Goal: Task Accomplishment & Management: Complete application form

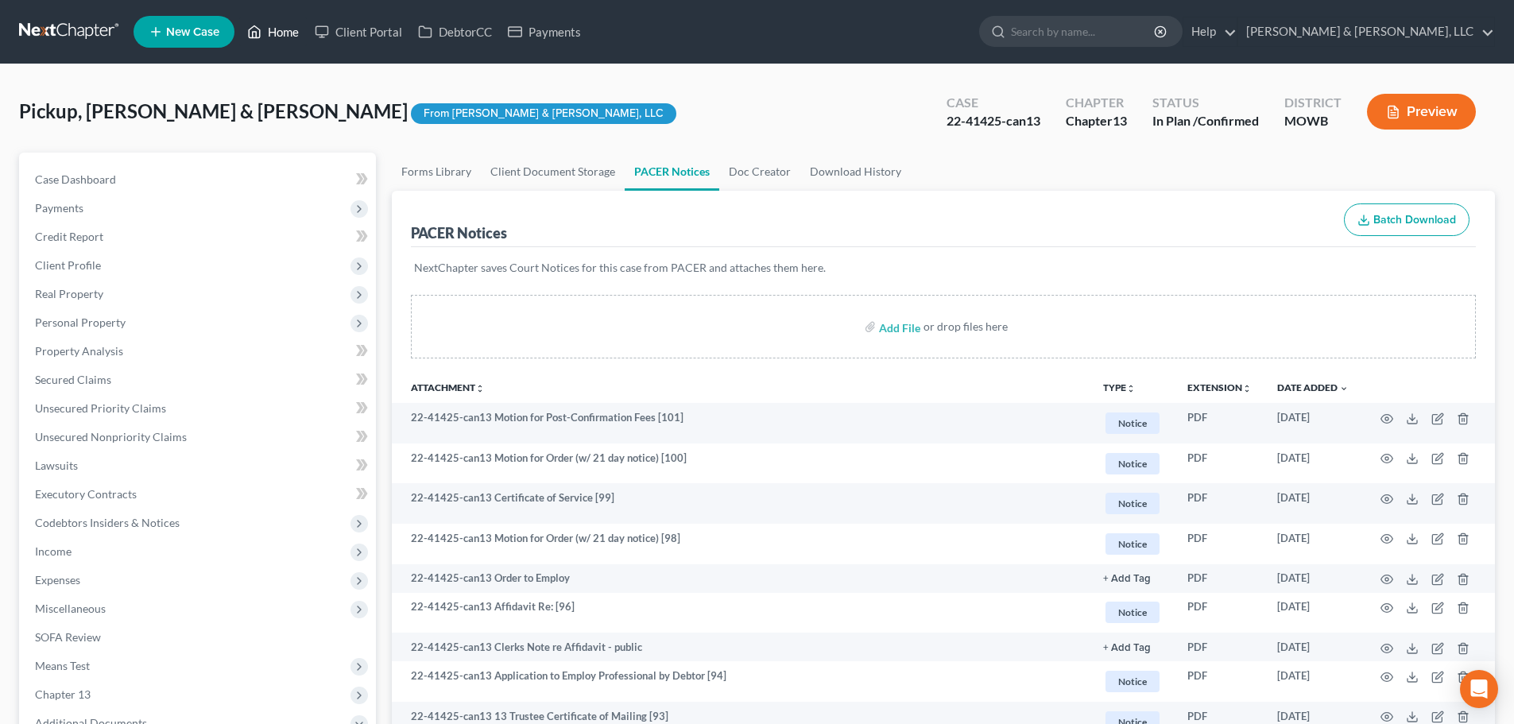
click at [279, 25] on link "Home" at bounding box center [273, 31] width 68 height 29
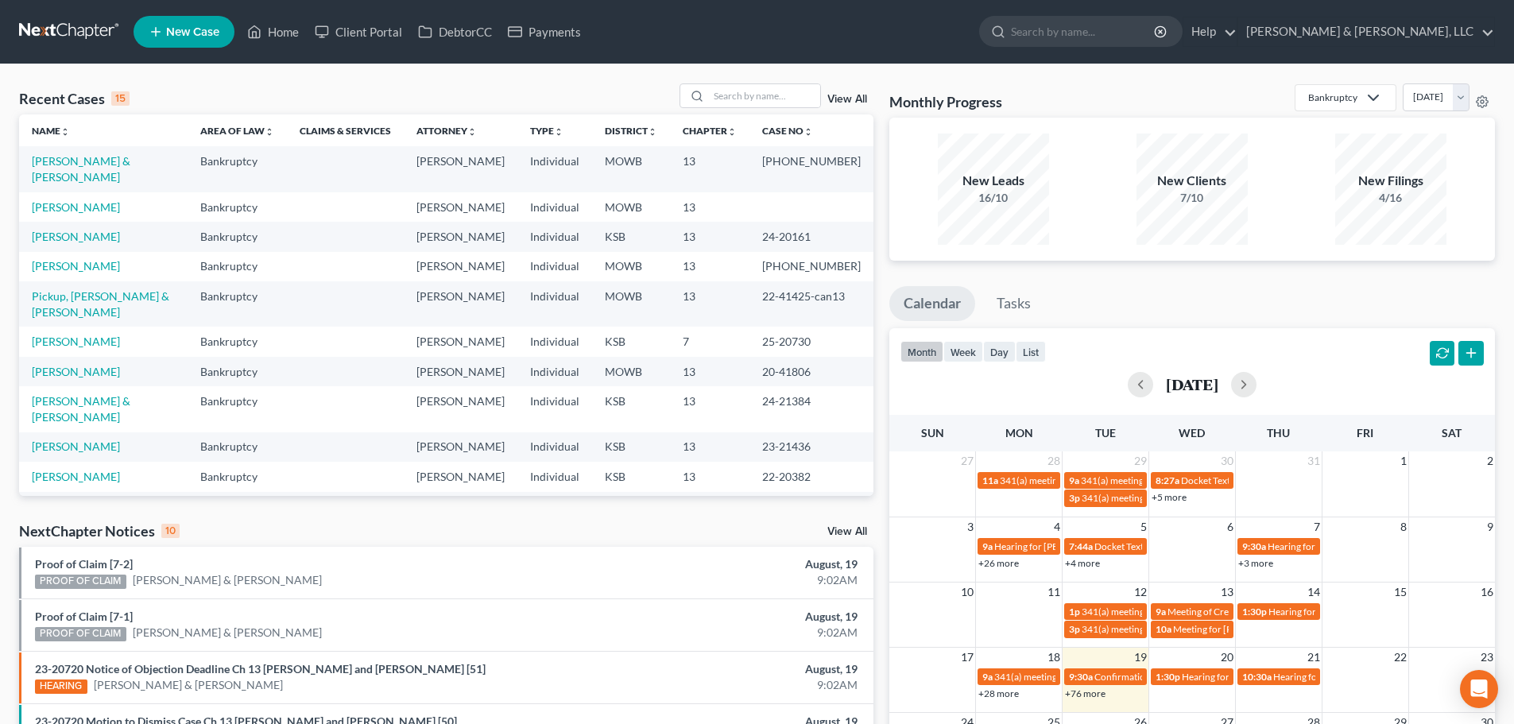
drag, startPoint x: 614, startPoint y: 10, endPoint x: 607, endPoint y: 14, distance: 8.2
click at [609, 14] on nav "Home New Case Client Portal DebtorCC Payments Patton & Dean, LLC ddean@pattonde…" at bounding box center [757, 32] width 1514 height 64
click at [762, 98] on input "search" at bounding box center [764, 95] width 111 height 23
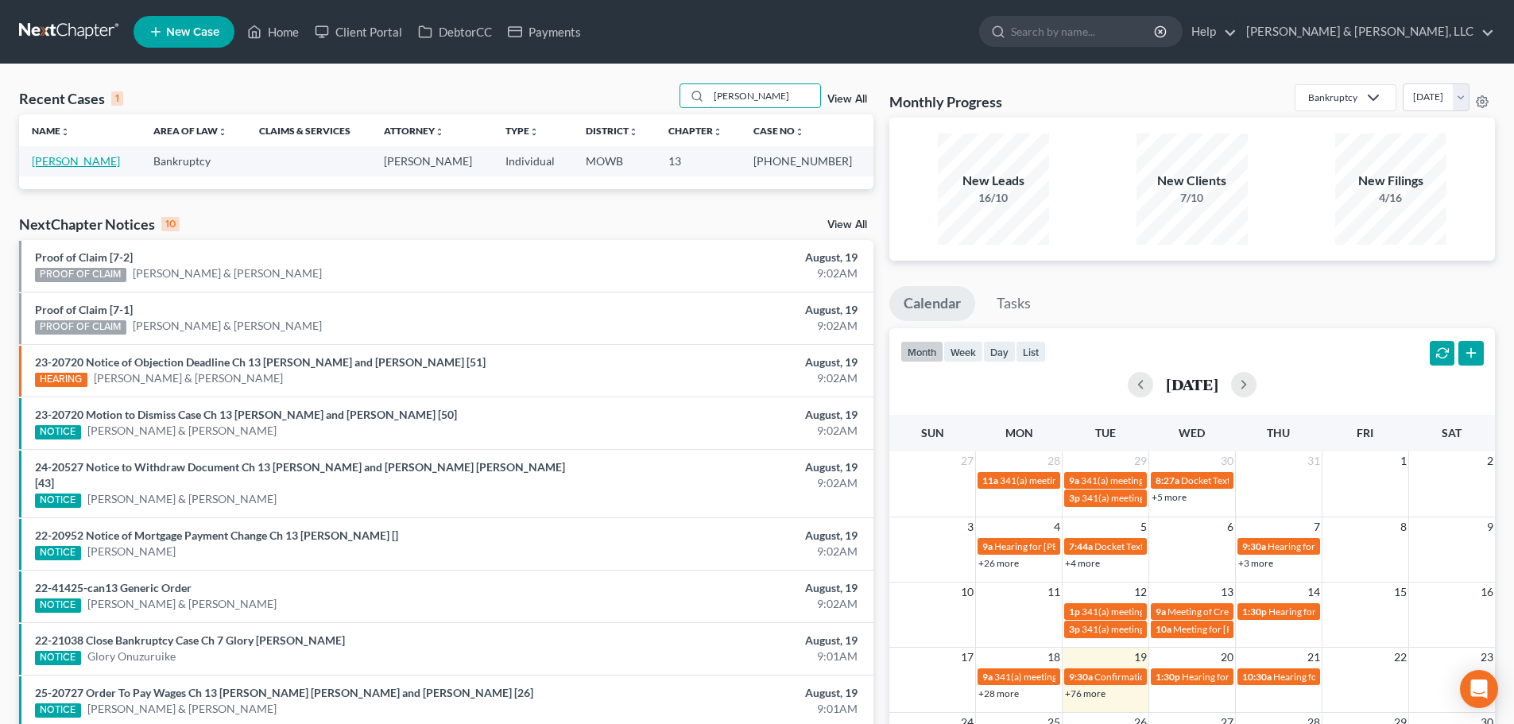
type input "ballinger"
click at [48, 163] on link "[PERSON_NAME]" at bounding box center [76, 161] width 88 height 14
select select "6"
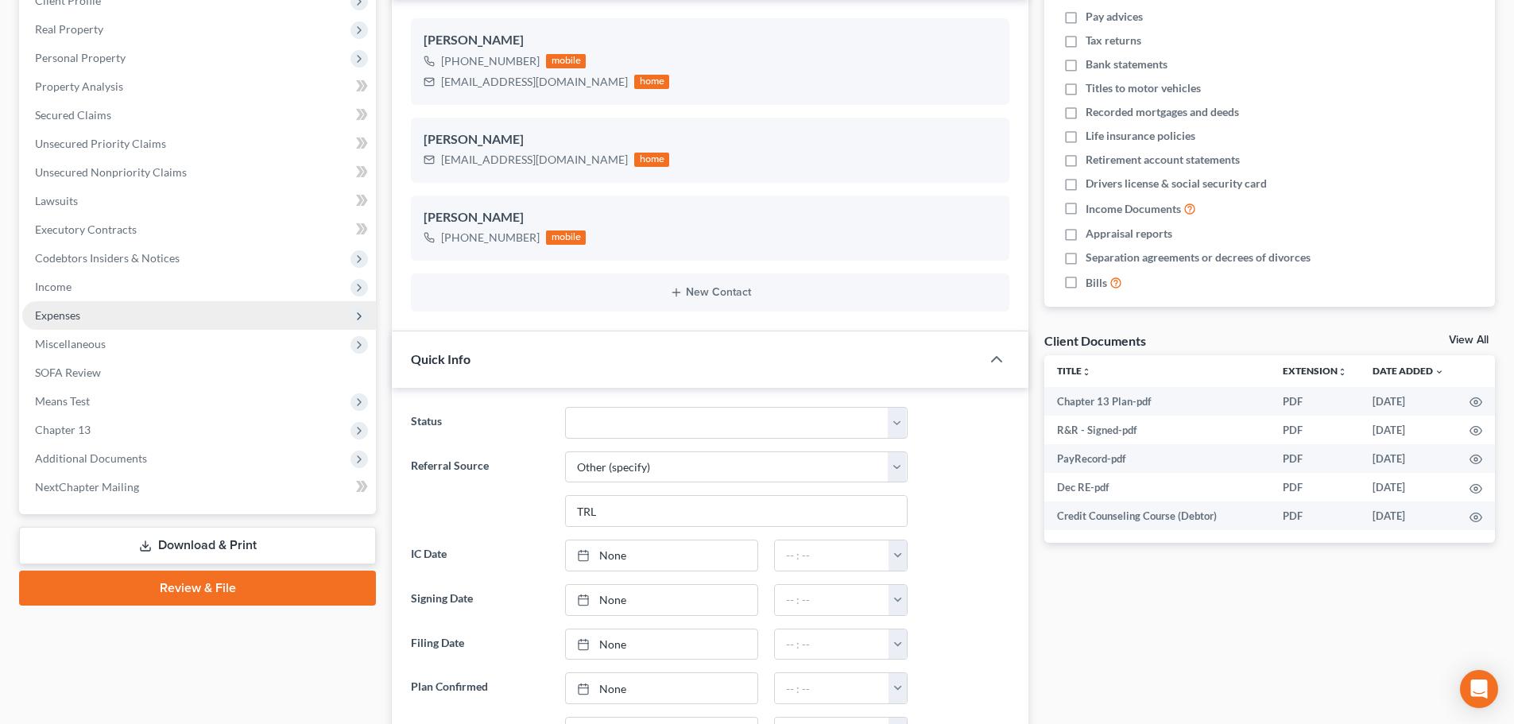
scroll to position [318, 0]
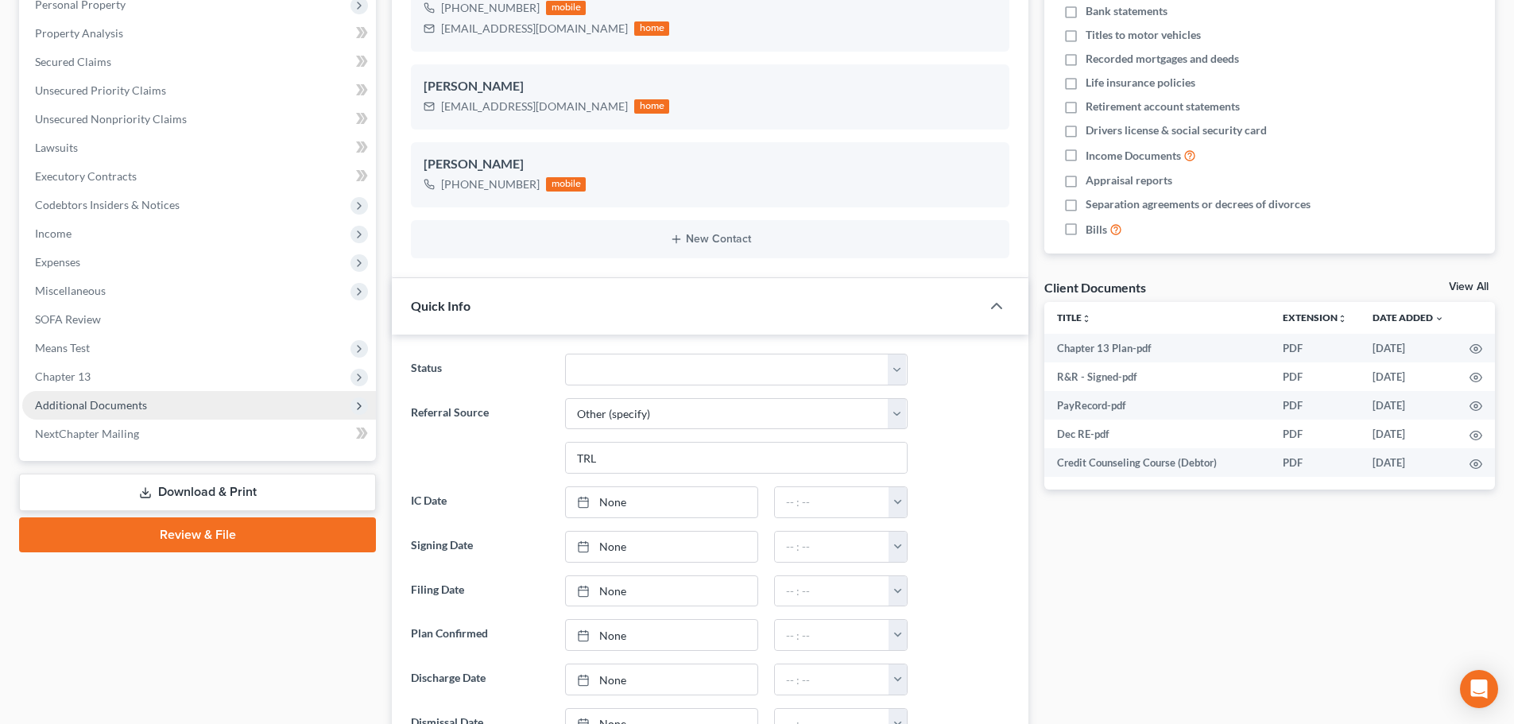
click at [95, 405] on span "Additional Documents" at bounding box center [91, 405] width 112 height 14
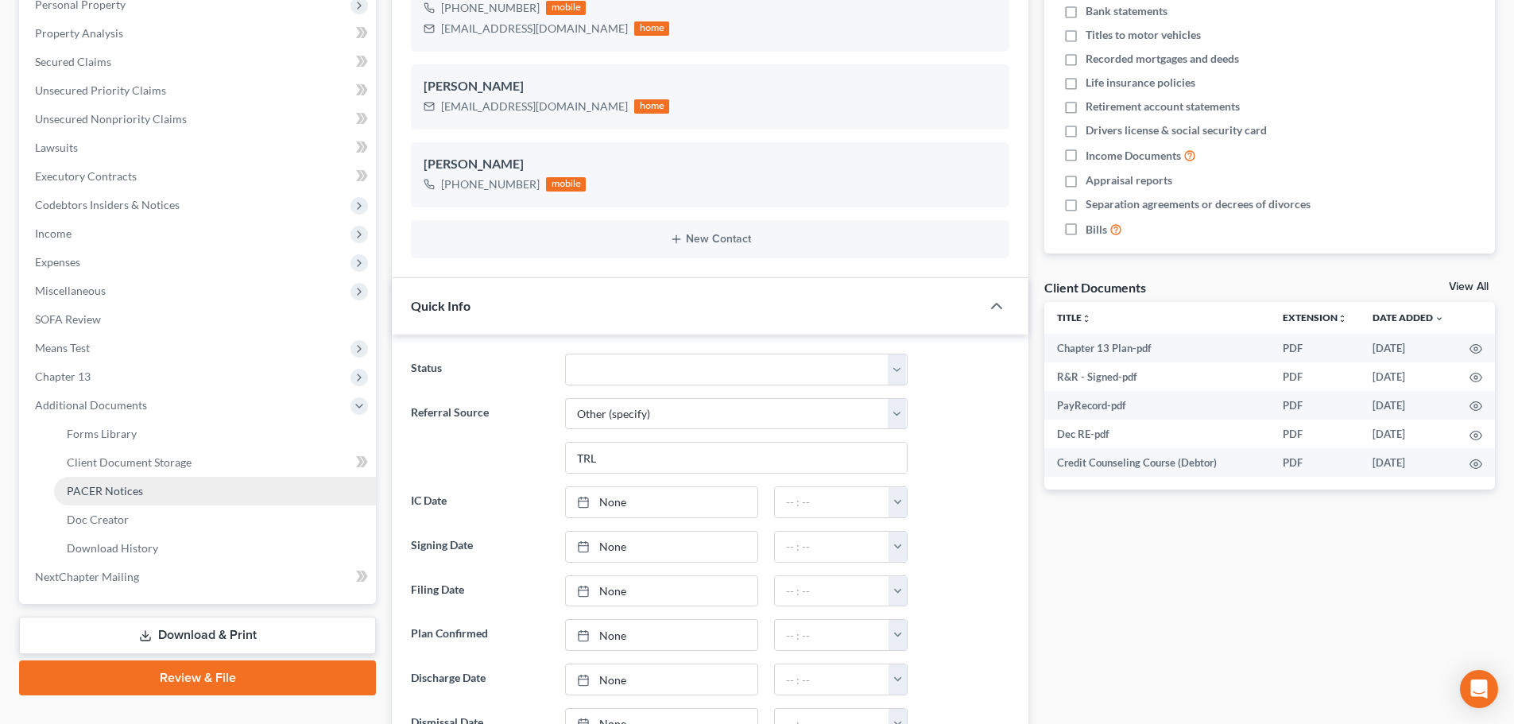
click at [95, 484] on span "PACER Notices" at bounding box center [105, 491] width 76 height 14
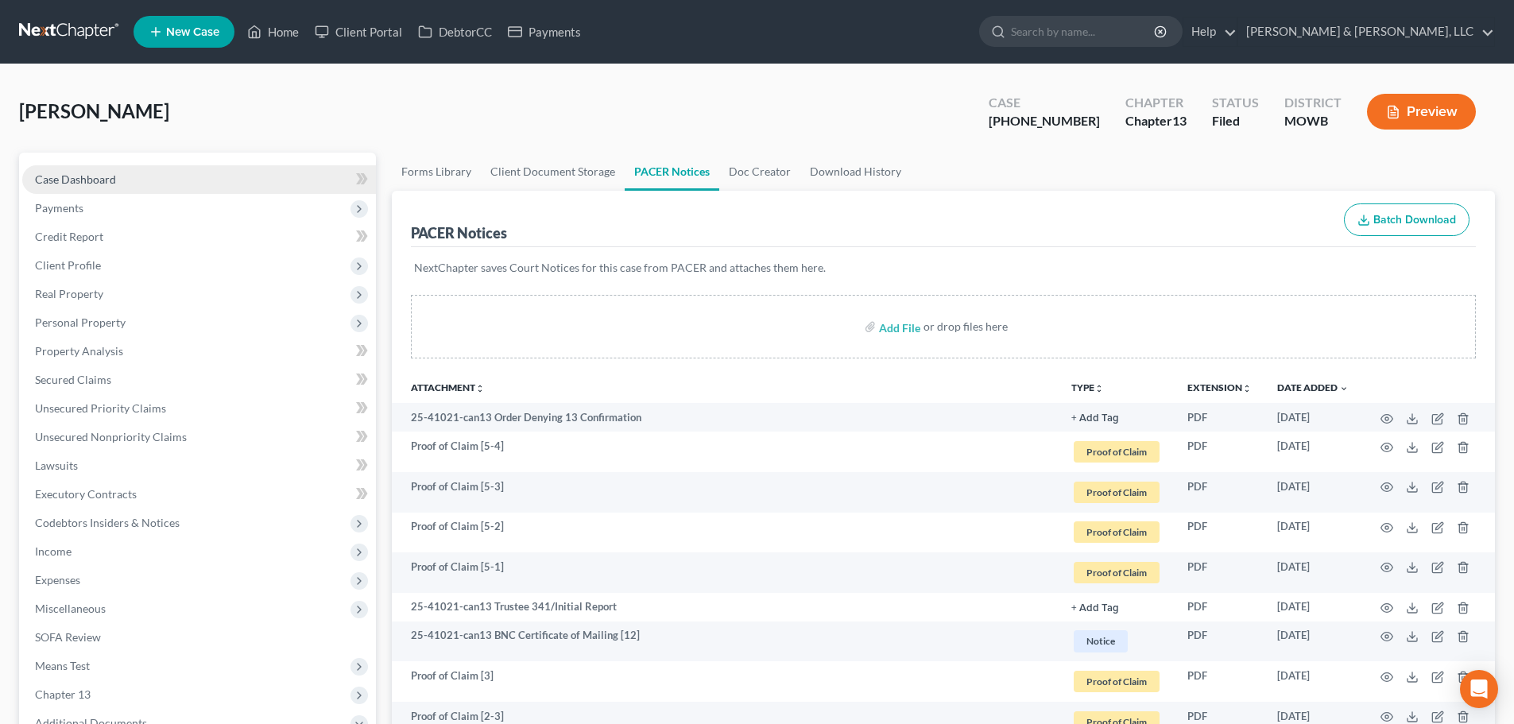
click at [74, 177] on span "Case Dashboard" at bounding box center [75, 179] width 81 height 14
select select "6"
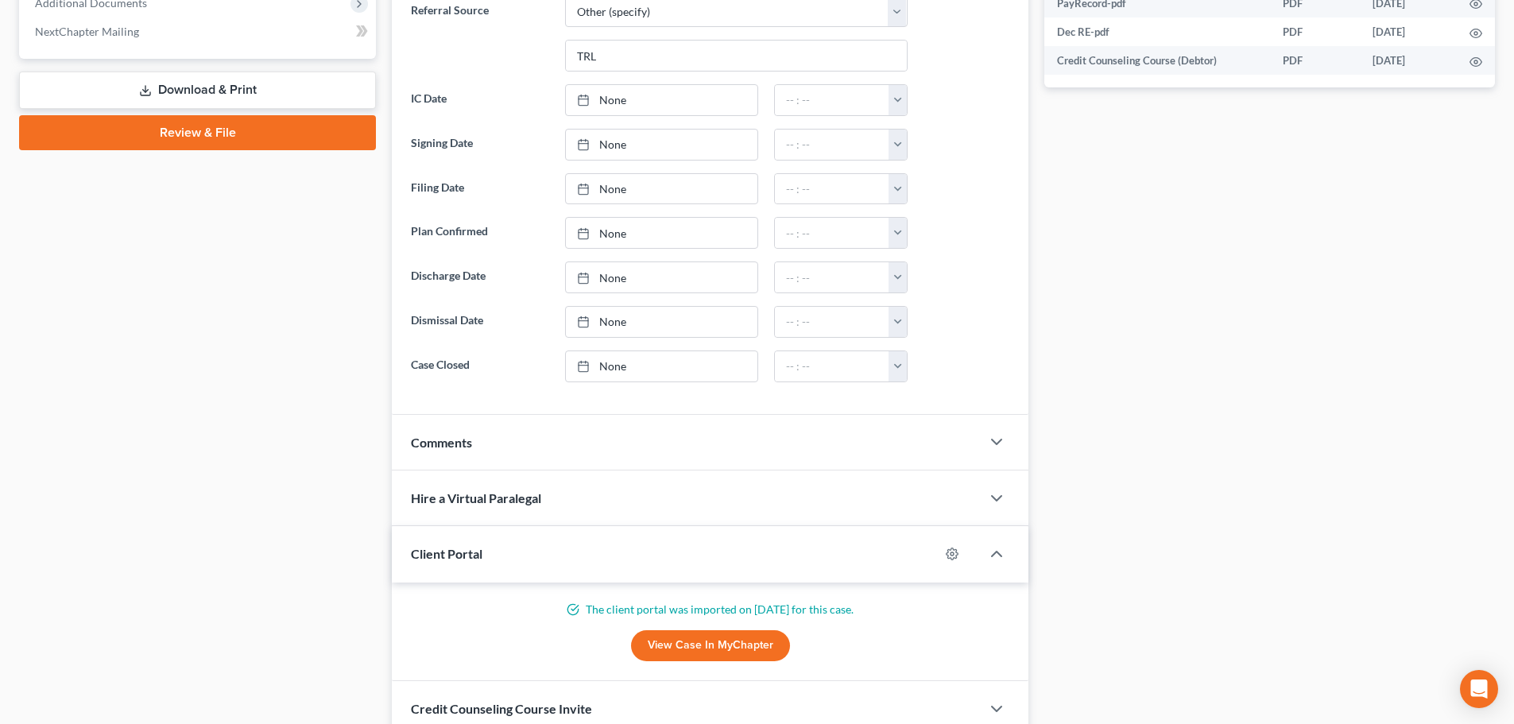
scroll to position [850, 0]
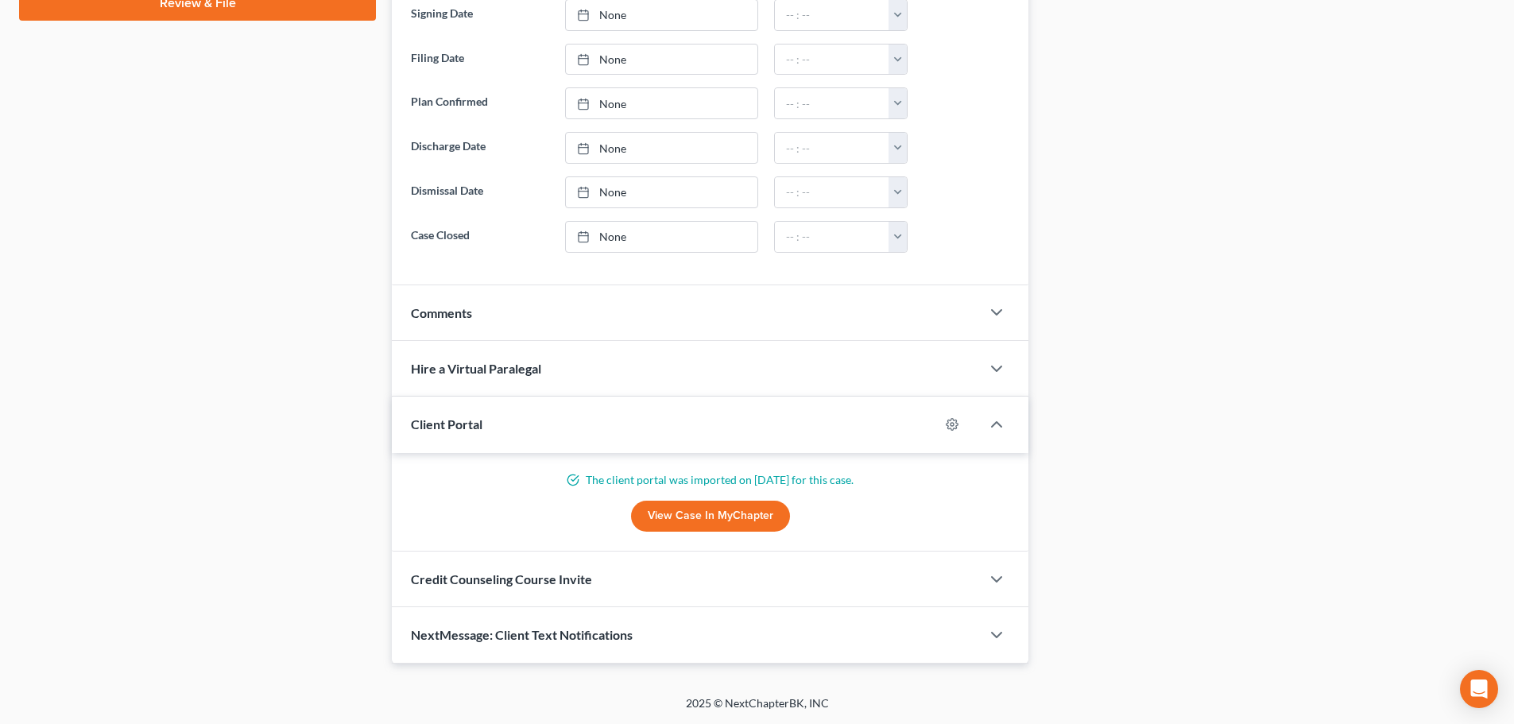
click at [458, 323] on div "Comments" at bounding box center [686, 312] width 589 height 55
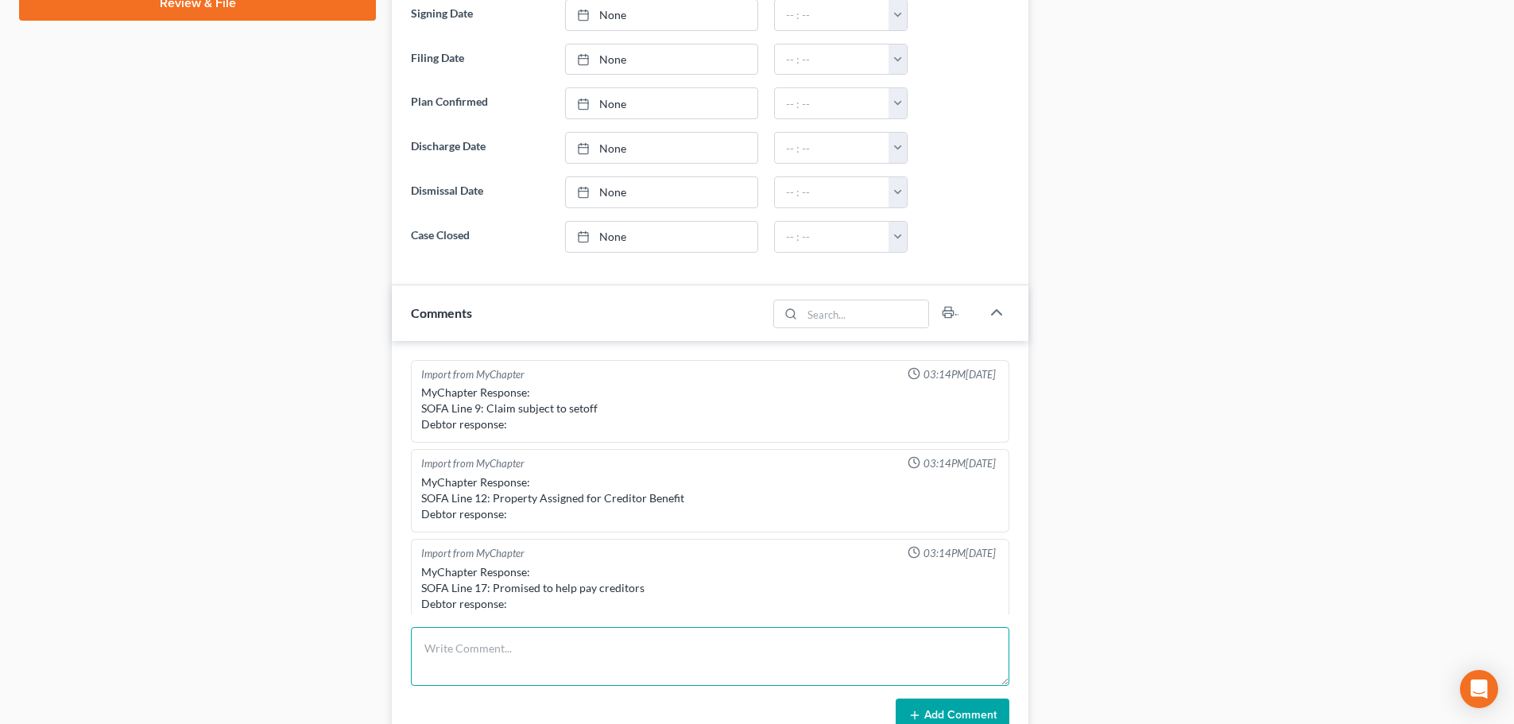
click at [547, 649] on textarea at bounding box center [710, 656] width 599 height 59
paste textarea "1. 11 U.S.C. Section 521(e)(2)(A)(i): The trustee has not received the most rec…"
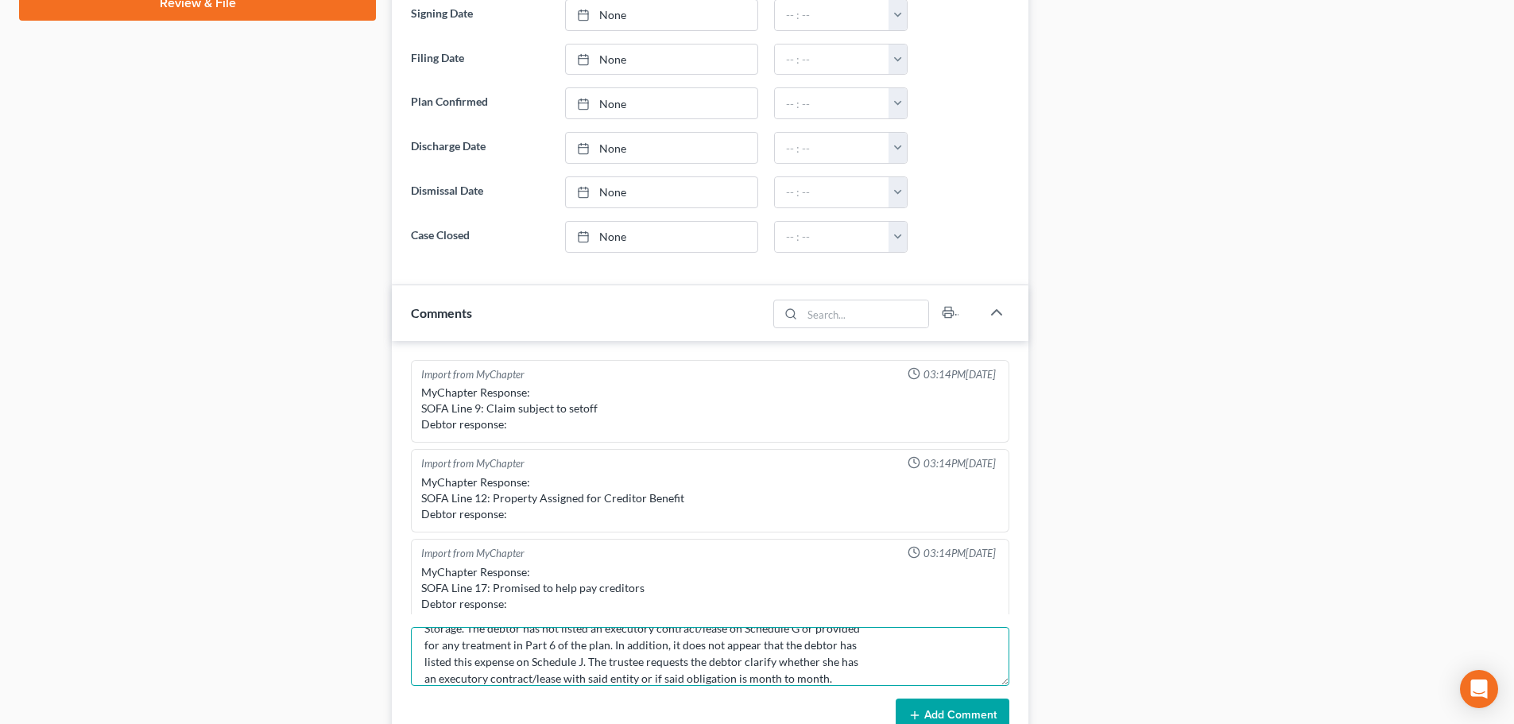
type textarea "1. 11 U.S.C. Section 521(e)(2)(A)(i): The trustee has not received the most rec…"
click at [985, 707] on button "Add Comment" at bounding box center [953, 715] width 114 height 33
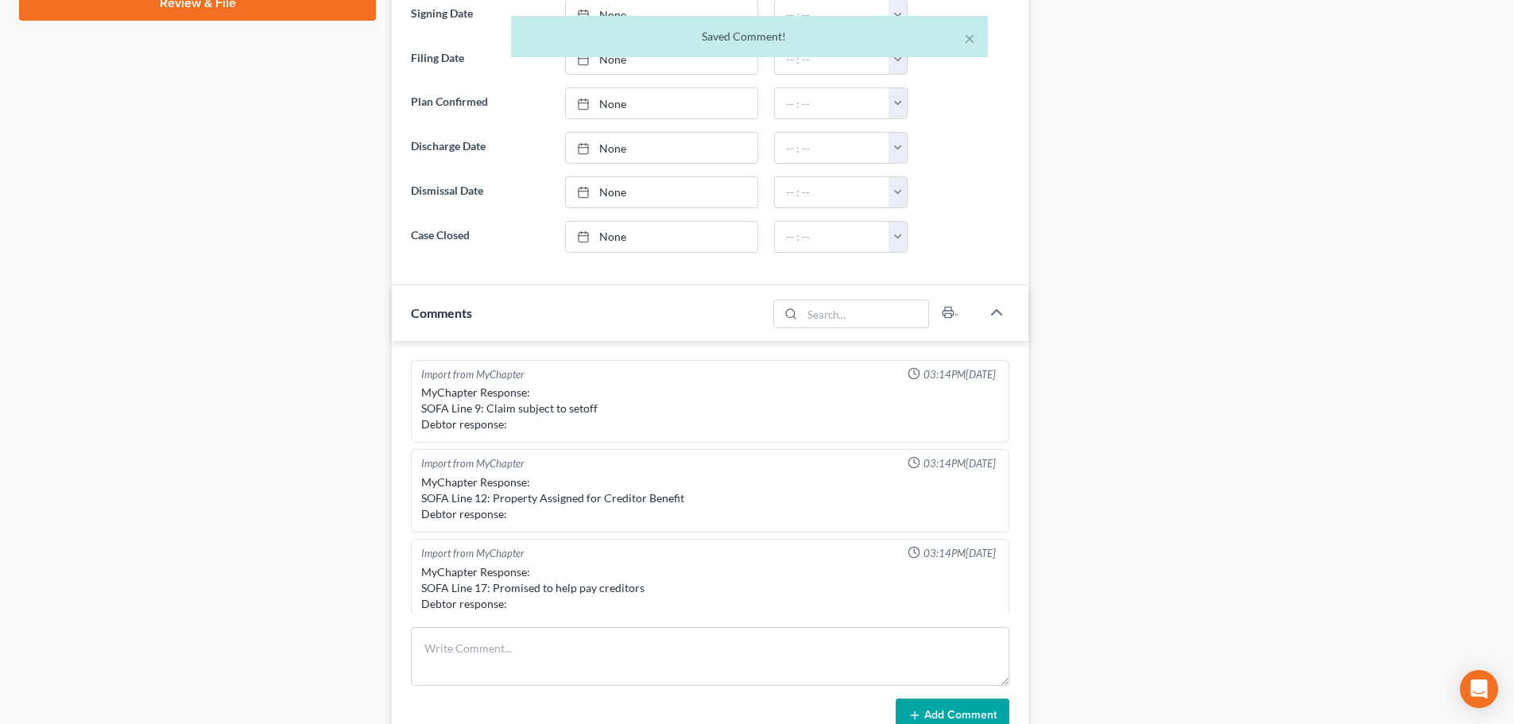
scroll to position [462, 0]
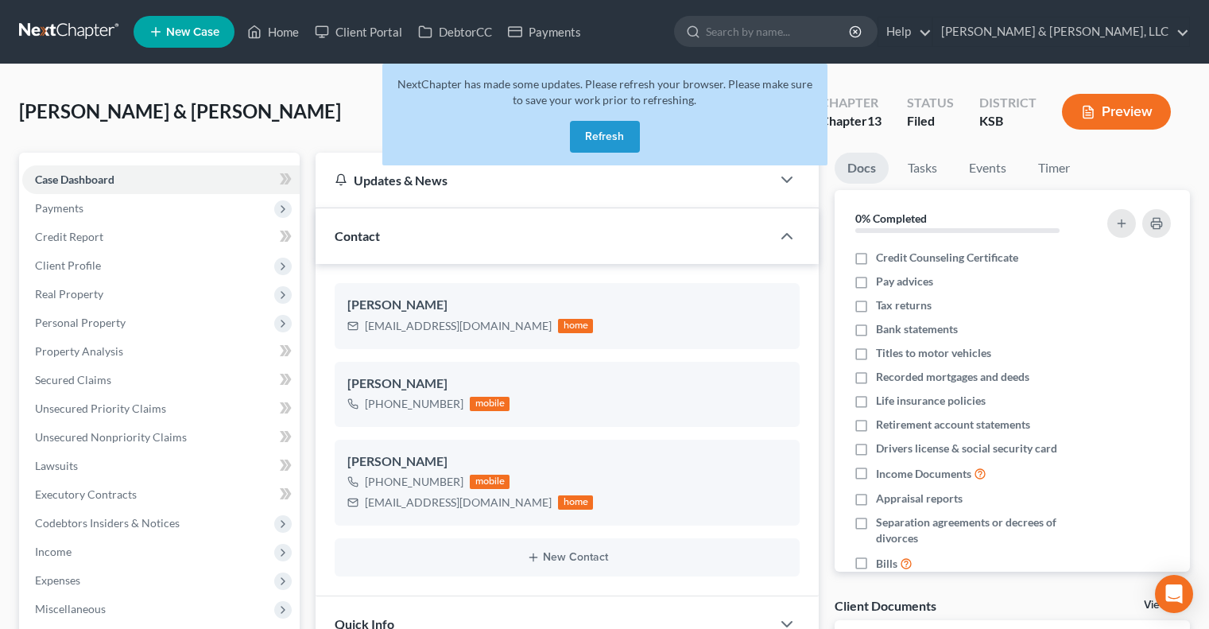
select select "0"
click at [601, 139] on button "Refresh" at bounding box center [605, 137] width 70 height 32
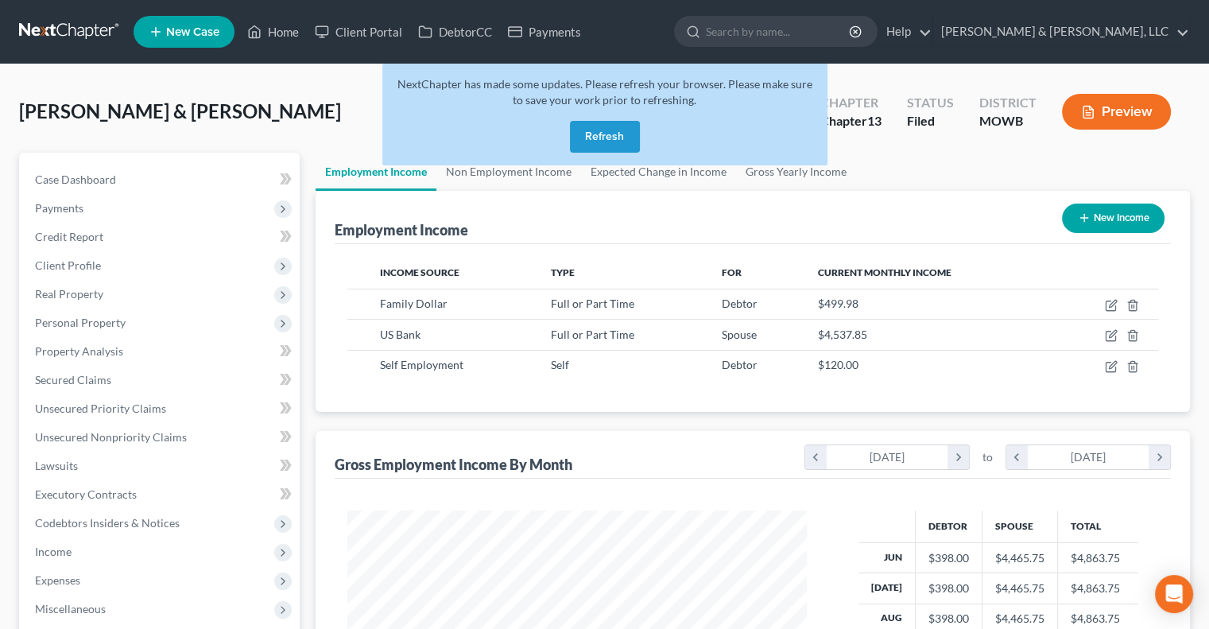
scroll to position [283, 490]
click at [603, 131] on button "Refresh" at bounding box center [605, 137] width 70 height 32
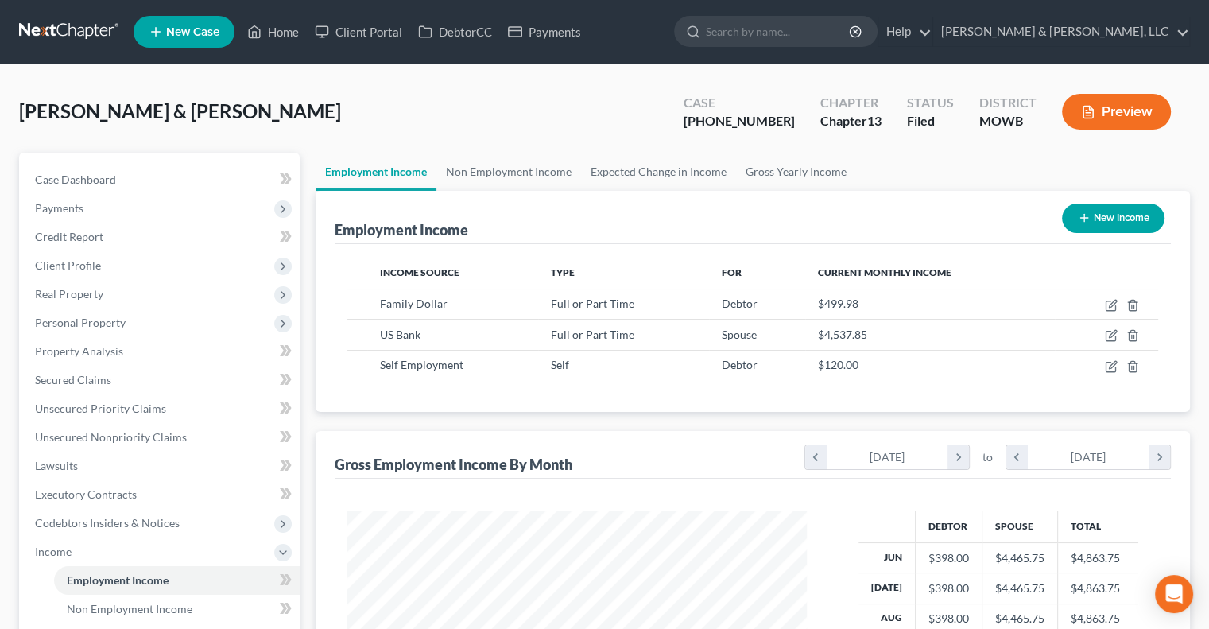
scroll to position [283, 490]
click at [277, 26] on link "Home" at bounding box center [273, 31] width 68 height 29
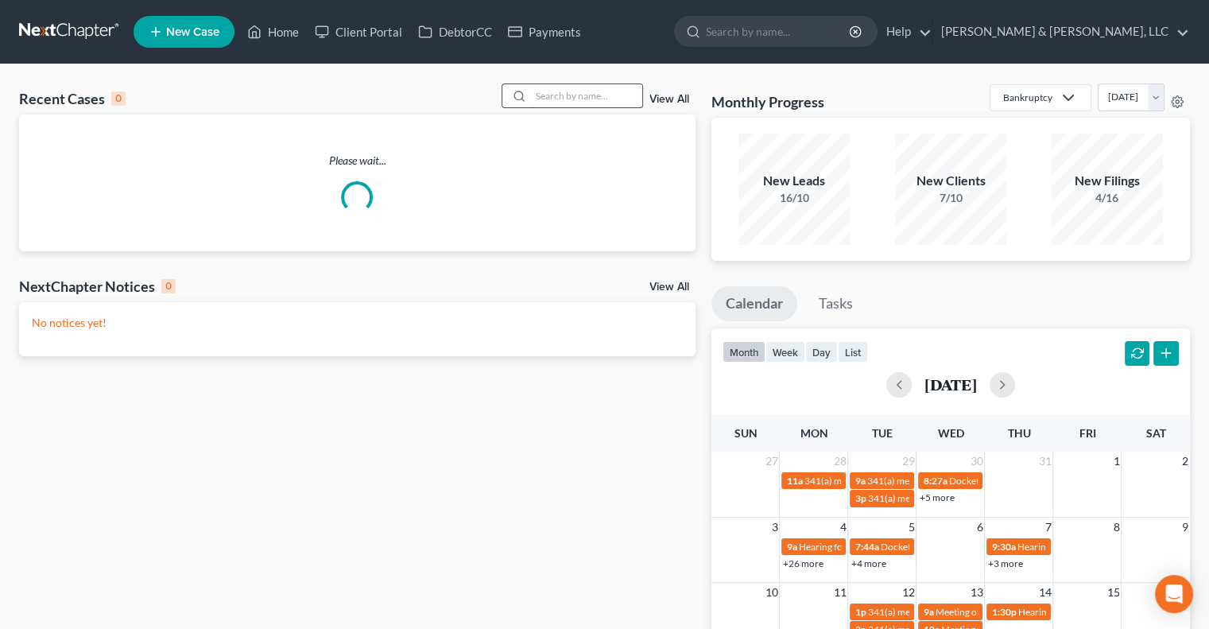
click at [592, 99] on input "search" at bounding box center [586, 95] width 111 height 23
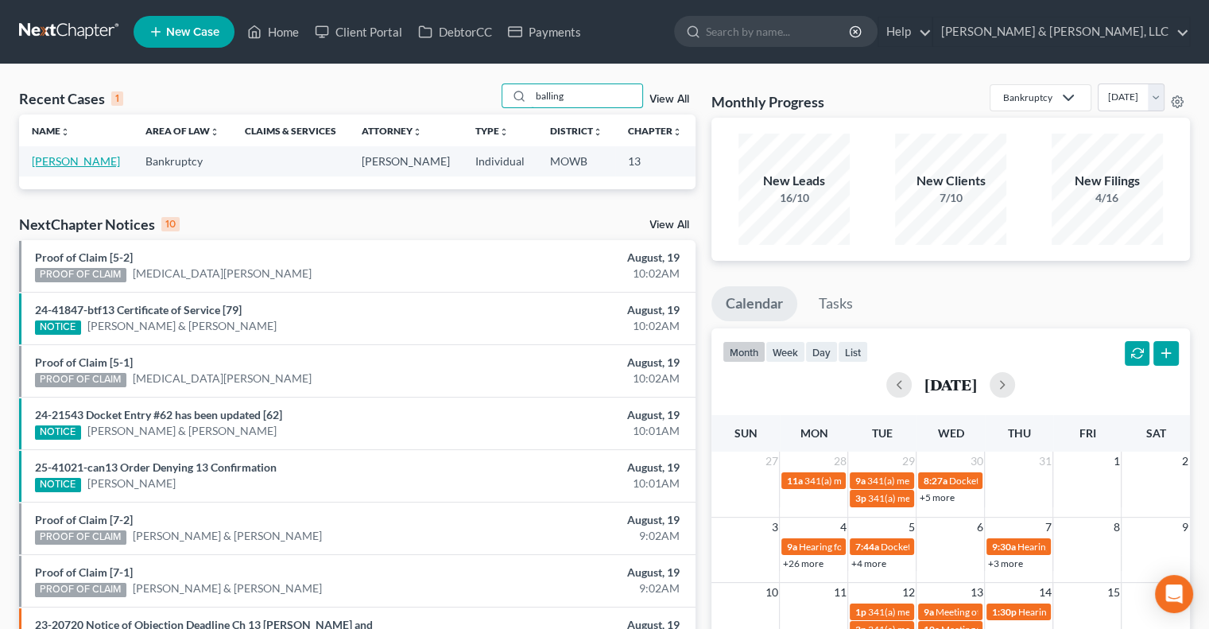
type input "balling"
click at [45, 164] on link "Ballinger, Chandelle" at bounding box center [76, 161] width 88 height 14
select select "6"
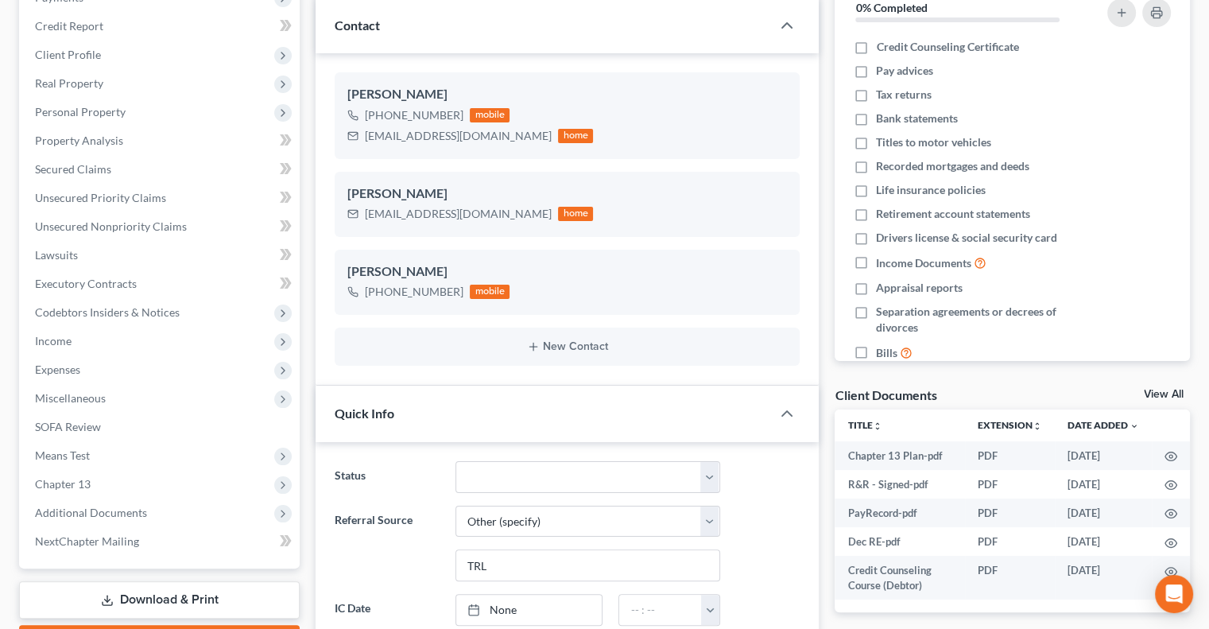
scroll to position [238, 0]
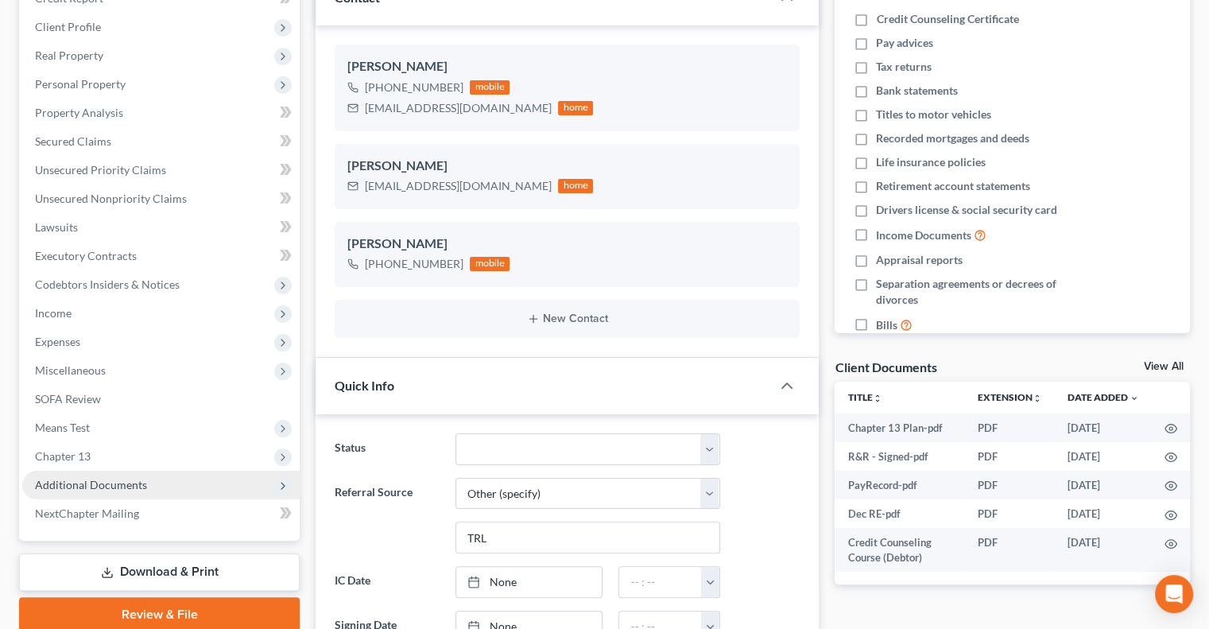
click at [111, 484] on span "Additional Documents" at bounding box center [91, 485] width 112 height 14
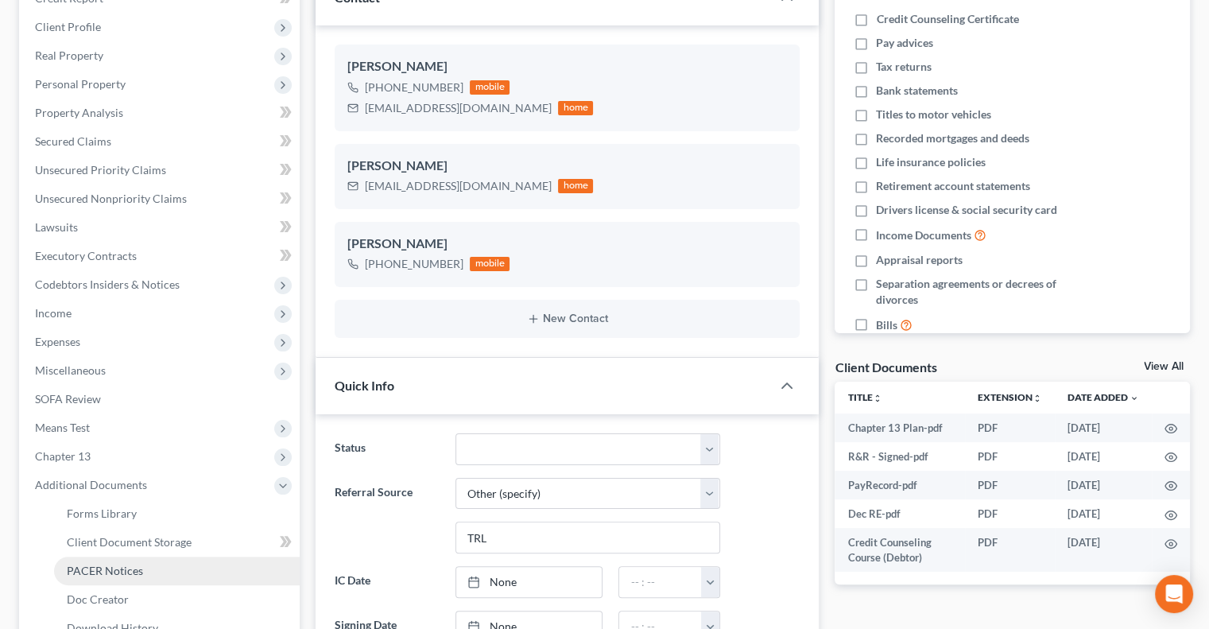
click at [102, 572] on span "PACER Notices" at bounding box center [105, 571] width 76 height 14
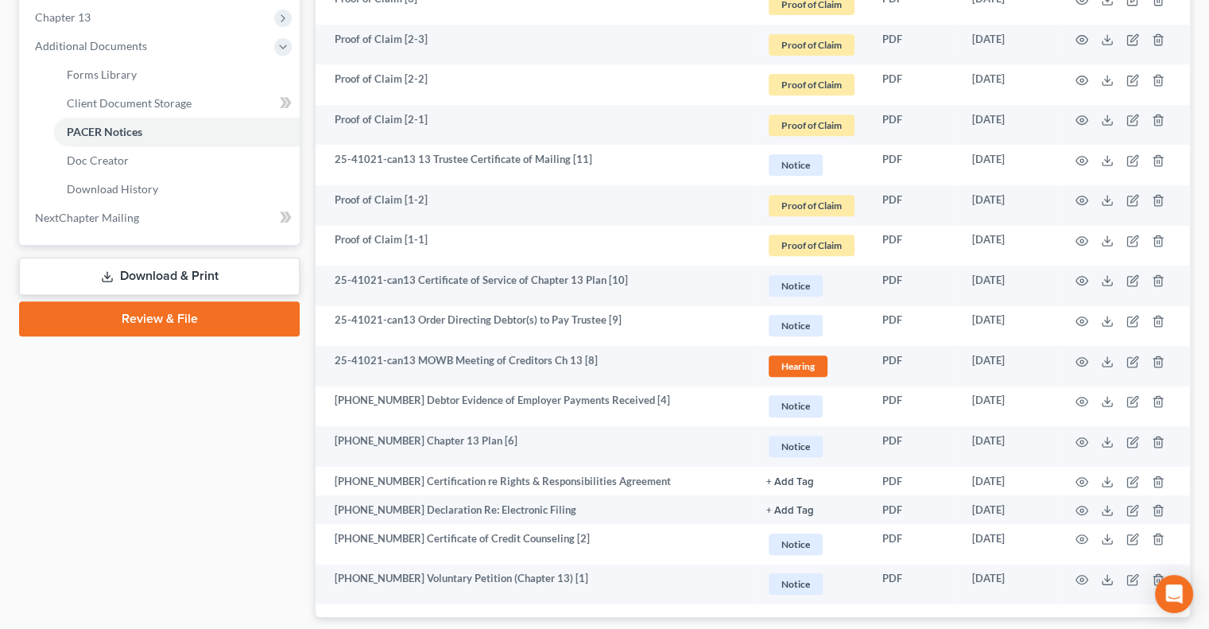
scroll to position [715, 0]
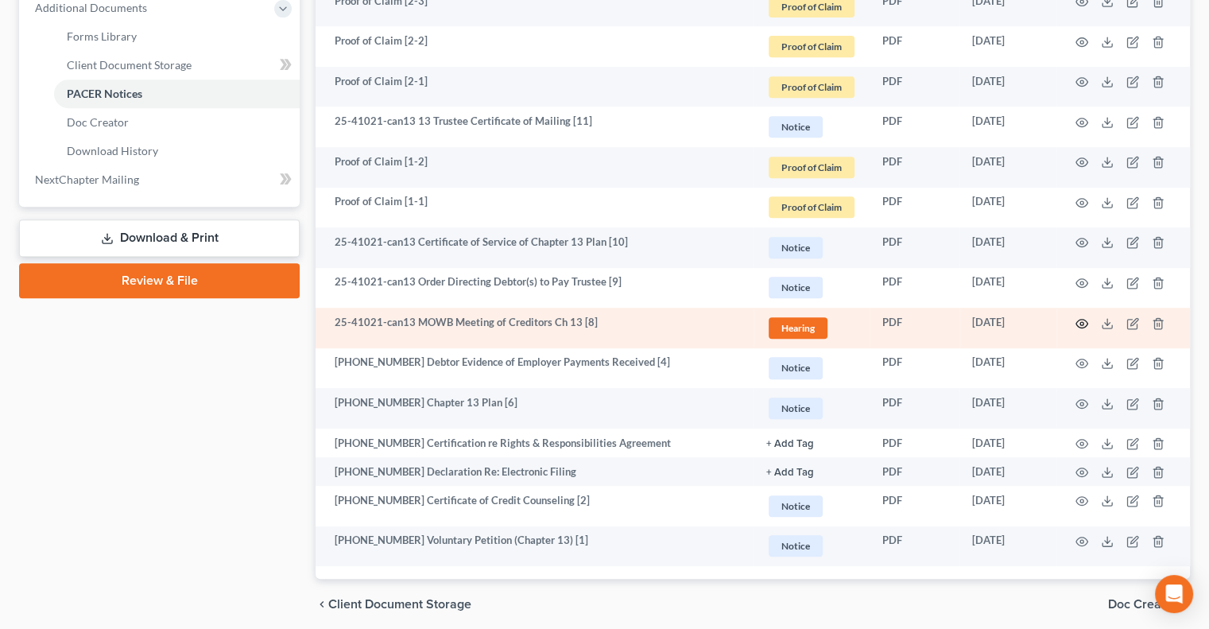
click at [1083, 320] on icon "button" at bounding box center [1082, 323] width 13 height 13
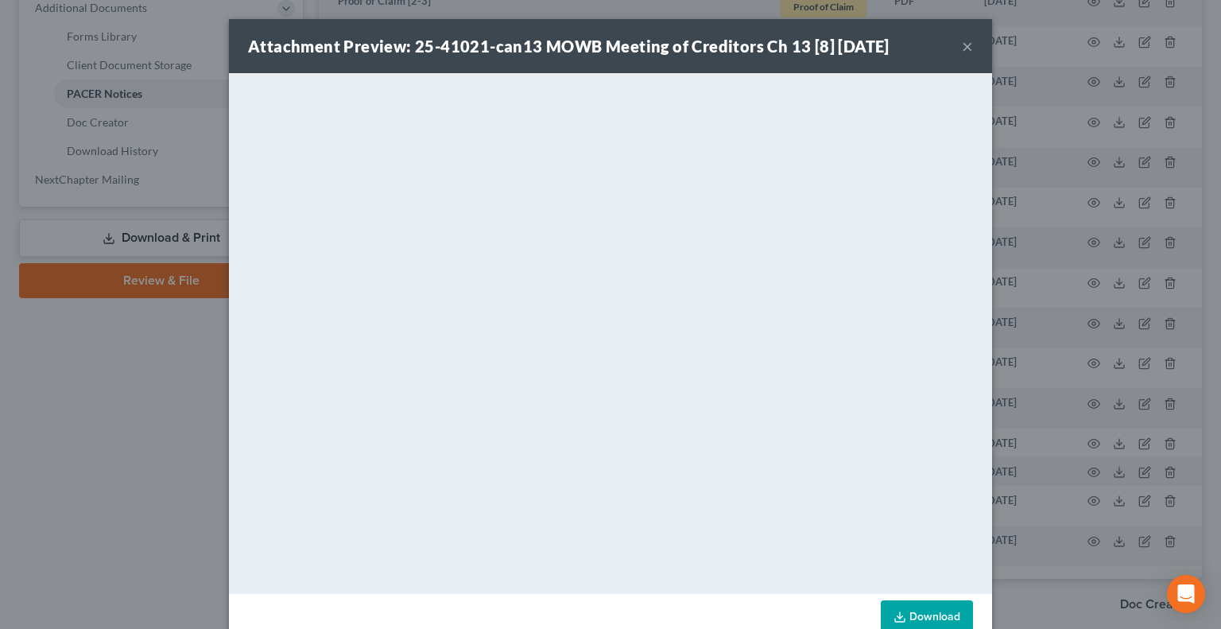
click at [962, 48] on button "×" at bounding box center [967, 46] width 11 height 19
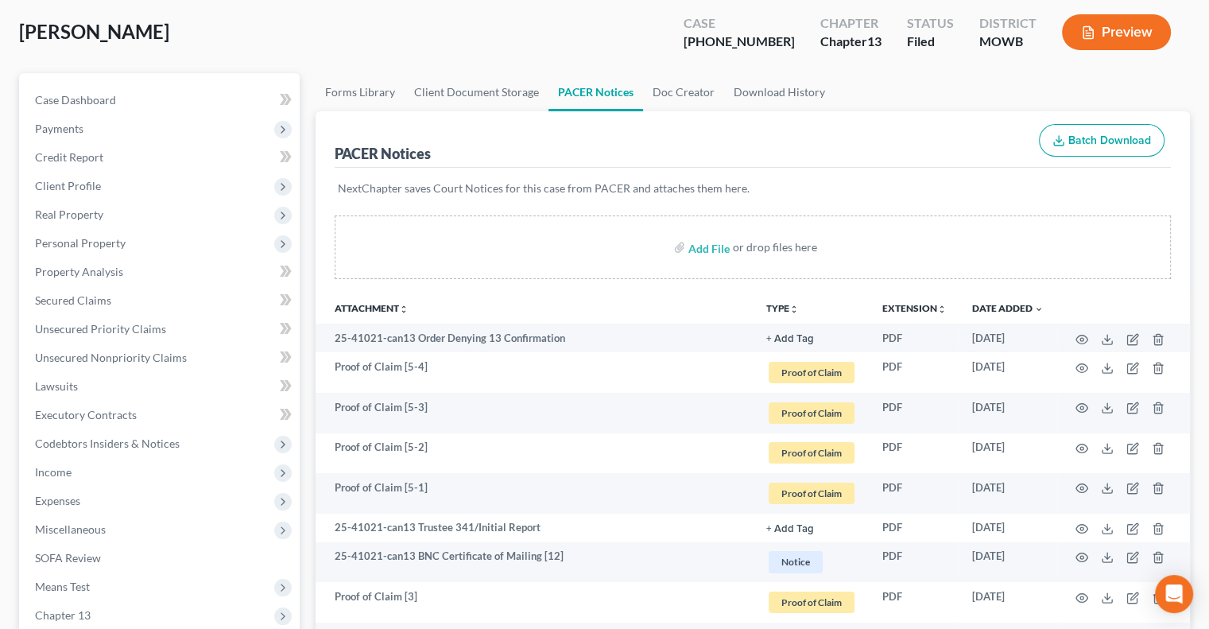
scroll to position [0, 0]
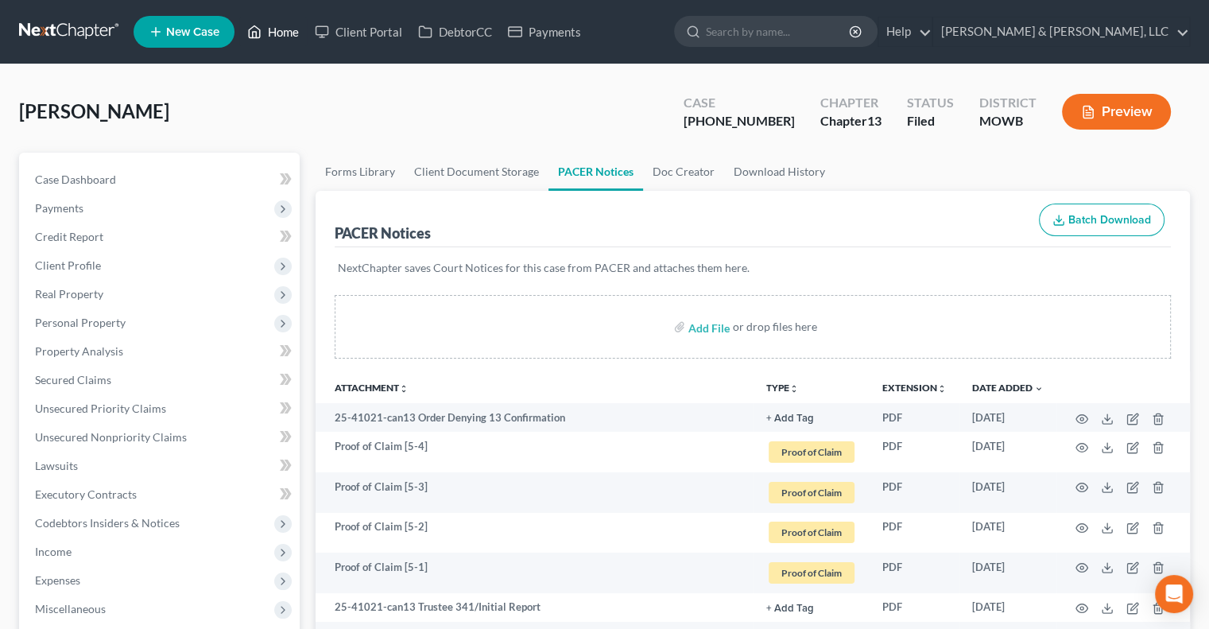
click at [278, 31] on link "Home" at bounding box center [273, 31] width 68 height 29
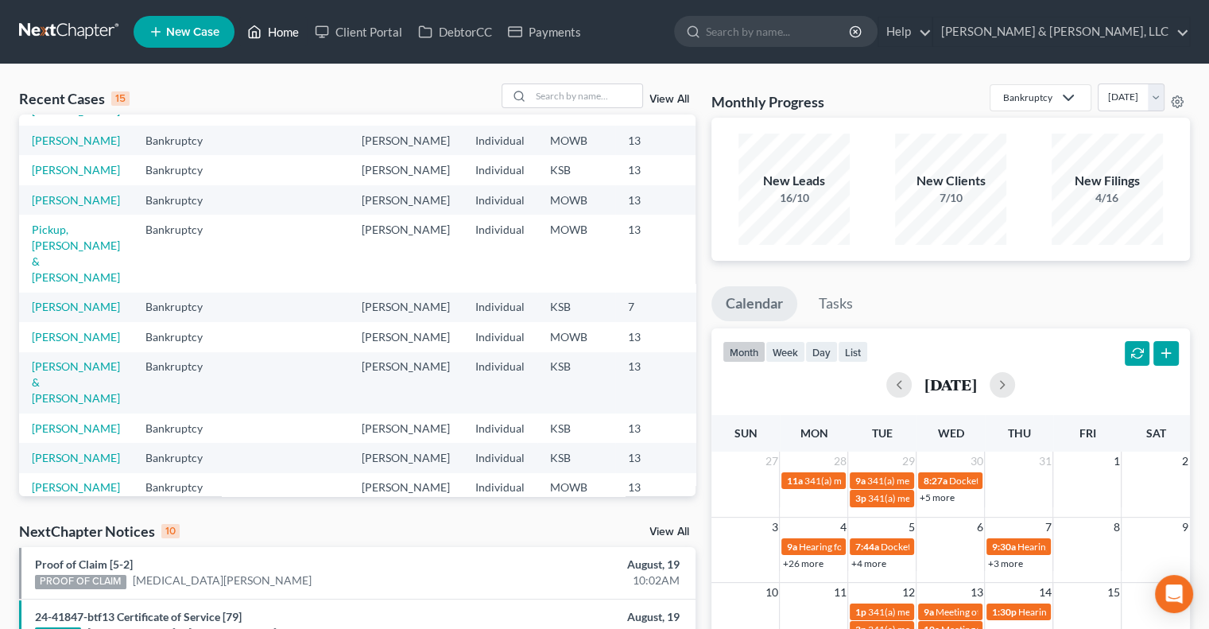
scroll to position [238, 0]
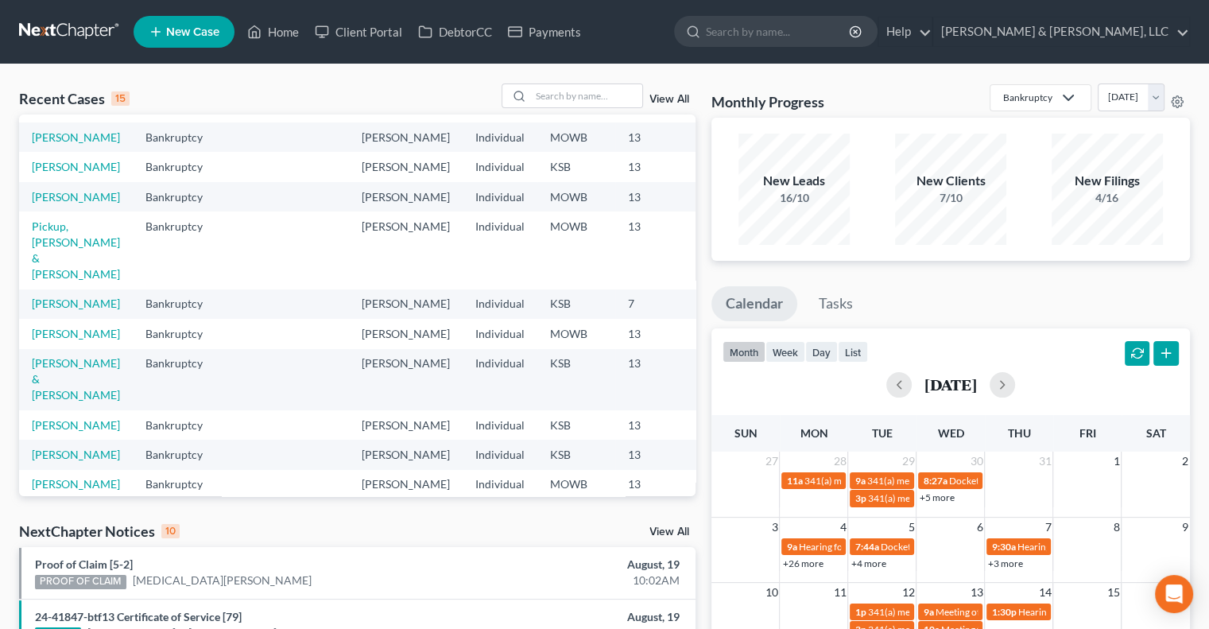
click at [669, 529] on link "View All" at bounding box center [669, 531] width 40 height 11
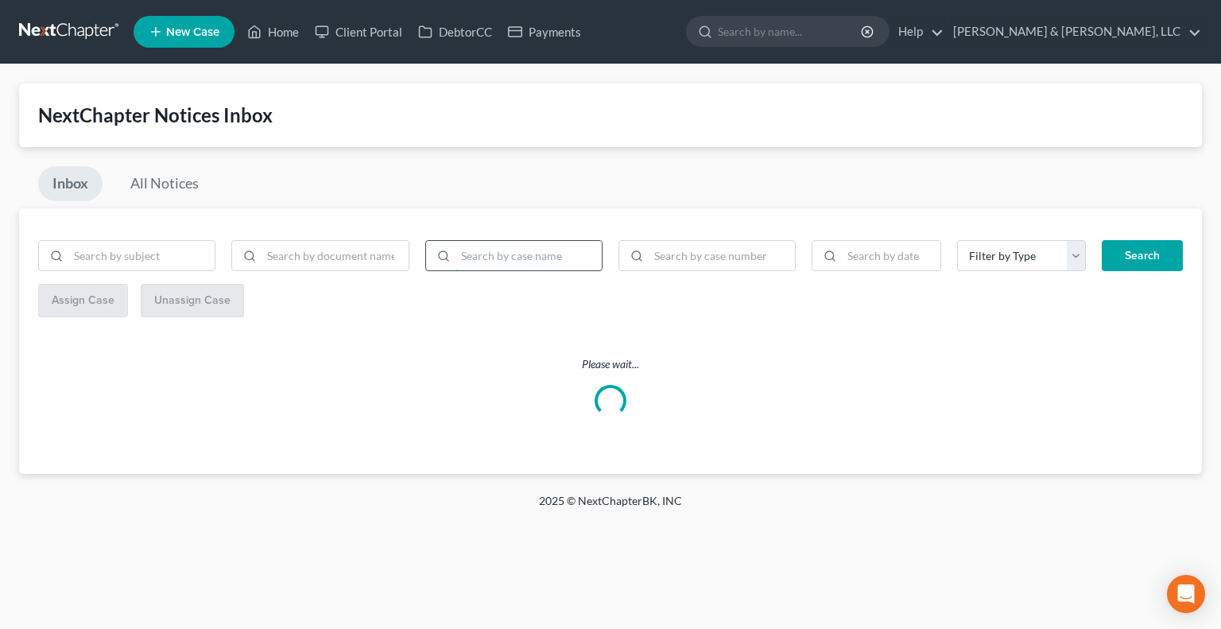
click at [491, 254] on input "search" at bounding box center [528, 256] width 146 height 30
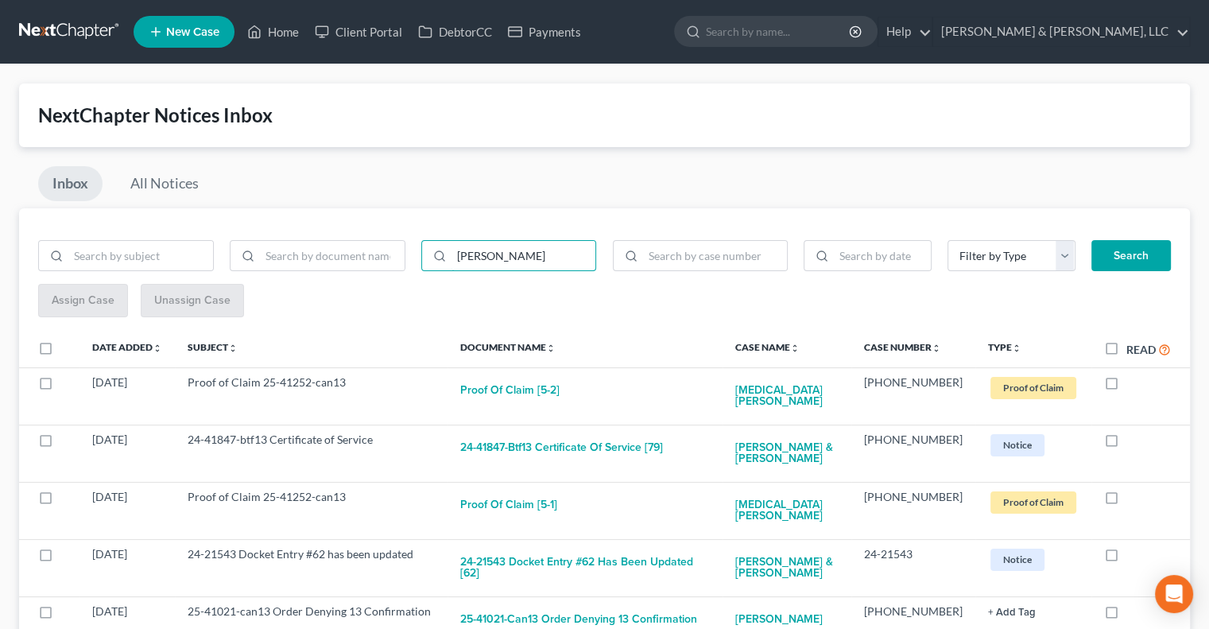
type input "ballinger"
click at [1129, 250] on button "Search" at bounding box center [1130, 256] width 79 height 32
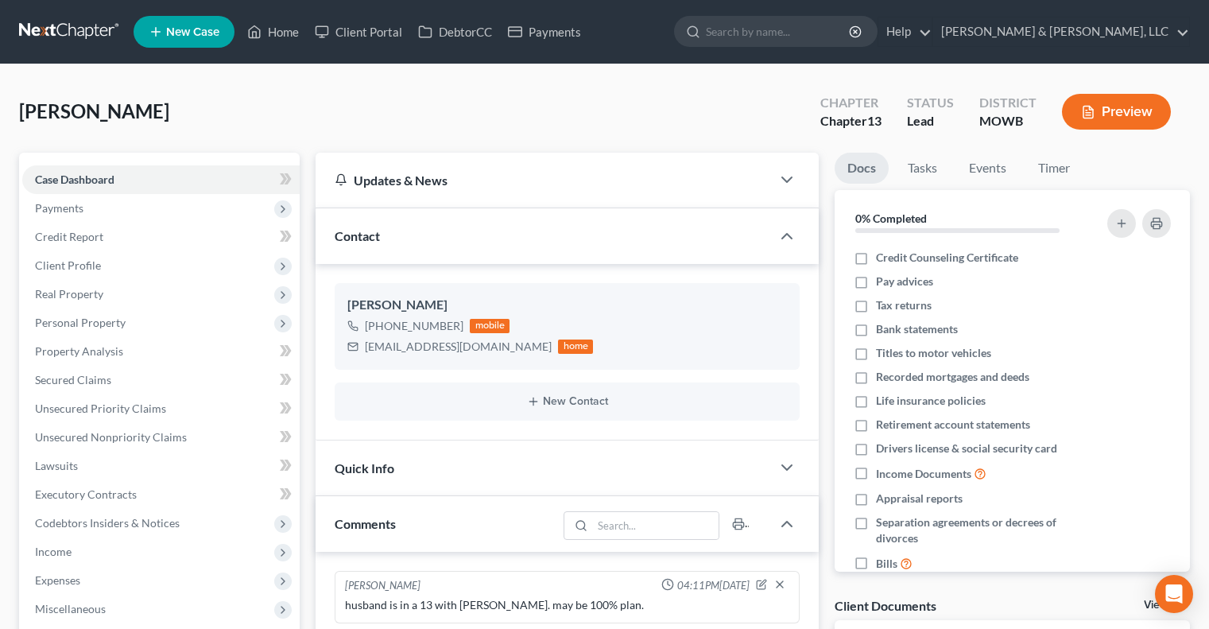
select select "0"
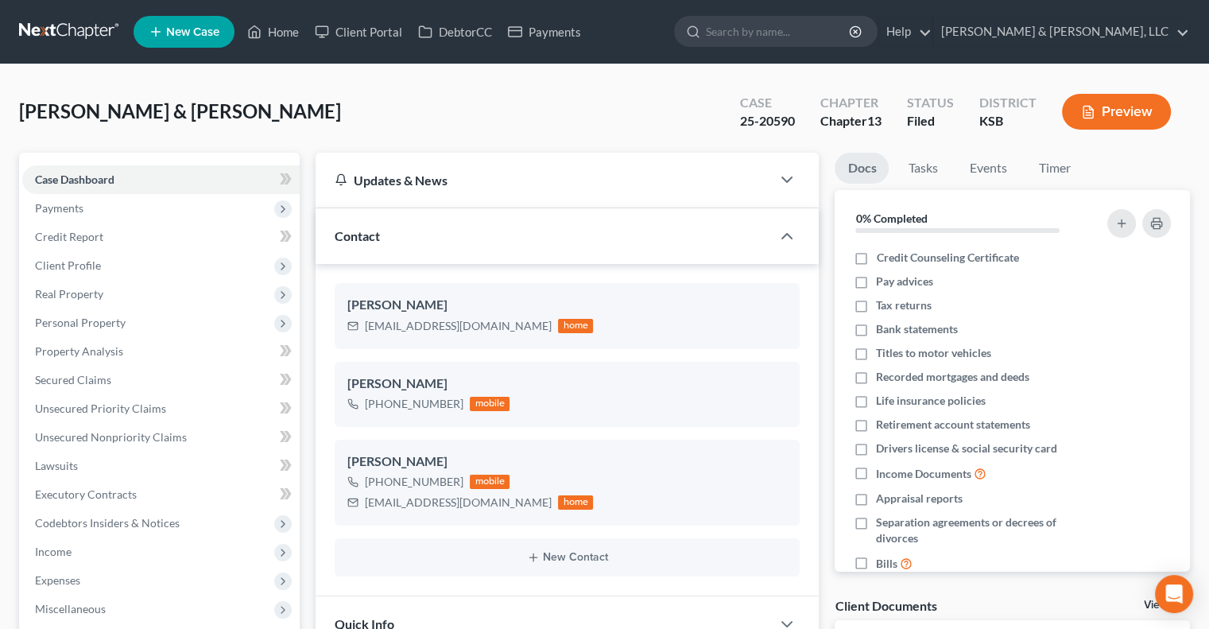
scroll to position [324, 0]
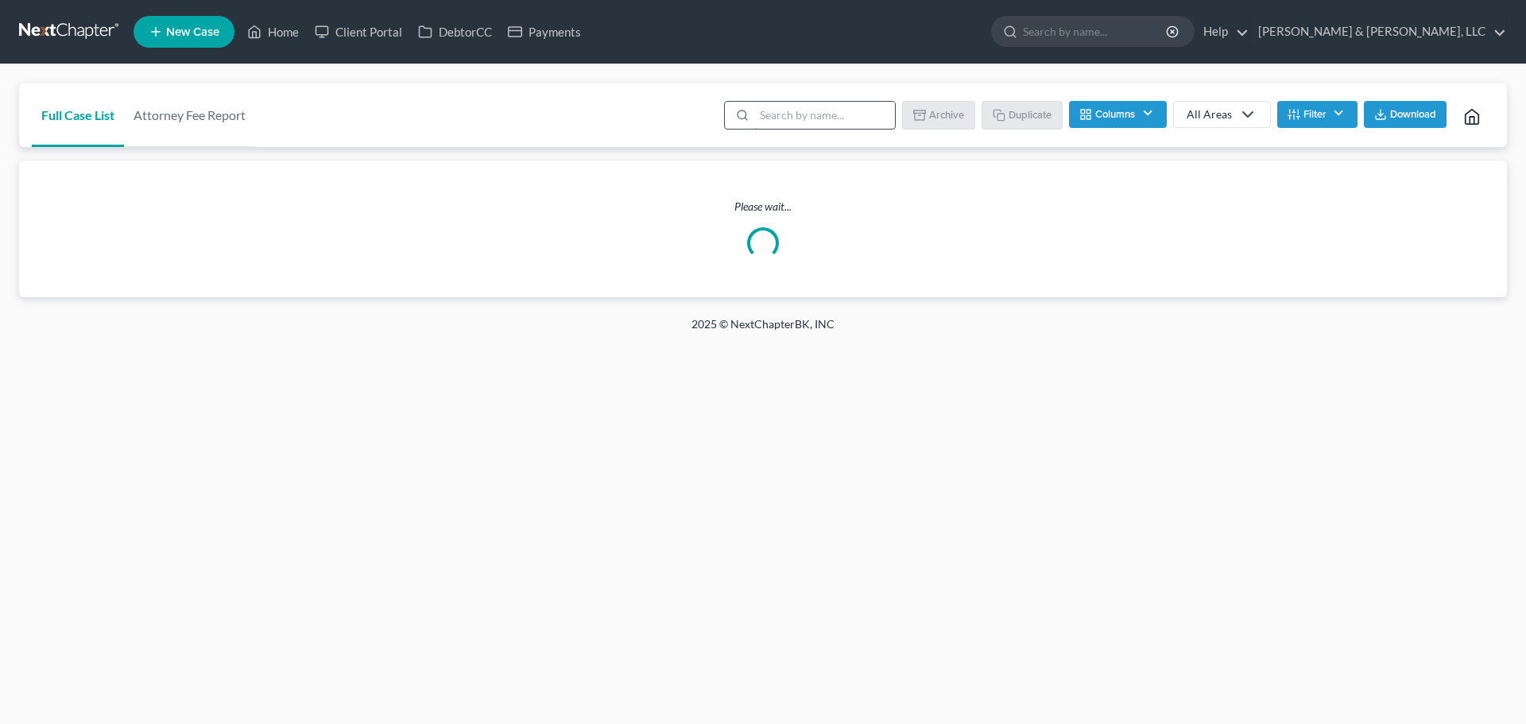
click at [785, 108] on input "search" at bounding box center [824, 115] width 141 height 27
type input "[PERSON_NAME]"
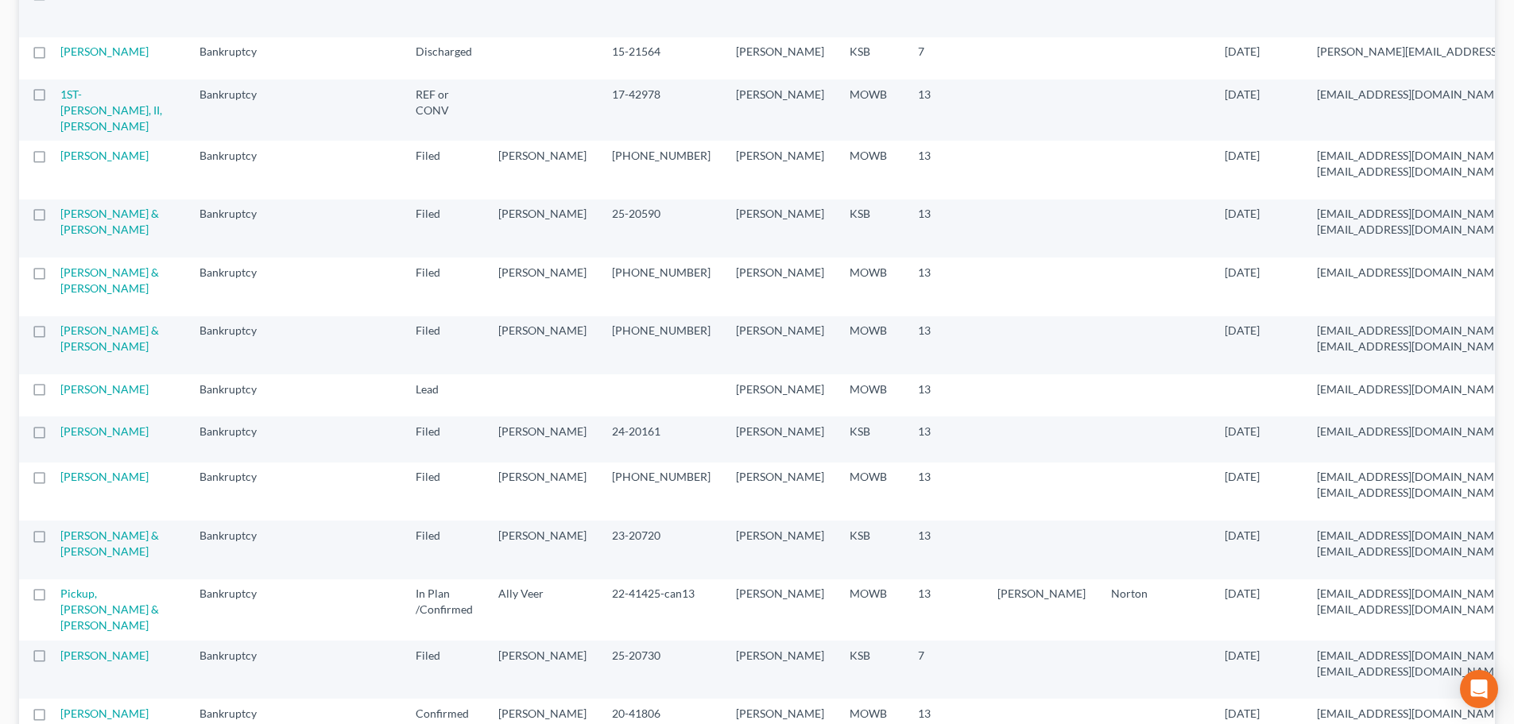
scroll to position [1192, 0]
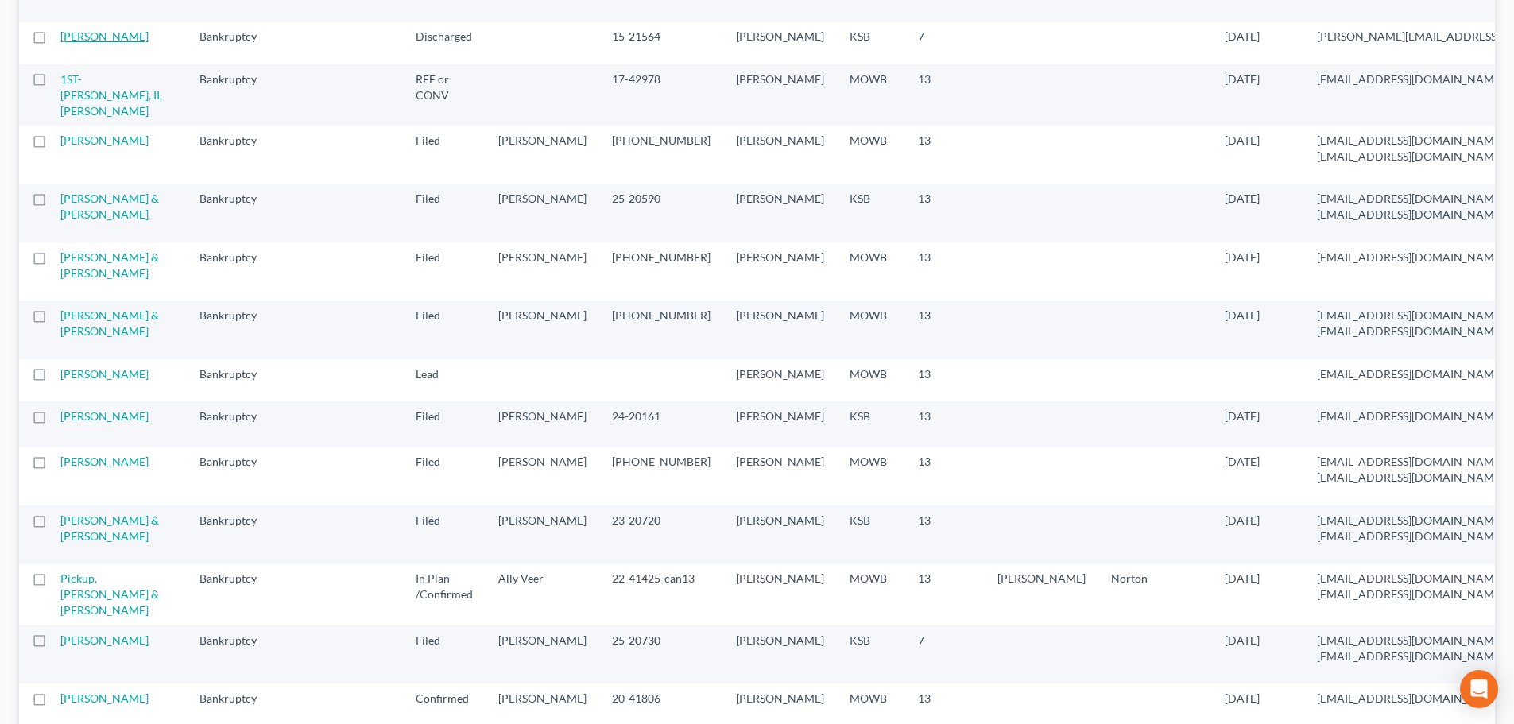
click at [75, 43] on link "[PERSON_NAME]" at bounding box center [104, 36] width 88 height 14
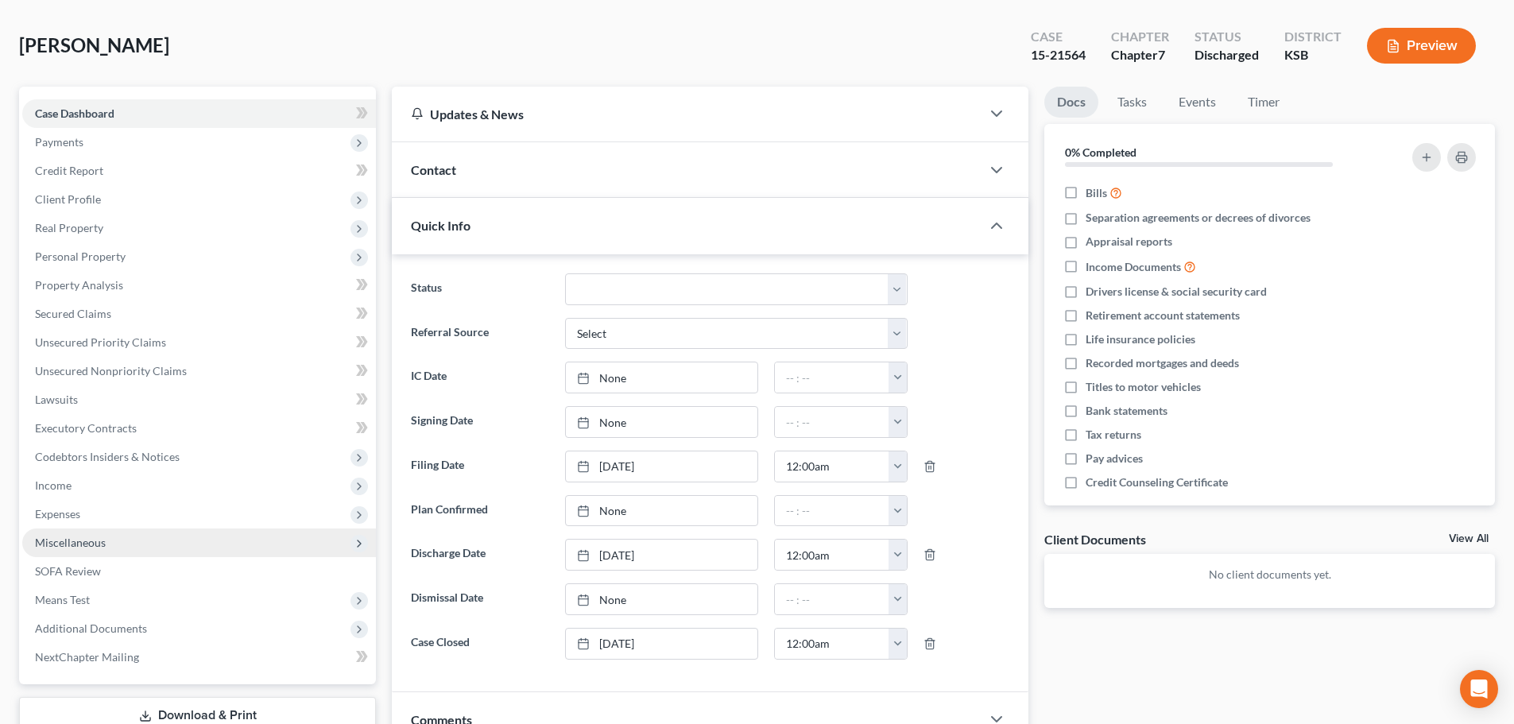
scroll to position [56, 0]
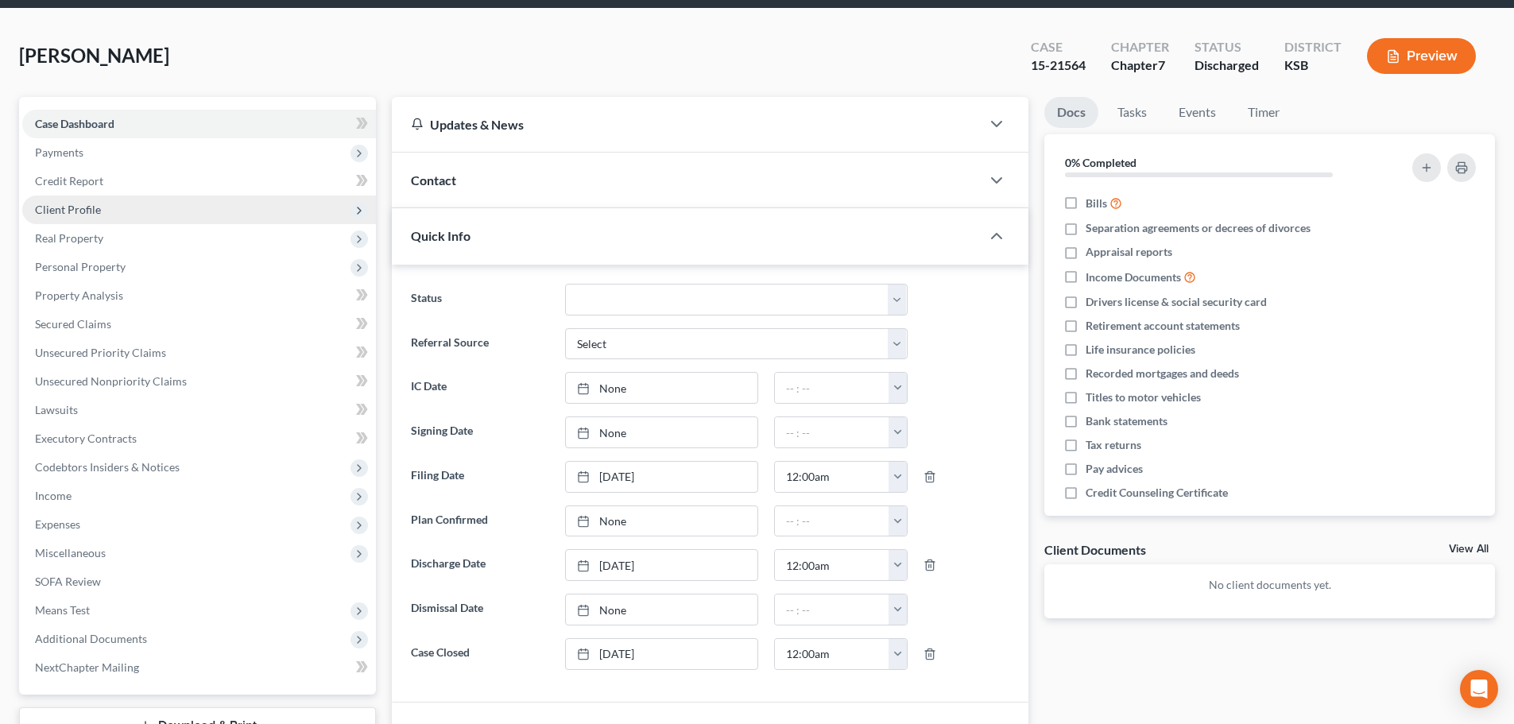
click at [73, 203] on span "Client Profile" at bounding box center [68, 210] width 66 height 14
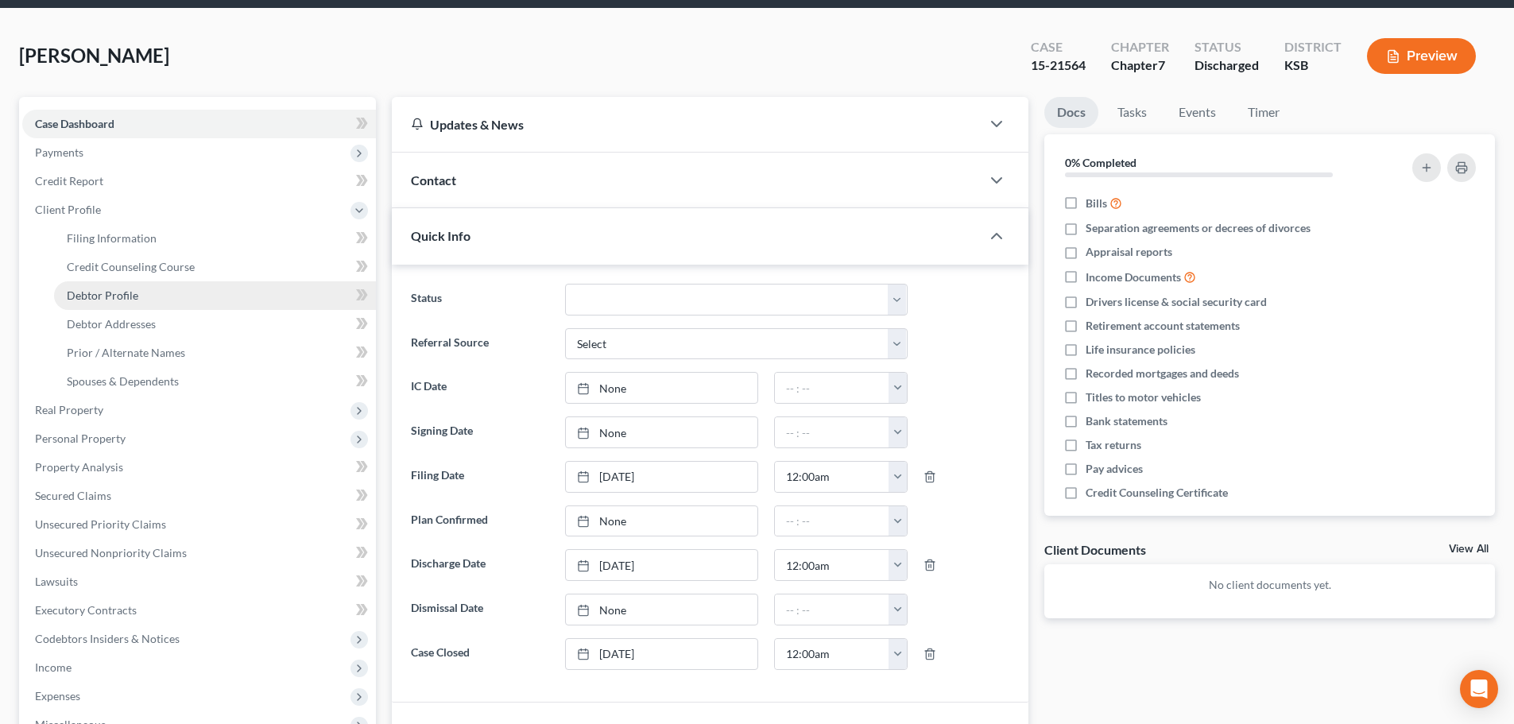
click at [102, 293] on span "Debtor Profile" at bounding box center [103, 296] width 72 height 14
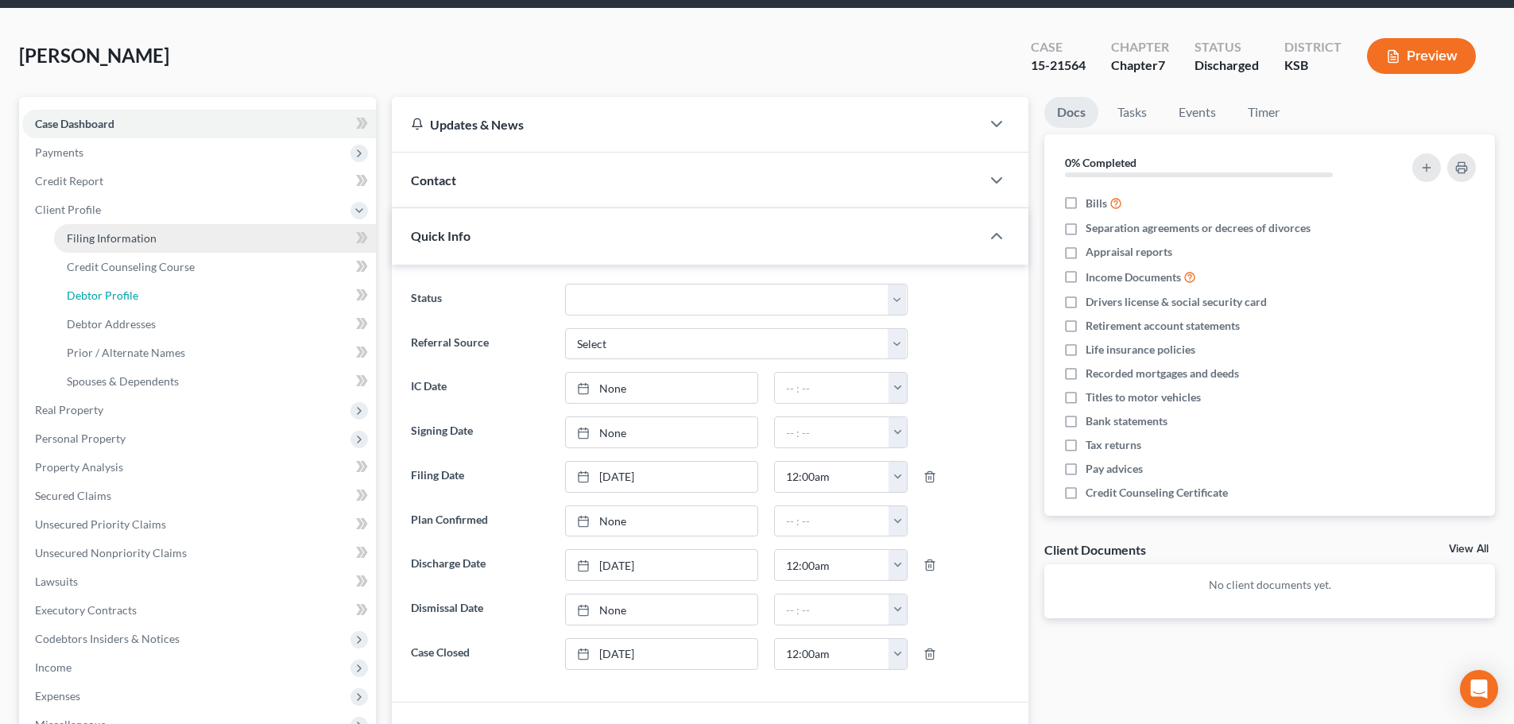
select select "0"
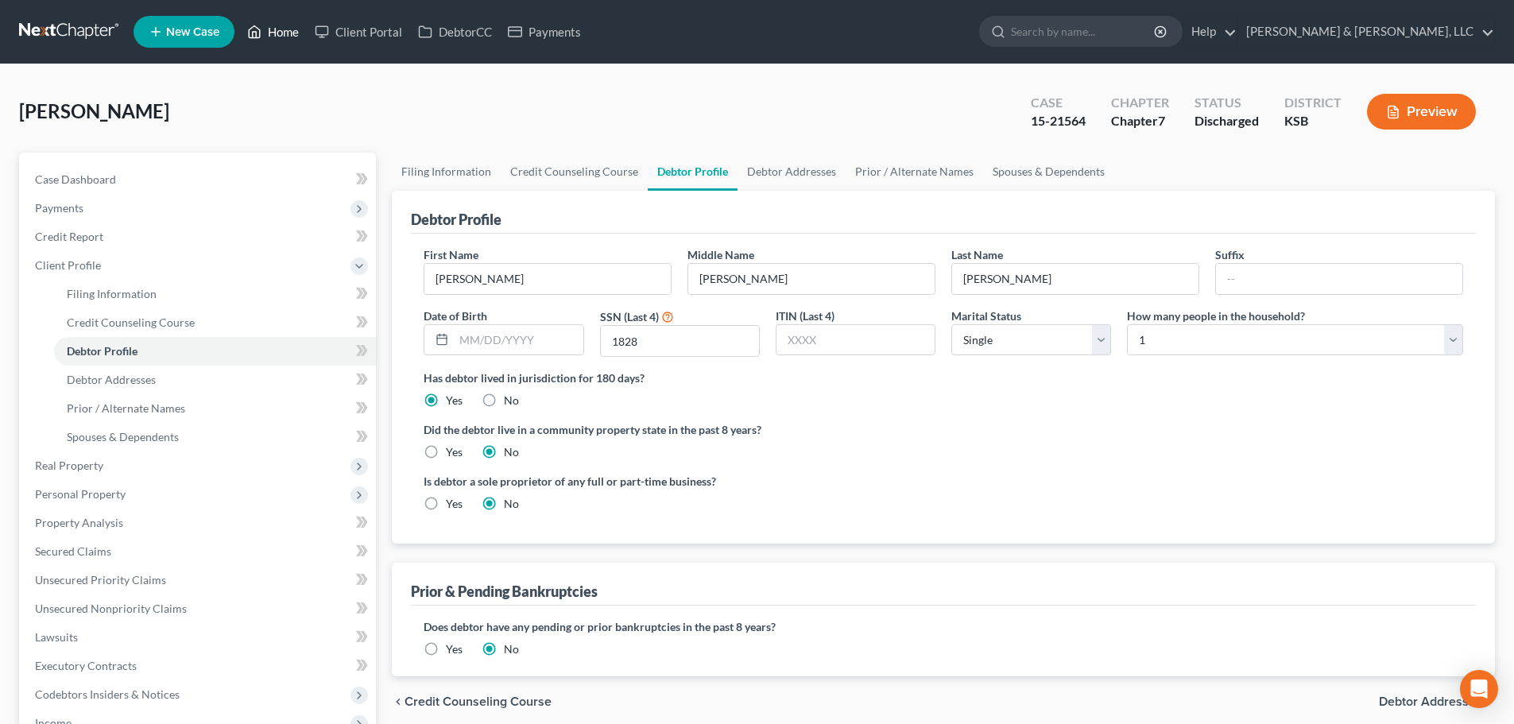
click at [278, 35] on link "Home" at bounding box center [273, 31] width 68 height 29
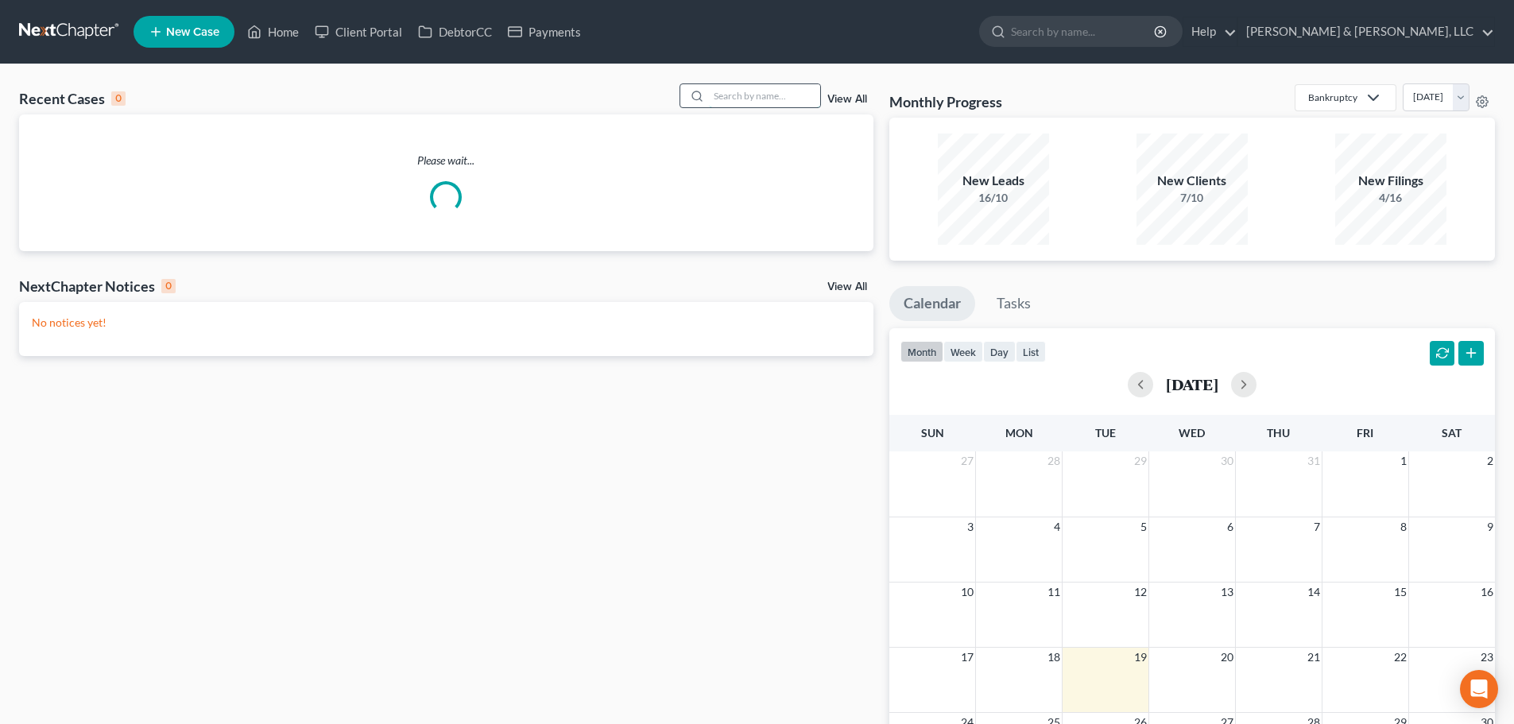
click at [760, 91] on input "search" at bounding box center [764, 95] width 111 height 23
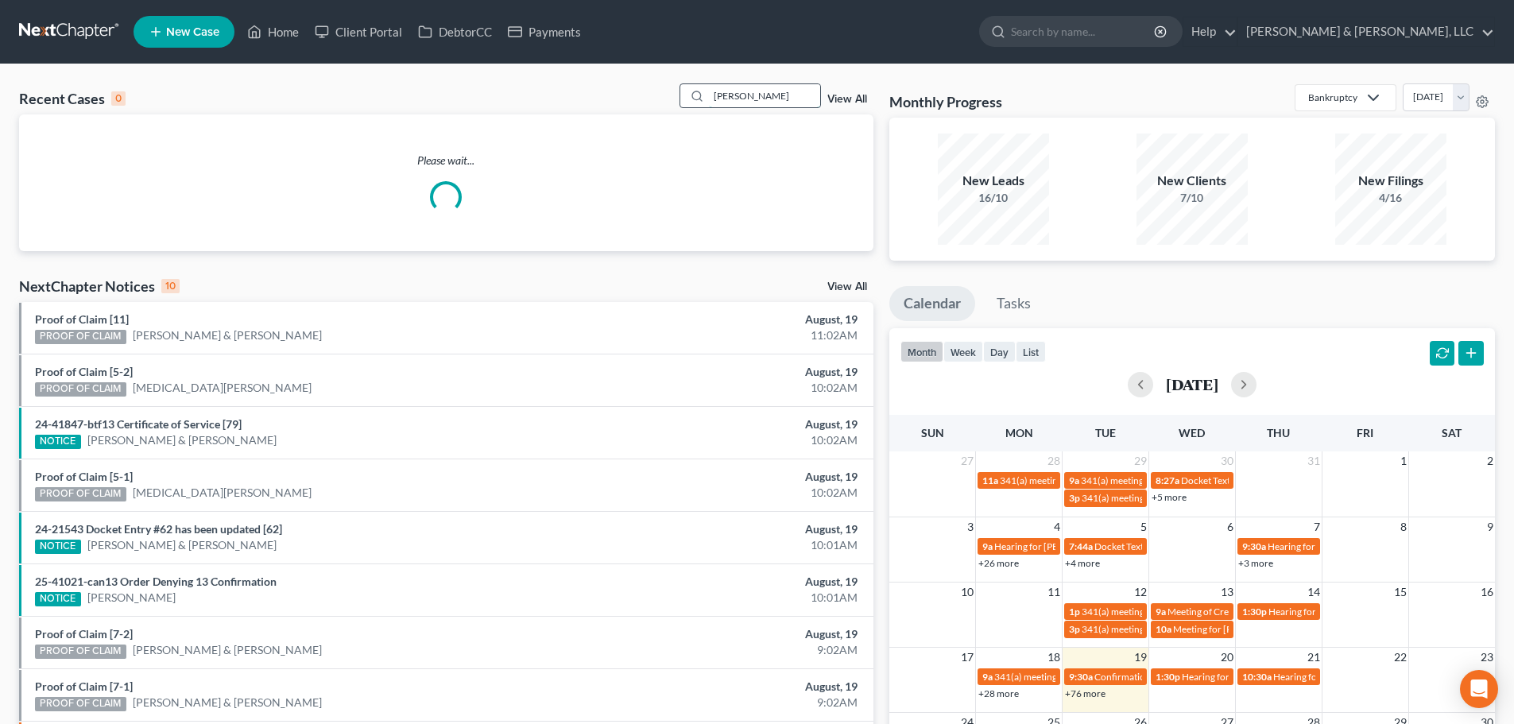
type input "[PERSON_NAME]"
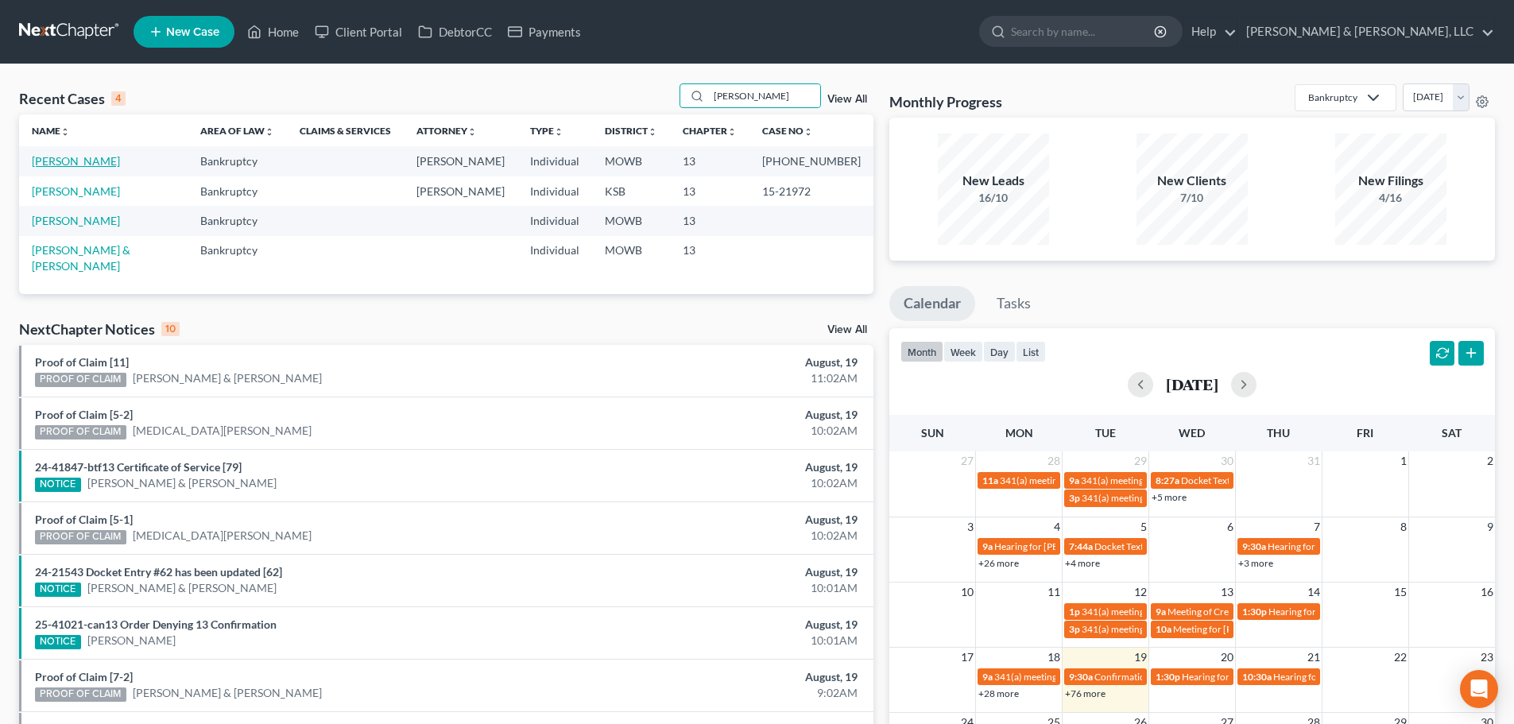
click at [82, 161] on link "[PERSON_NAME]" at bounding box center [76, 161] width 88 height 14
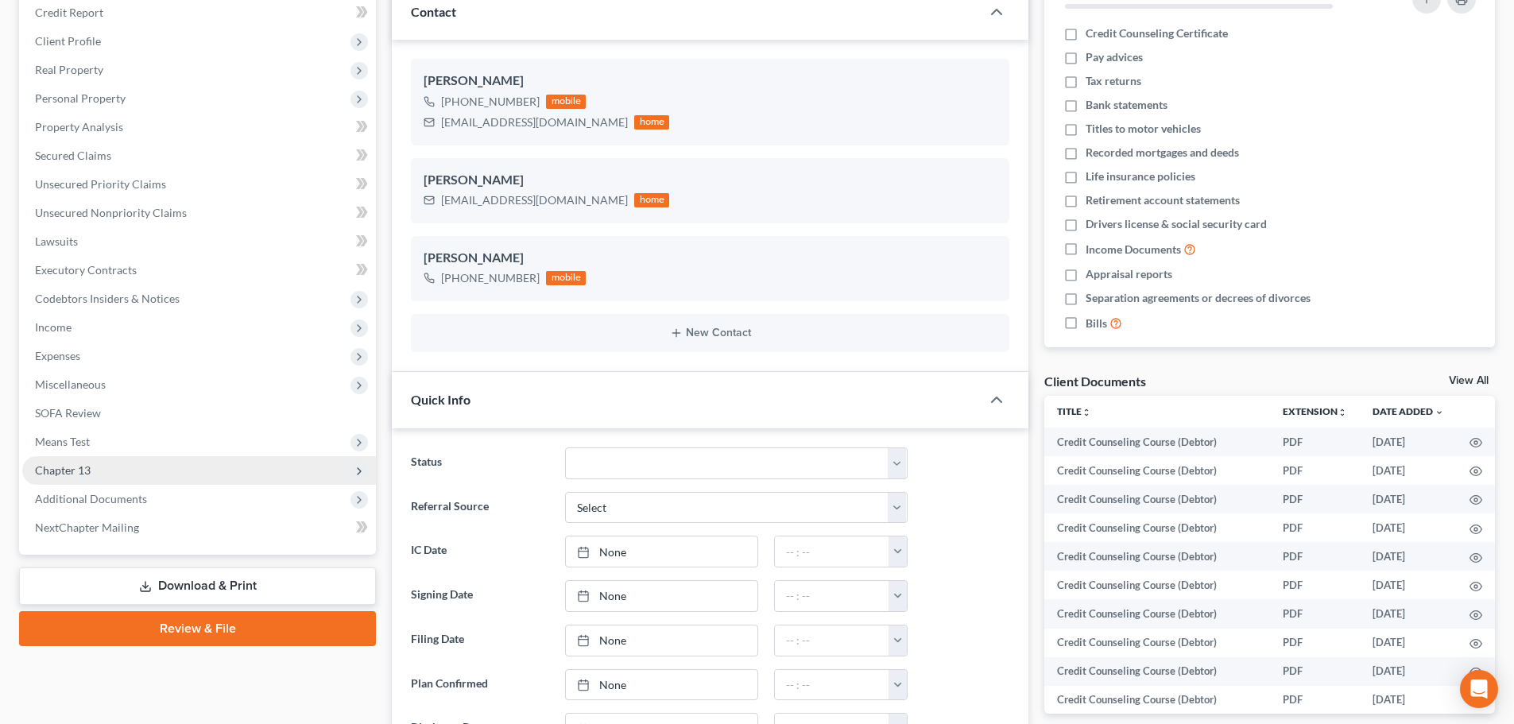
scroll to position [238, 0]
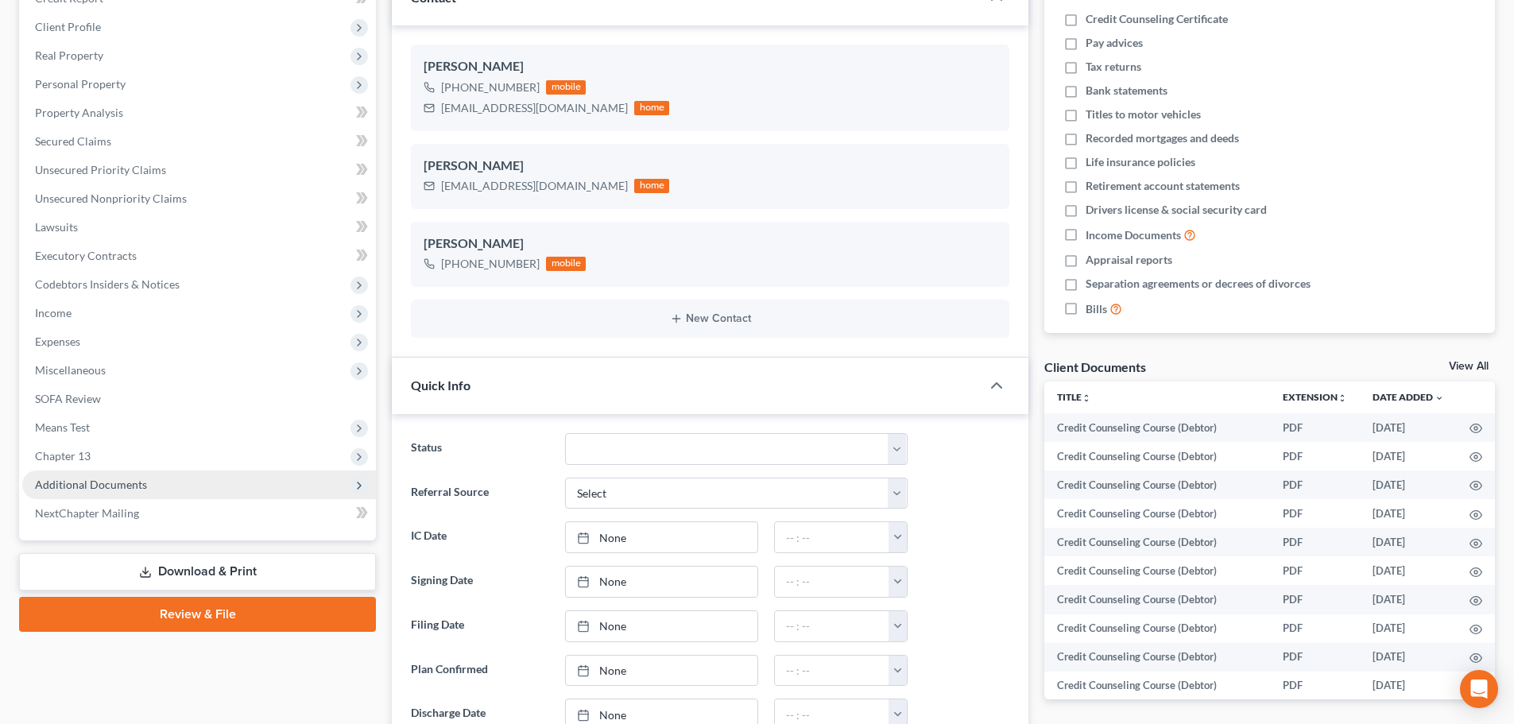
click at [115, 488] on span "Additional Documents" at bounding box center [91, 485] width 112 height 14
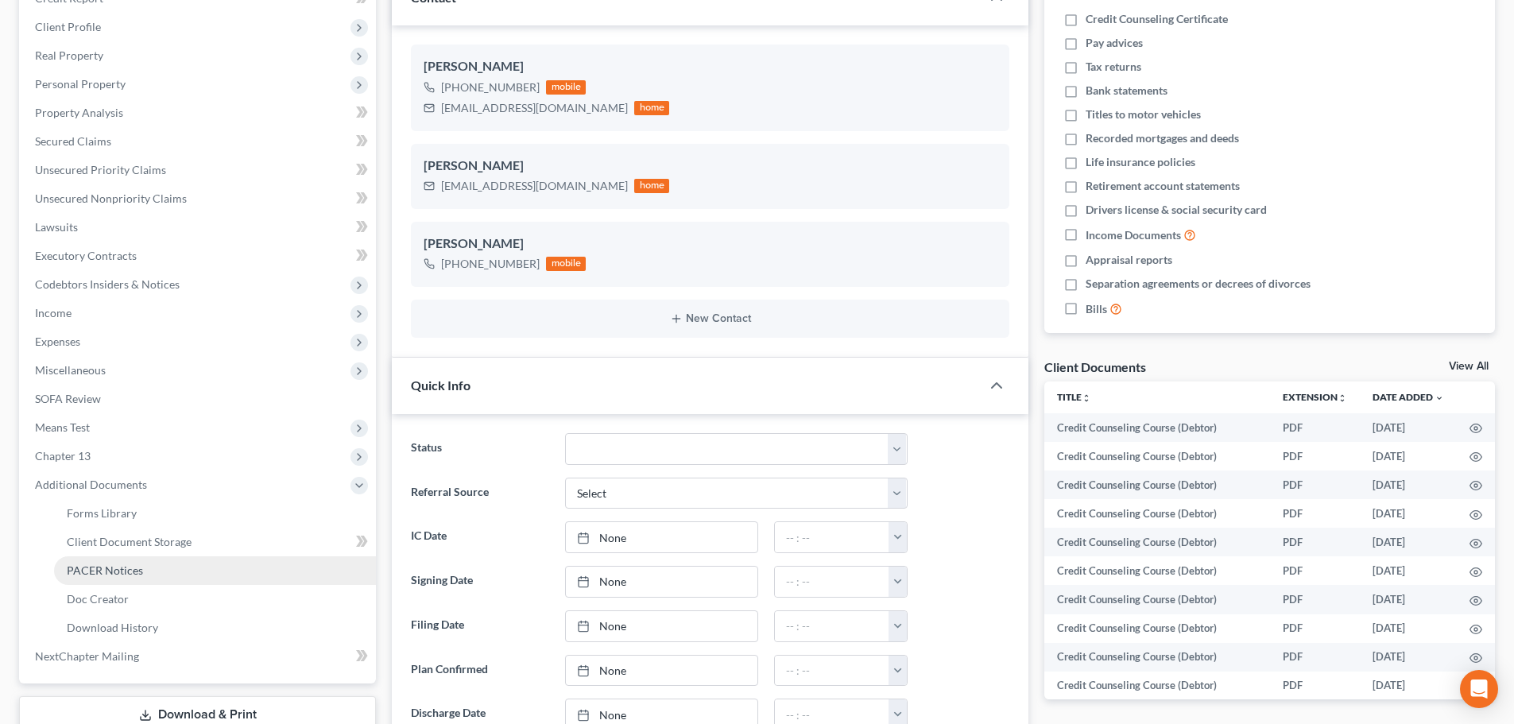
click at [110, 571] on span "PACER Notices" at bounding box center [105, 571] width 76 height 14
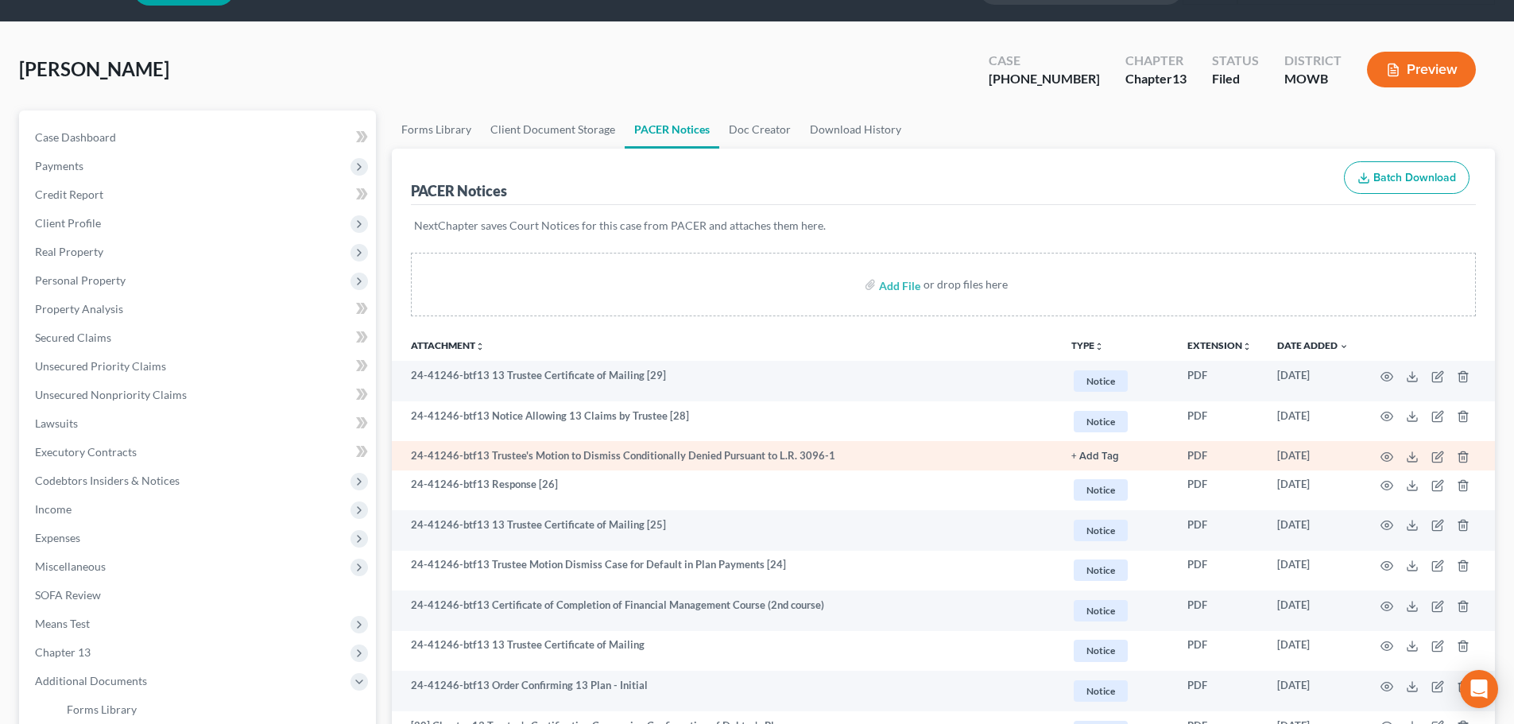
scroll to position [79, 0]
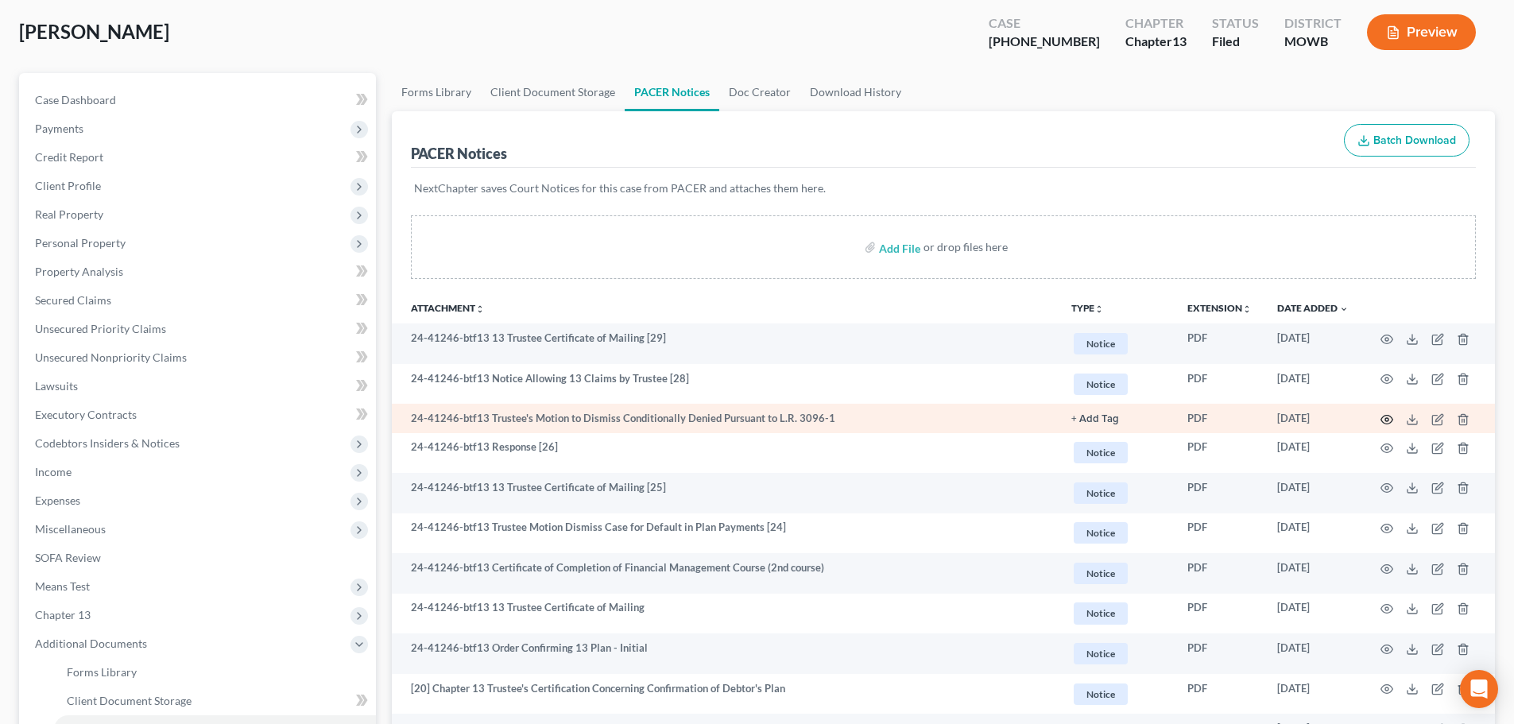
click at [1384, 417] on icon "button" at bounding box center [1387, 419] width 13 height 13
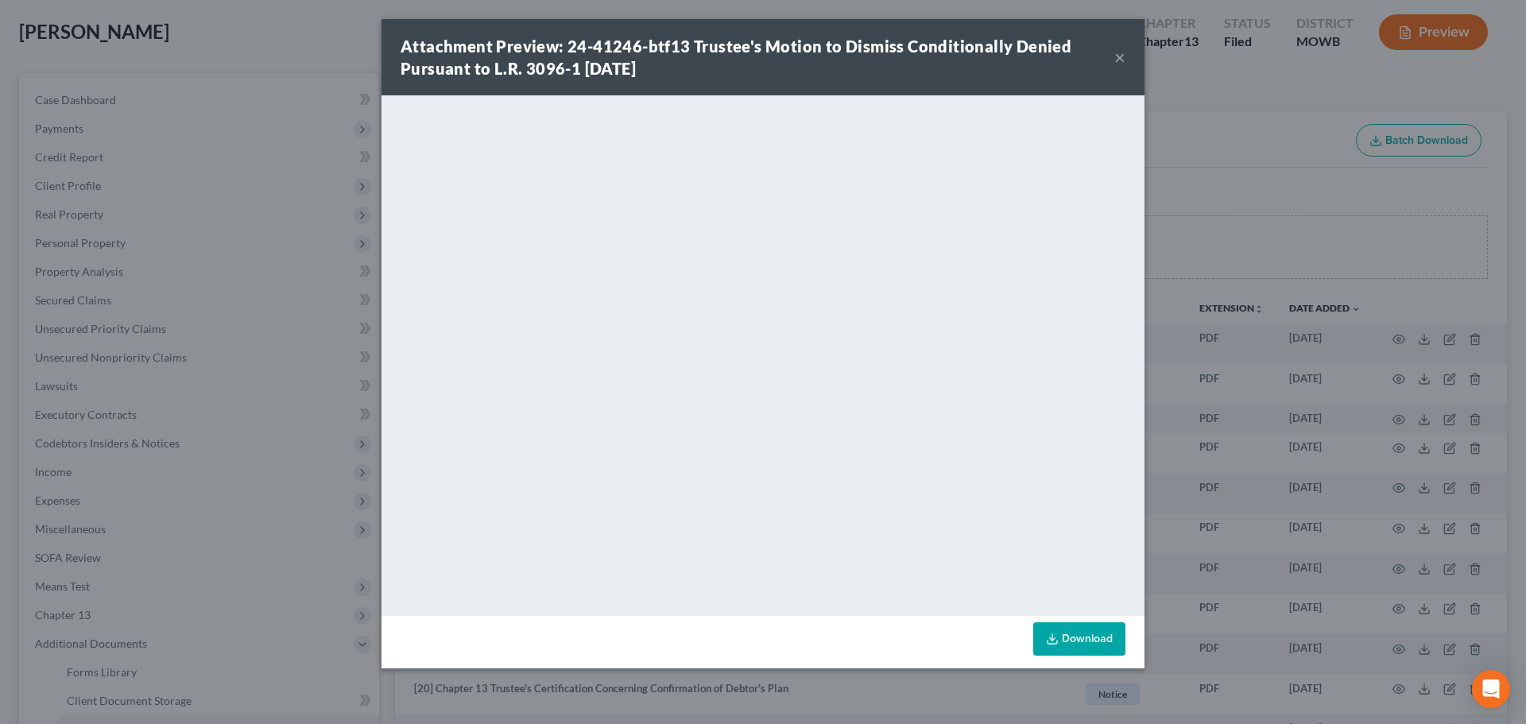
click at [1128, 56] on div "Attachment Preview: 24-41246-btf13 Trustee's Motion to Dismiss Conditionally De…" at bounding box center [763, 57] width 763 height 76
click at [1113, 60] on div "Attachment Preview: 24-41246-btf13 Trustee's Motion to Dismiss Conditionally De…" at bounding box center [758, 57] width 714 height 45
click at [1116, 63] on button "×" at bounding box center [1119, 57] width 11 height 19
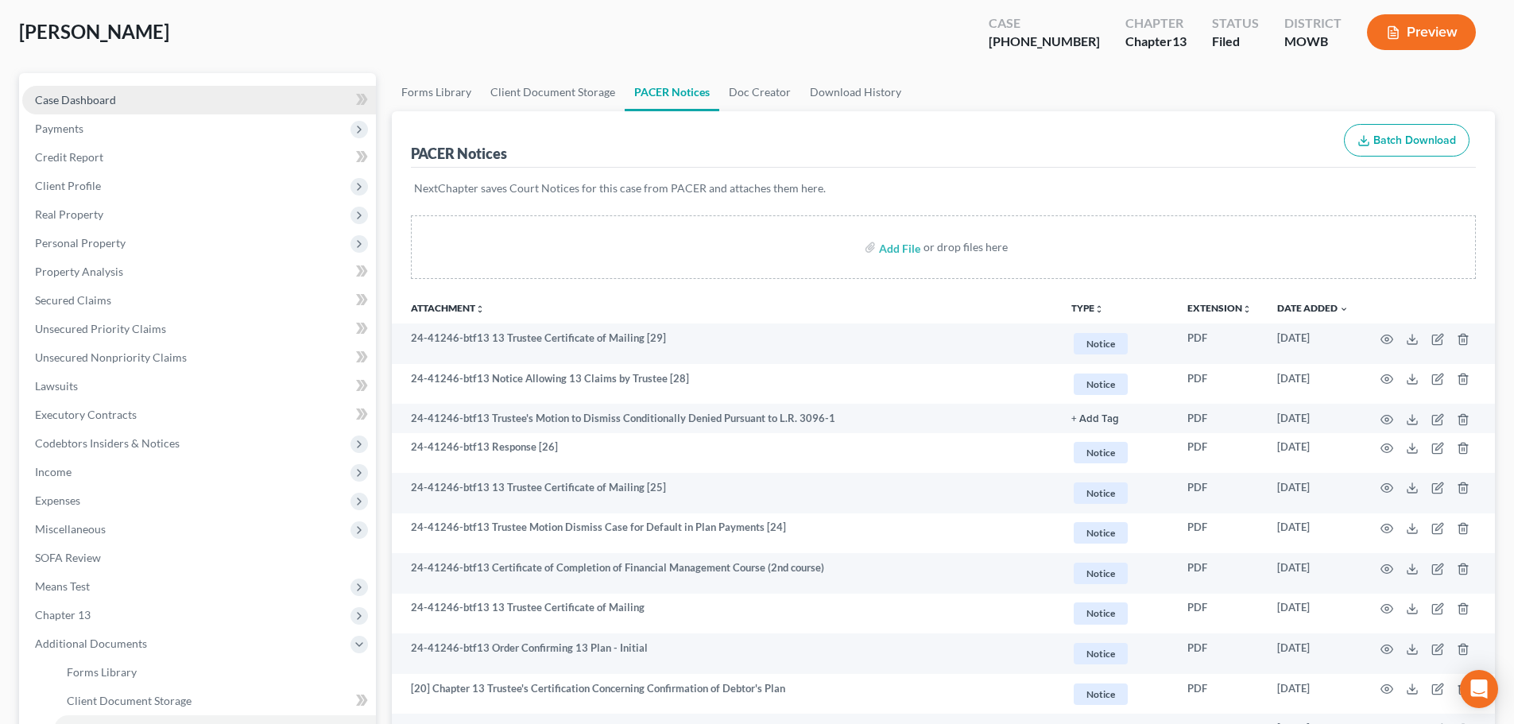
click at [105, 94] on span "Case Dashboard" at bounding box center [75, 100] width 81 height 14
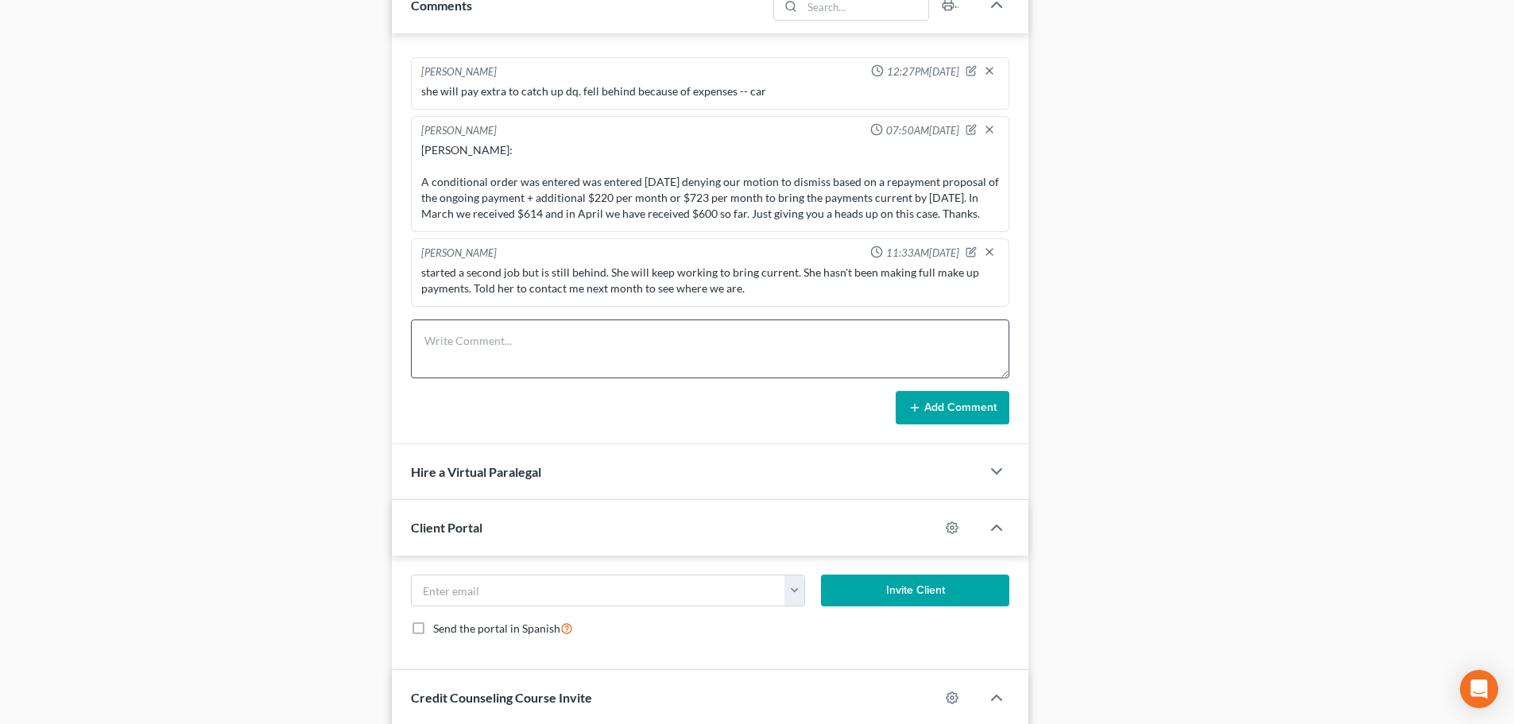
scroll to position [2048, 0]
click at [621, 372] on textarea at bounding box center [710, 349] width 599 height 59
type textarea "she is 1888 dq through Aug. Needs to pay 2391 by 9/30. told her to call me 9/15…"
click at [961, 406] on button "Add Comment" at bounding box center [953, 407] width 114 height 33
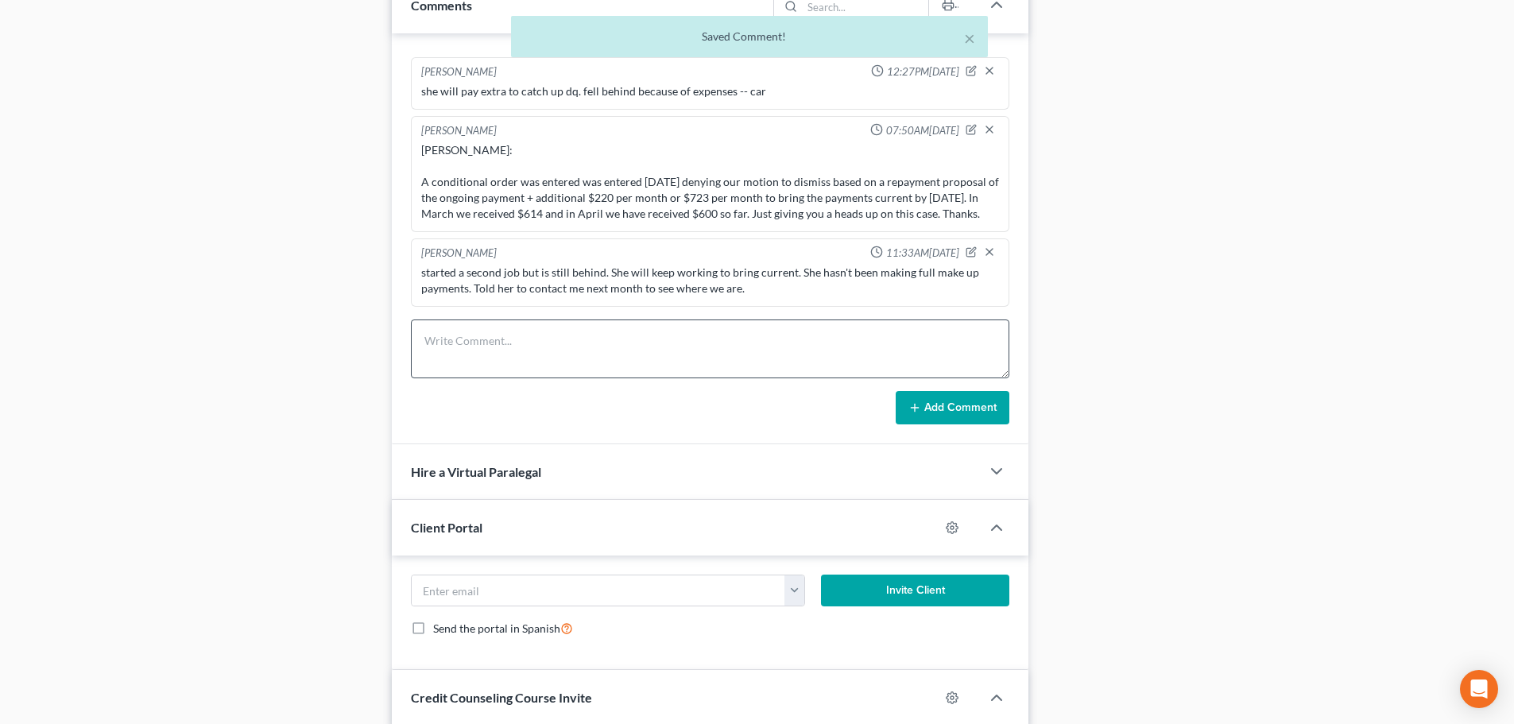
scroll to position [788, 0]
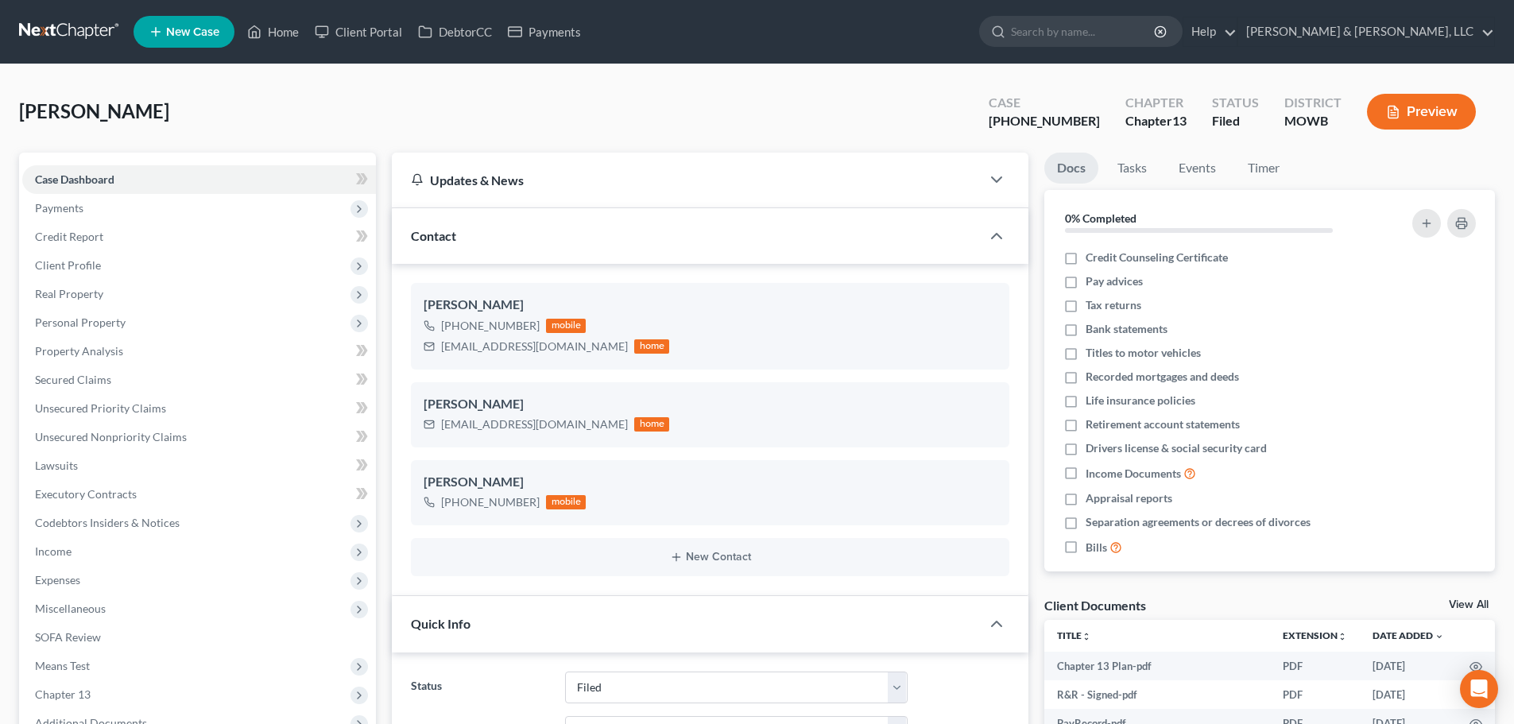
select select "6"
click at [281, 33] on link "Home" at bounding box center [273, 31] width 68 height 29
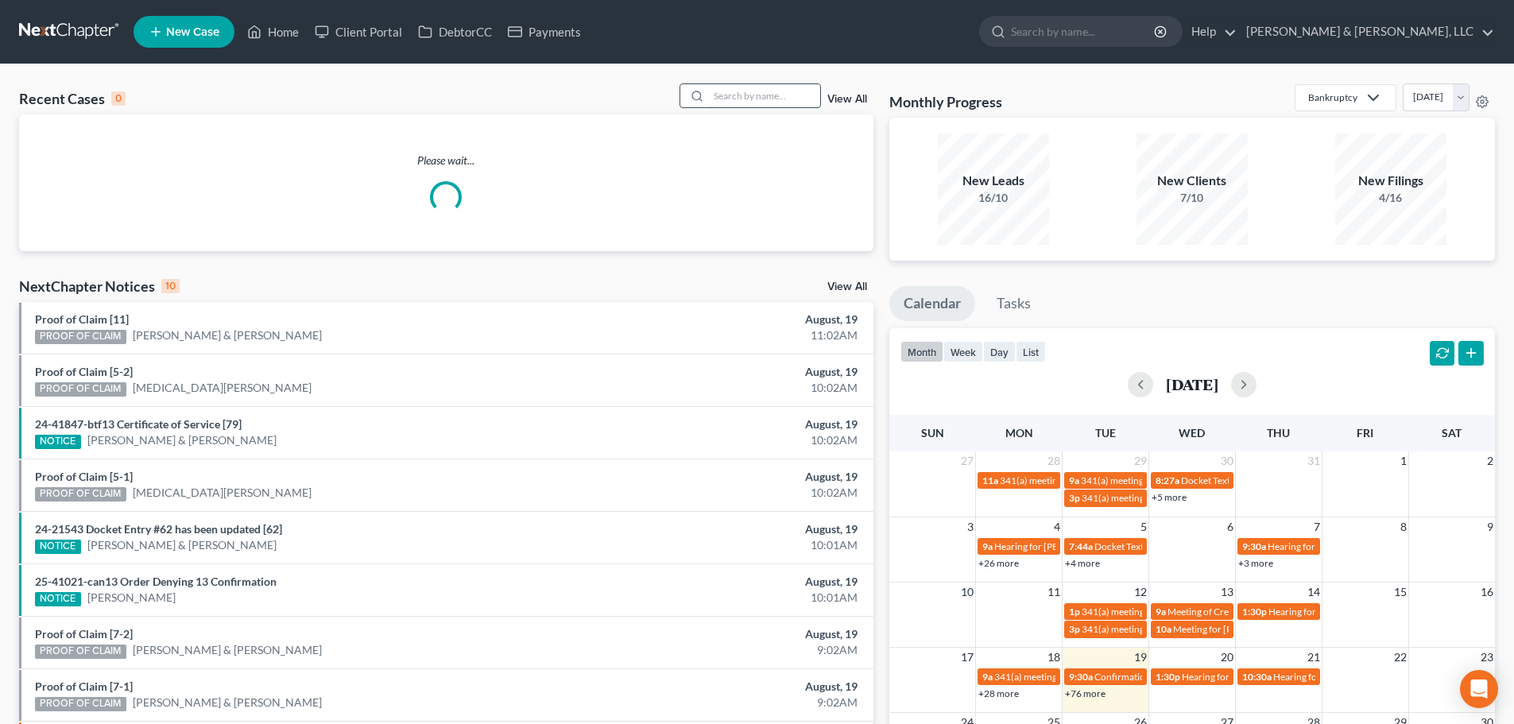
click at [755, 94] on input "search" at bounding box center [764, 95] width 111 height 23
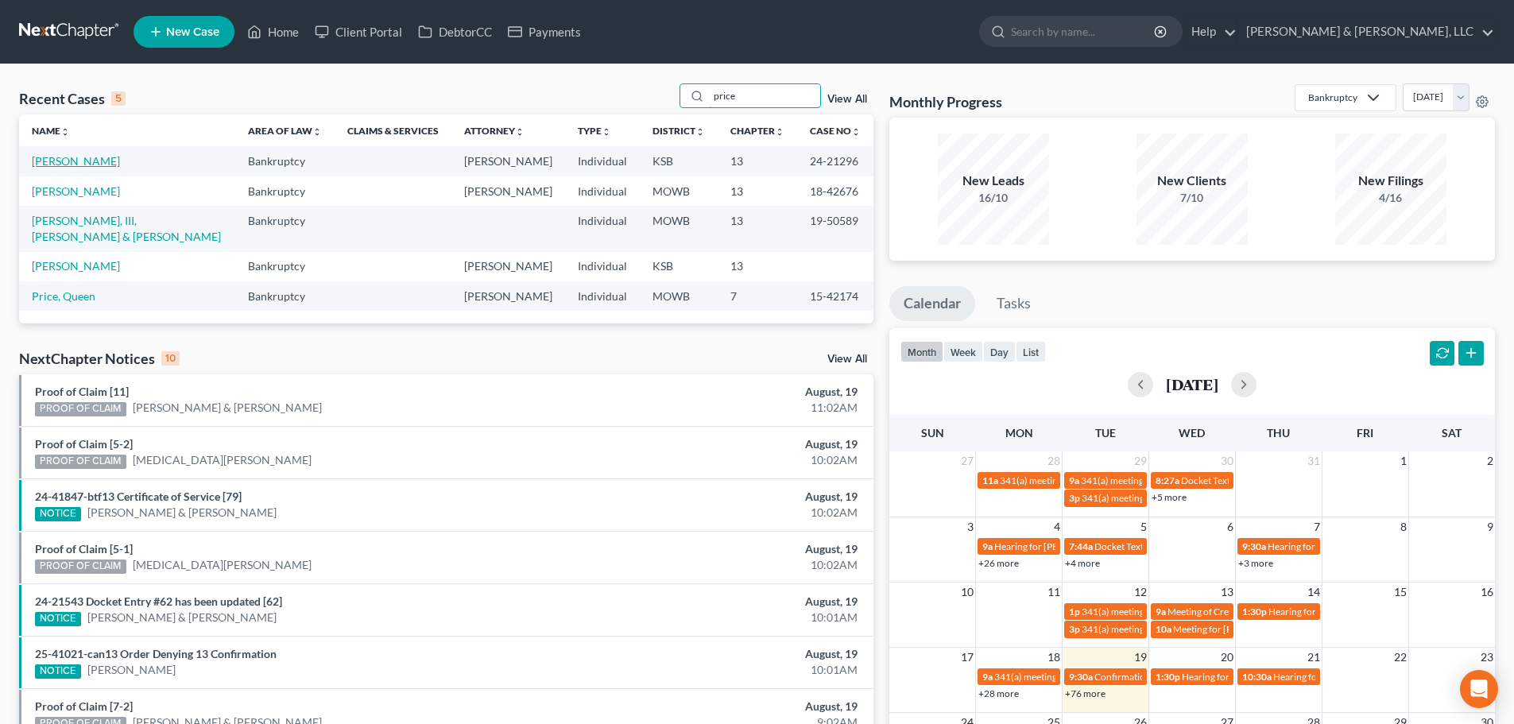
type input "price"
click at [59, 156] on link "Price, Meghan" at bounding box center [76, 161] width 88 height 14
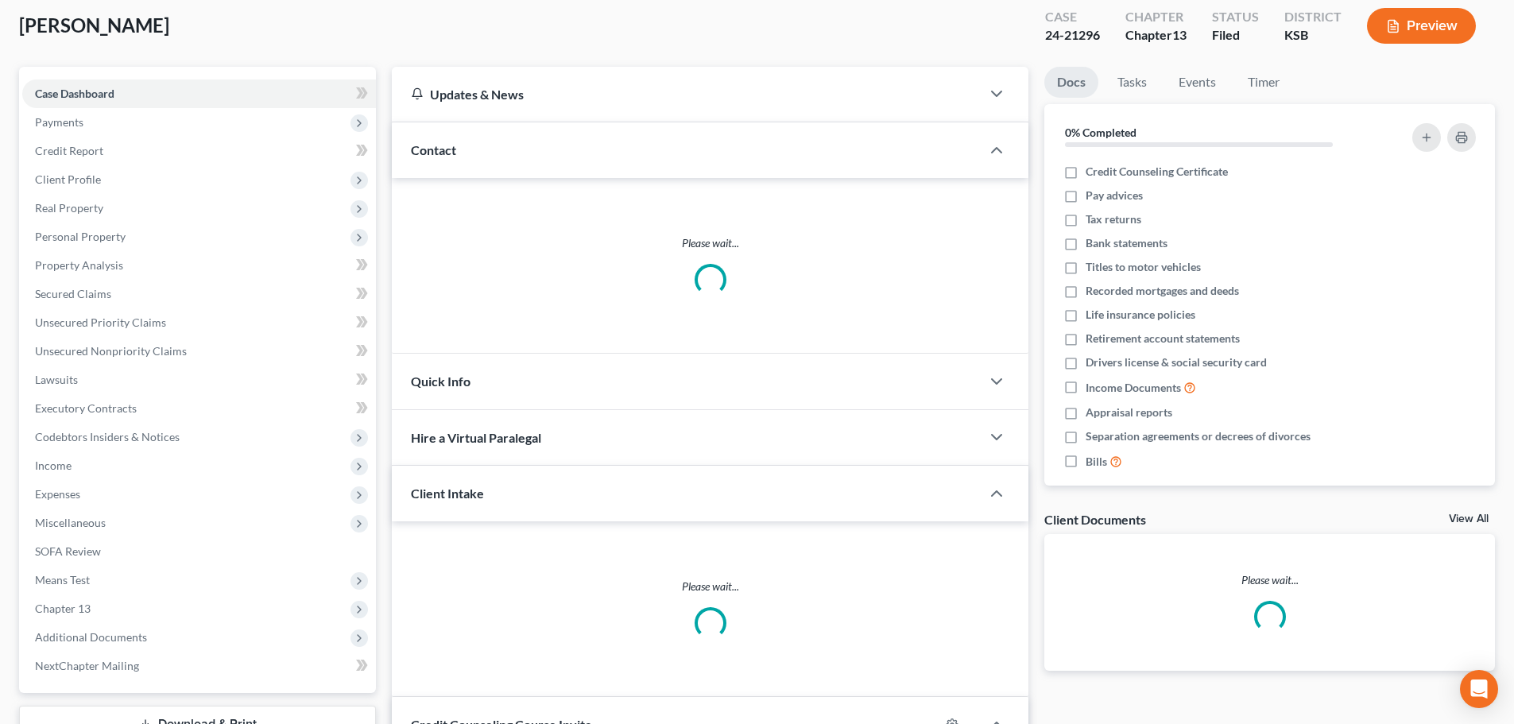
scroll to position [318, 0]
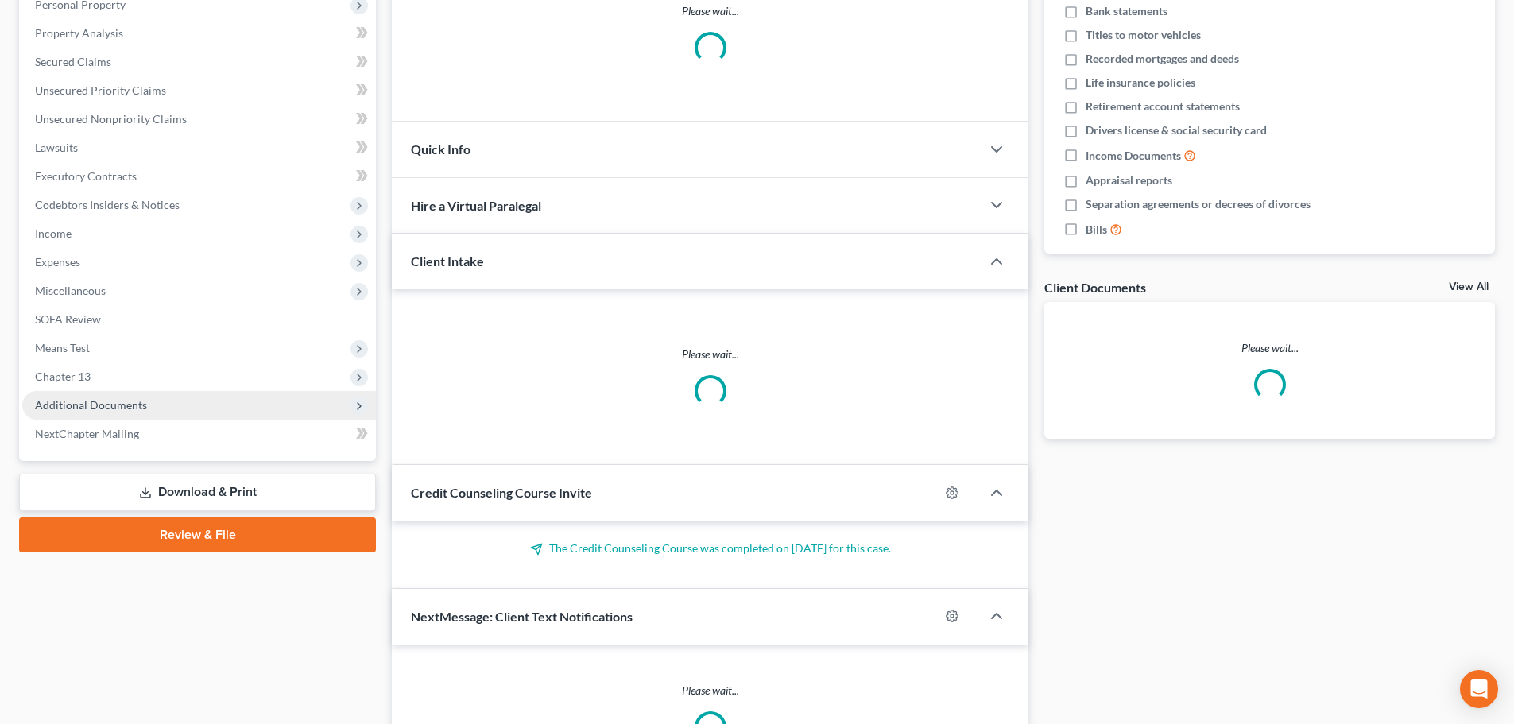
click at [102, 414] on span "Additional Documents" at bounding box center [199, 405] width 354 height 29
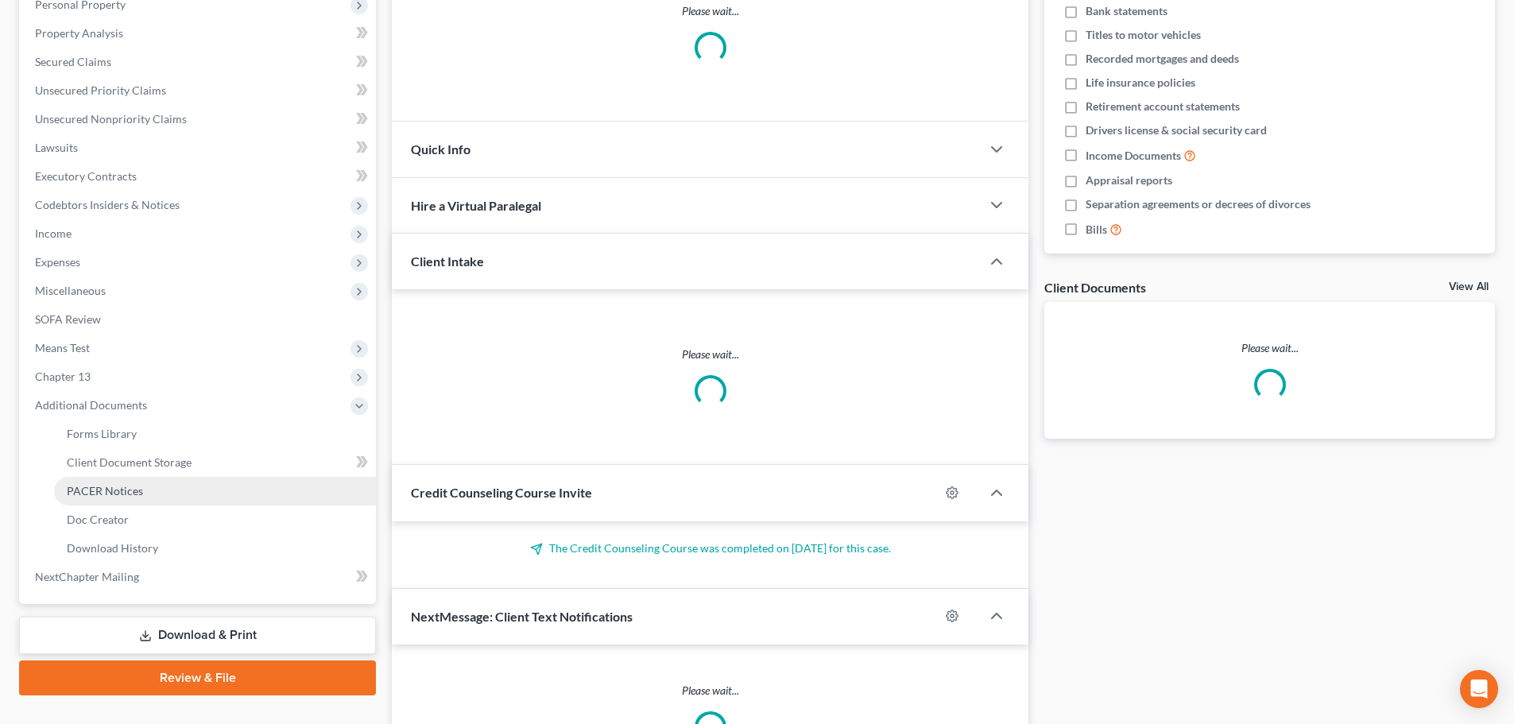
click at [89, 498] on link "PACER Notices" at bounding box center [215, 491] width 322 height 29
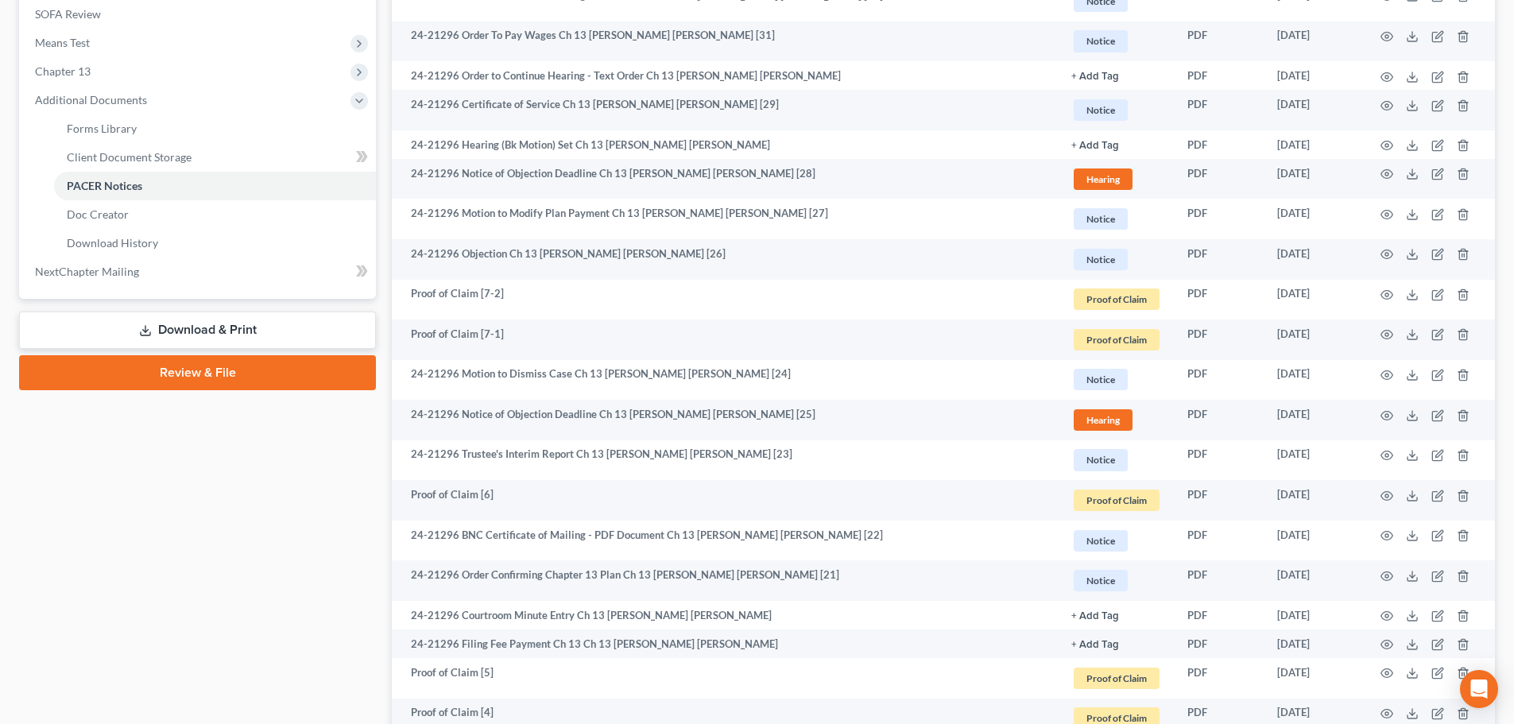
scroll to position [715, 0]
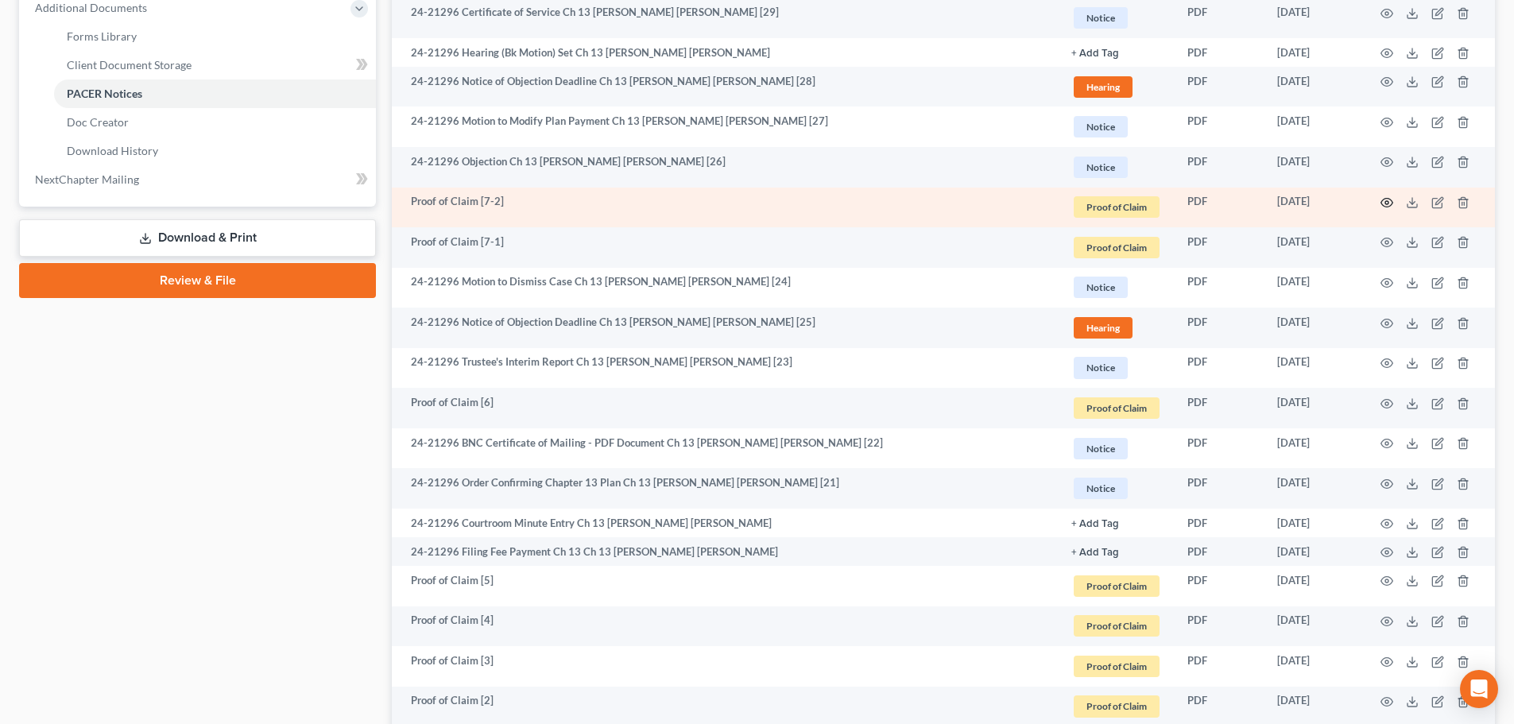
click at [1386, 202] on circle "button" at bounding box center [1387, 202] width 3 height 3
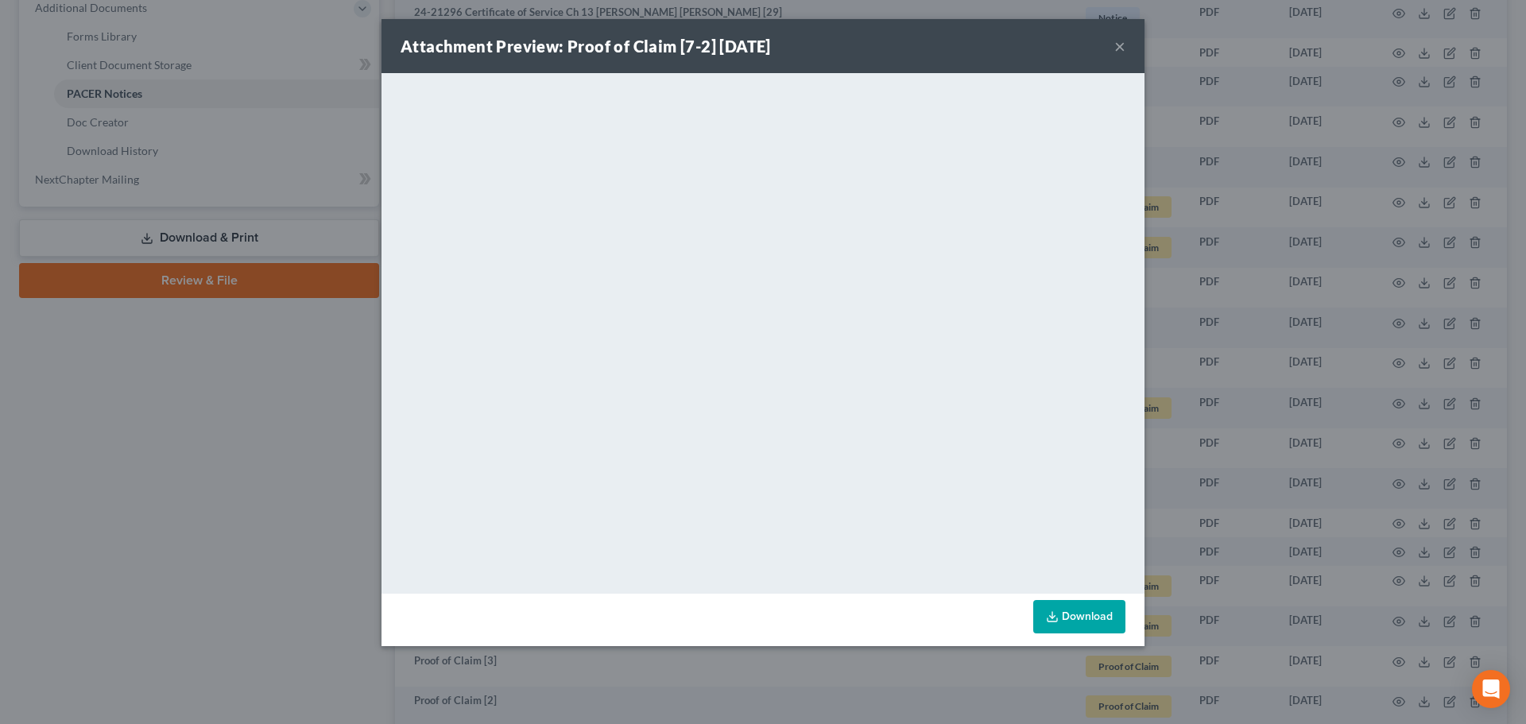
click at [1121, 29] on div "Attachment Preview: Proof of Claim [7-2] 03/24/2025 ×" at bounding box center [763, 46] width 763 height 54
click at [1118, 43] on button "×" at bounding box center [1119, 46] width 11 height 19
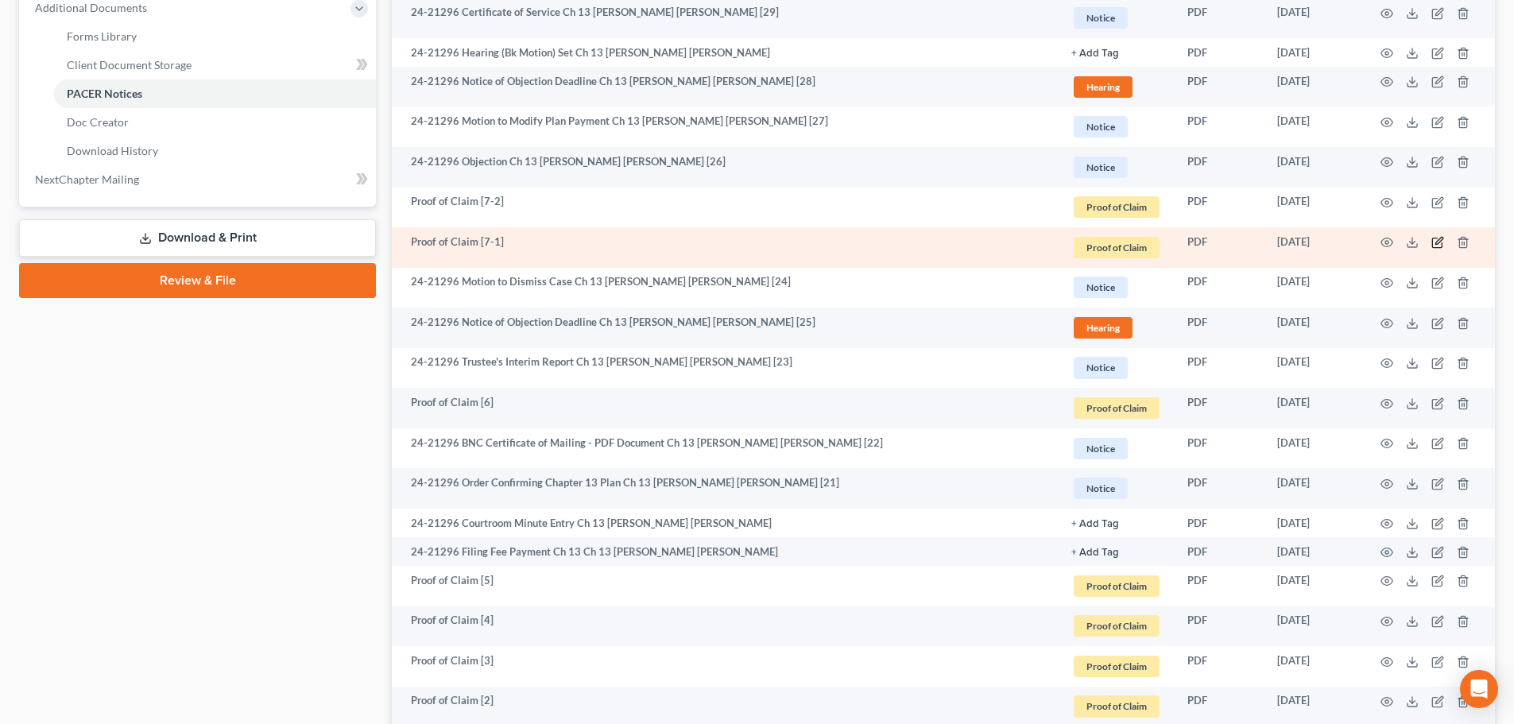
click at [1438, 241] on icon "button" at bounding box center [1439, 241] width 7 height 7
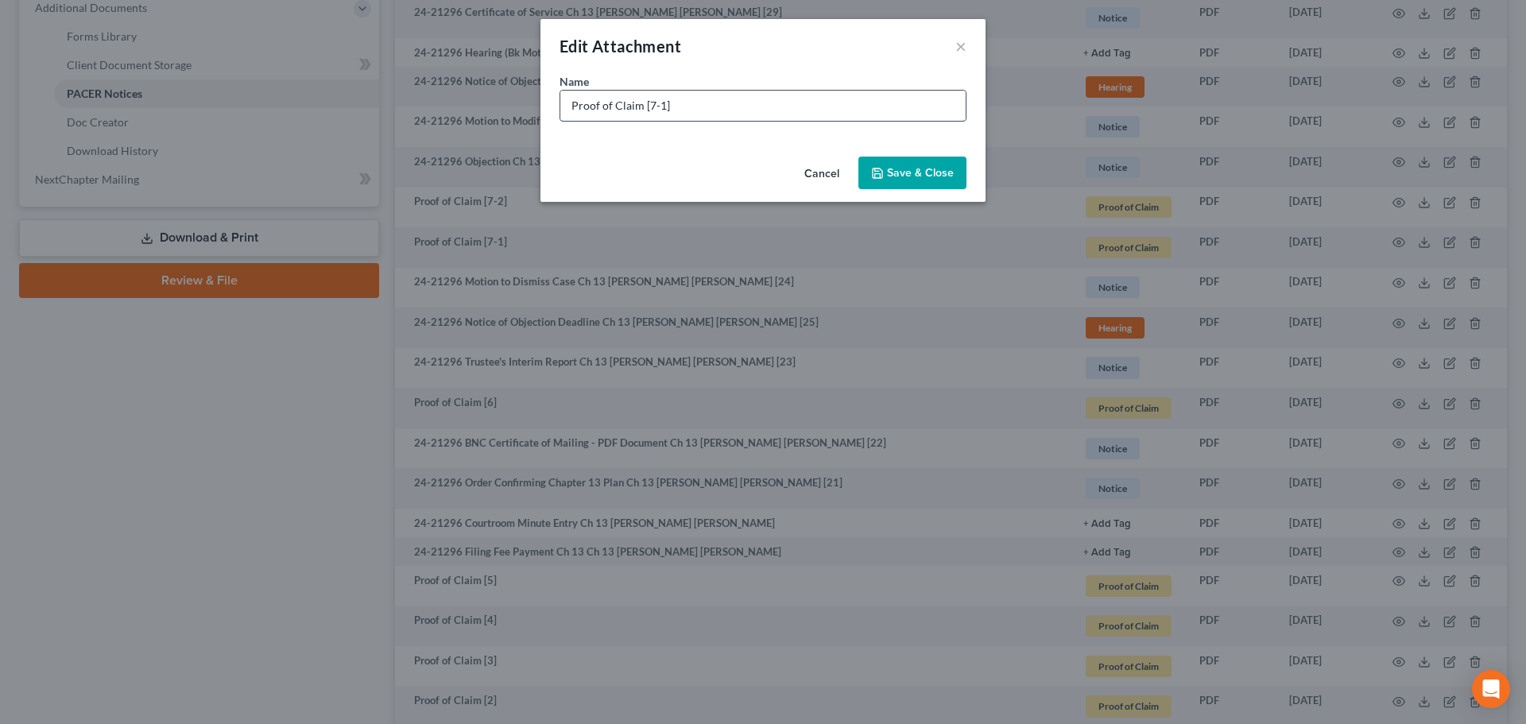
click at [574, 102] on input "Proof of Claim [7-1]" at bounding box center [762, 106] width 405 height 30
type input "KCMO Proof of Claim [7-1]"
click at [931, 157] on button "Save & Close" at bounding box center [912, 173] width 108 height 33
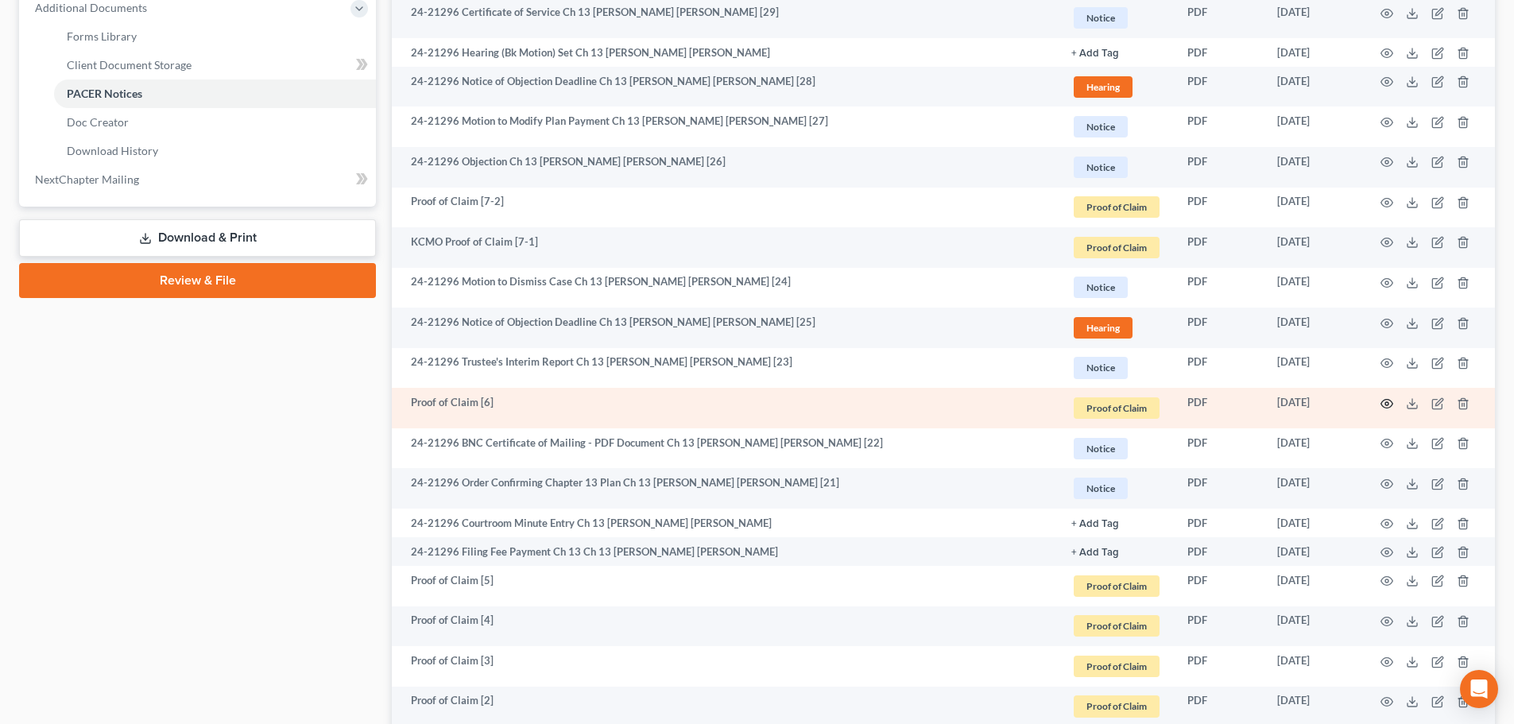
click at [1386, 401] on icon "button" at bounding box center [1387, 403] width 13 height 13
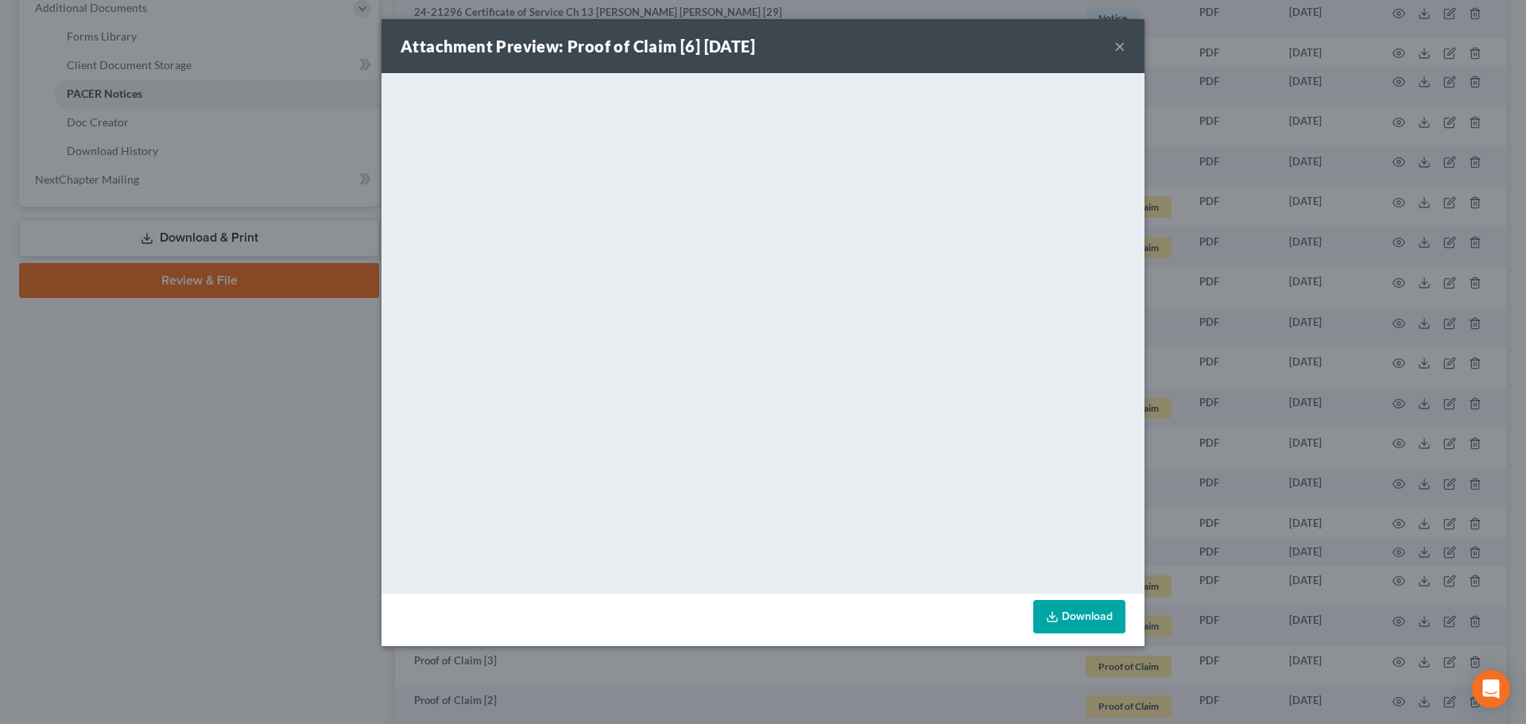
click at [1119, 48] on button "×" at bounding box center [1119, 46] width 11 height 19
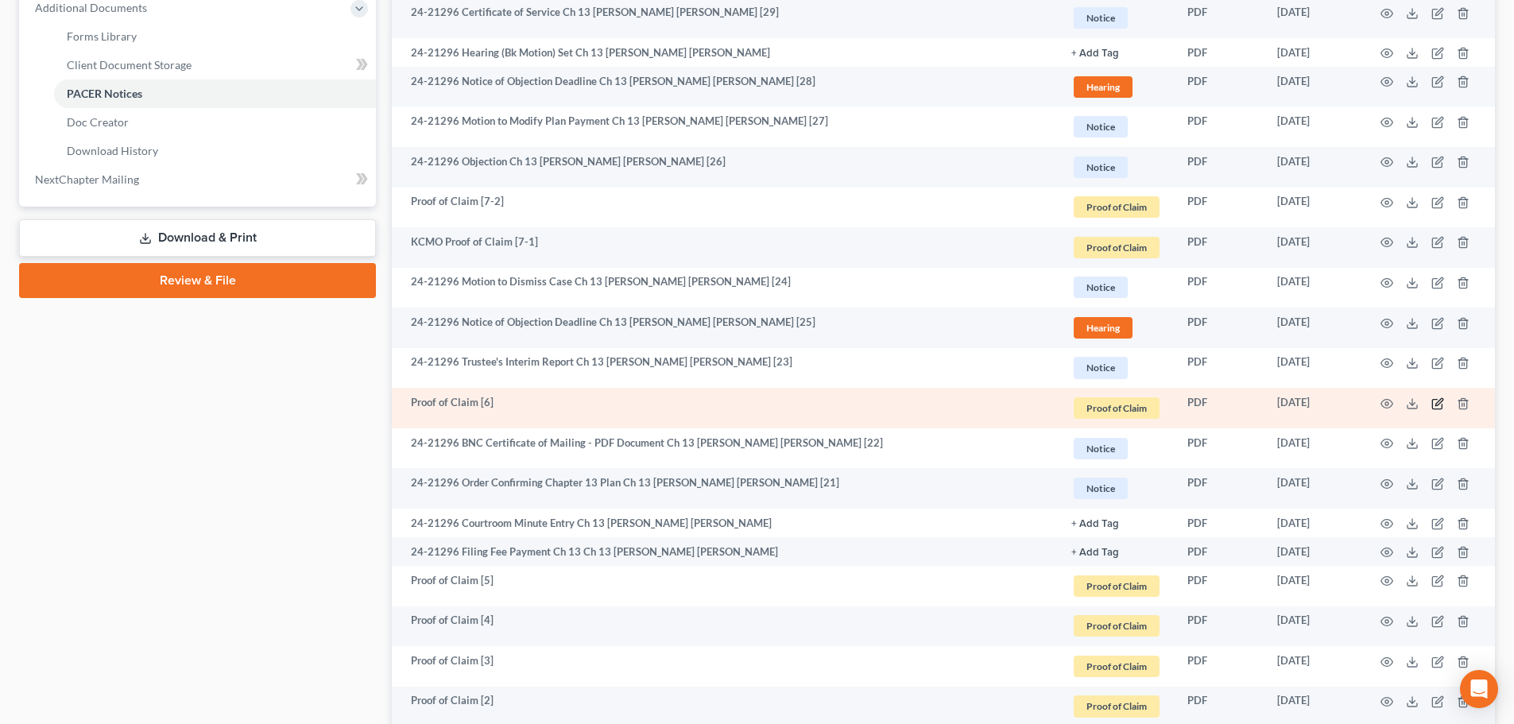
click at [1440, 403] on icon "button" at bounding box center [1439, 401] width 7 height 7
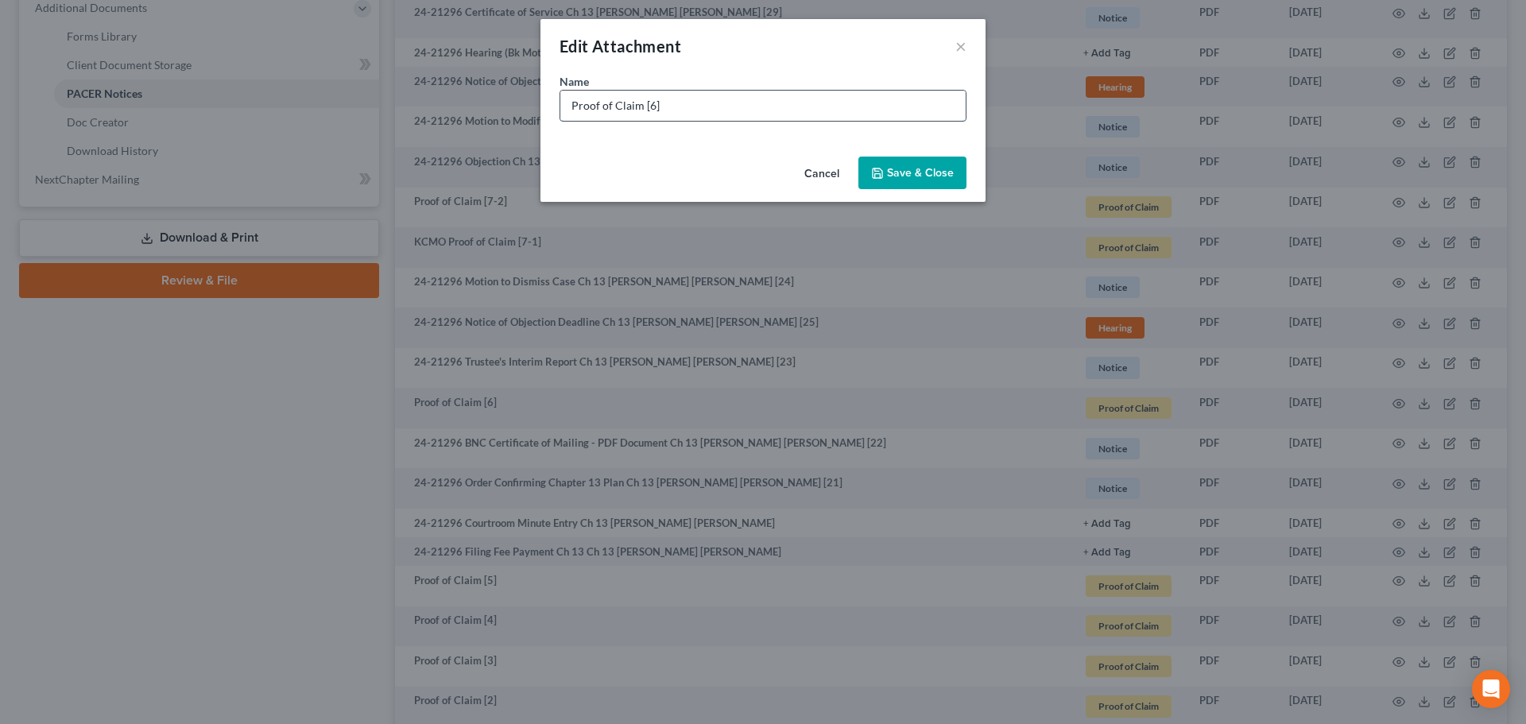
click at [572, 108] on input "Proof of Claim [6]" at bounding box center [762, 106] width 405 height 30
type input "Dept of Ed Proof of Claim [6]"
click at [907, 175] on span "Save & Close" at bounding box center [920, 173] width 67 height 14
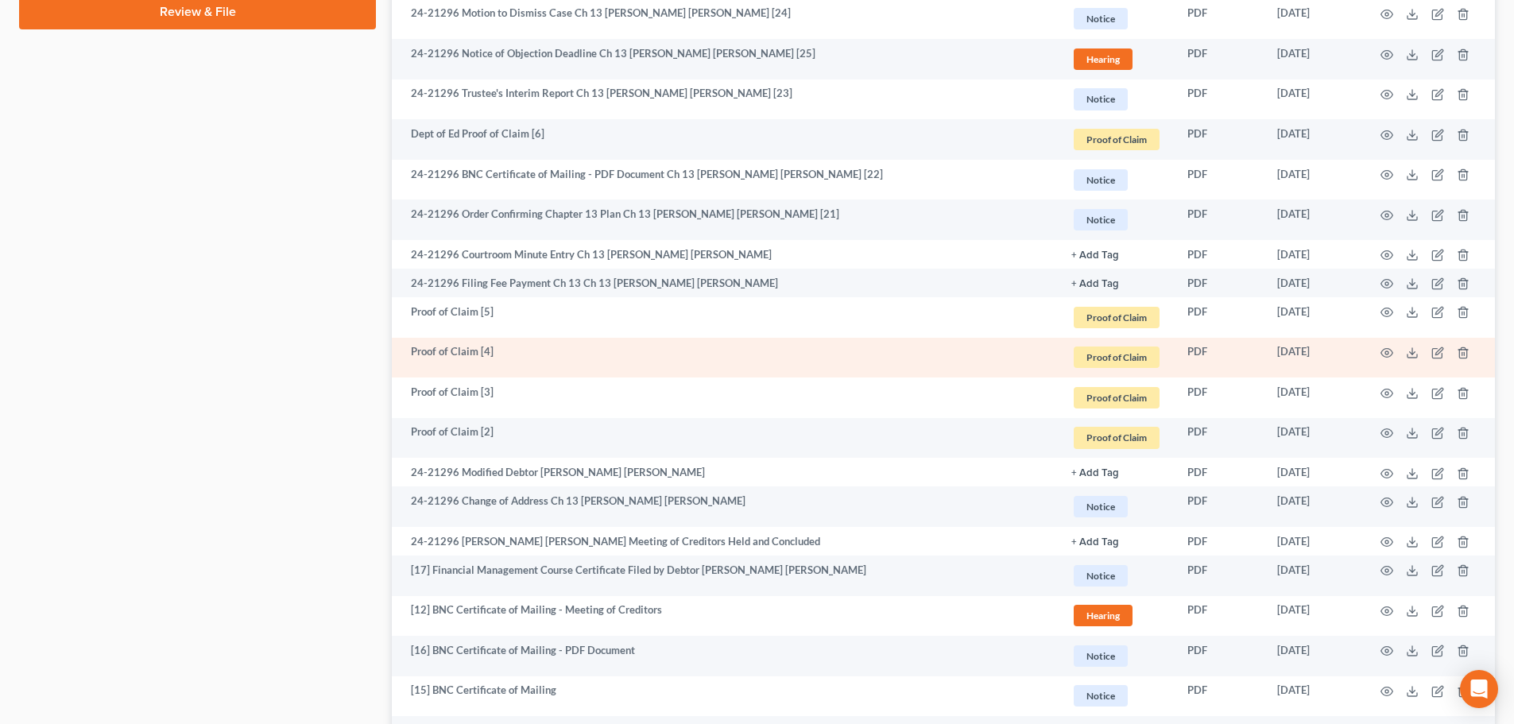
scroll to position [1033, 0]
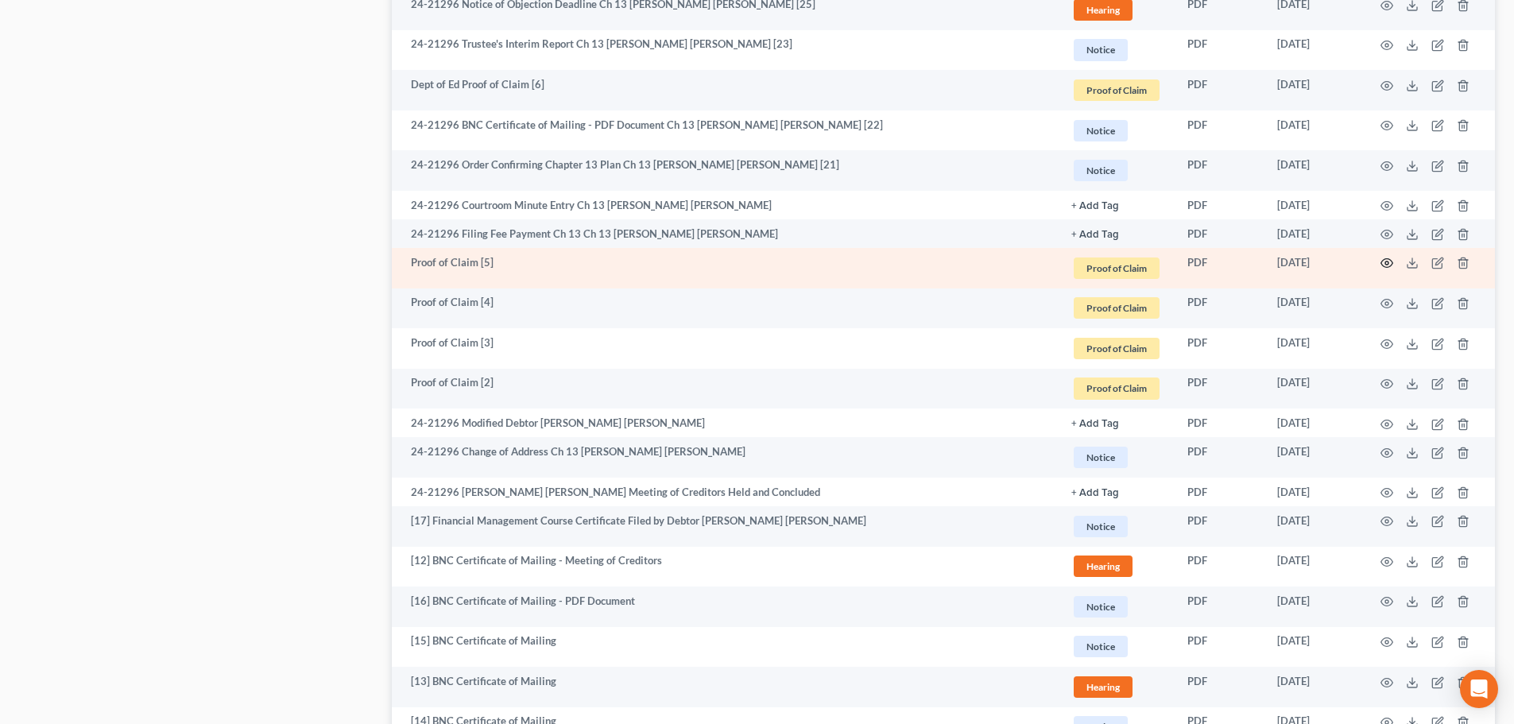
click at [1389, 261] on icon "button" at bounding box center [1387, 263] width 13 height 13
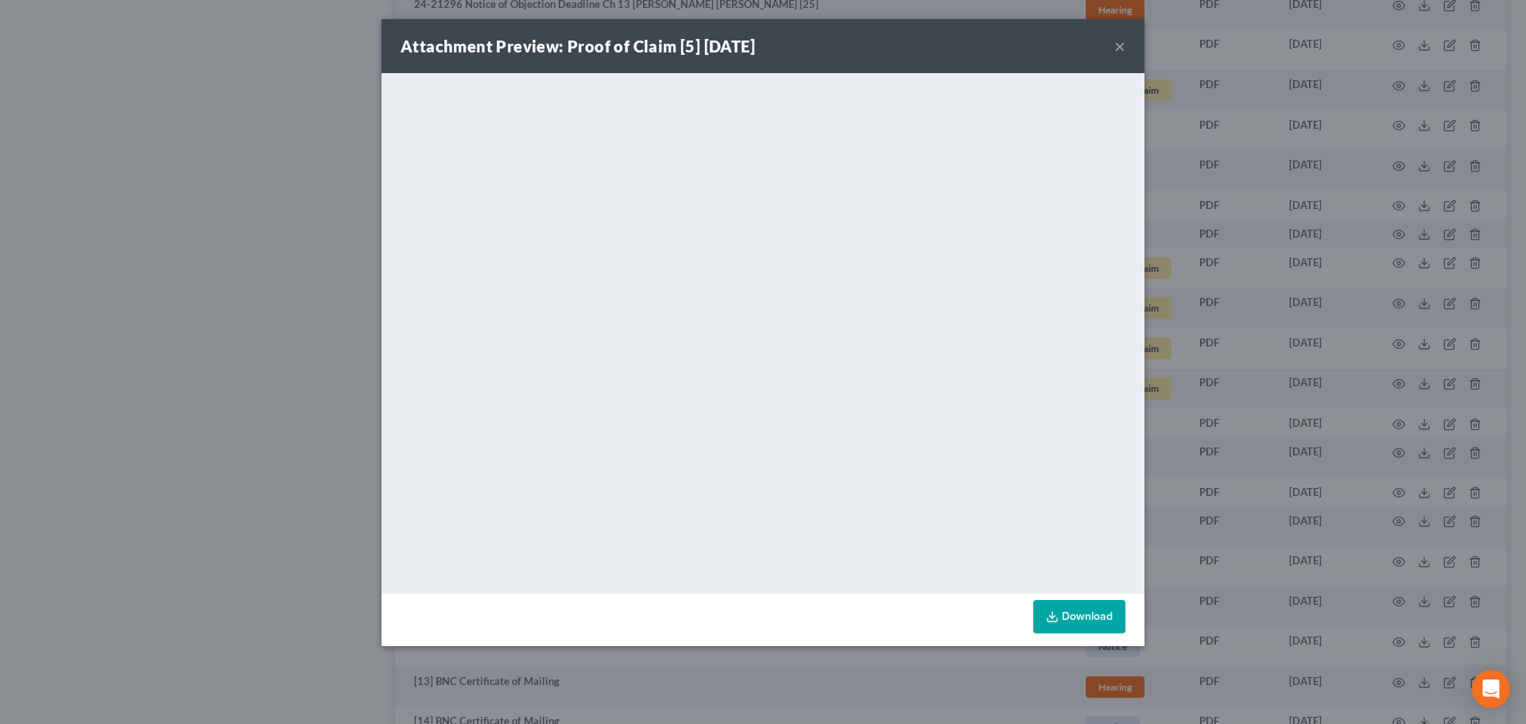
click at [1118, 44] on button "×" at bounding box center [1119, 46] width 11 height 19
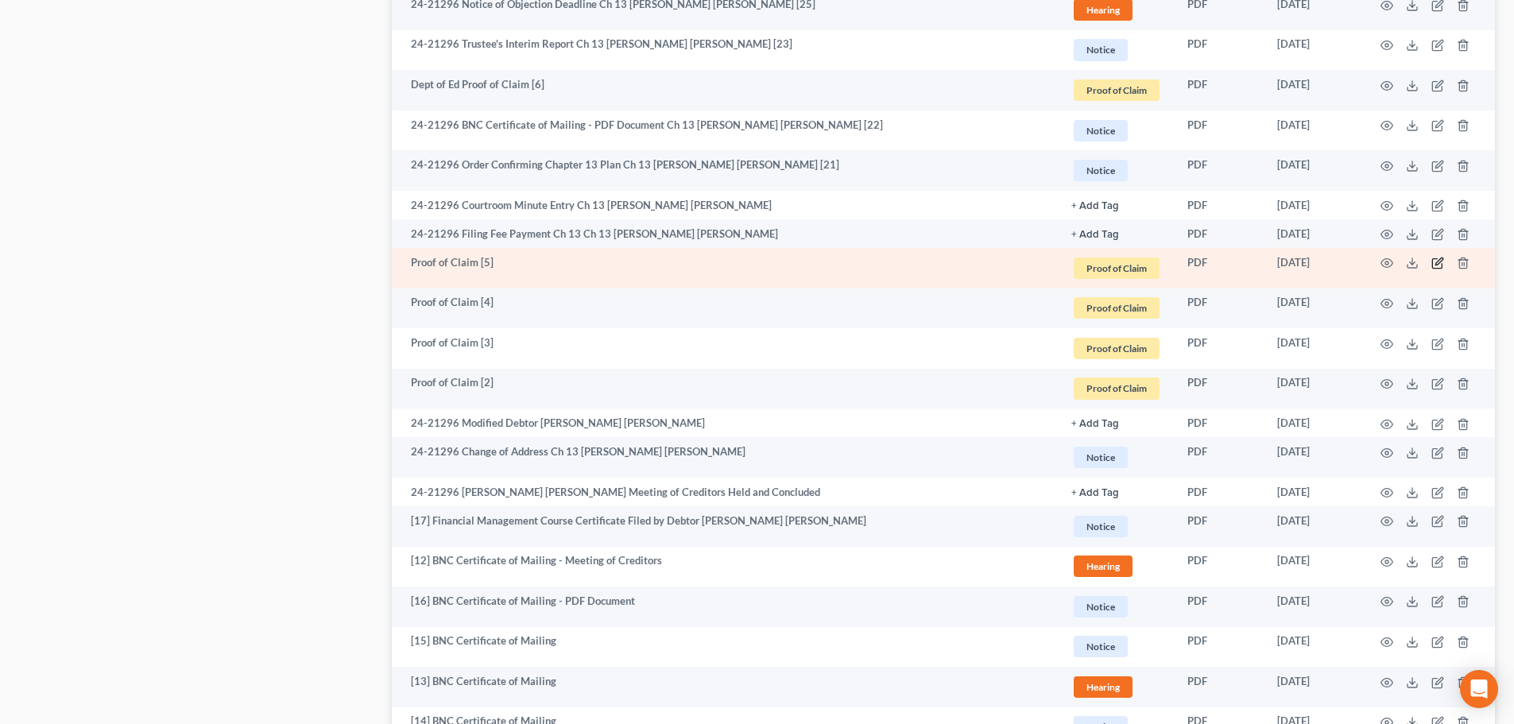
click at [1436, 263] on icon "button" at bounding box center [1438, 263] width 13 height 13
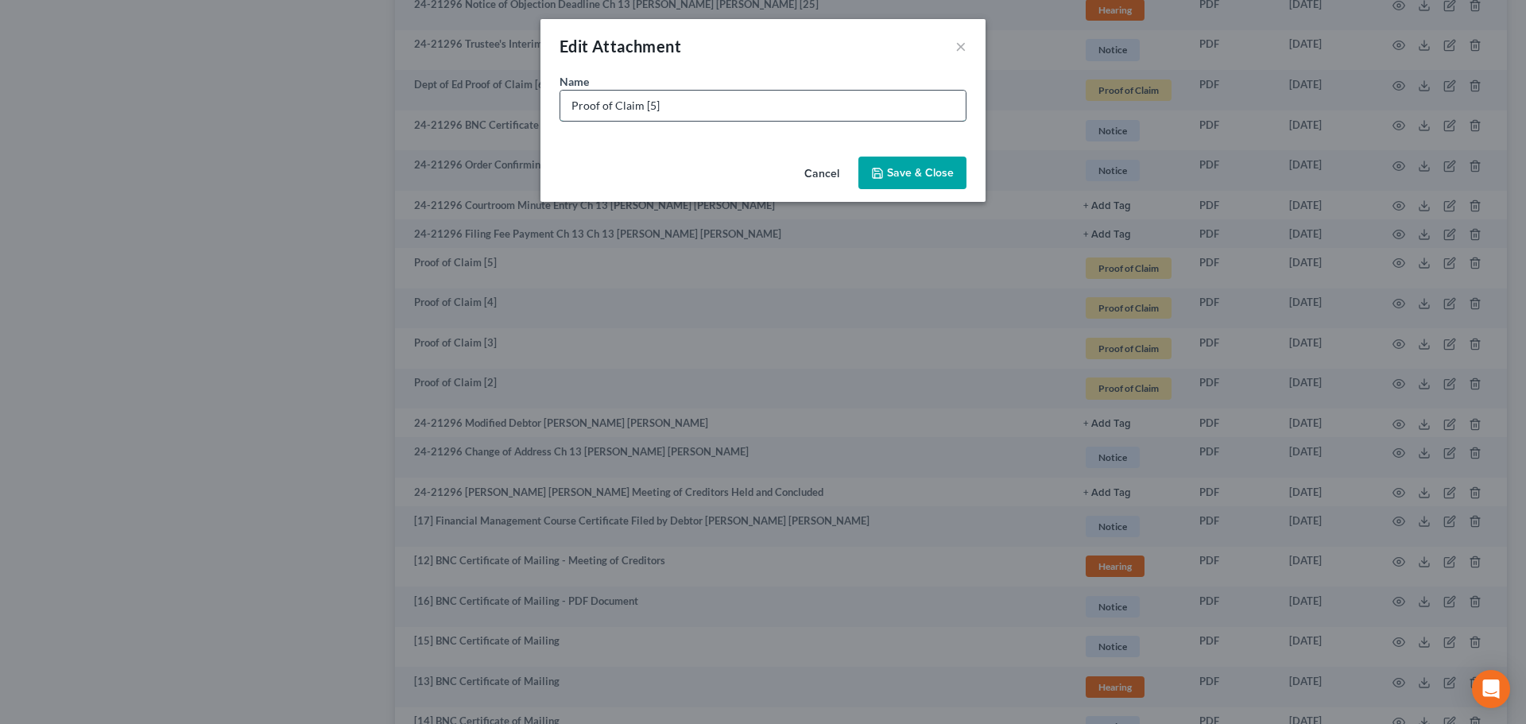
click at [566, 102] on input "Proof of Claim [5]" at bounding box center [762, 106] width 405 height 30
type input "MCM Proof of Claim [5]"
click at [915, 166] on span "Save & Close" at bounding box center [920, 173] width 67 height 14
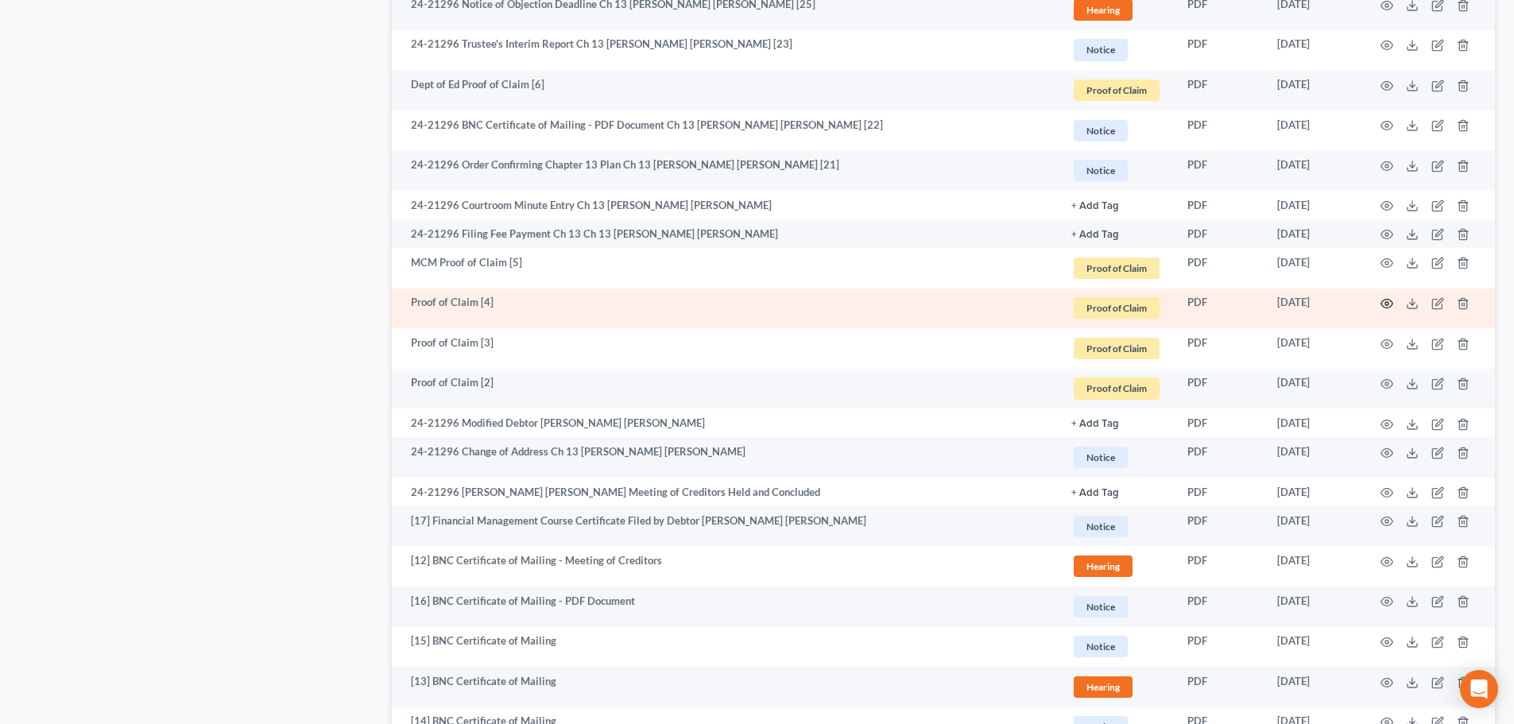
click at [1389, 301] on icon "button" at bounding box center [1387, 303] width 13 height 13
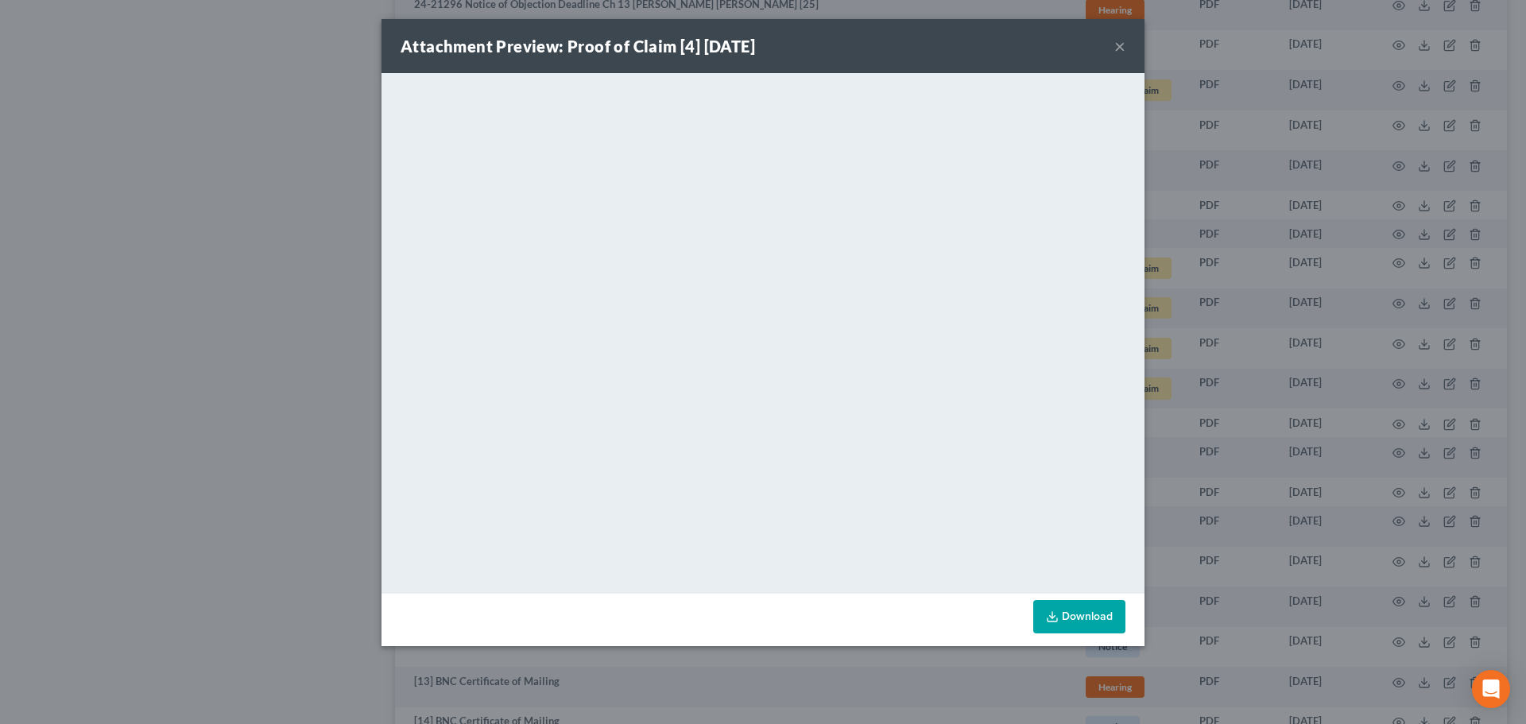
click at [1118, 41] on button "×" at bounding box center [1119, 46] width 11 height 19
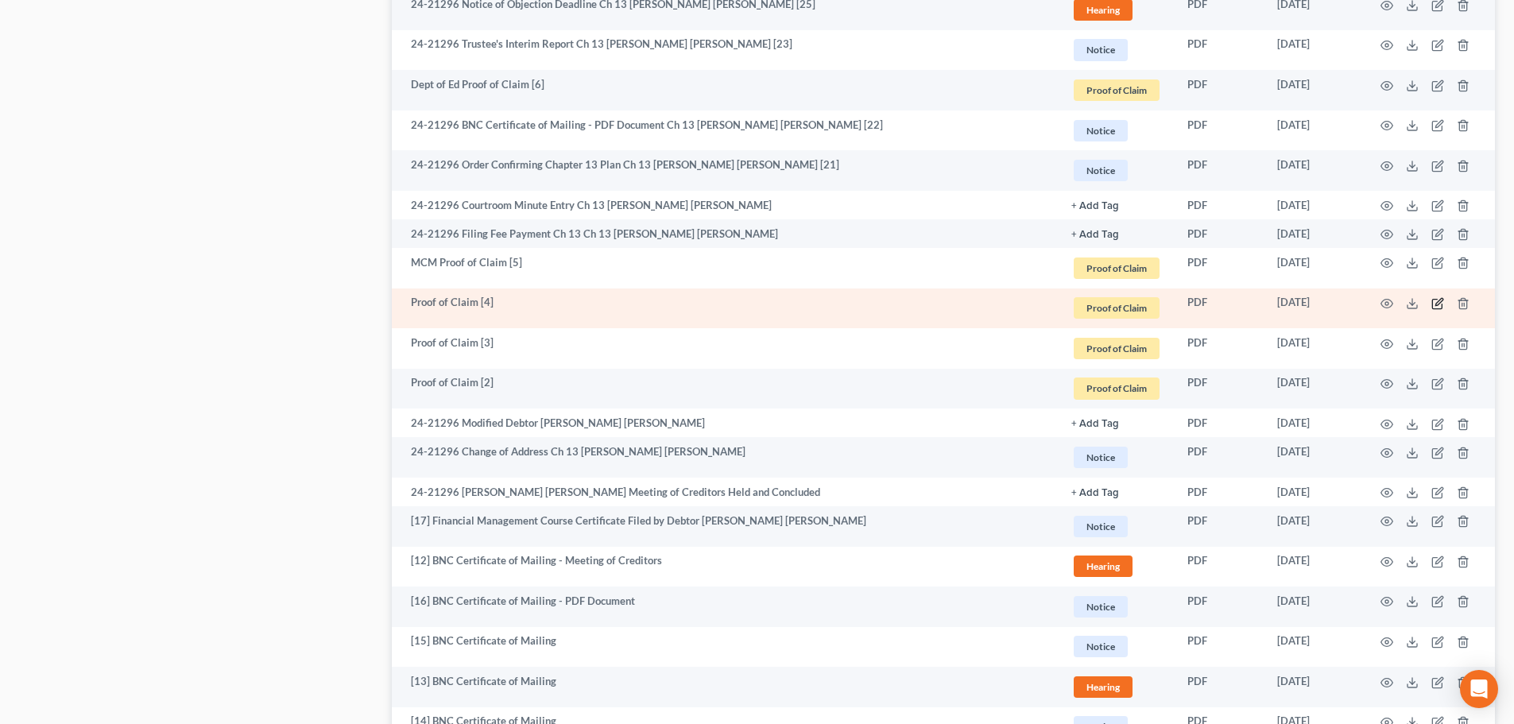
click at [1431, 302] on td at bounding box center [1429, 309] width 134 height 41
click at [1436, 300] on icon "button" at bounding box center [1437, 305] width 10 height 10
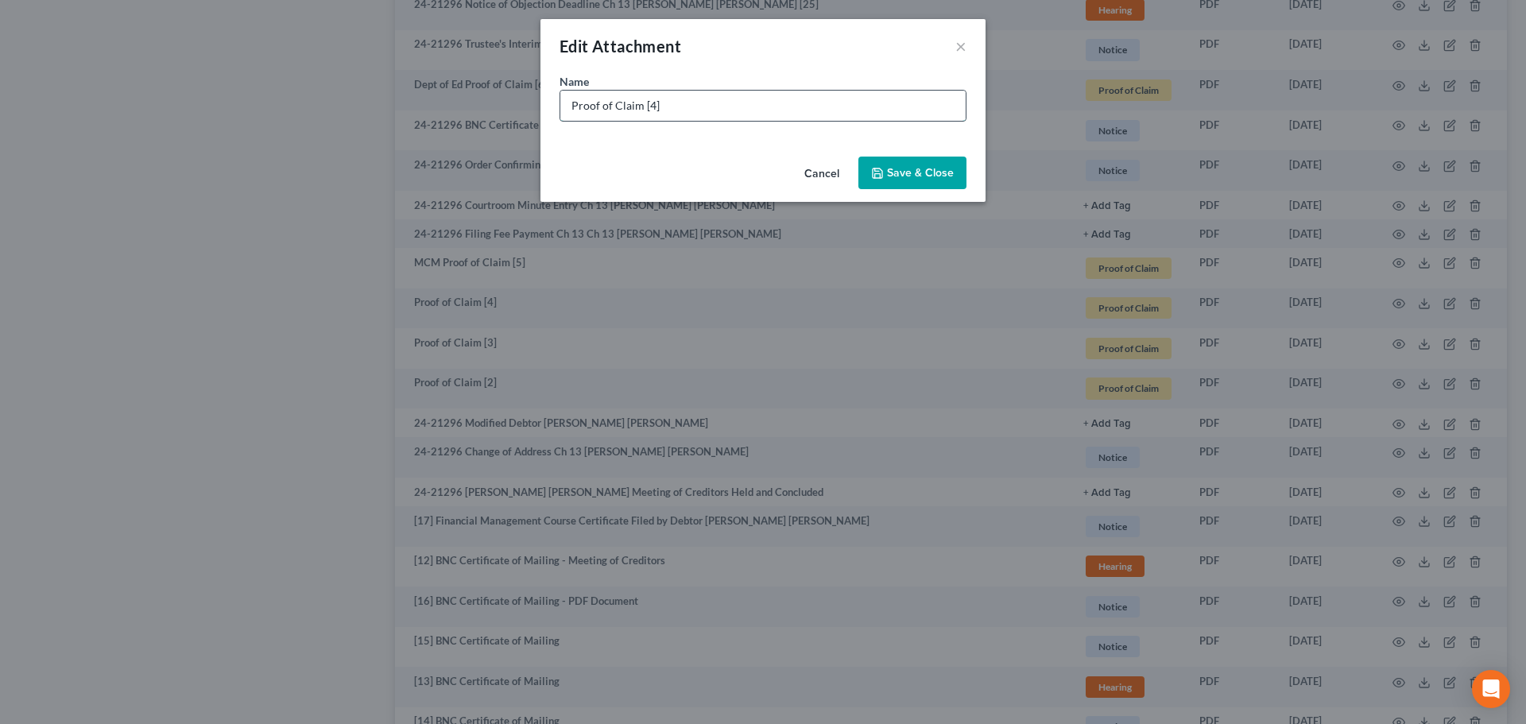
click at [573, 104] on input "Proof of Claim [4]" at bounding box center [762, 106] width 405 height 30
type input "Jefferson Capital Proof of Claim [4]"
click at [924, 176] on span "Save & Close" at bounding box center [920, 173] width 67 height 14
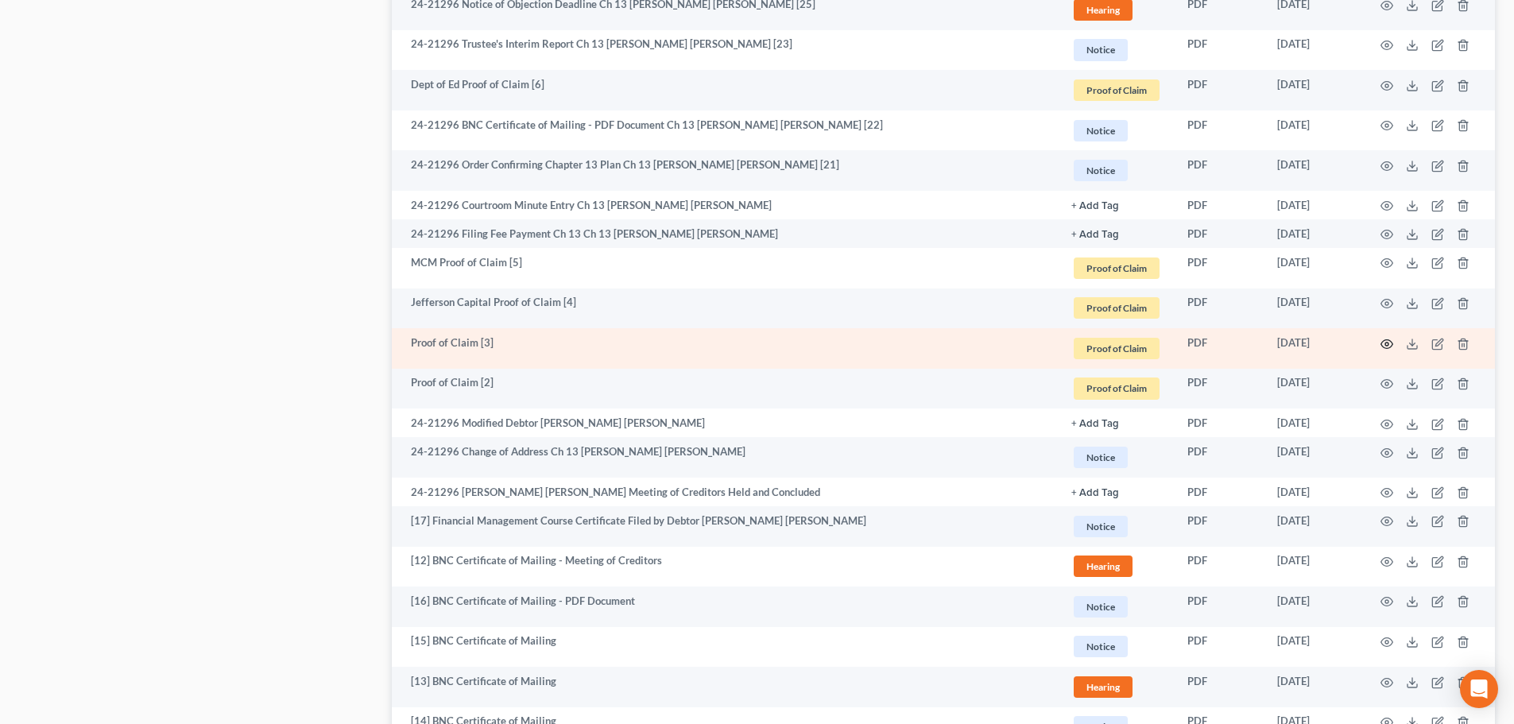
click at [1386, 339] on icon "button" at bounding box center [1387, 344] width 13 height 13
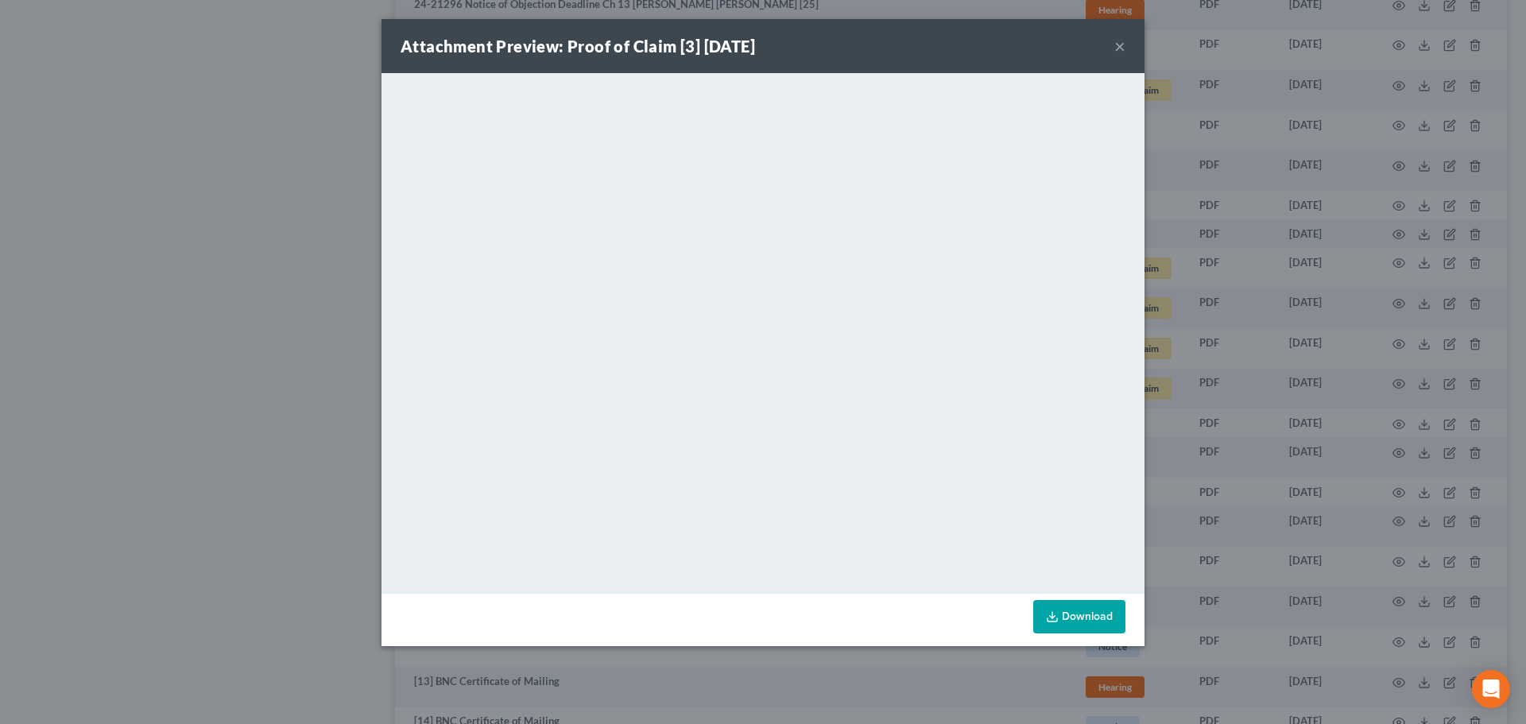
click at [1124, 44] on button "×" at bounding box center [1119, 46] width 11 height 19
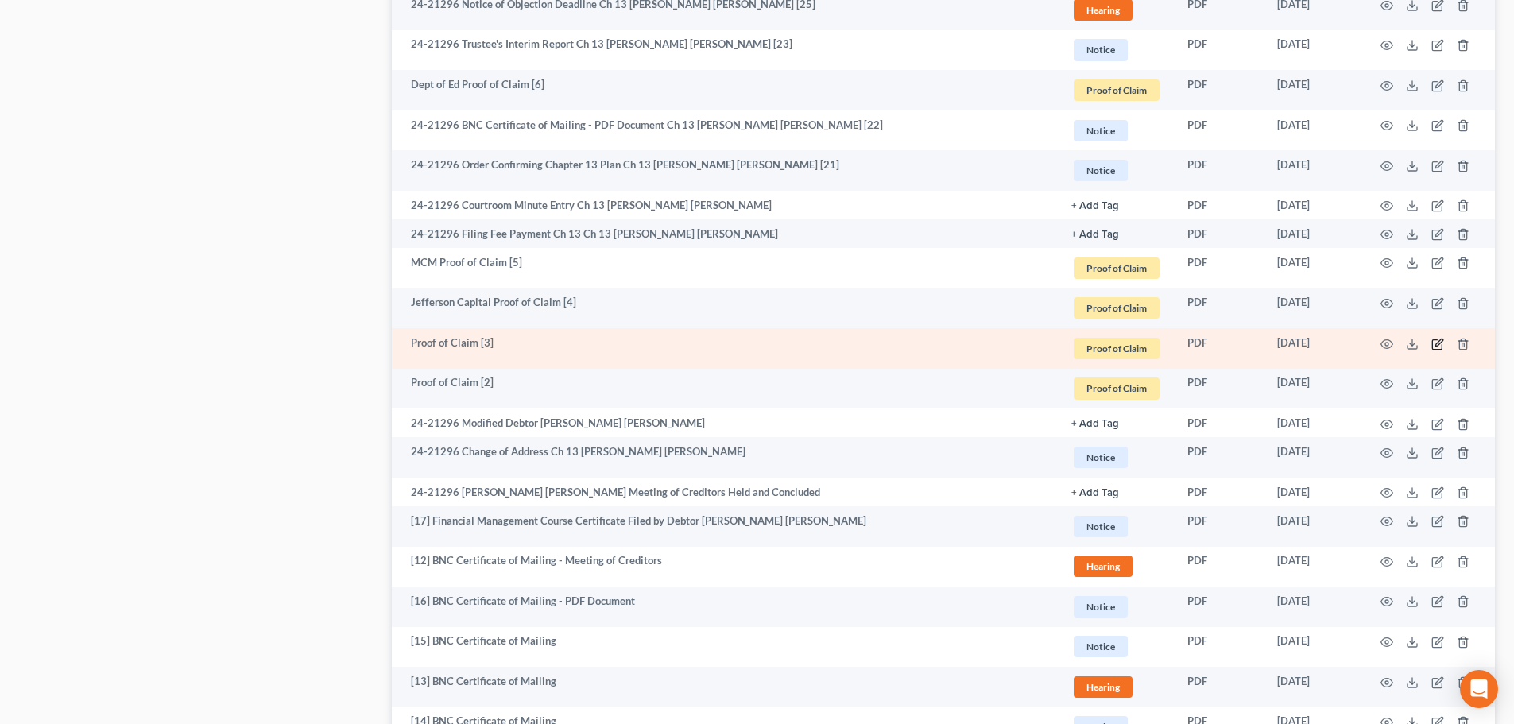
click at [1439, 343] on icon "button" at bounding box center [1438, 344] width 13 height 13
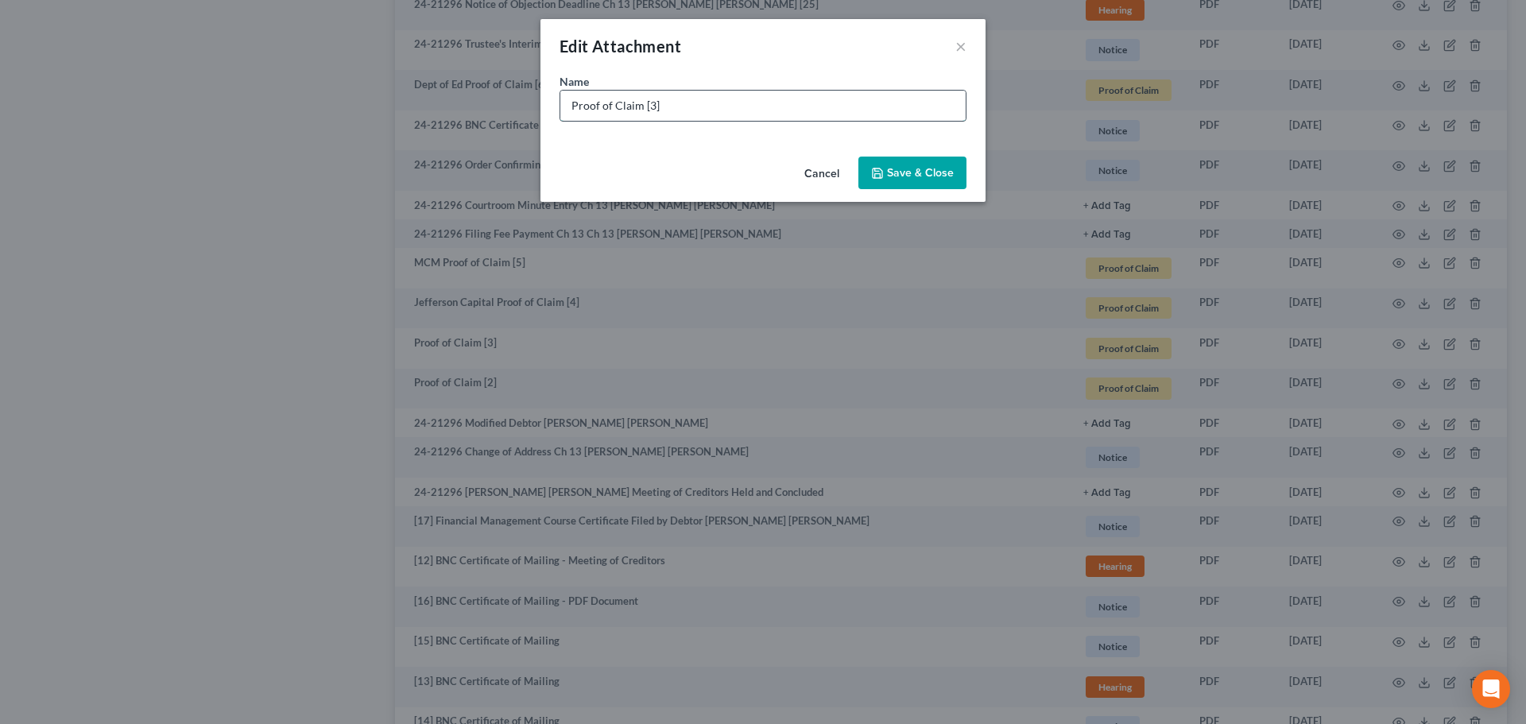
click at [573, 99] on input "Proof of Claim [3]" at bounding box center [762, 106] width 405 height 30
type input "Jefferson Capital Proof of Claim [3]"
click at [911, 172] on span "Save & Close" at bounding box center [920, 173] width 67 height 14
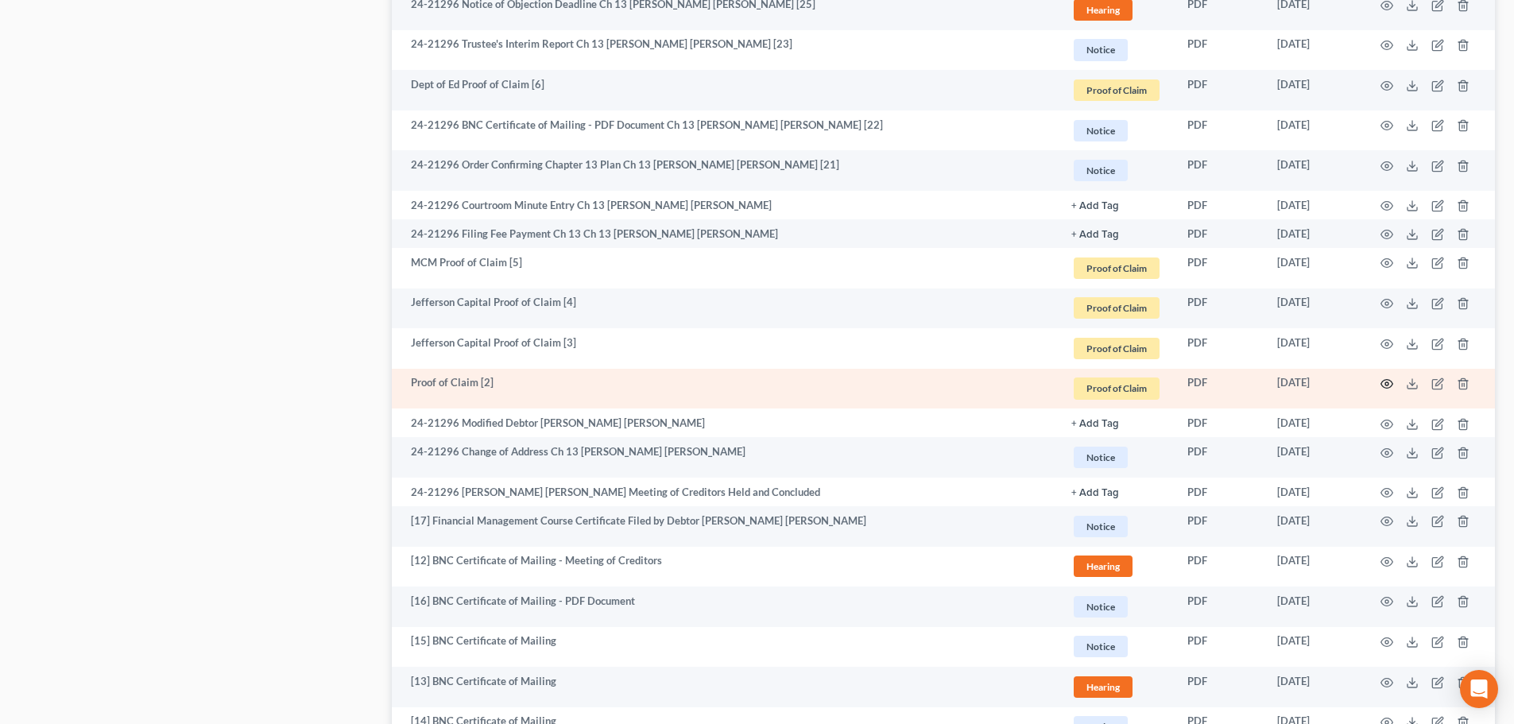
click at [1387, 382] on circle "button" at bounding box center [1387, 383] width 3 height 3
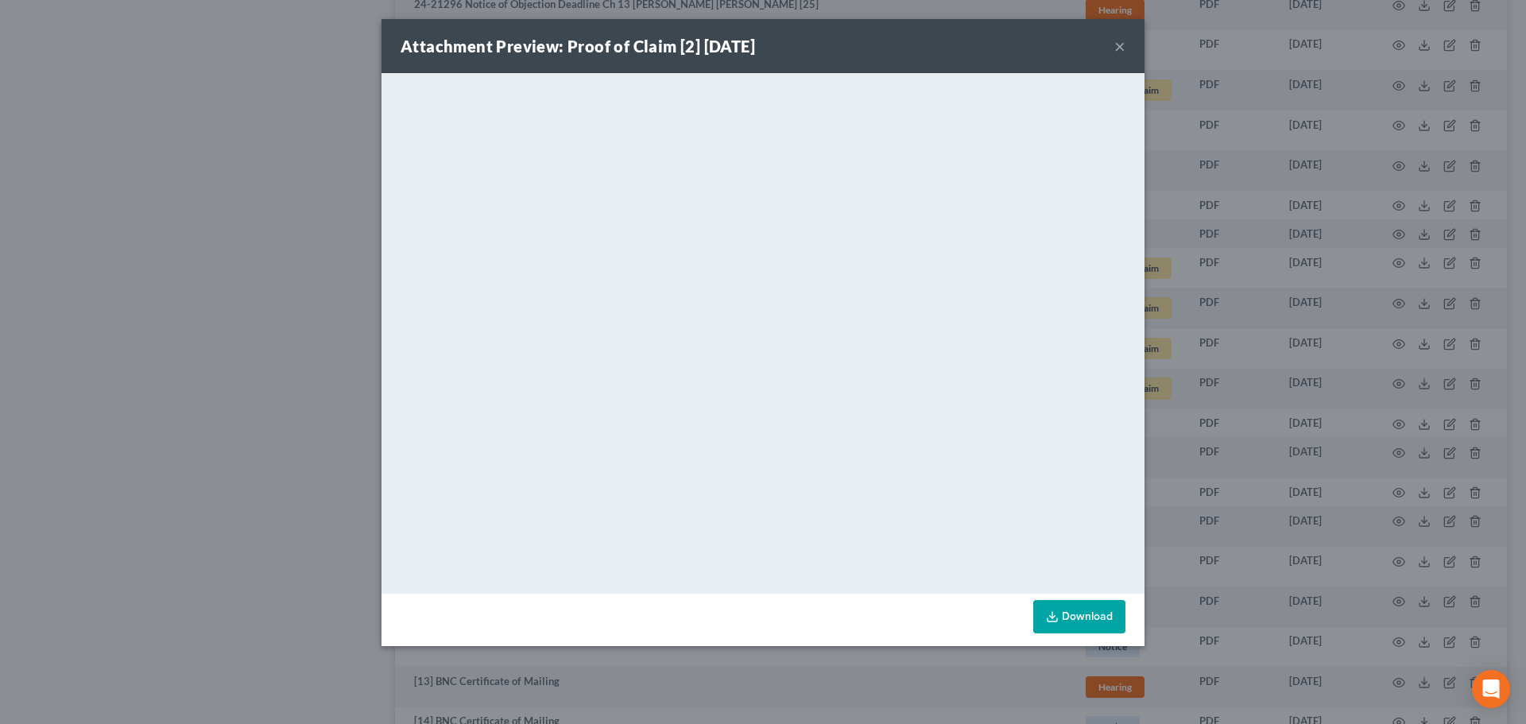
click at [1117, 49] on button "×" at bounding box center [1119, 46] width 11 height 19
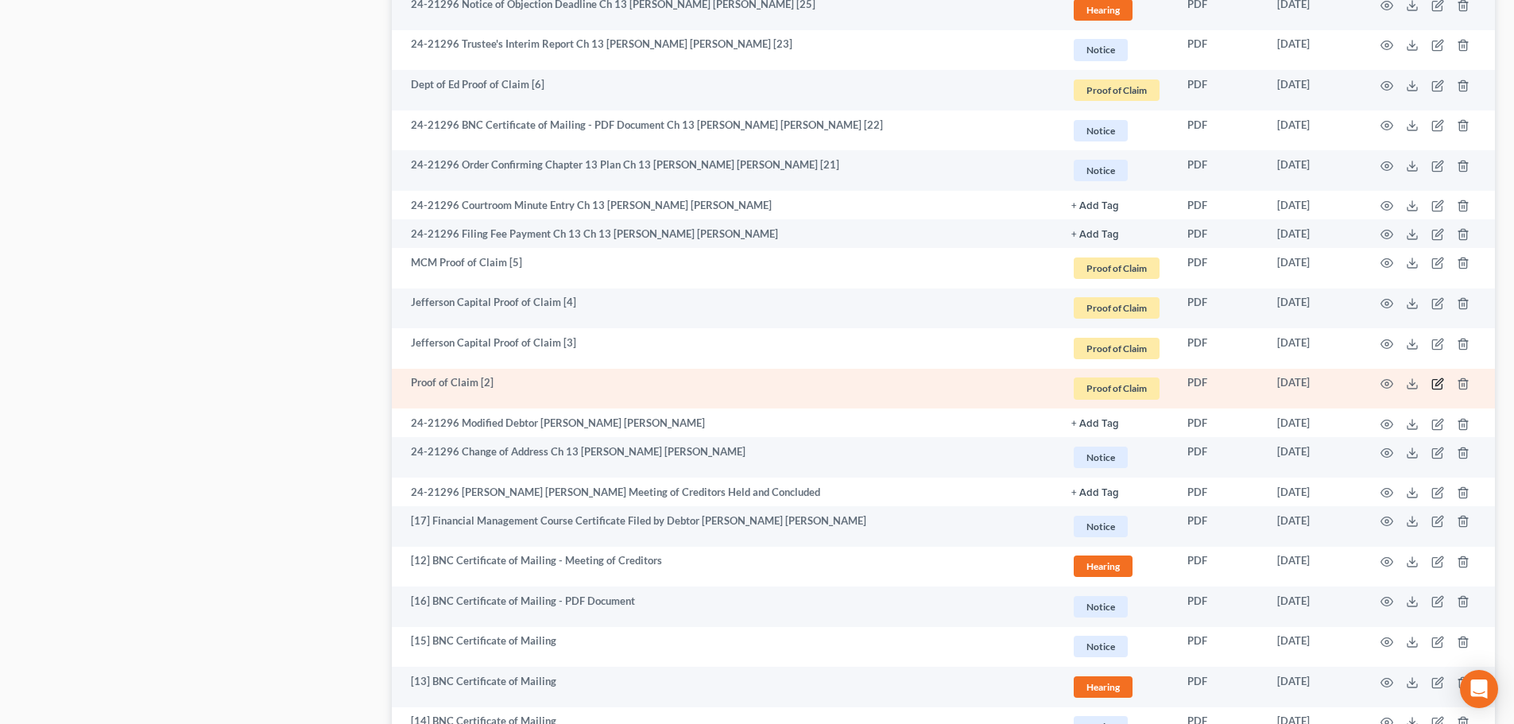
click at [1439, 386] on icon "button" at bounding box center [1438, 384] width 13 height 13
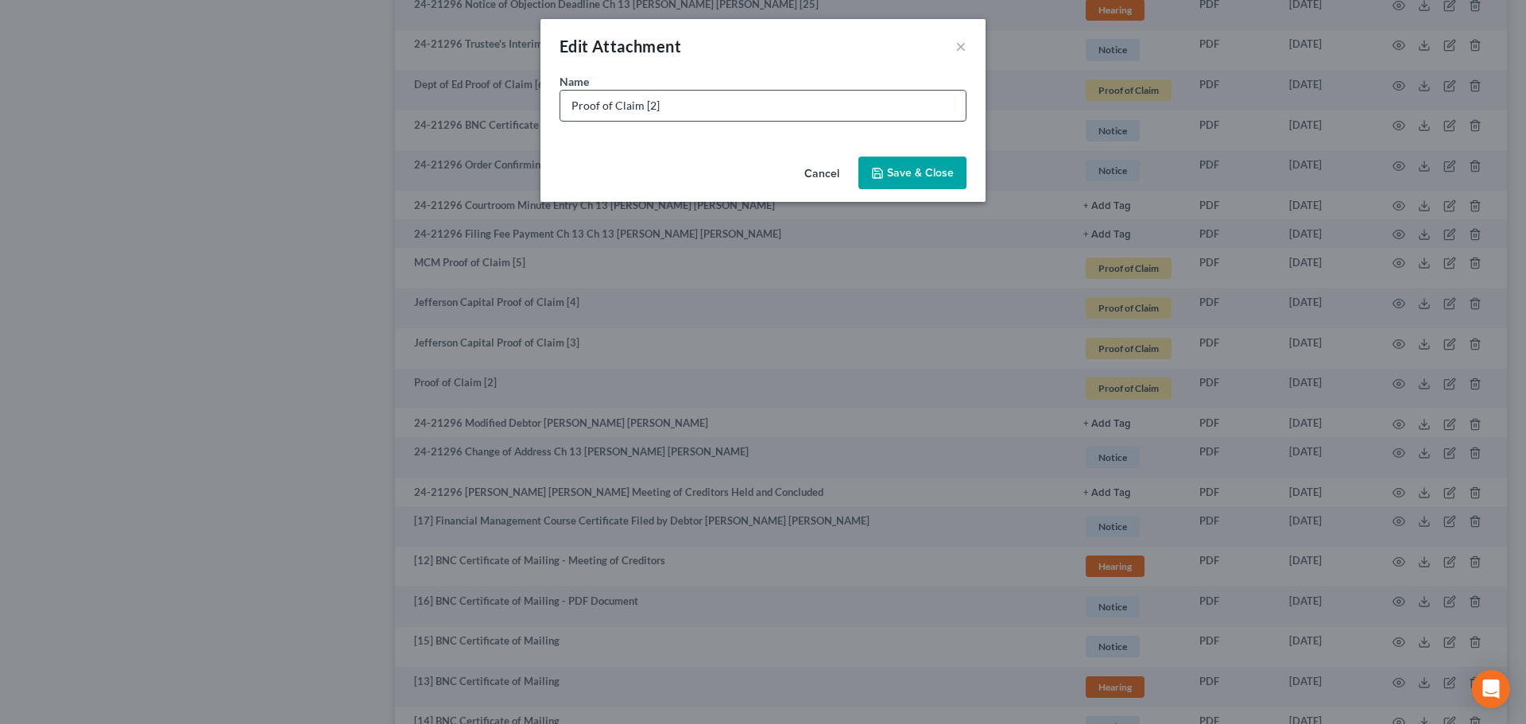
click at [571, 102] on input "Proof of Claim [2]" at bounding box center [762, 106] width 405 height 30
type input "Jefferson Capital Proof of Claim [2]"
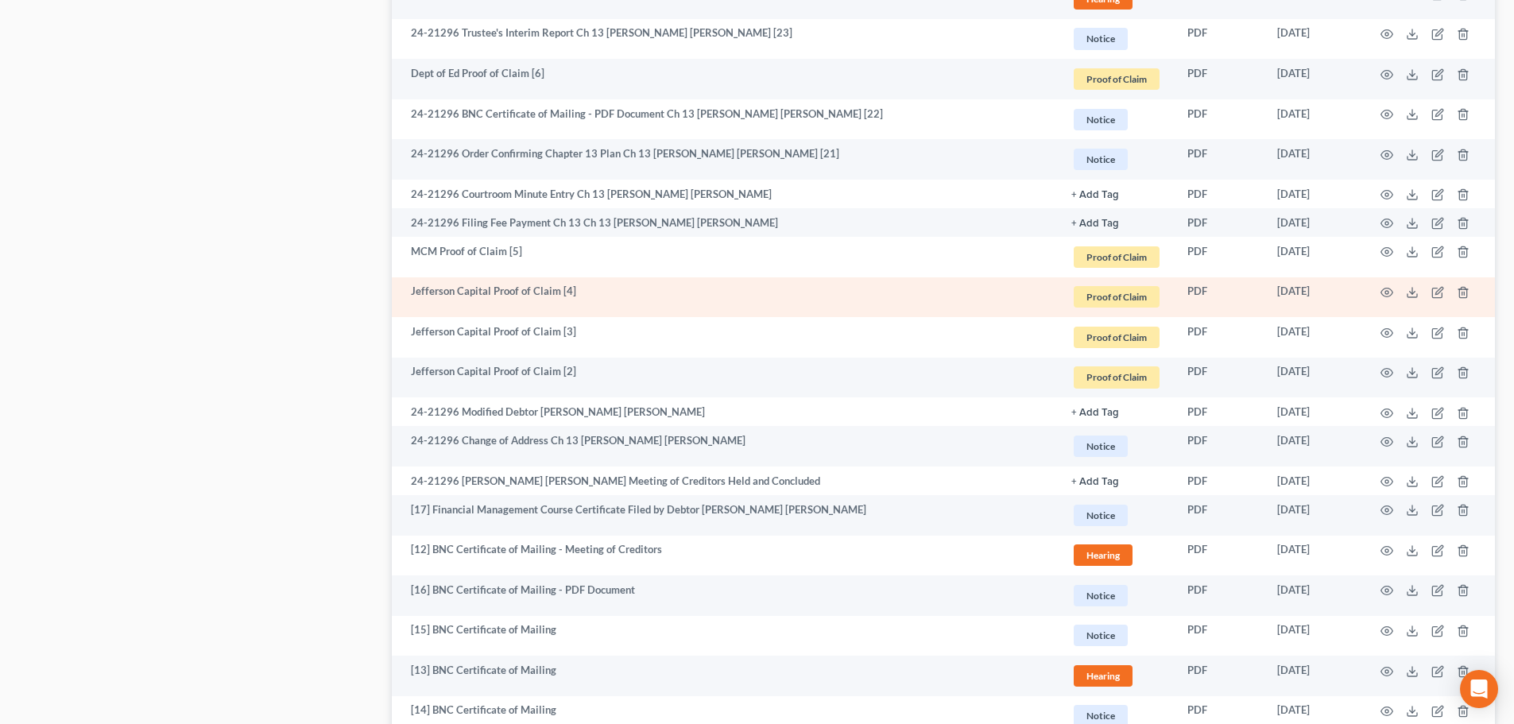
scroll to position [1590, 0]
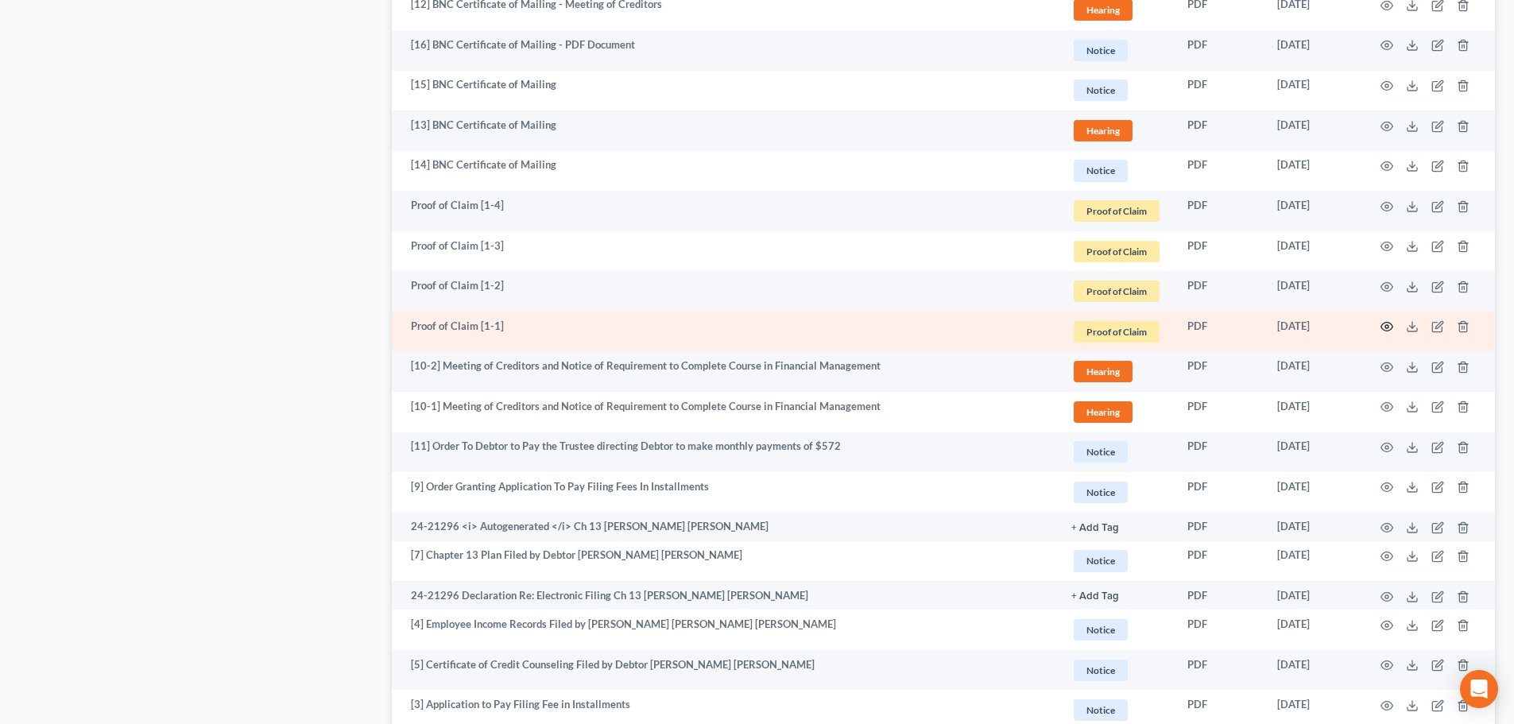
click at [1390, 327] on icon "button" at bounding box center [1387, 326] width 13 height 13
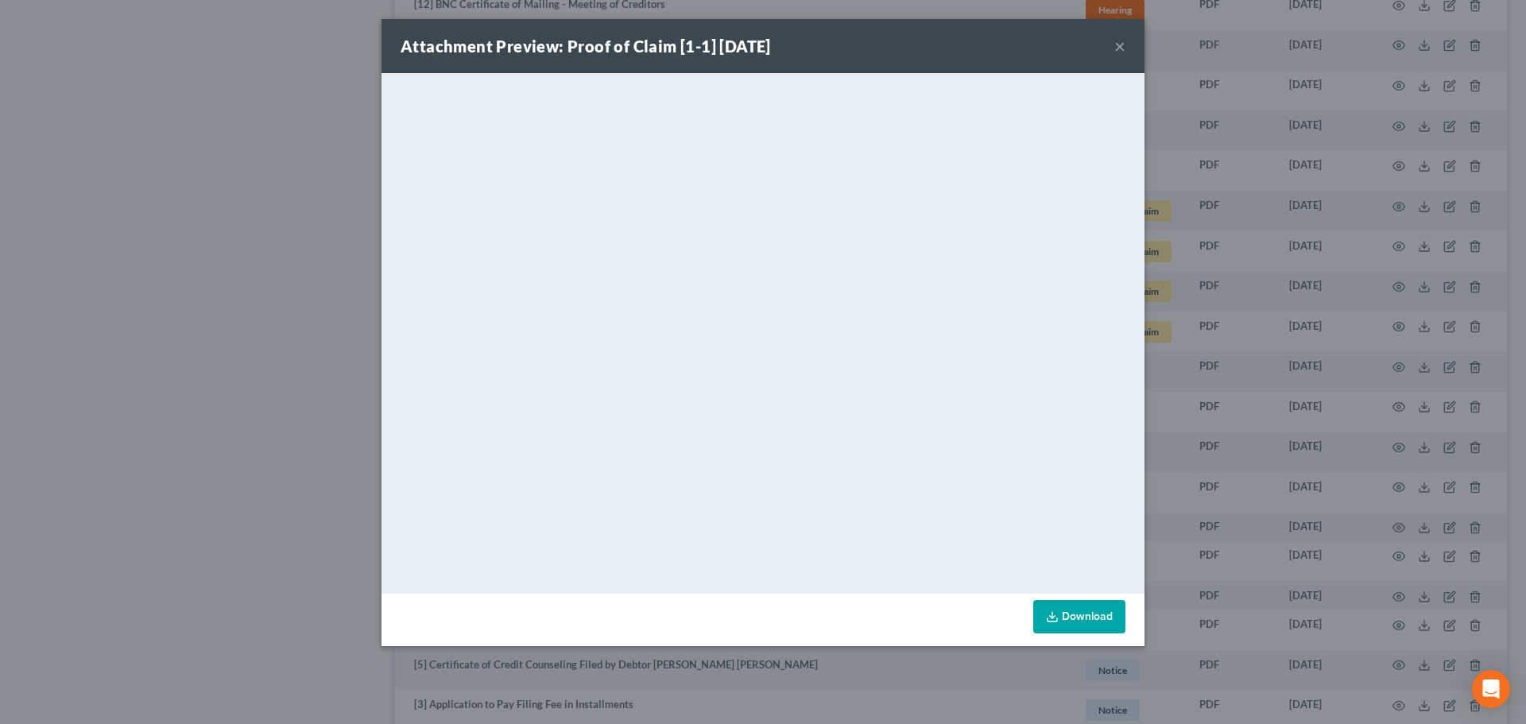
click at [1118, 47] on button "×" at bounding box center [1119, 46] width 11 height 19
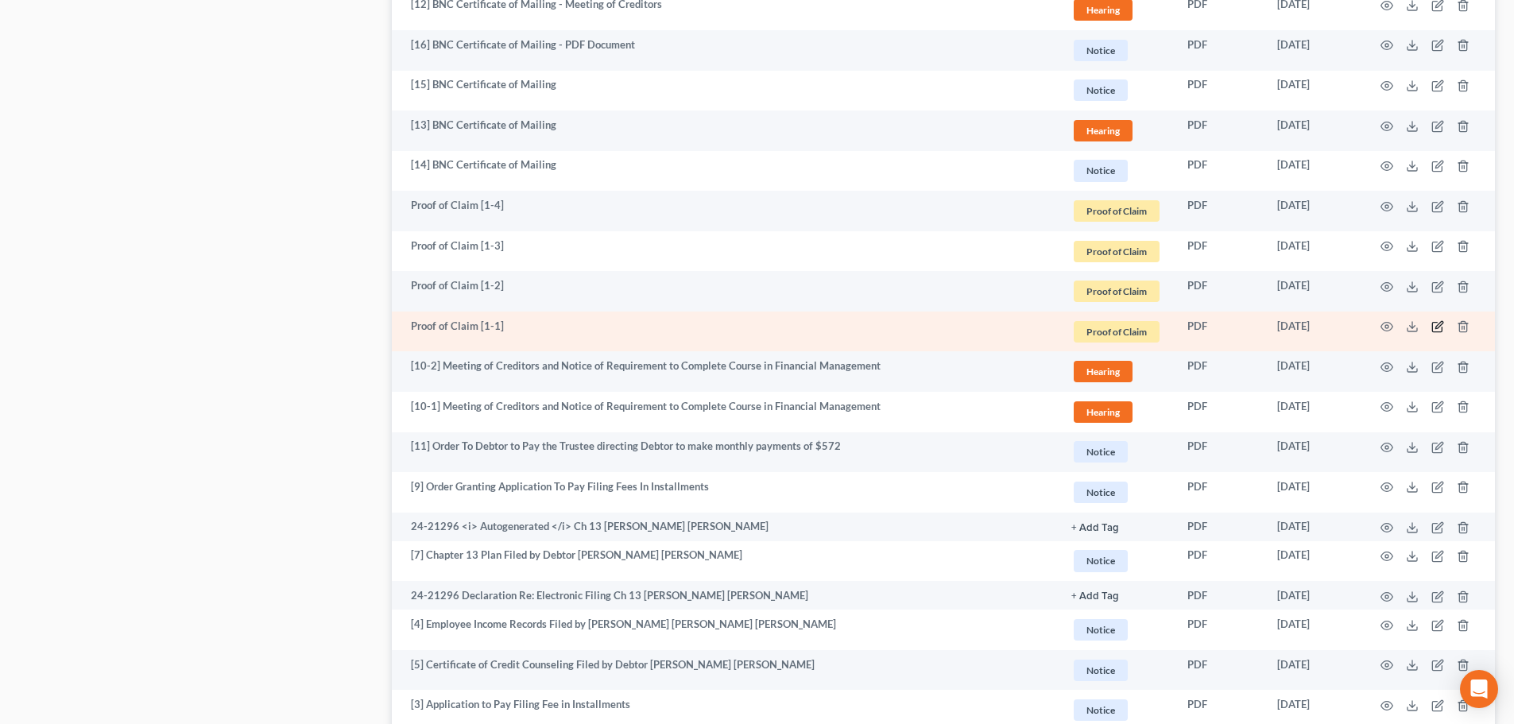
click at [1439, 326] on icon "button" at bounding box center [1438, 326] width 13 height 13
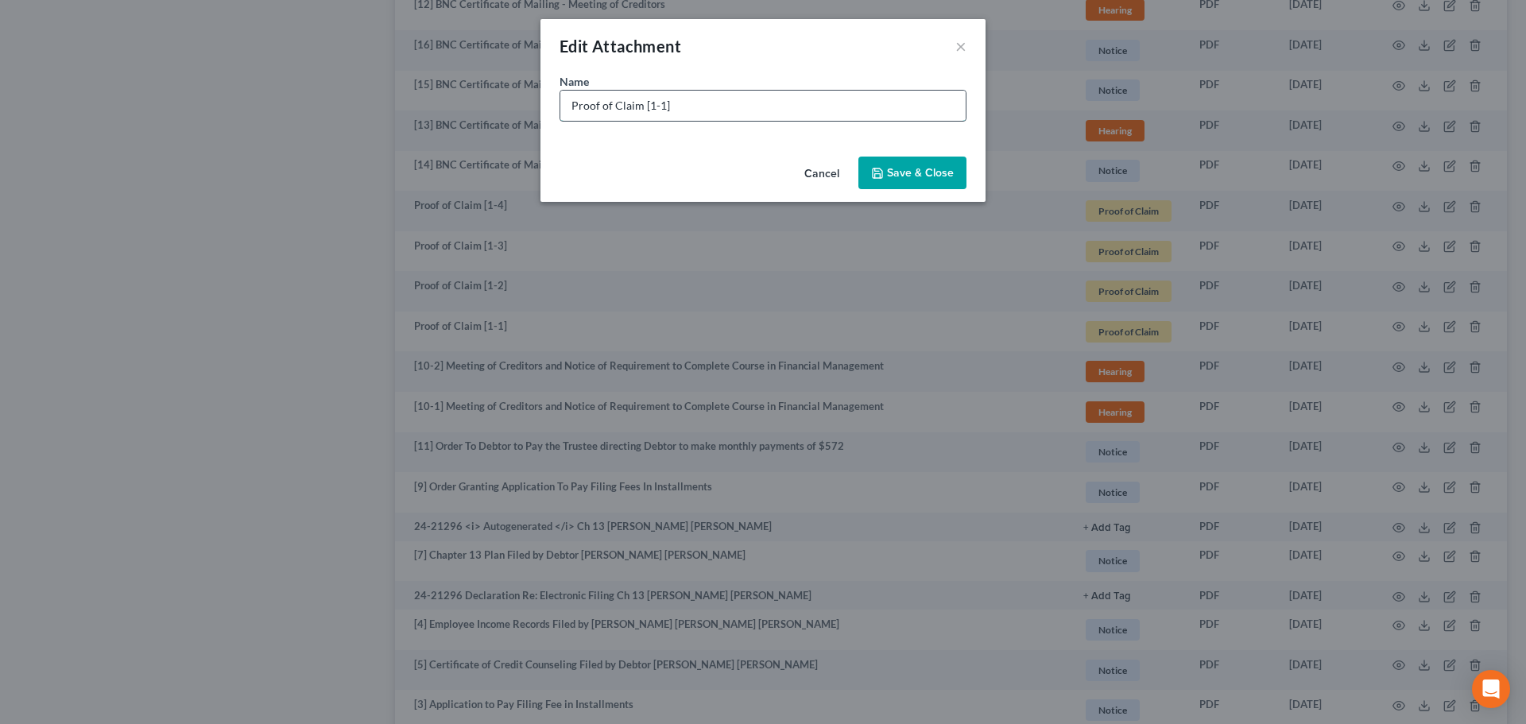
drag, startPoint x: 571, startPoint y: 104, endPoint x: 597, endPoint y: 92, distance: 28.8
click at [571, 104] on input "Proof of Claim [1-1]" at bounding box center [762, 106] width 405 height 30
type input "Consumer Portfolio Services Proof of Claim [1-1]"
click at [903, 169] on span "Save & Close" at bounding box center [920, 173] width 67 height 14
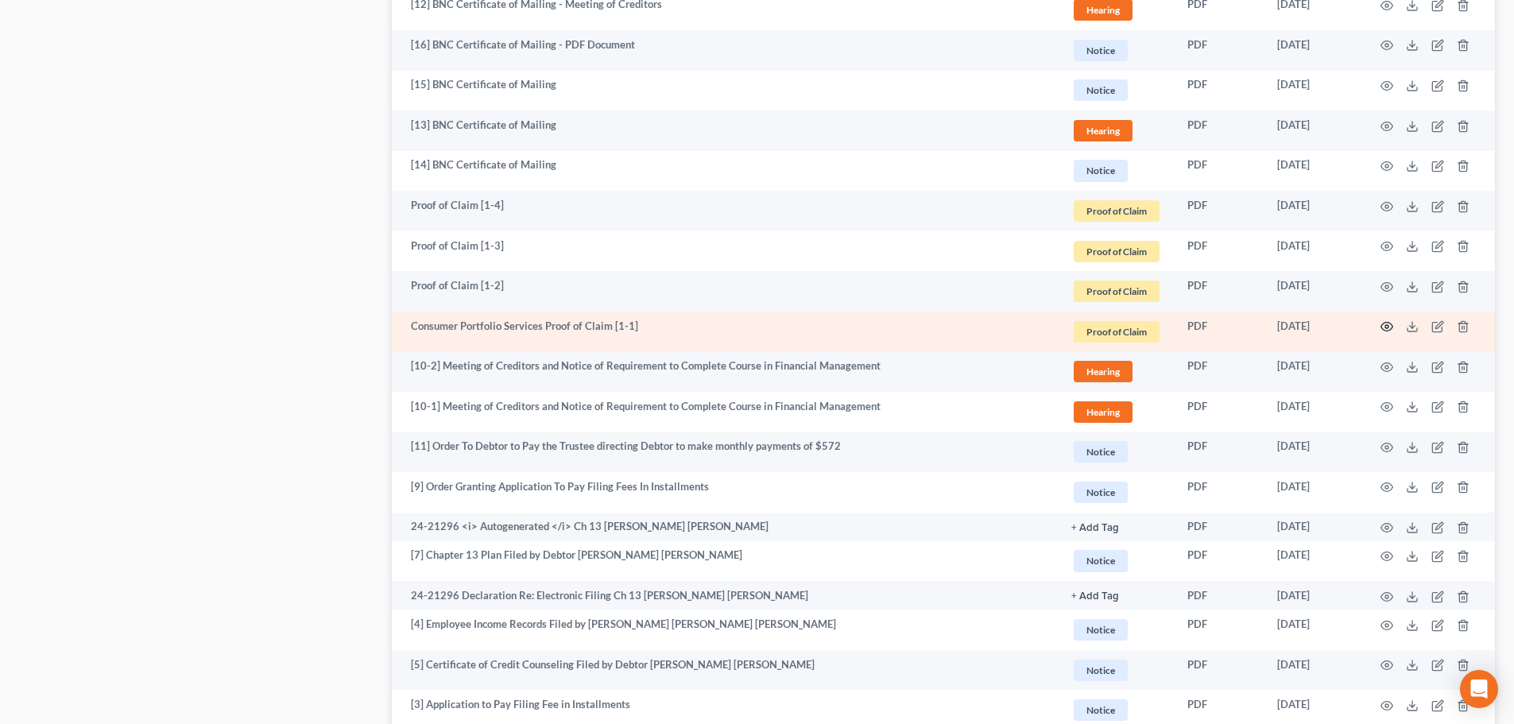
click at [1391, 327] on icon "button" at bounding box center [1387, 326] width 13 height 13
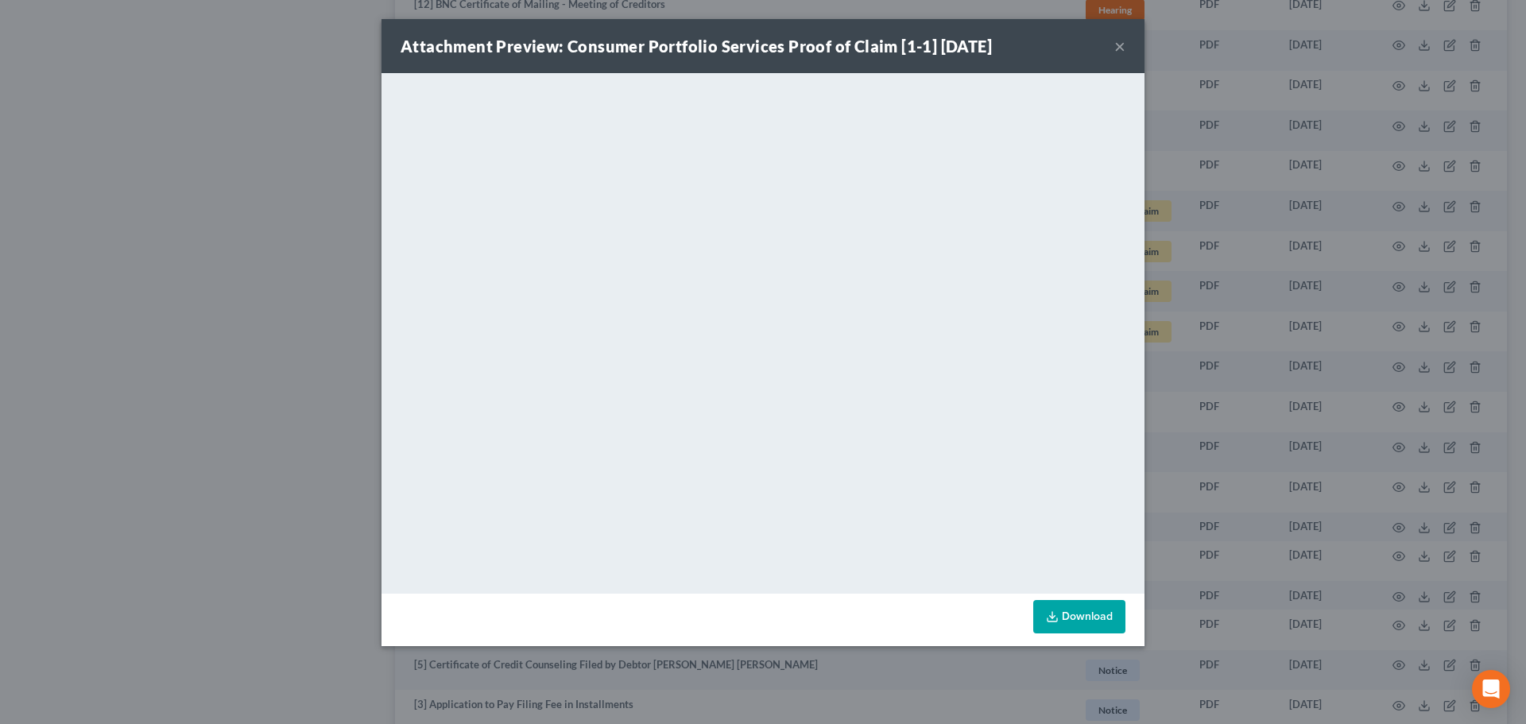
click at [1119, 43] on button "×" at bounding box center [1119, 46] width 11 height 19
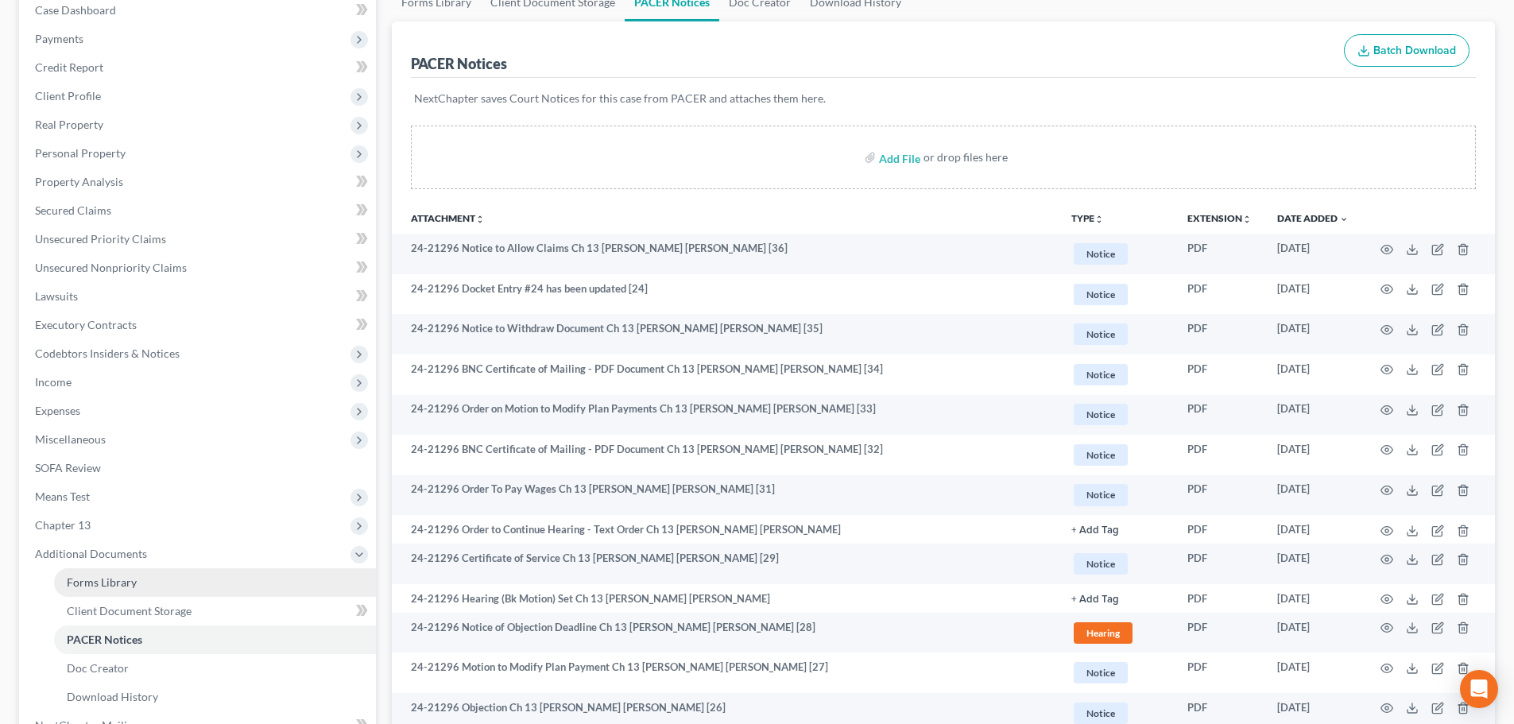
scroll to position [159, 0]
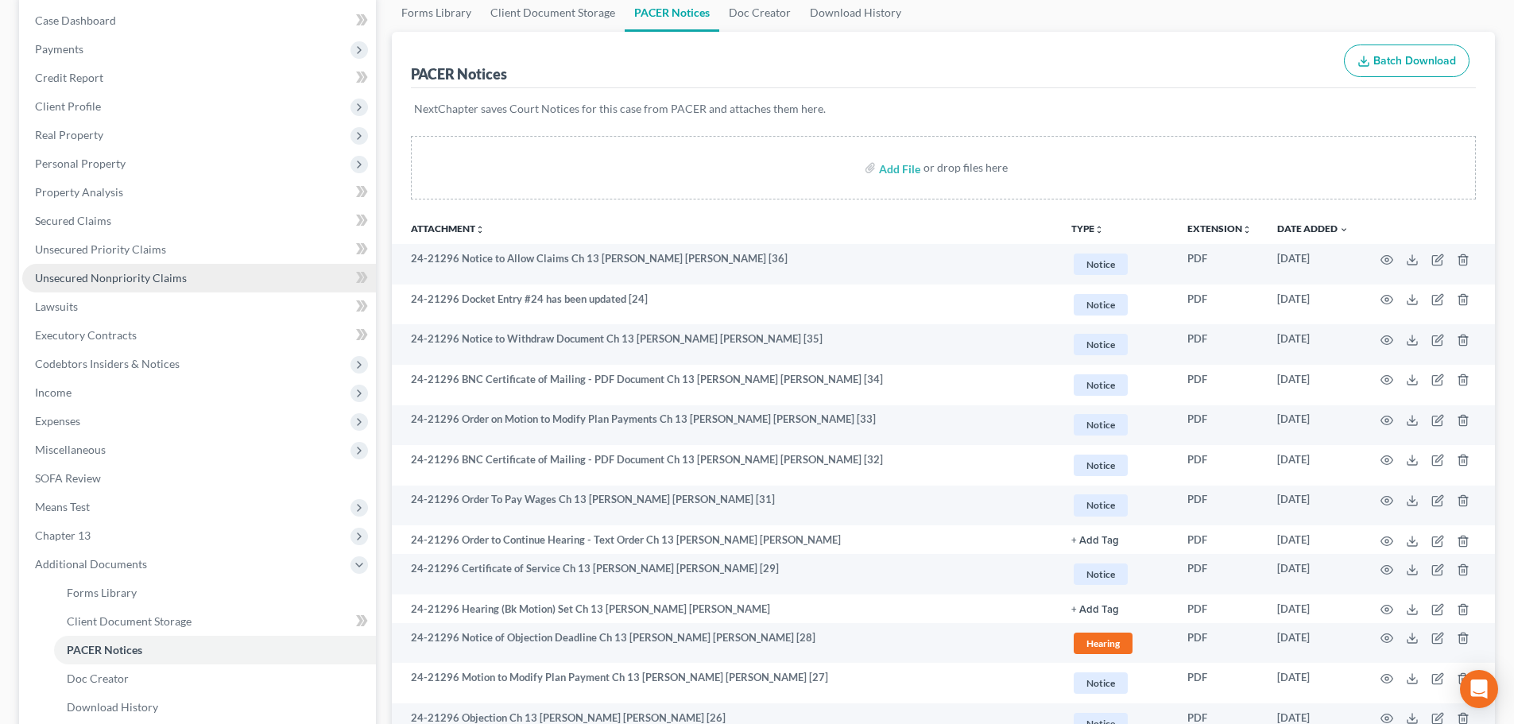
drag, startPoint x: 118, startPoint y: 282, endPoint x: 167, endPoint y: 267, distance: 51.5
click at [117, 282] on span "Unsecured Nonpriority Claims" at bounding box center [111, 278] width 152 height 14
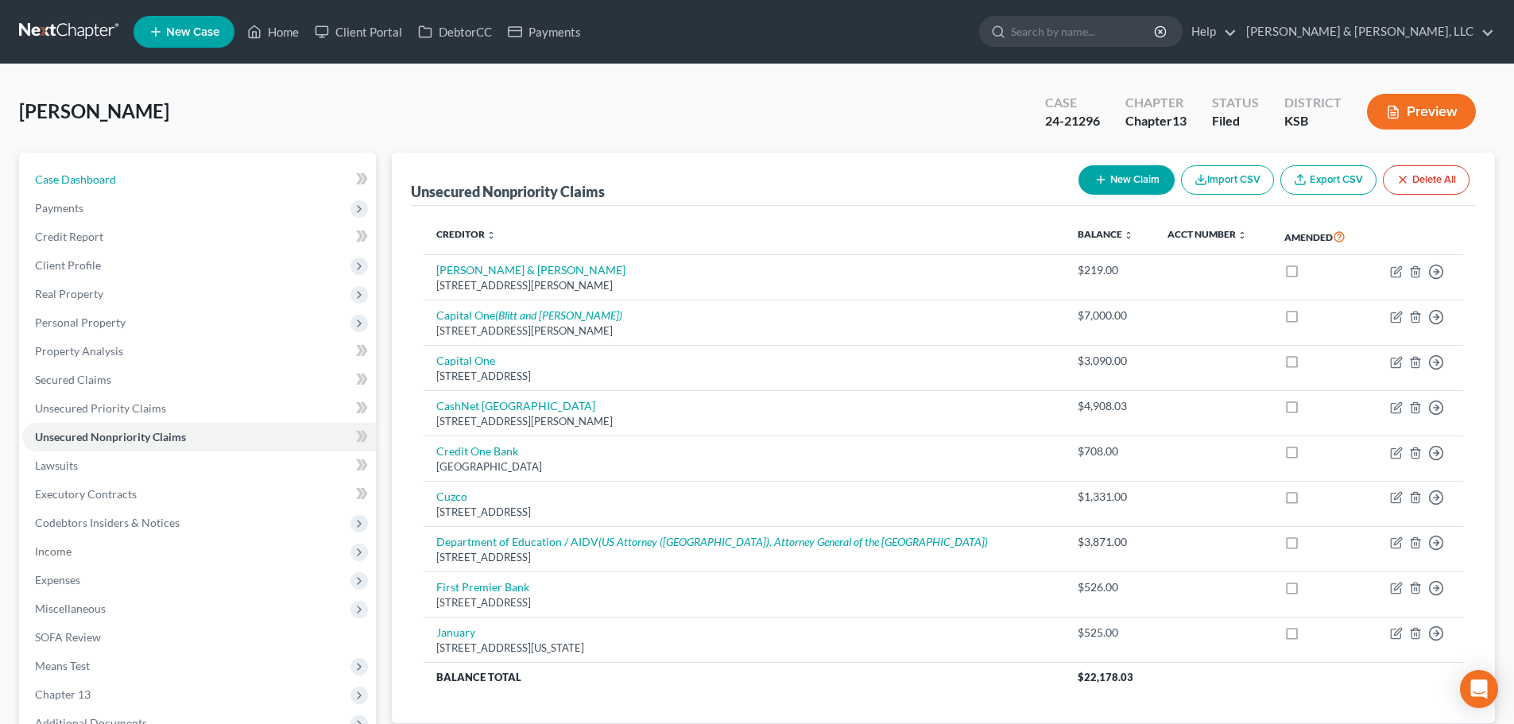
drag, startPoint x: 83, startPoint y: 172, endPoint x: 474, endPoint y: 134, distance: 392.1
click at [83, 172] on span "Case Dashboard" at bounding box center [75, 179] width 81 height 14
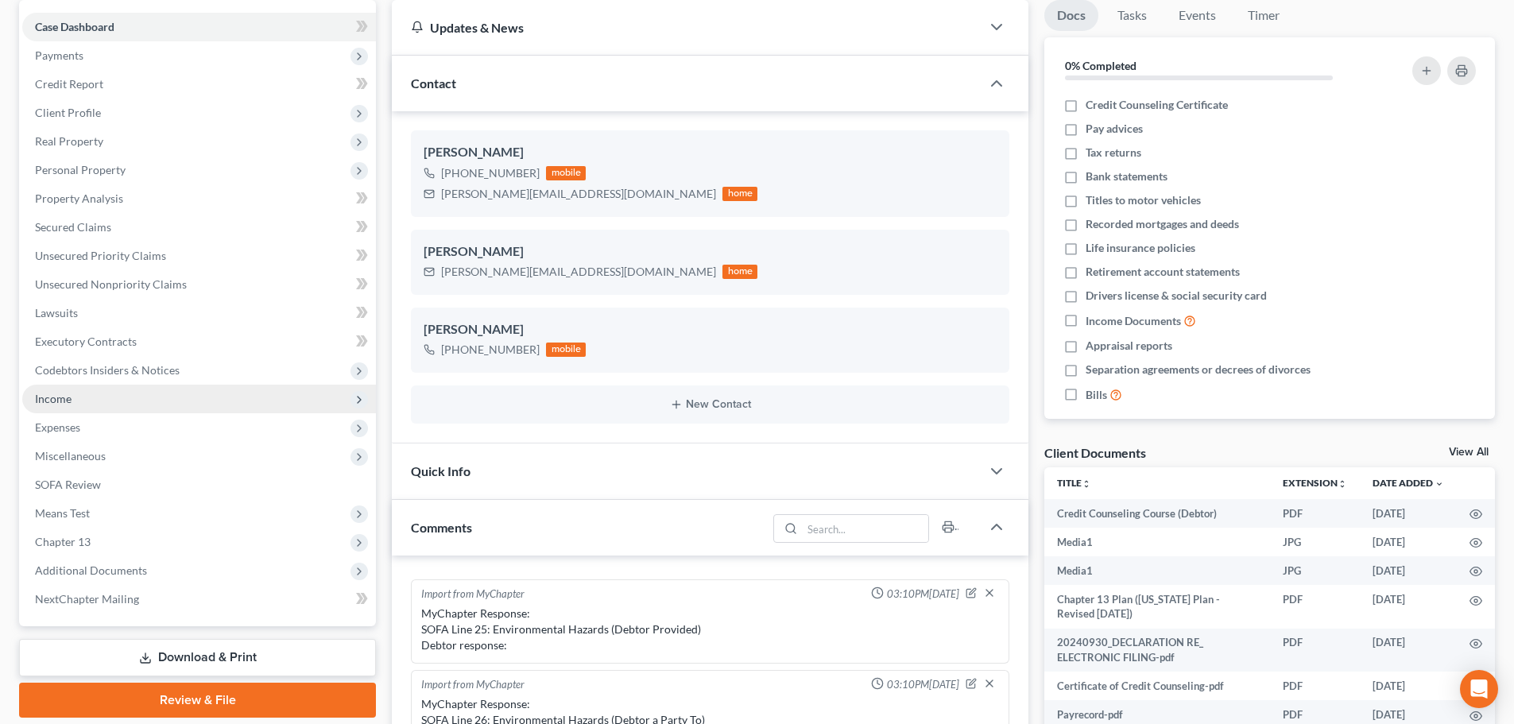
scroll to position [159, 0]
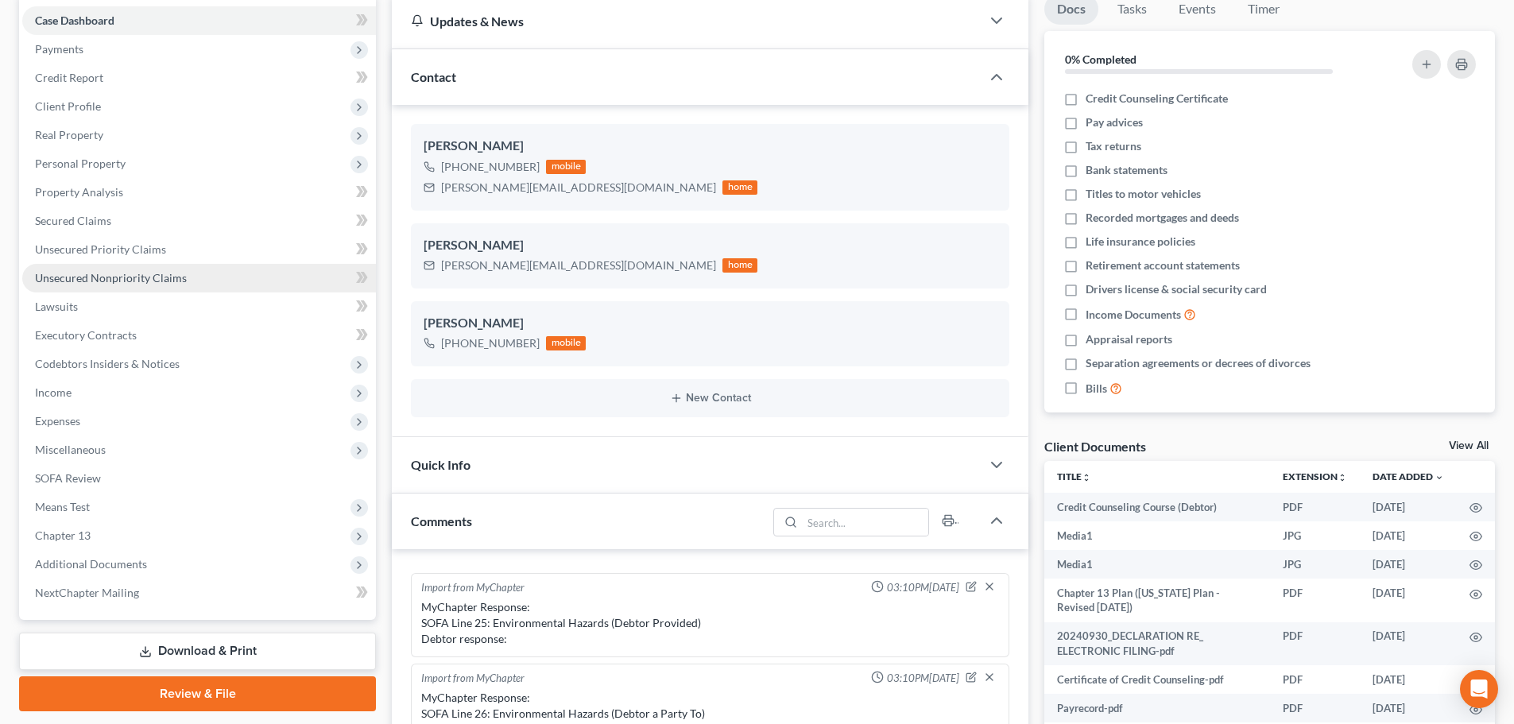
drag, startPoint x: 103, startPoint y: 283, endPoint x: 114, endPoint y: 285, distance: 10.6
click at [103, 283] on span "Unsecured Nonpriority Claims" at bounding box center [111, 278] width 152 height 14
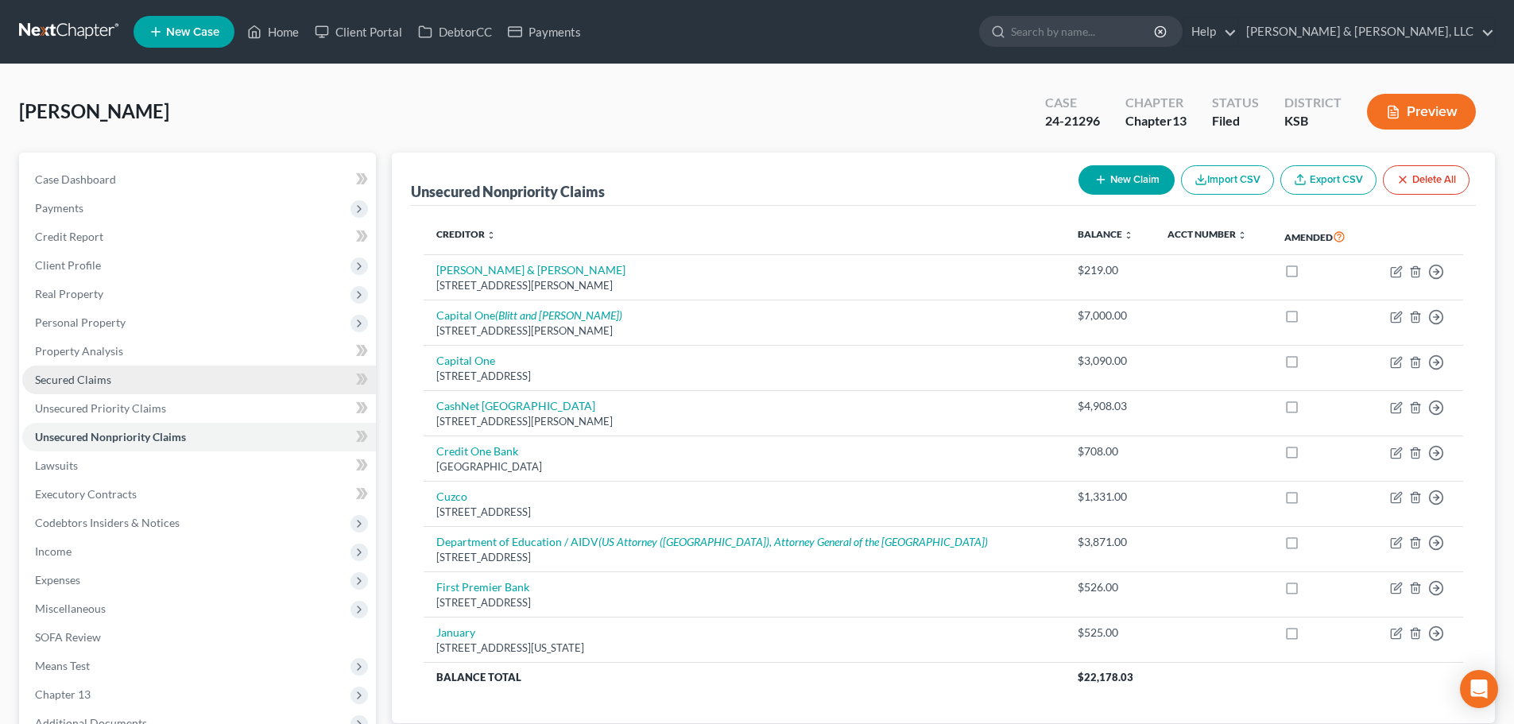
click at [83, 382] on span "Secured Claims" at bounding box center [73, 380] width 76 height 14
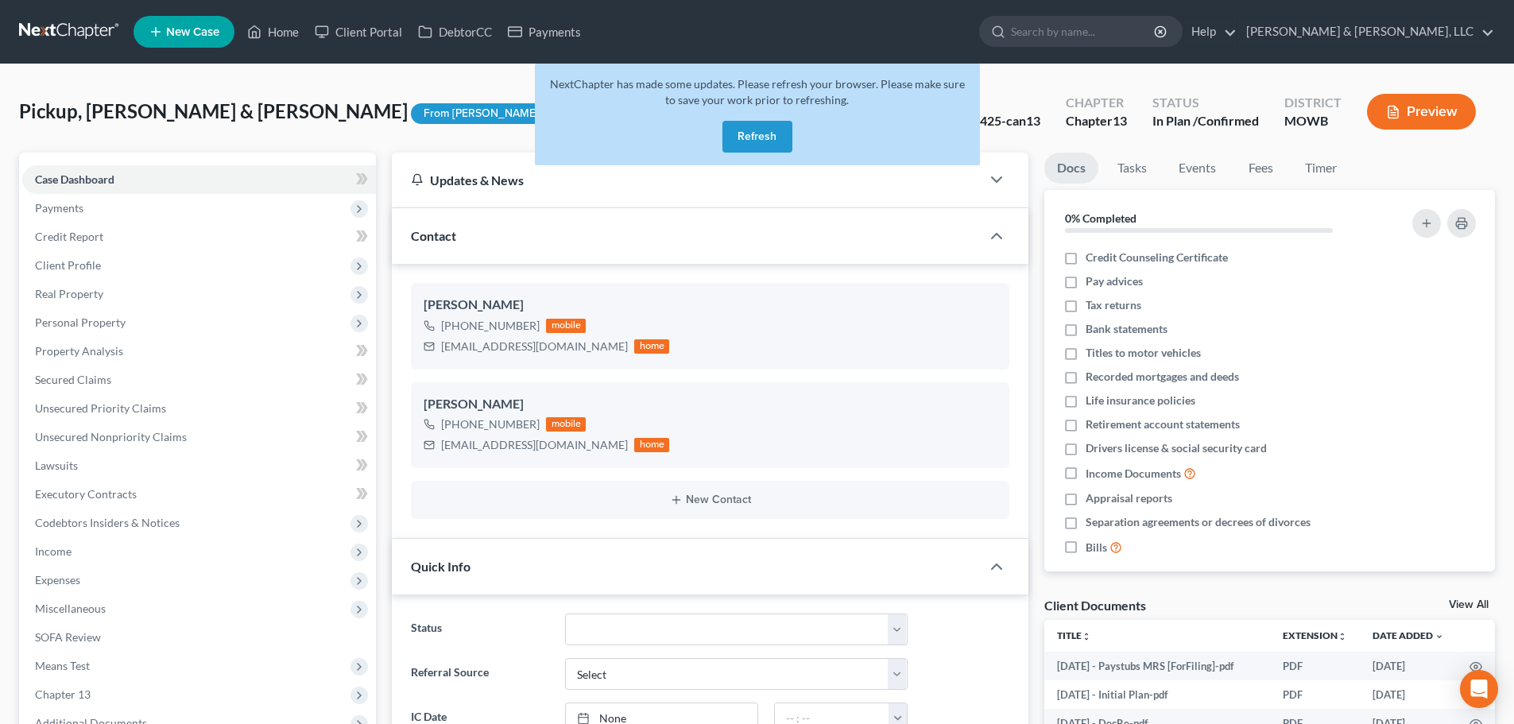
select select "0"
drag, startPoint x: 757, startPoint y: 134, endPoint x: 417, endPoint y: 29, distance: 355.5
click at [756, 134] on button "Refresh" at bounding box center [758, 137] width 70 height 32
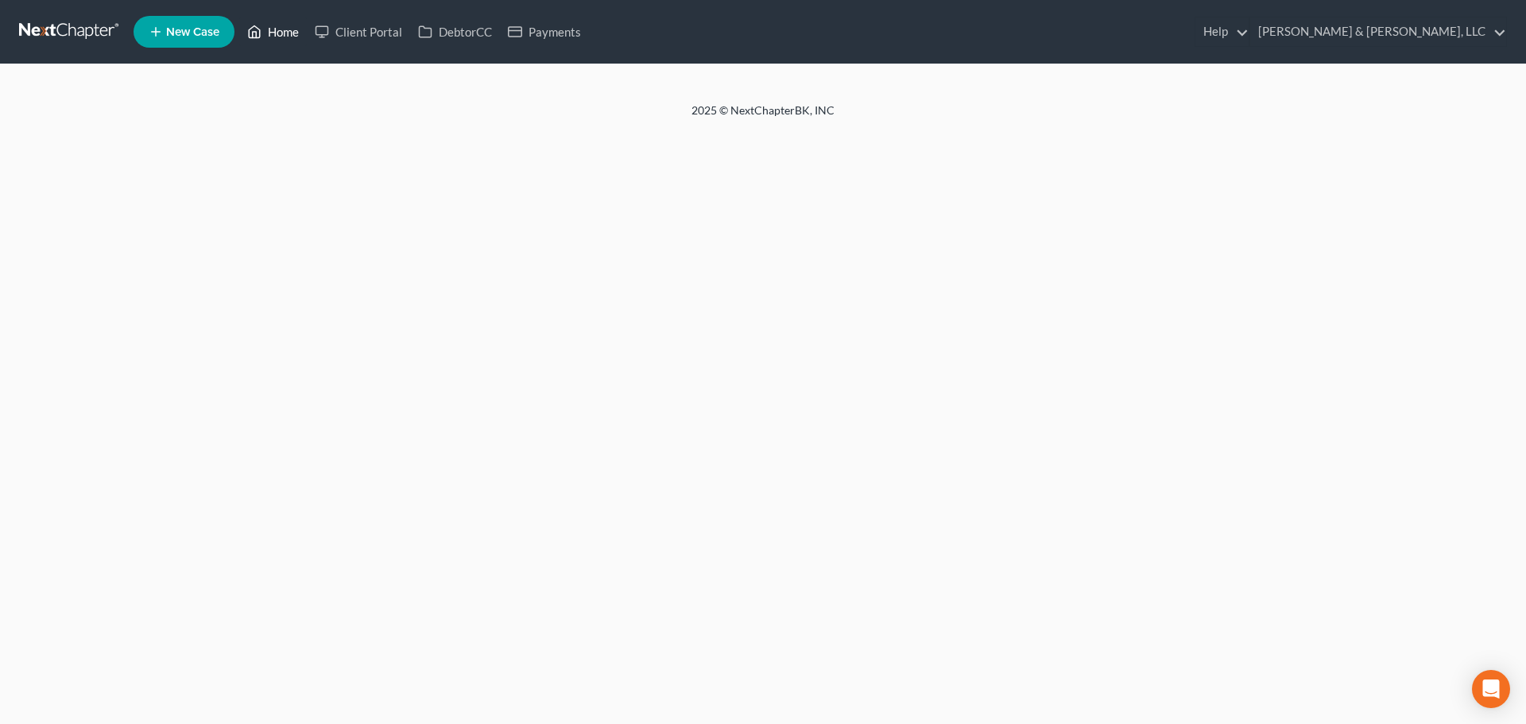
click at [287, 37] on link "Home" at bounding box center [273, 31] width 68 height 29
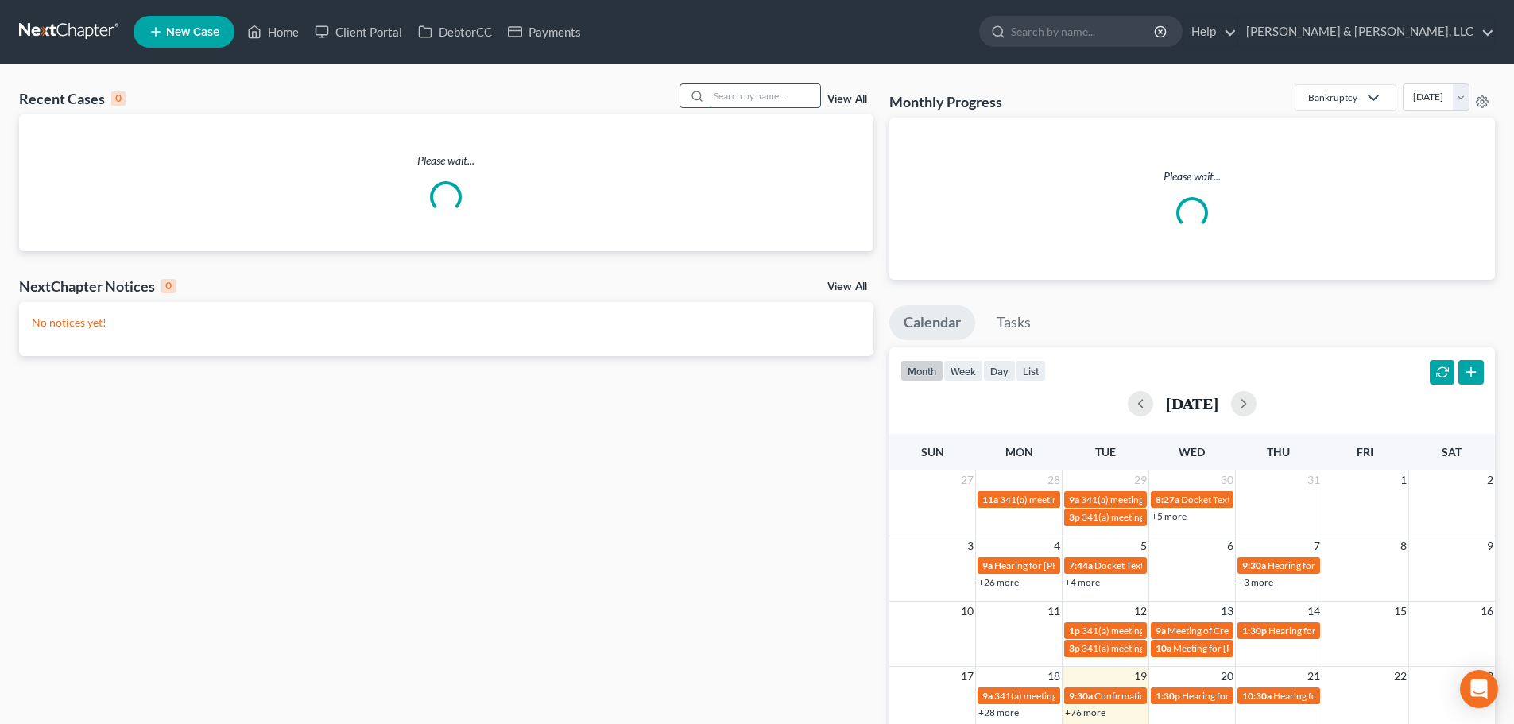
click at [777, 100] on input "search" at bounding box center [764, 95] width 111 height 23
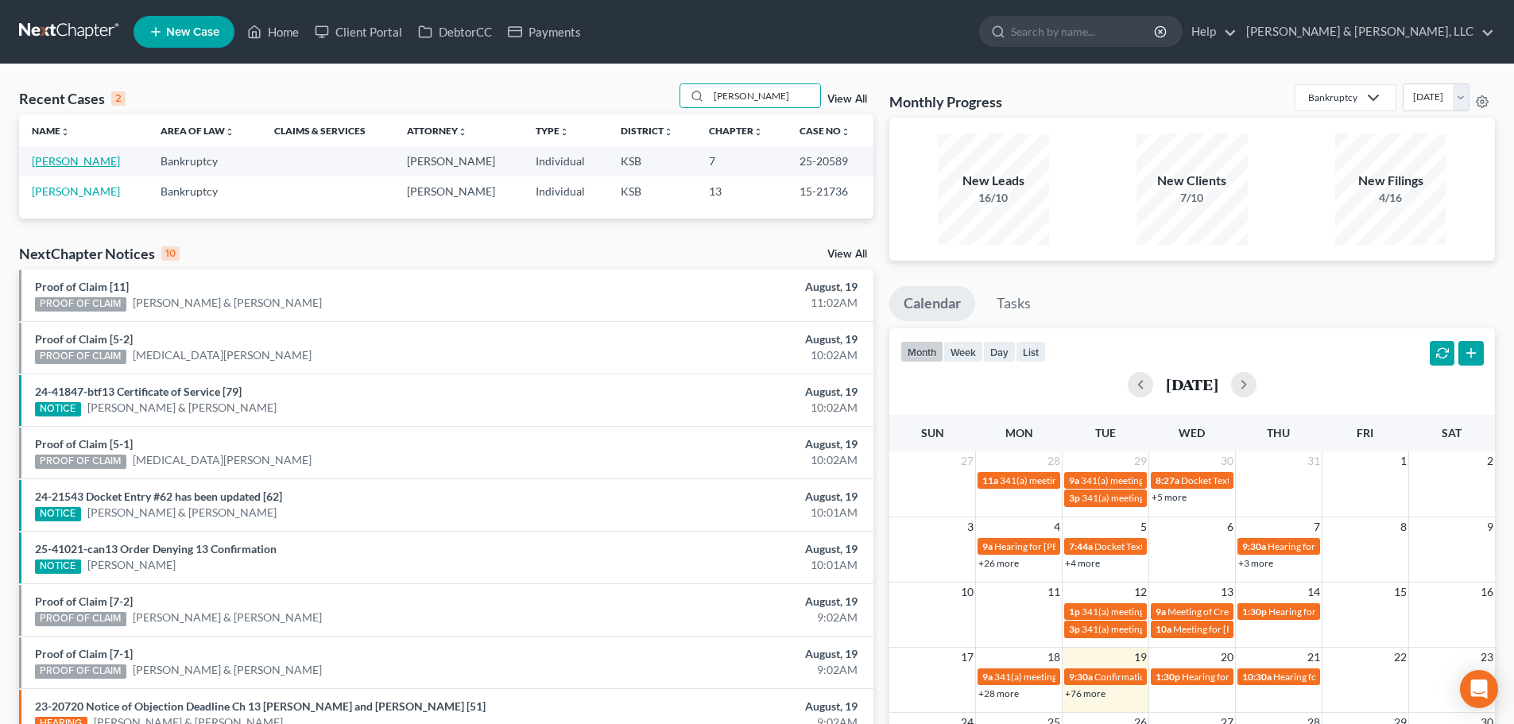
type input "[PERSON_NAME]"
click at [85, 153] on td "[PERSON_NAME]" at bounding box center [83, 160] width 129 height 29
click at [104, 162] on link "[PERSON_NAME]" at bounding box center [76, 161] width 88 height 14
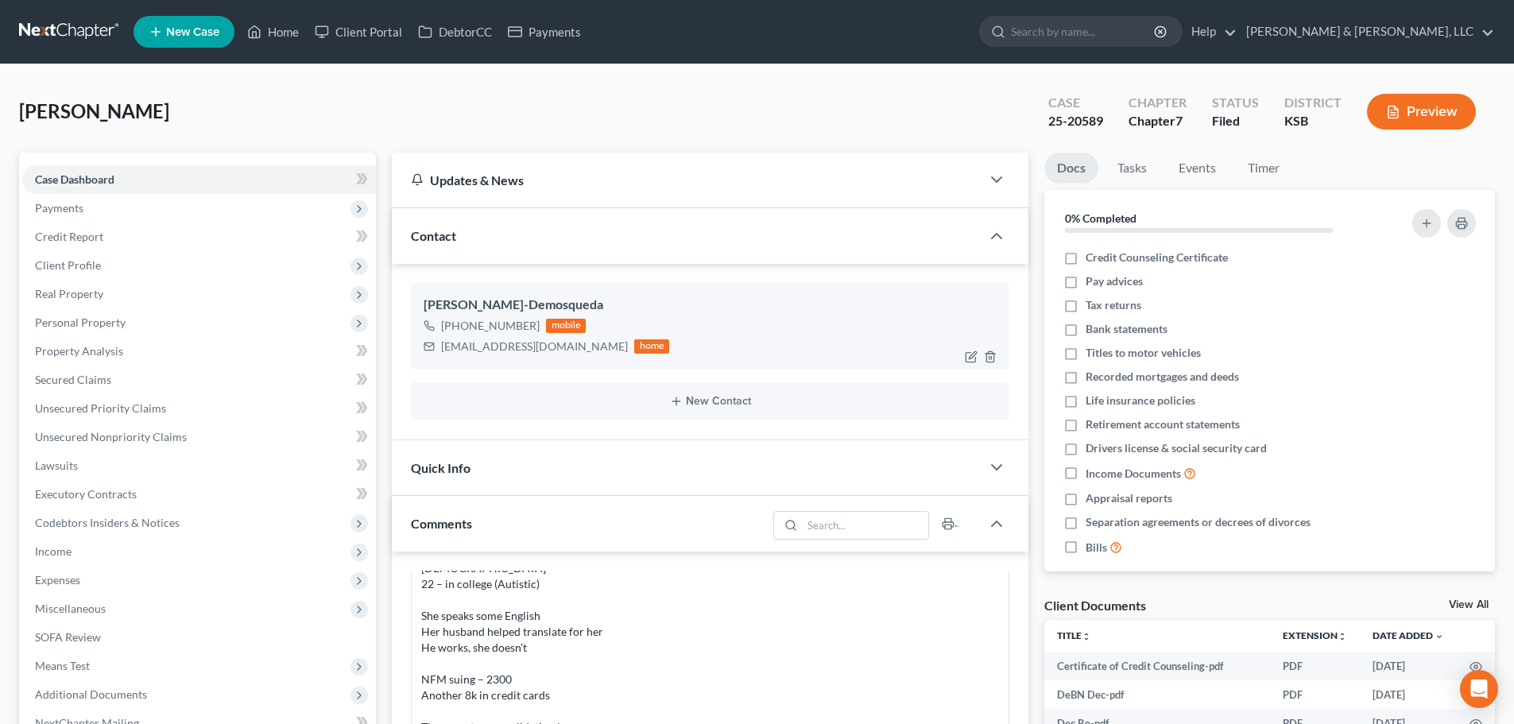
scroll to position [277, 0]
drag, startPoint x: 539, startPoint y: 343, endPoint x: 442, endPoint y: 343, distance: 97.0
click at [442, 343] on div "[EMAIL_ADDRESS][DOMAIN_NAME]" at bounding box center [534, 347] width 187 height 16
copy div "[EMAIL_ADDRESS][DOMAIN_NAME]"
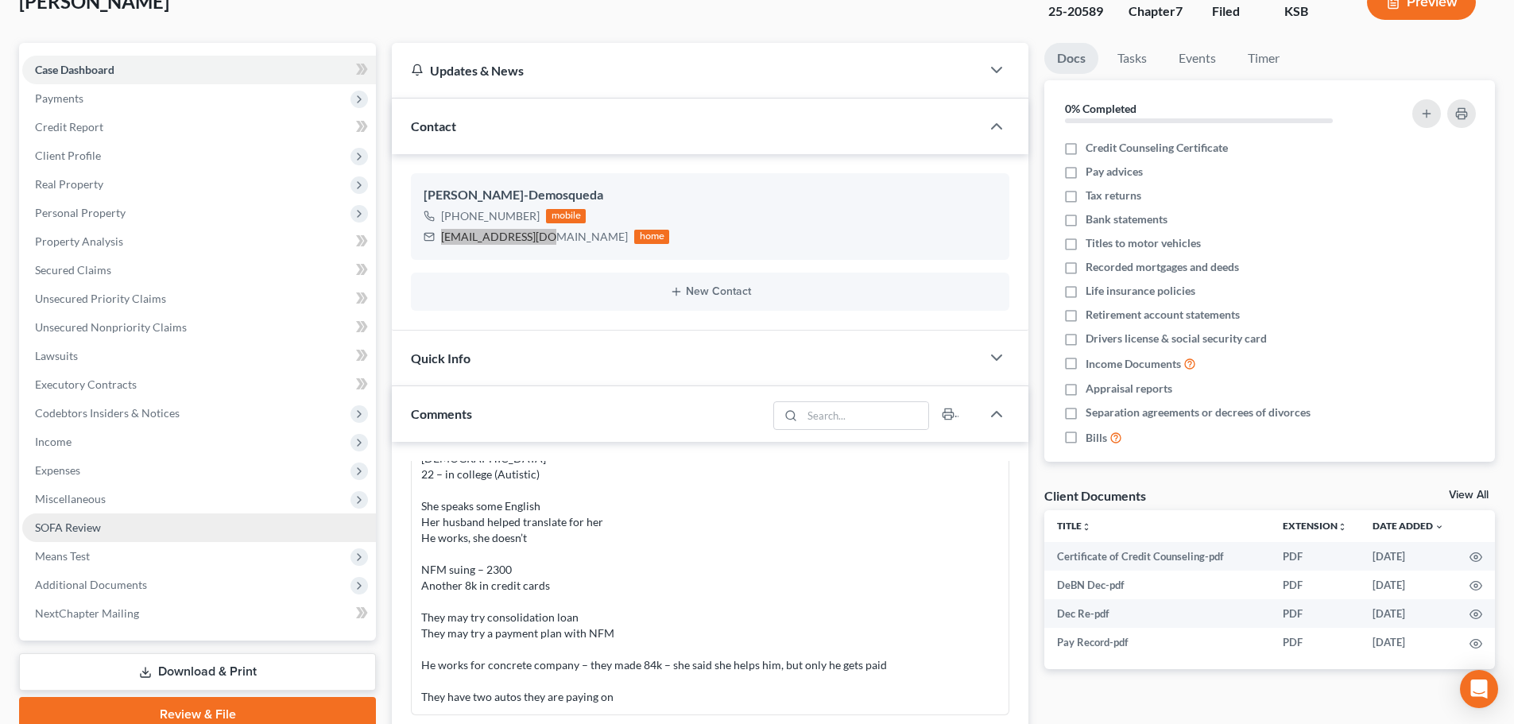
scroll to position [318, 0]
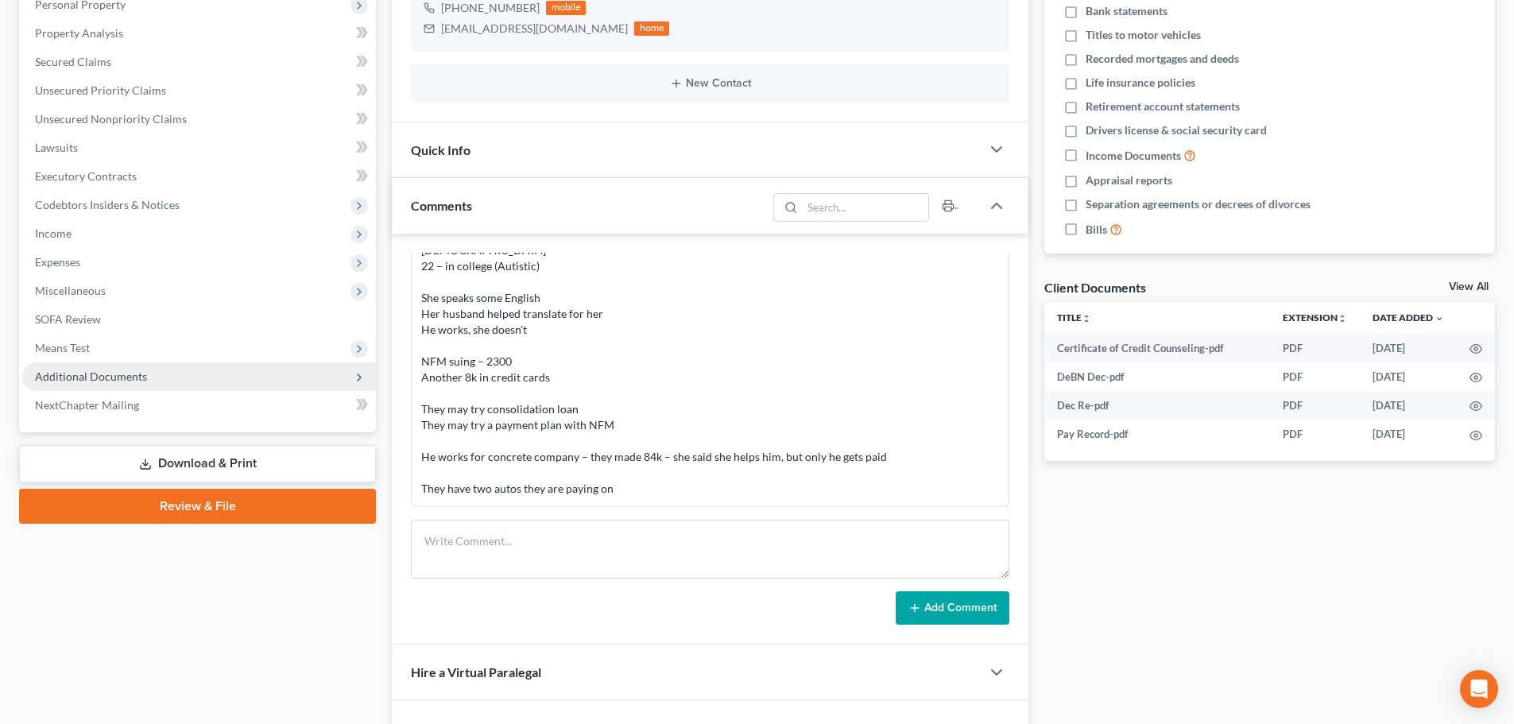
click at [95, 368] on span "Additional Documents" at bounding box center [199, 376] width 354 height 29
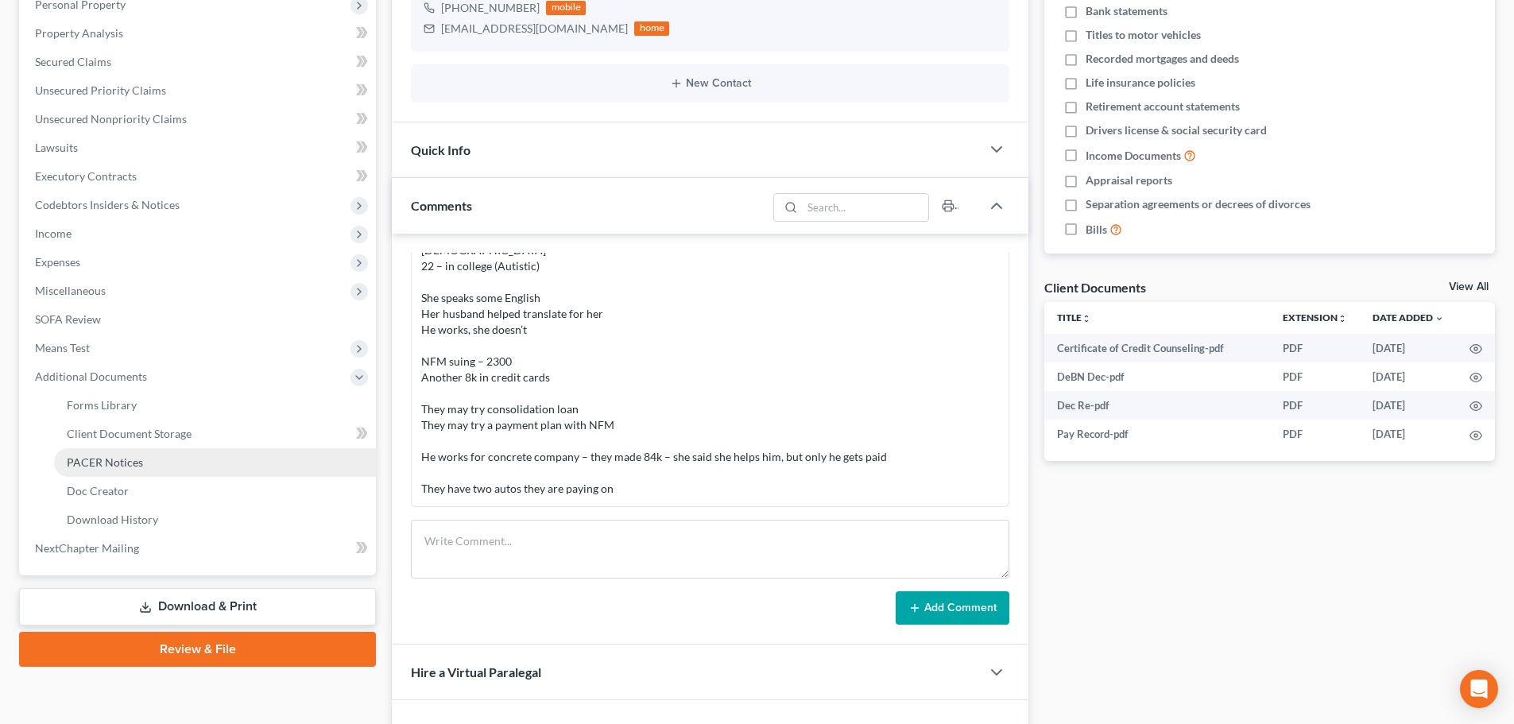
click at [103, 461] on span "PACER Notices" at bounding box center [105, 462] width 76 height 14
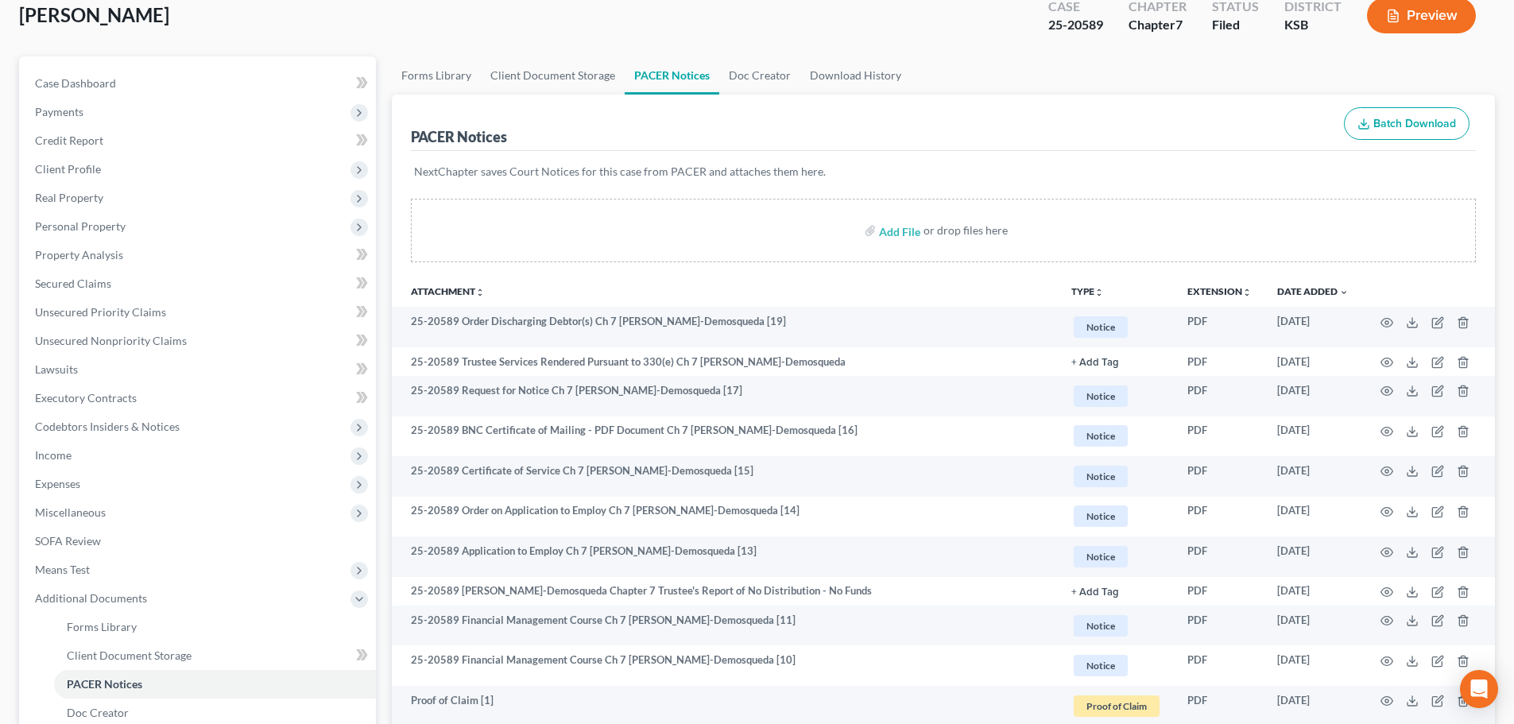
scroll to position [159, 0]
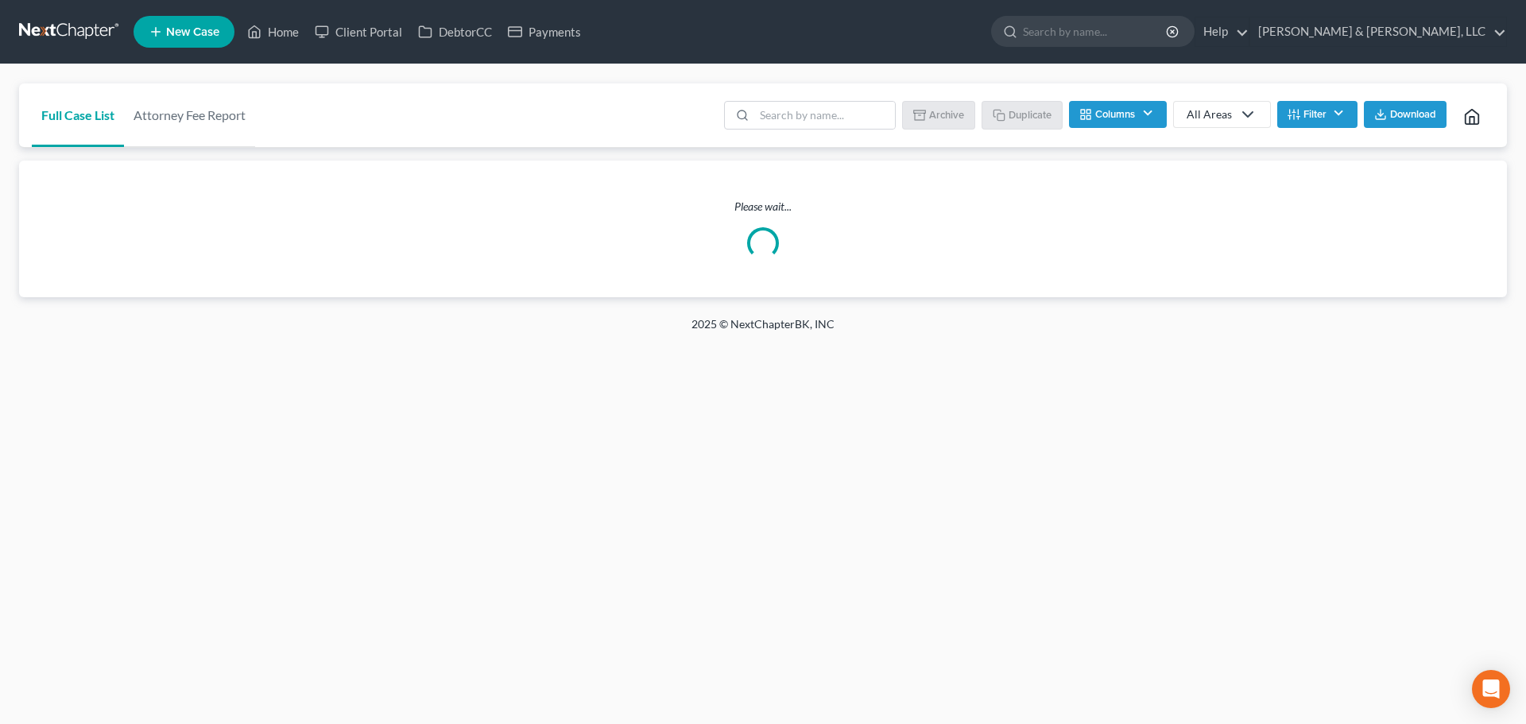
click at [187, 29] on span "New Case" at bounding box center [192, 32] width 53 height 12
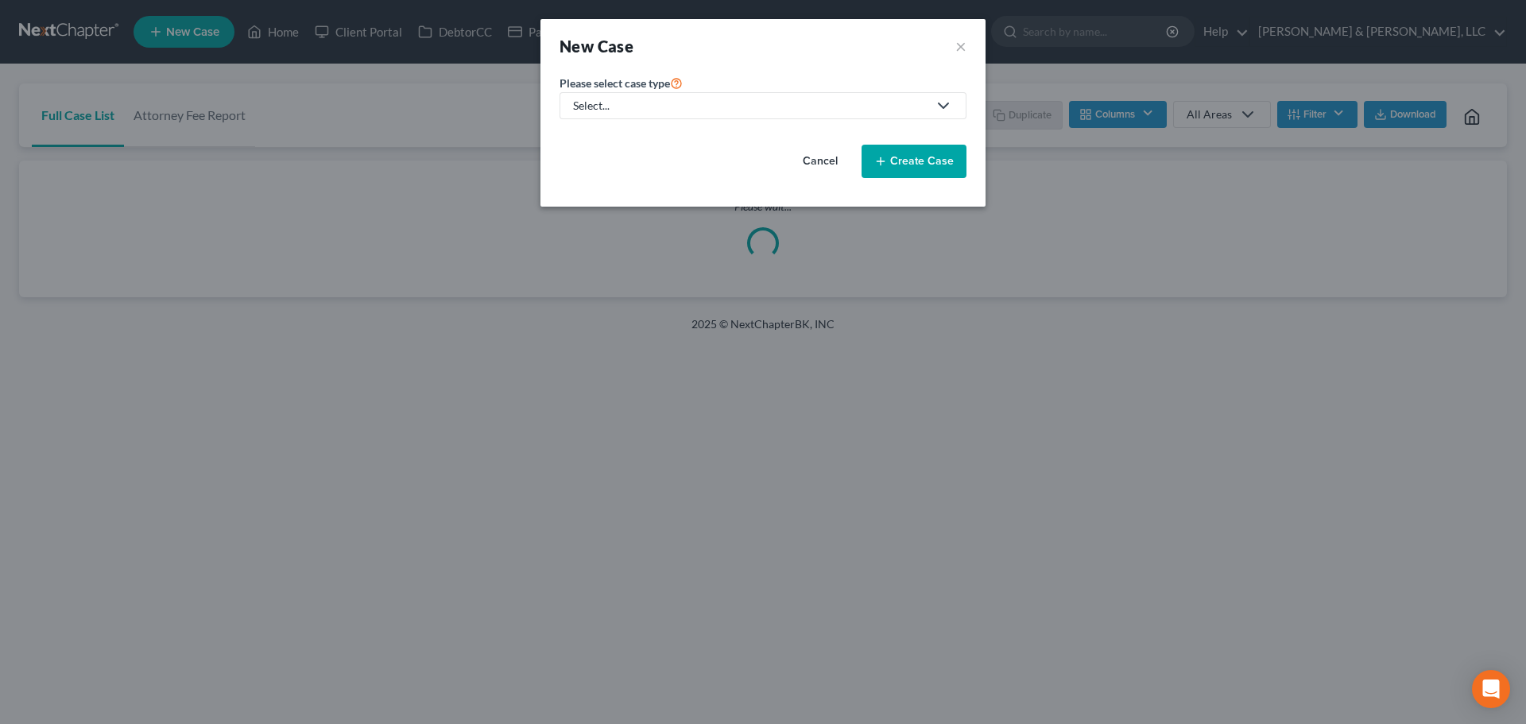
click at [621, 103] on div "Select..." at bounding box center [750, 106] width 355 height 16
click at [625, 134] on div "Bankruptcy" at bounding box center [650, 138] width 151 height 16
select select "46"
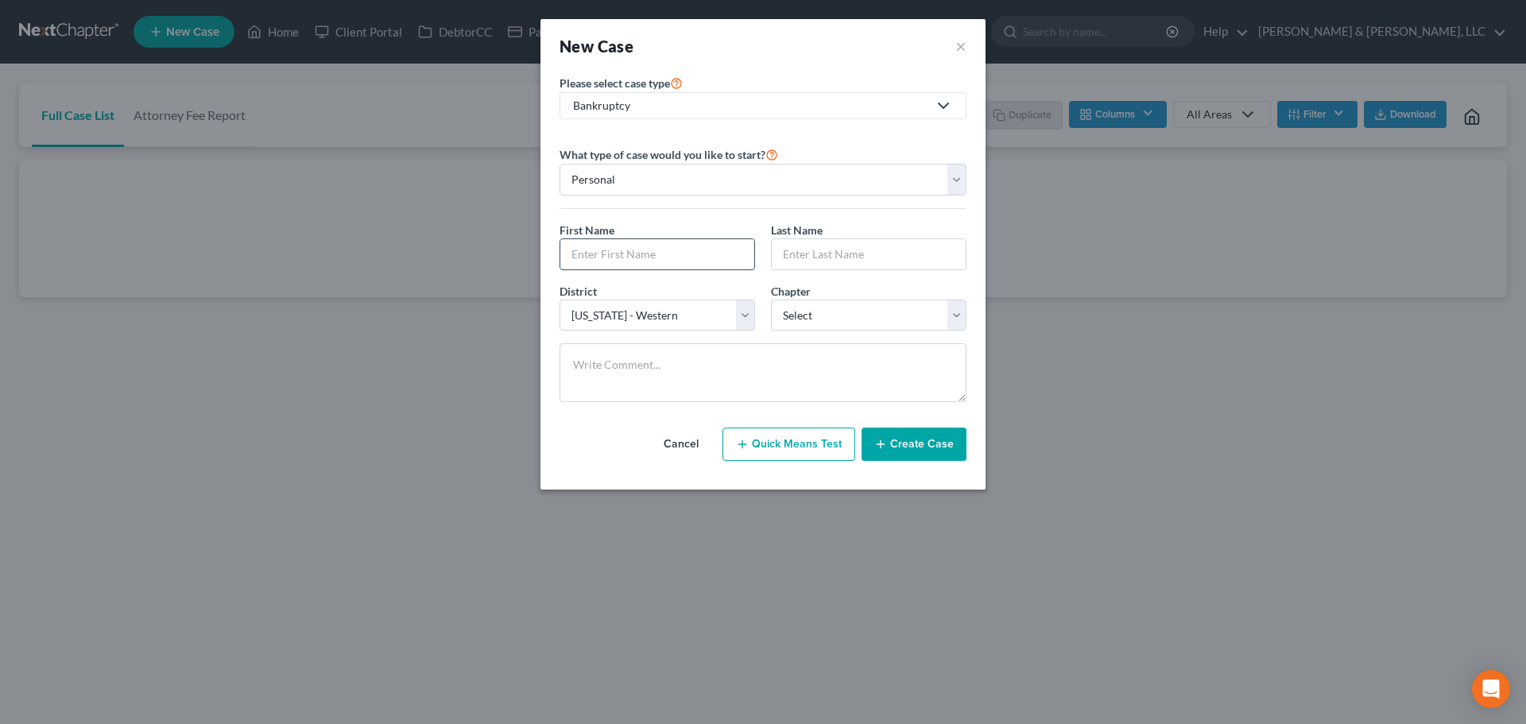
click at [603, 249] on input "text" at bounding box center [657, 254] width 194 height 30
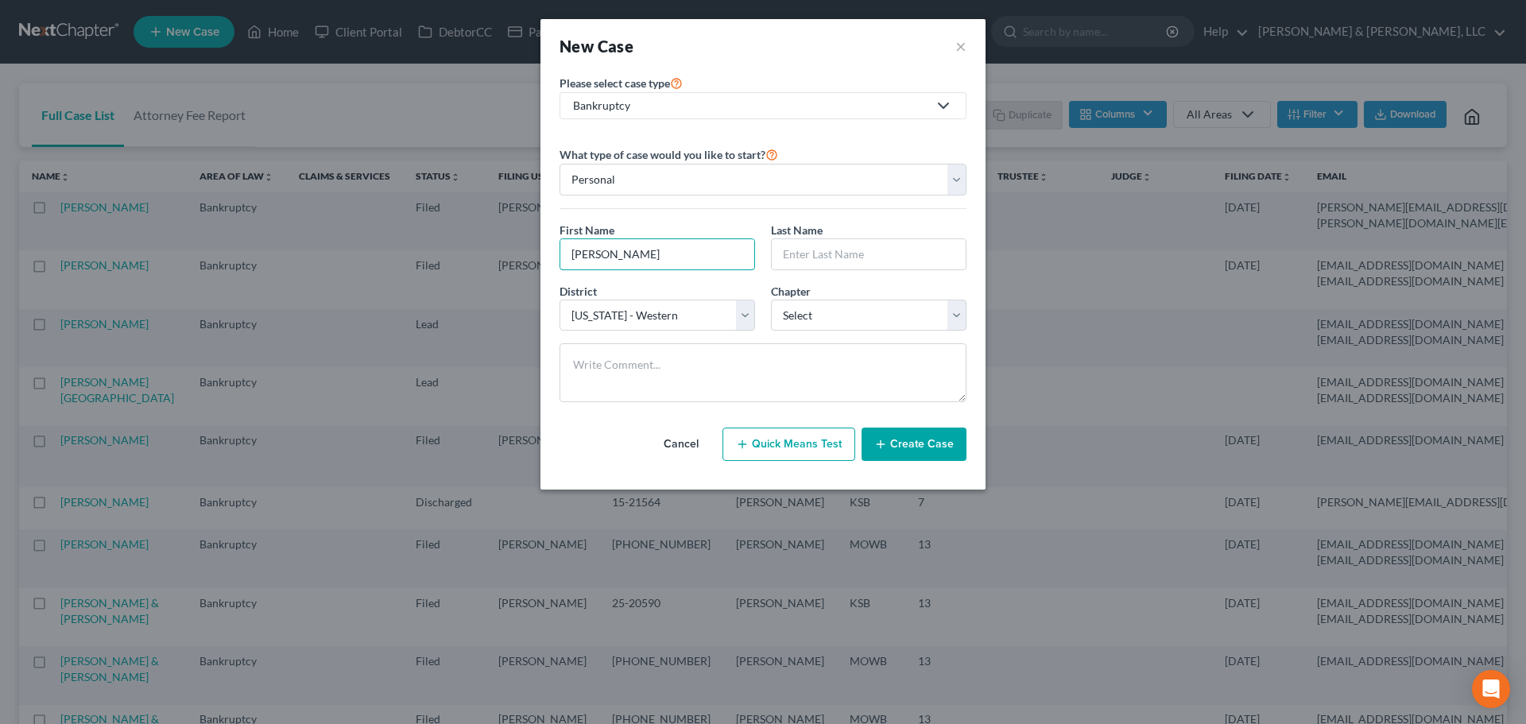
type input "[PERSON_NAME]"
select select "3"
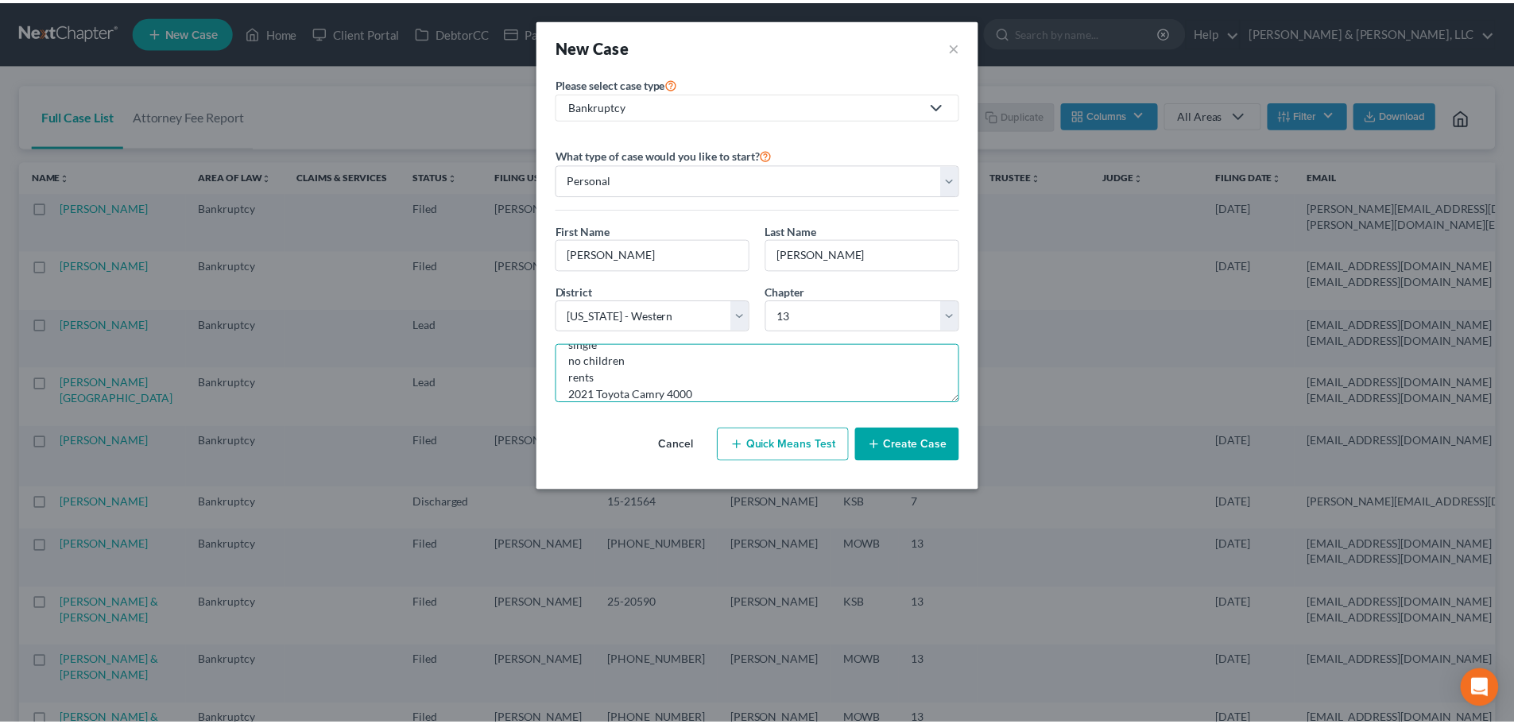
scroll to position [71, 0]
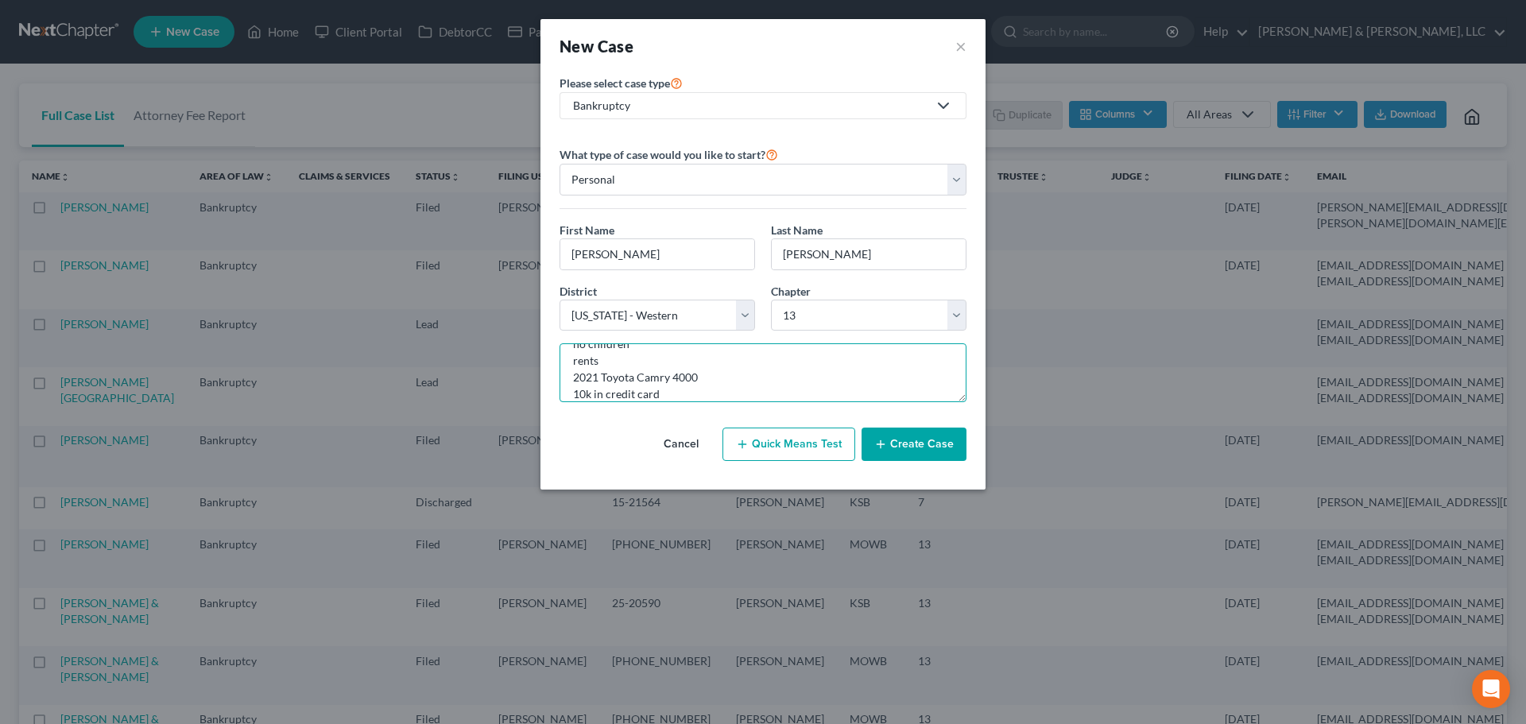
type textarea "bartender makes 13/hr was off work for 1.5 years single no children rents 2021 …"
click at [901, 457] on button "Create Case" at bounding box center [914, 444] width 105 height 33
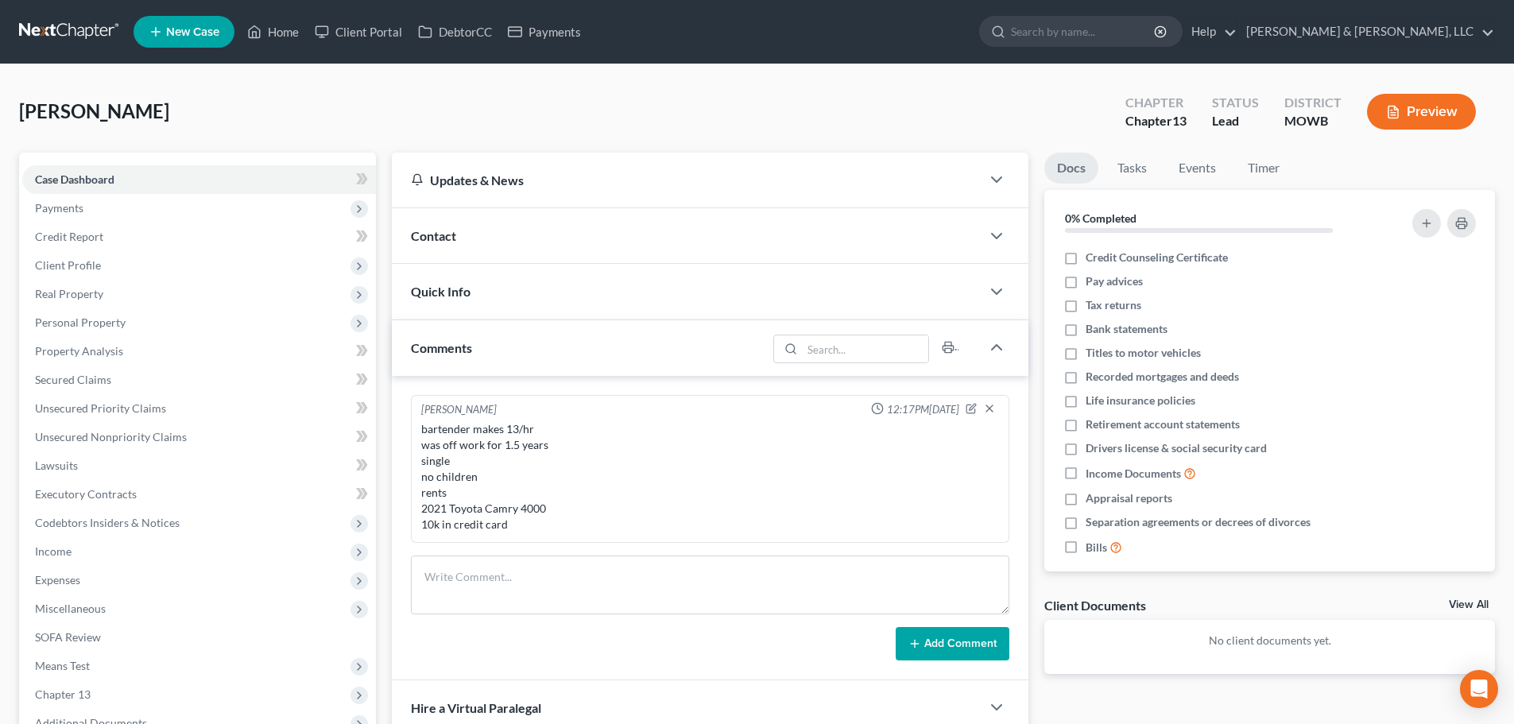
click at [428, 230] on span "Contact" at bounding box center [433, 235] width 45 height 15
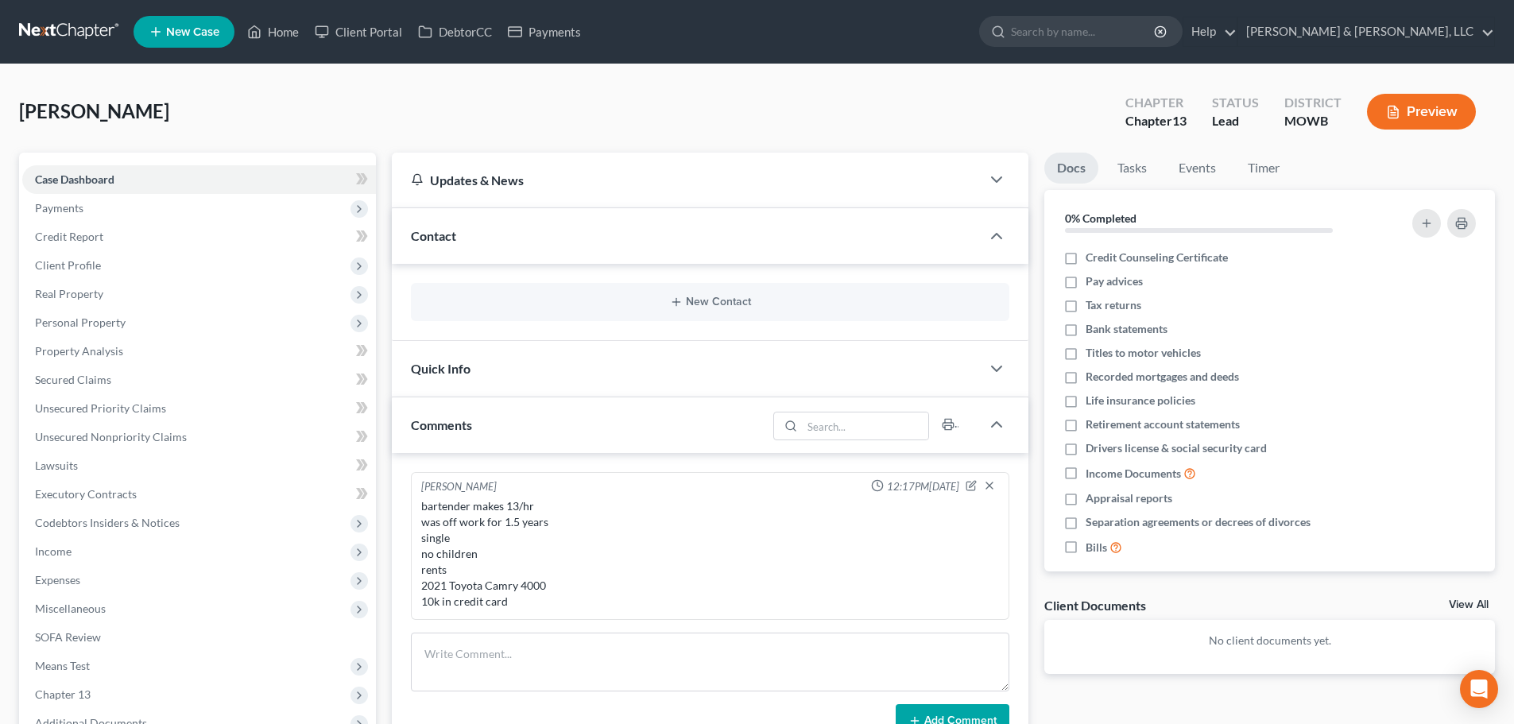
click at [721, 293] on div "New Contact" at bounding box center [710, 302] width 599 height 38
click at [718, 297] on button "New Contact" at bounding box center [710, 302] width 573 height 13
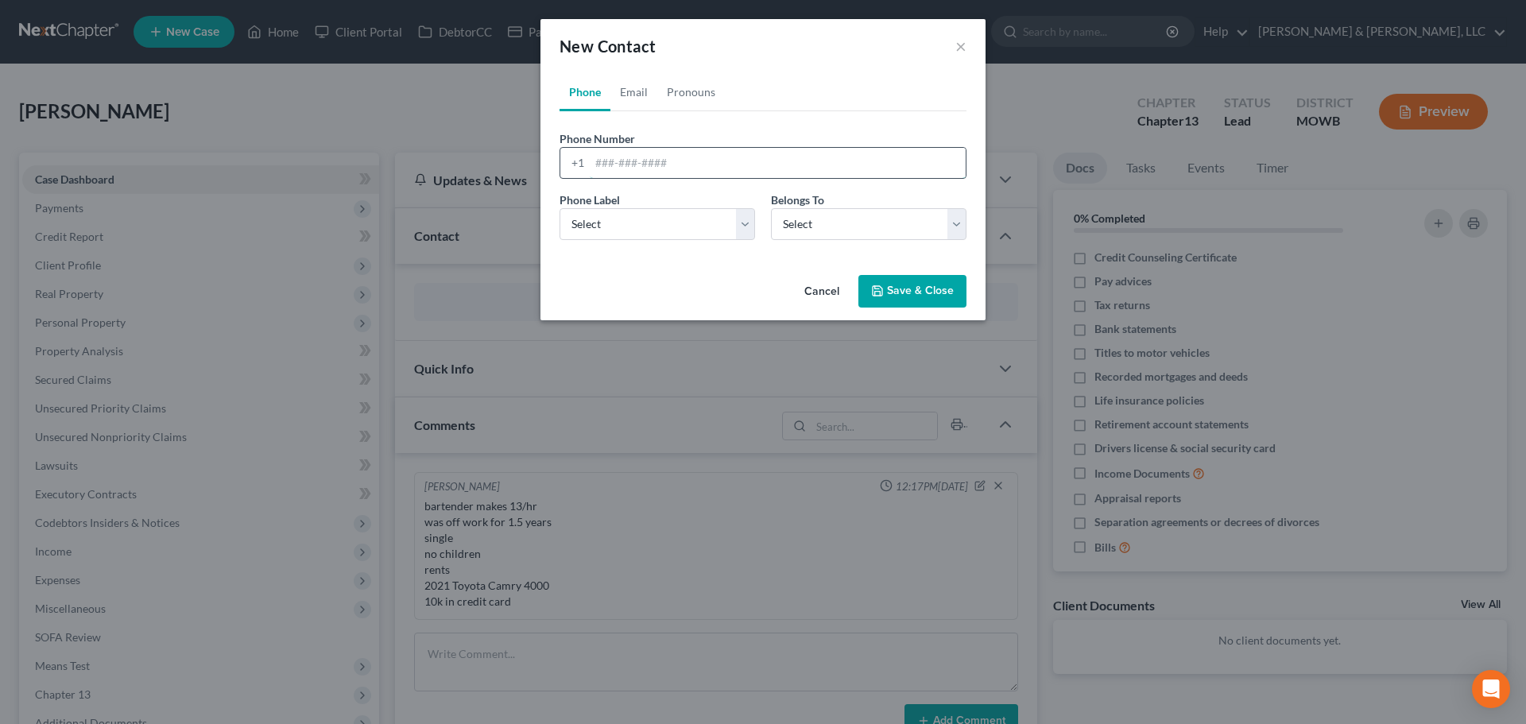
click at [635, 169] on input "tel" at bounding box center [778, 163] width 376 height 30
type input "8167869512"
click at [610, 211] on select "Select Mobile Home Work Other" at bounding box center [658, 224] width 196 height 32
select select "0"
click at [560, 208] on select "Select Mobile Home Work Other" at bounding box center [658, 224] width 196 height 32
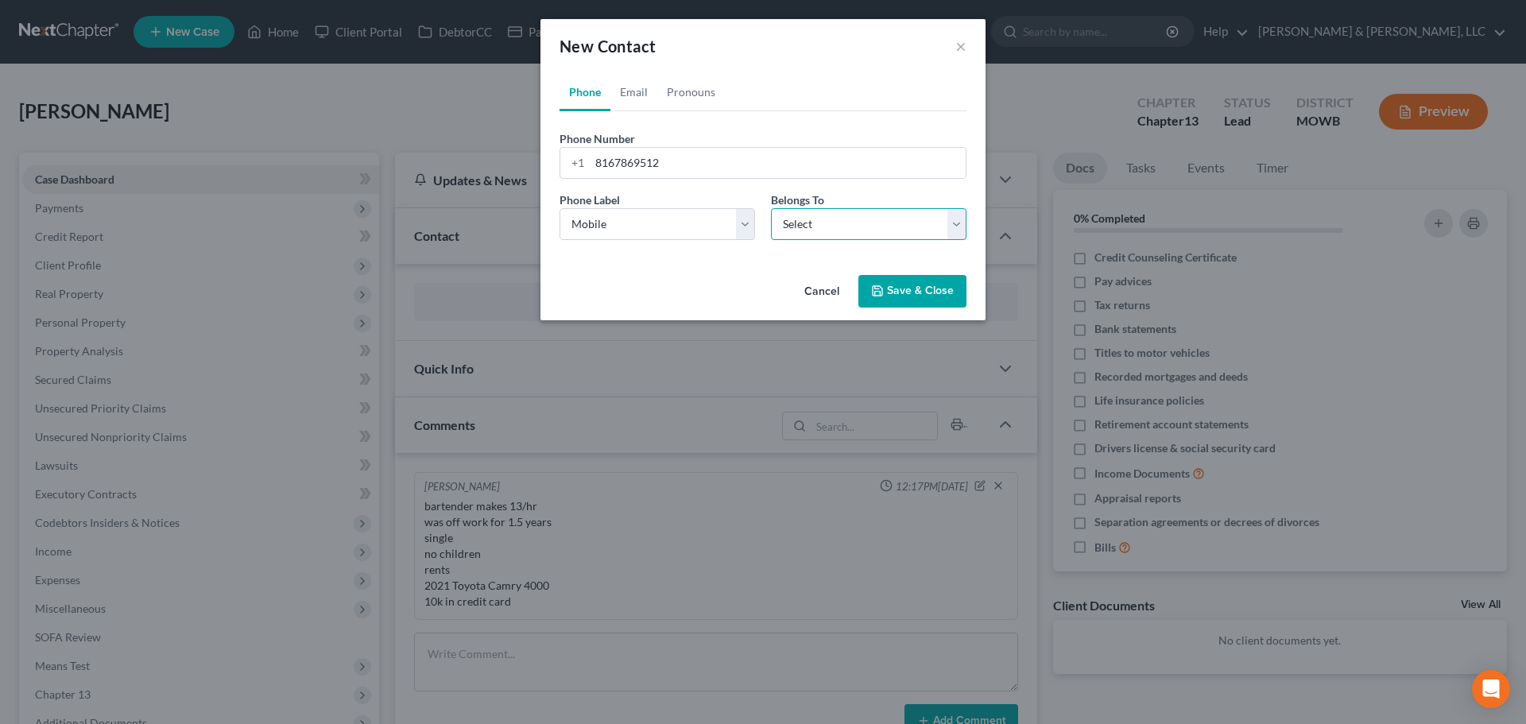
click at [832, 226] on select "Select Client Other" at bounding box center [869, 224] width 196 height 32
select select "0"
click at [771, 208] on select "Select Client Other" at bounding box center [869, 224] width 196 height 32
select select "0"
click at [637, 95] on link "Email" at bounding box center [633, 92] width 47 height 38
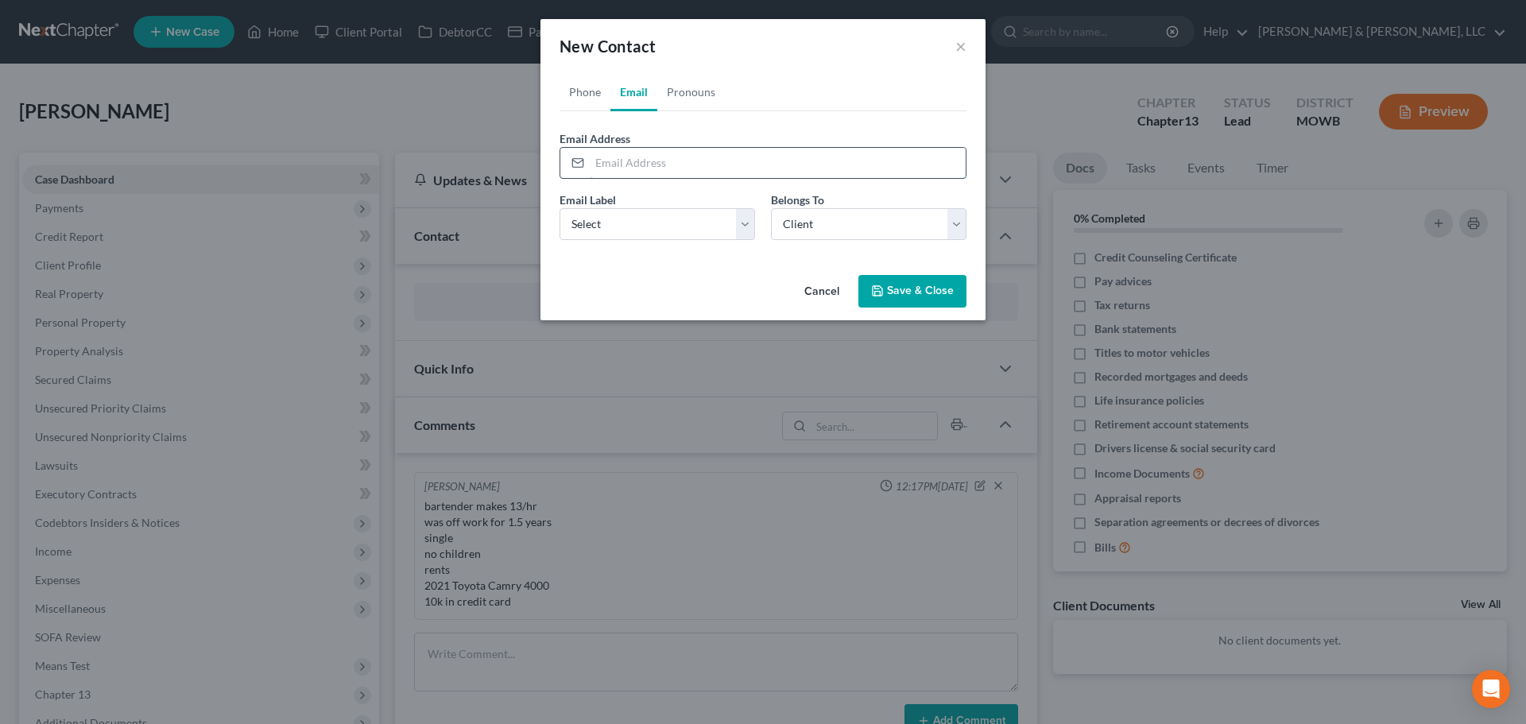
click at [626, 173] on input "email" at bounding box center [778, 163] width 376 height 30
type input "ricardomartinez25136@gmail.com"
click at [614, 243] on div "Email Label Select Home Work Other Belongs To * Select Client Other" at bounding box center [763, 222] width 423 height 61
click at [633, 212] on select "Select Home Work Other" at bounding box center [658, 224] width 196 height 32
select select "0"
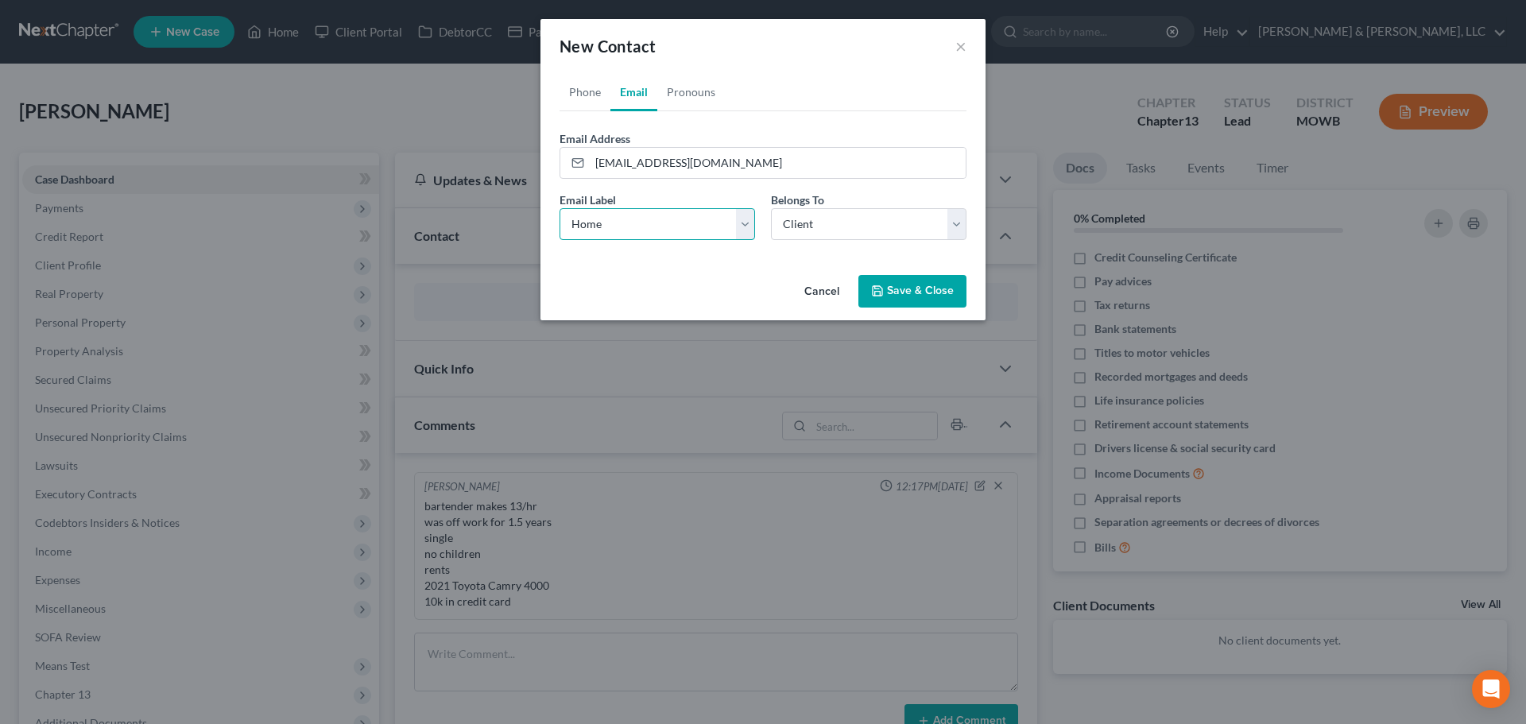
click at [560, 208] on select "Select Home Work Other" at bounding box center [658, 224] width 196 height 32
click at [912, 292] on button "Save & Close" at bounding box center [912, 291] width 108 height 33
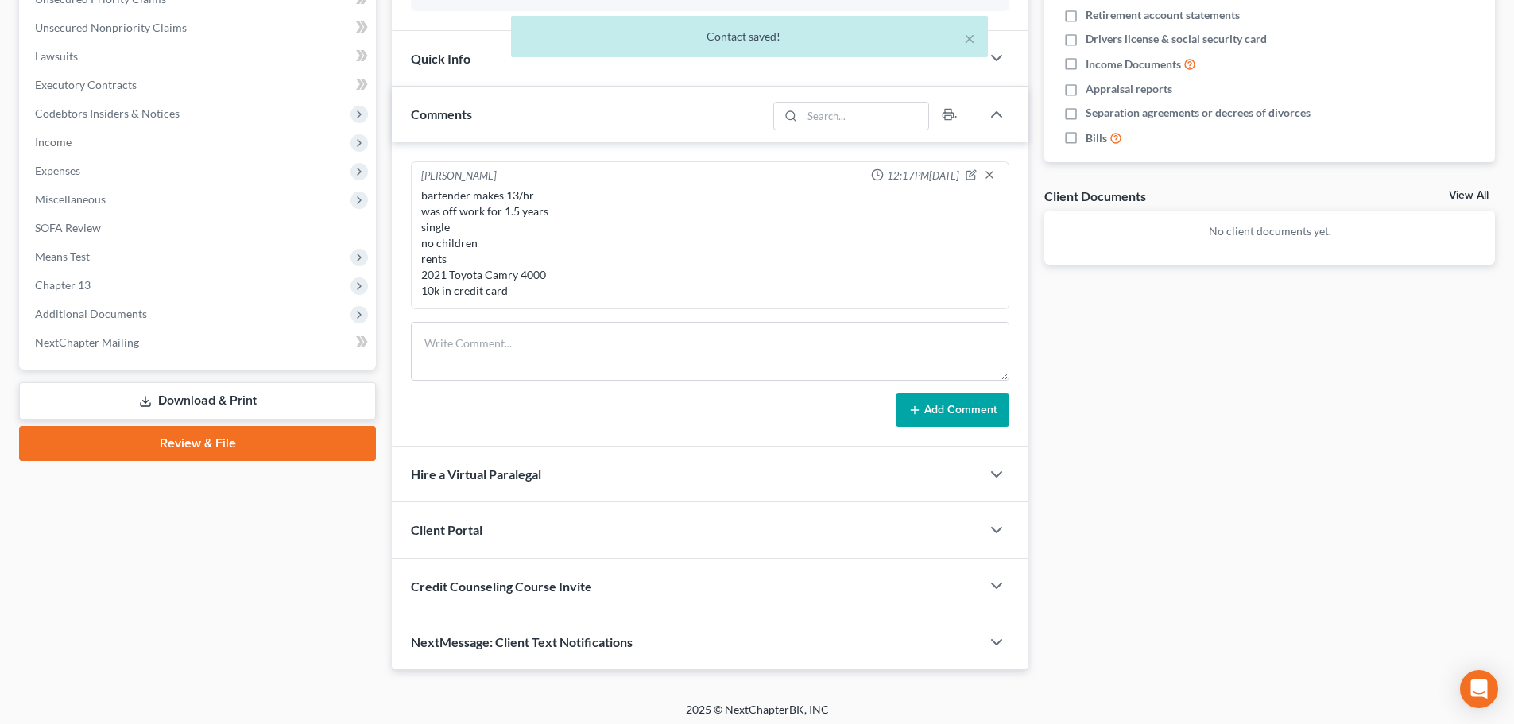
scroll to position [416, 0]
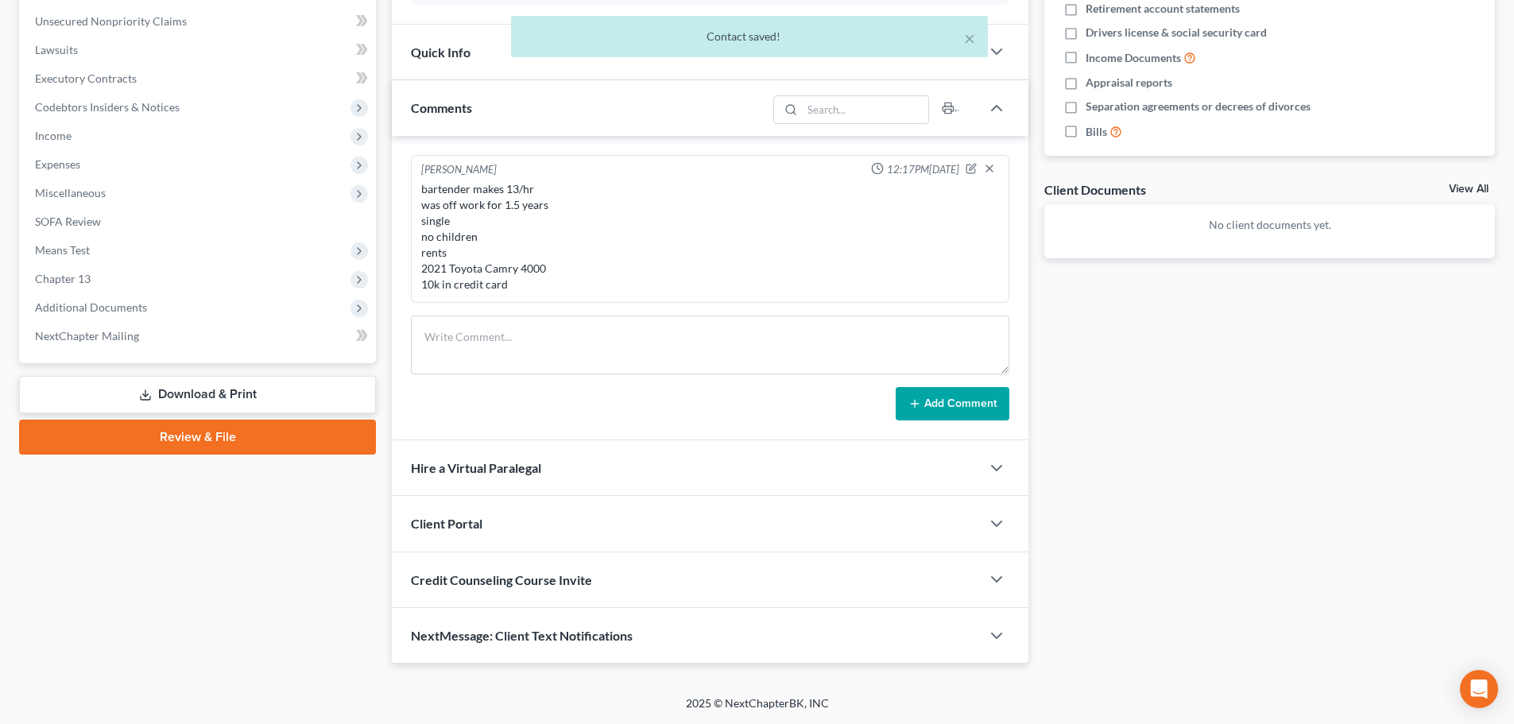
click at [454, 529] on span "Client Portal" at bounding box center [447, 523] width 72 height 15
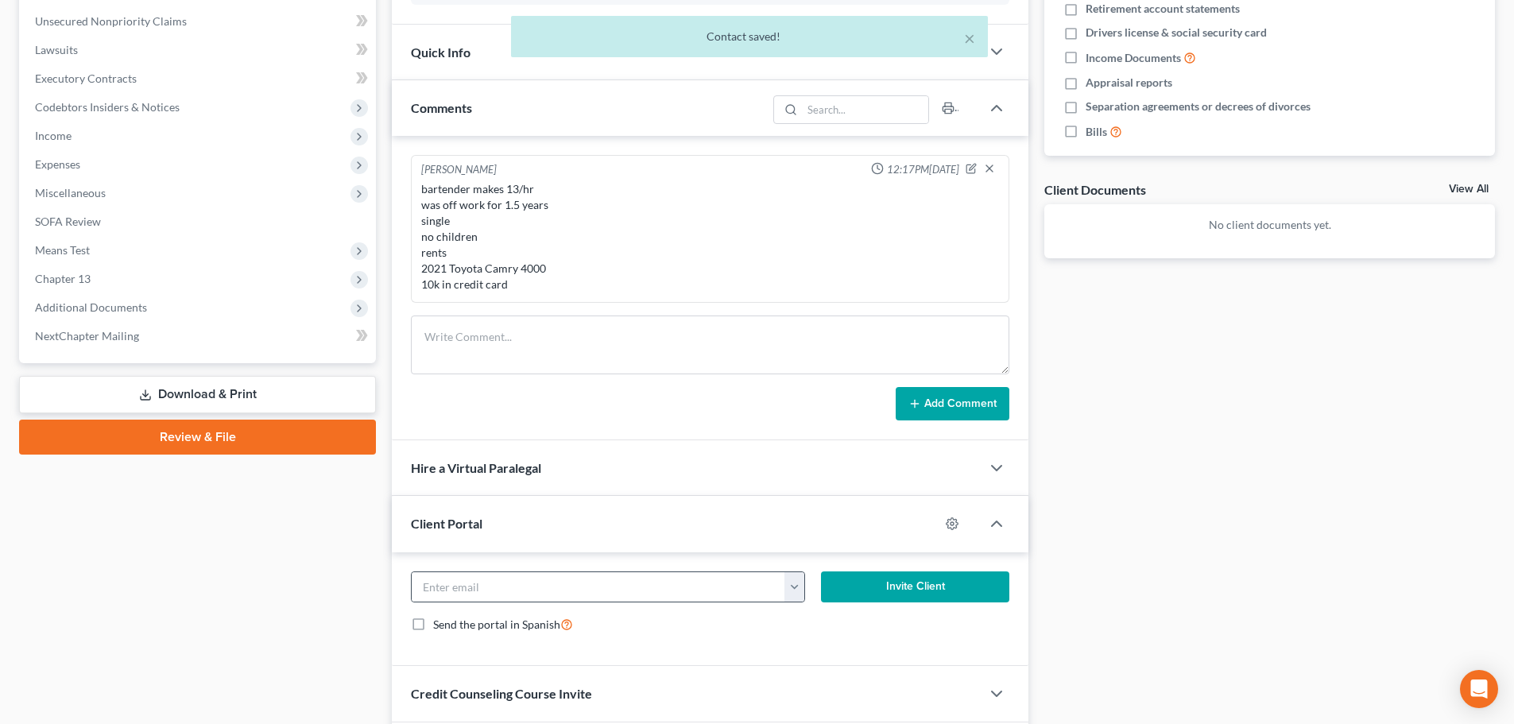
click at [794, 595] on button "button" at bounding box center [795, 587] width 20 height 30
click at [841, 627] on link "[EMAIL_ADDRESS][DOMAIN_NAME]" at bounding box center [893, 622] width 217 height 27
type input "[EMAIL_ADDRESS][DOMAIN_NAME]"
click at [908, 599] on button "Invite Client" at bounding box center [915, 588] width 189 height 32
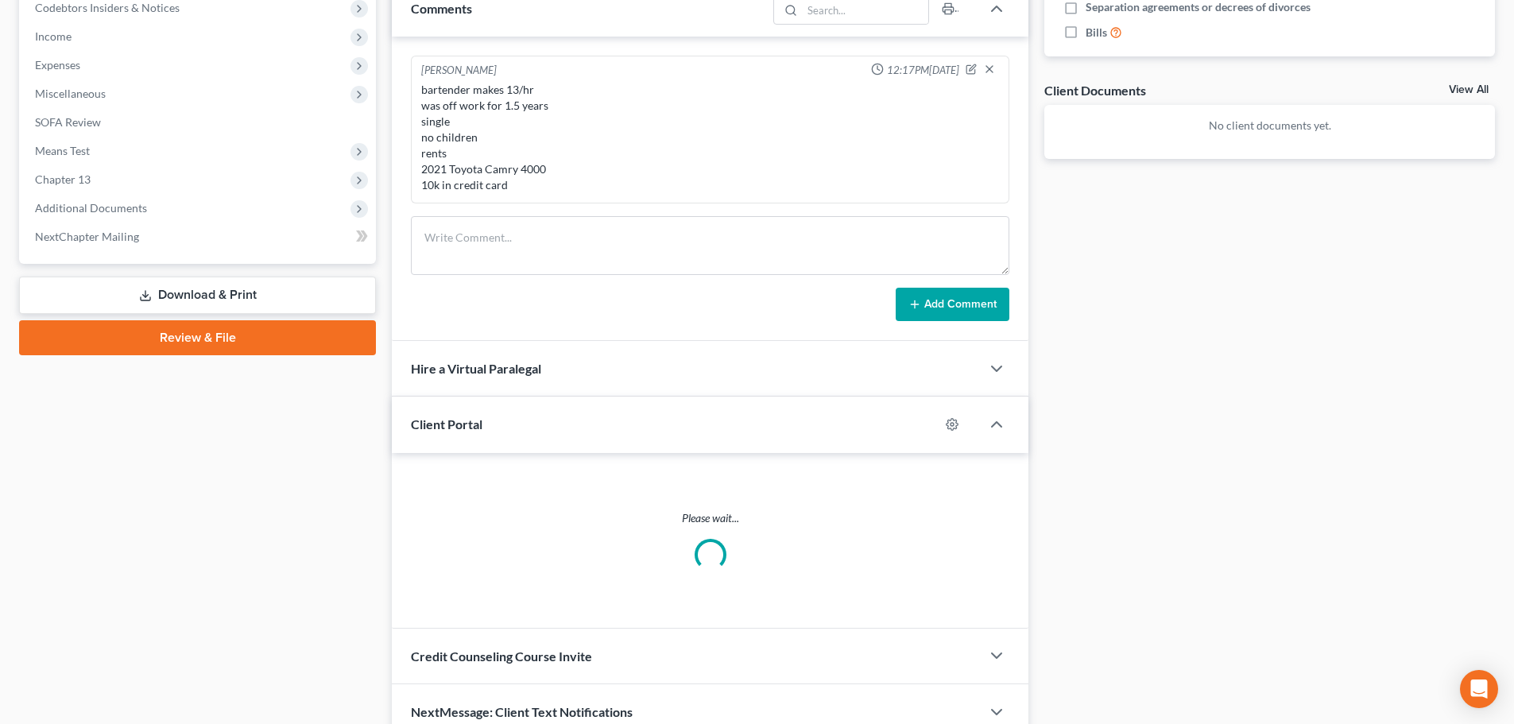
click at [493, 649] on span "Credit Counseling Course Invite" at bounding box center [501, 656] width 181 height 15
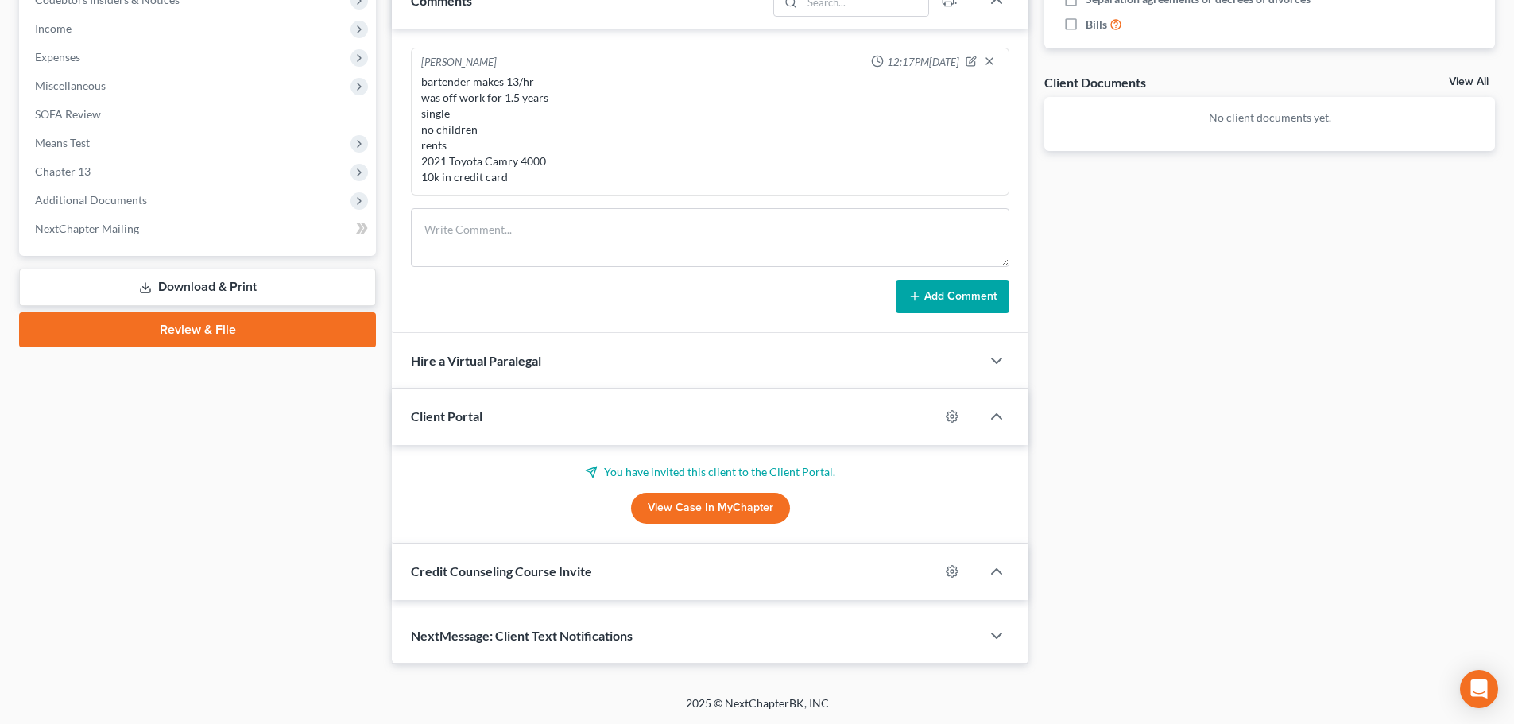
scroll to position [591, 0]
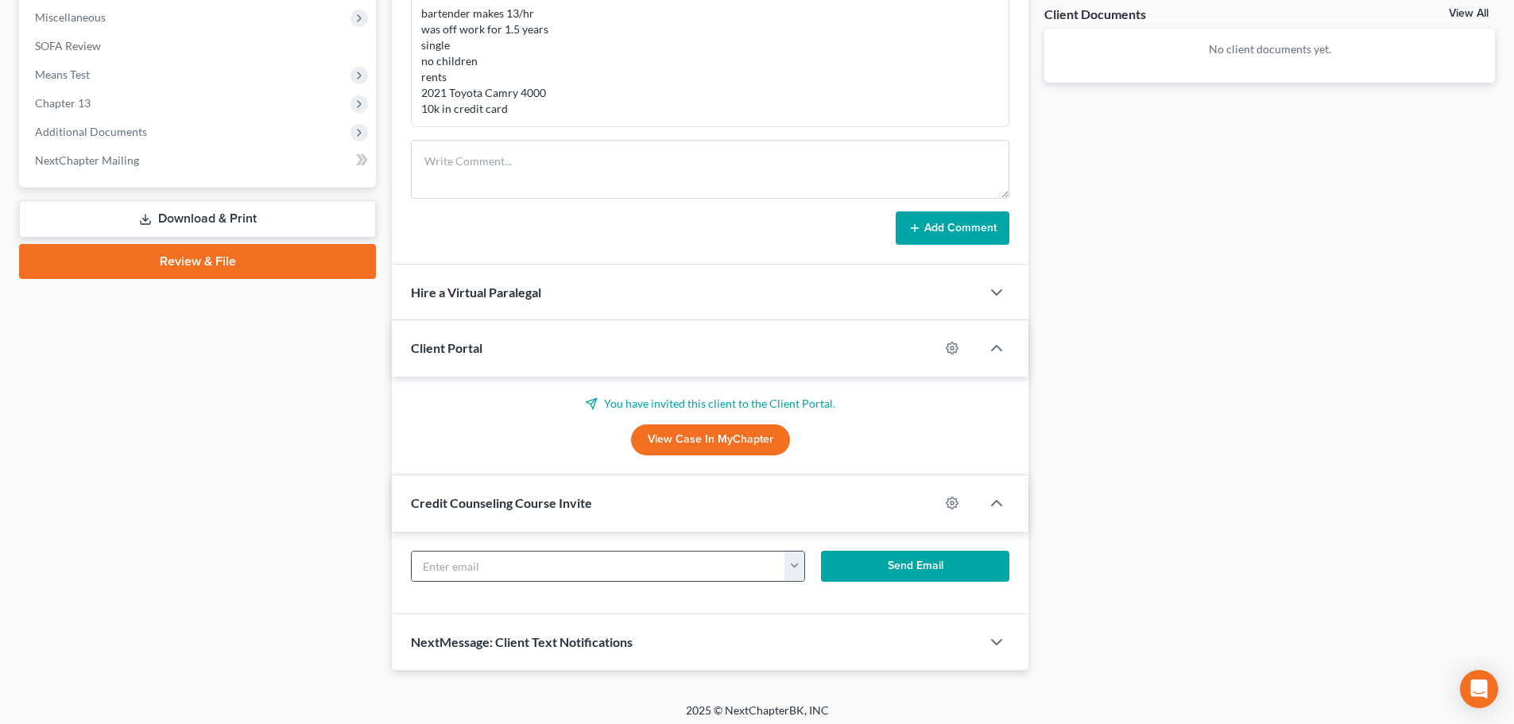
click at [797, 565] on button "button" at bounding box center [795, 567] width 20 height 30
click at [825, 605] on link "[EMAIL_ADDRESS][DOMAIN_NAME]" at bounding box center [893, 601] width 217 height 27
type input "[EMAIL_ADDRESS][DOMAIN_NAME]"
click at [908, 541] on div "ricardomartinez25136@gmail.com ricardomartinez25136@gmail.com Send Email" at bounding box center [710, 573] width 637 height 83
click at [905, 556] on button "Send Email" at bounding box center [915, 567] width 189 height 32
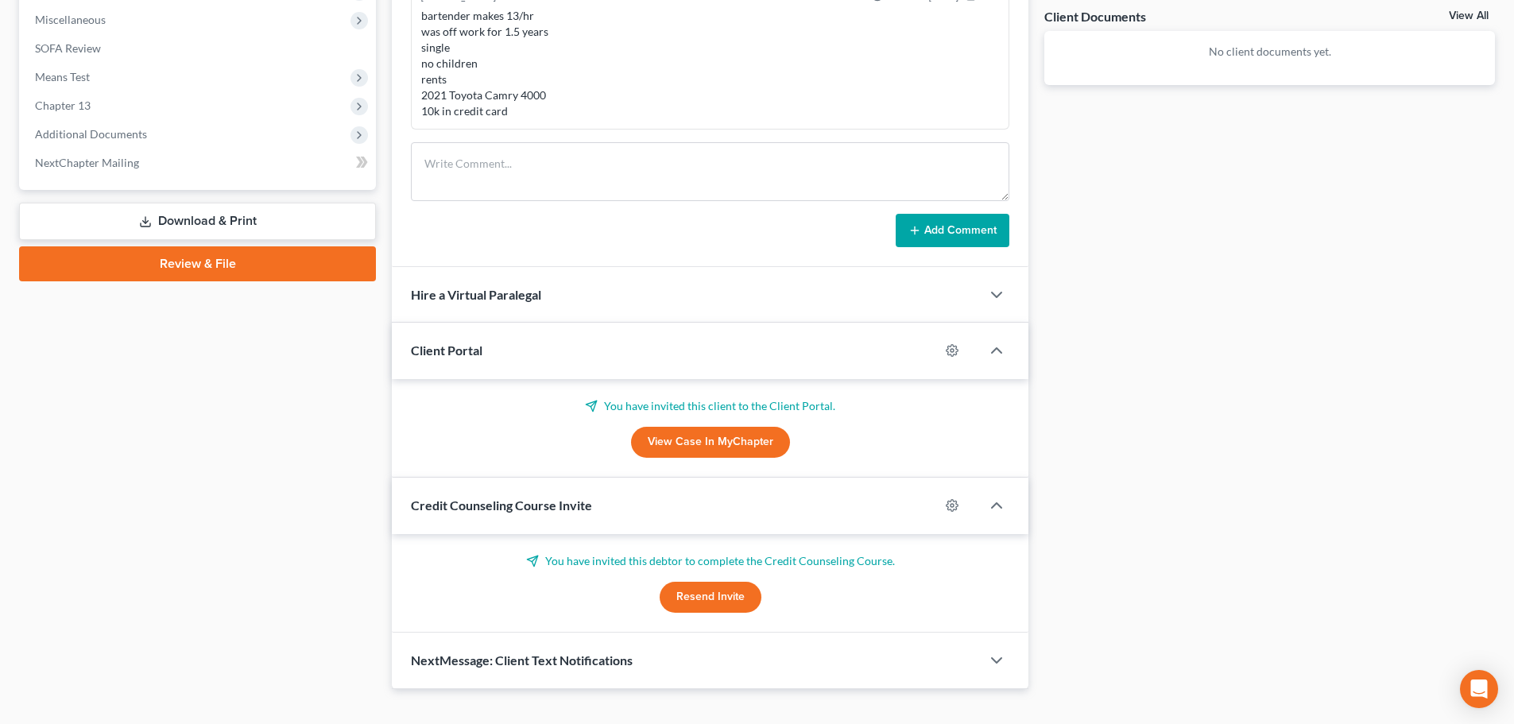
scroll to position [614, 0]
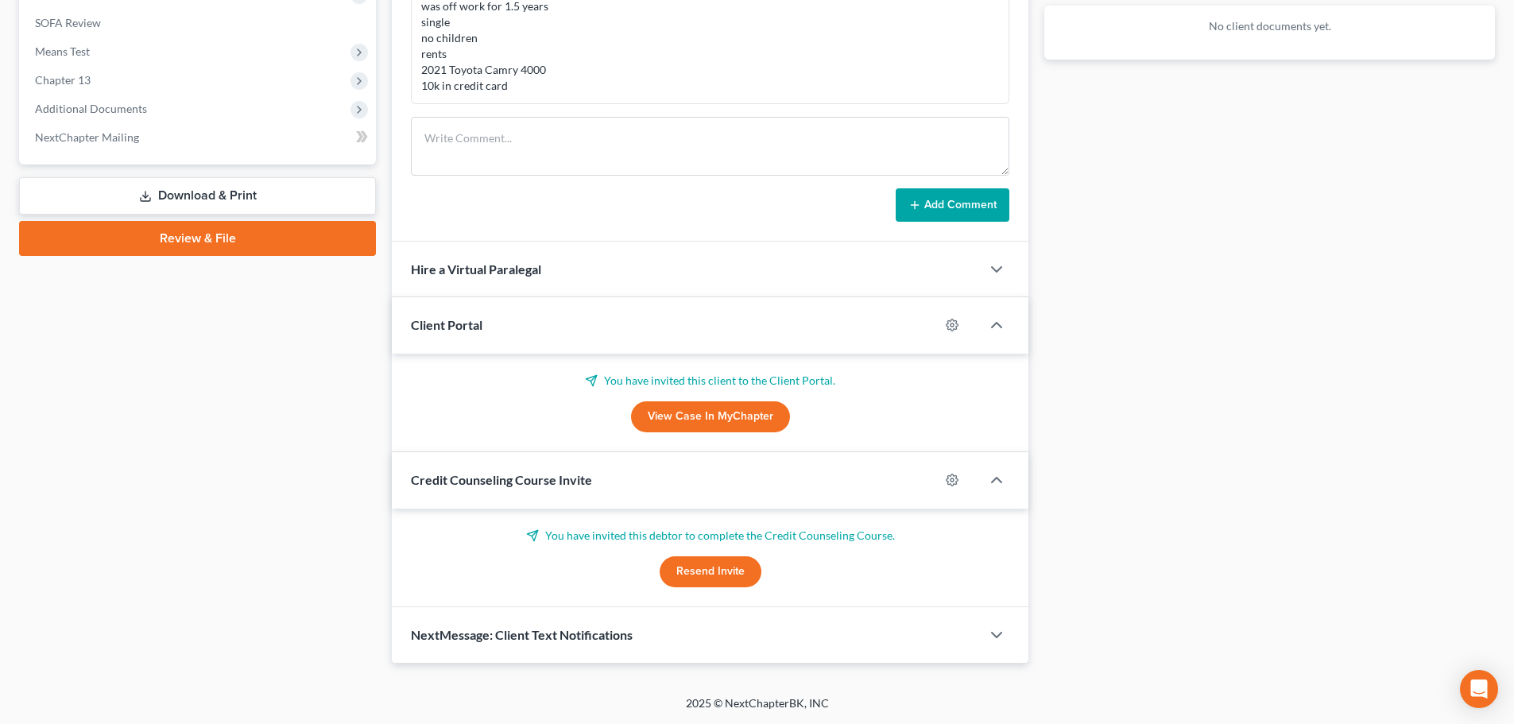
click at [471, 626] on div "NextMessage: Client Text Notifications" at bounding box center [686, 634] width 589 height 55
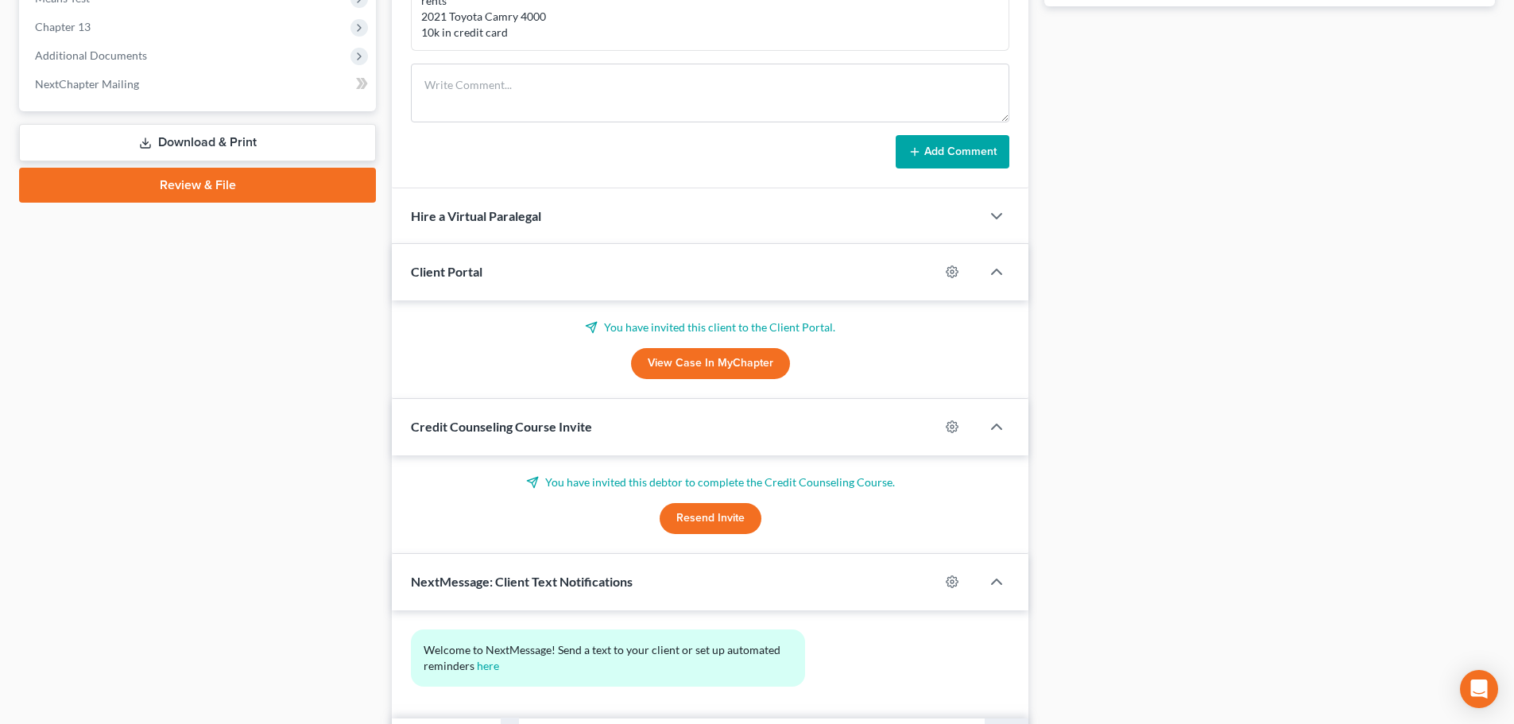
scroll to position [761, 0]
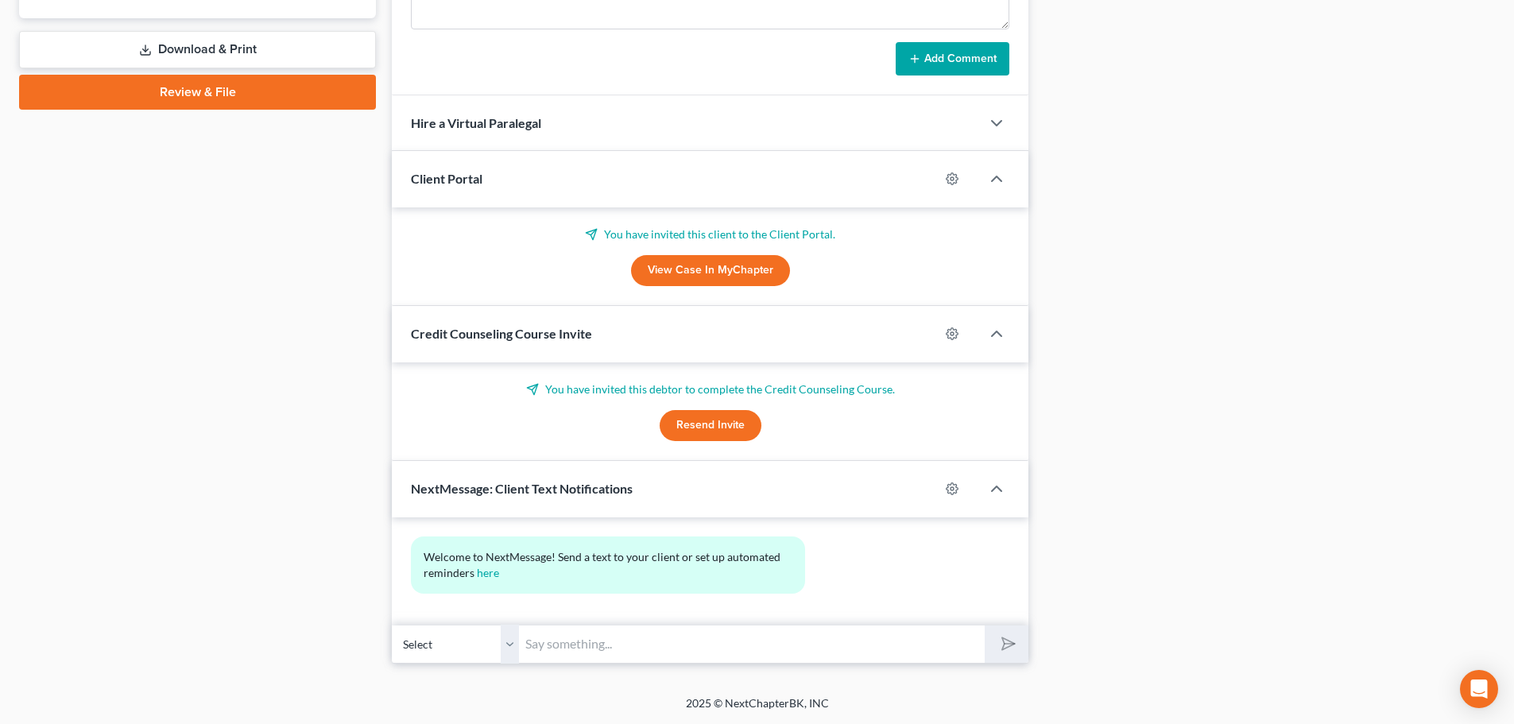
click at [567, 648] on input "text" at bounding box center [752, 644] width 466 height 39
type input "Jordan Schwartz 913-642-4529"
click at [998, 641] on icon "submit" at bounding box center [1005, 644] width 22 height 22
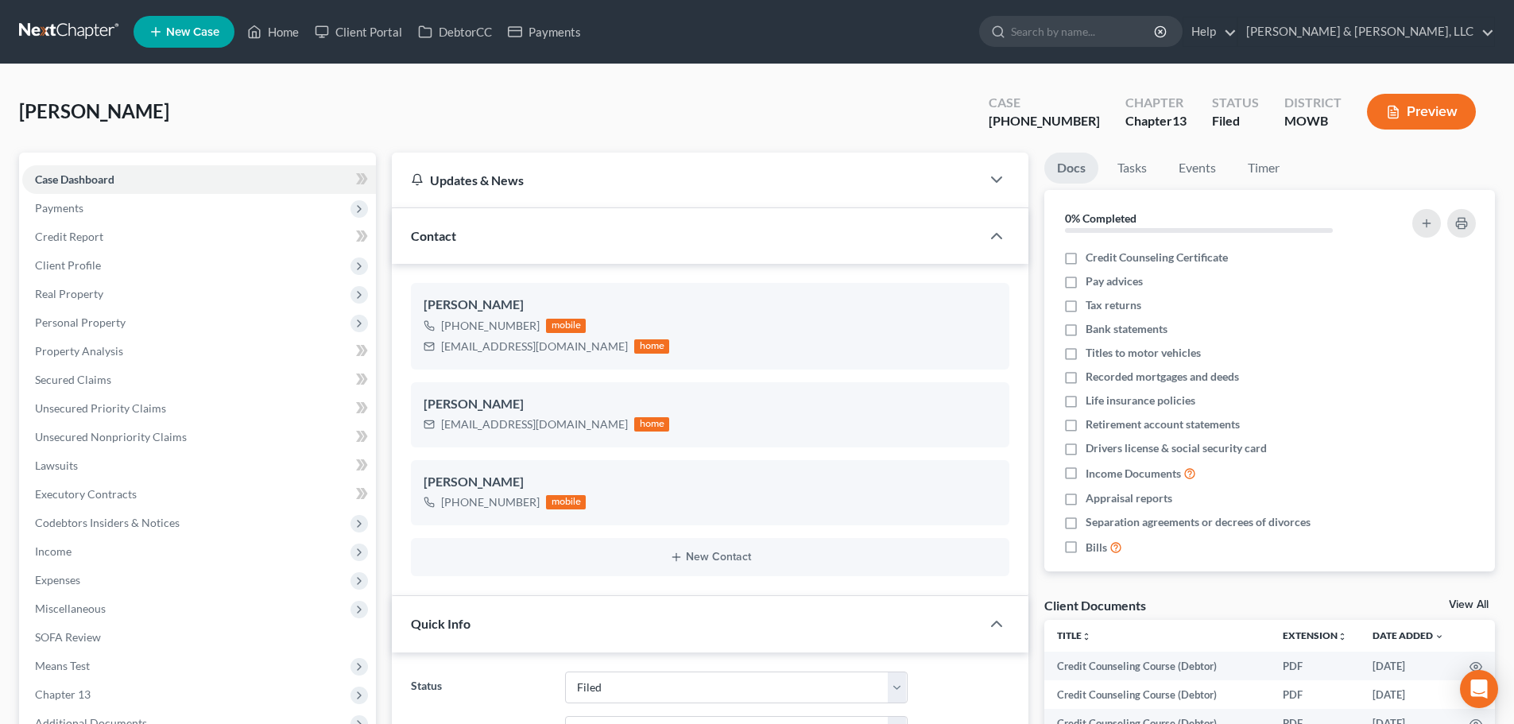
select select "6"
select select "0"
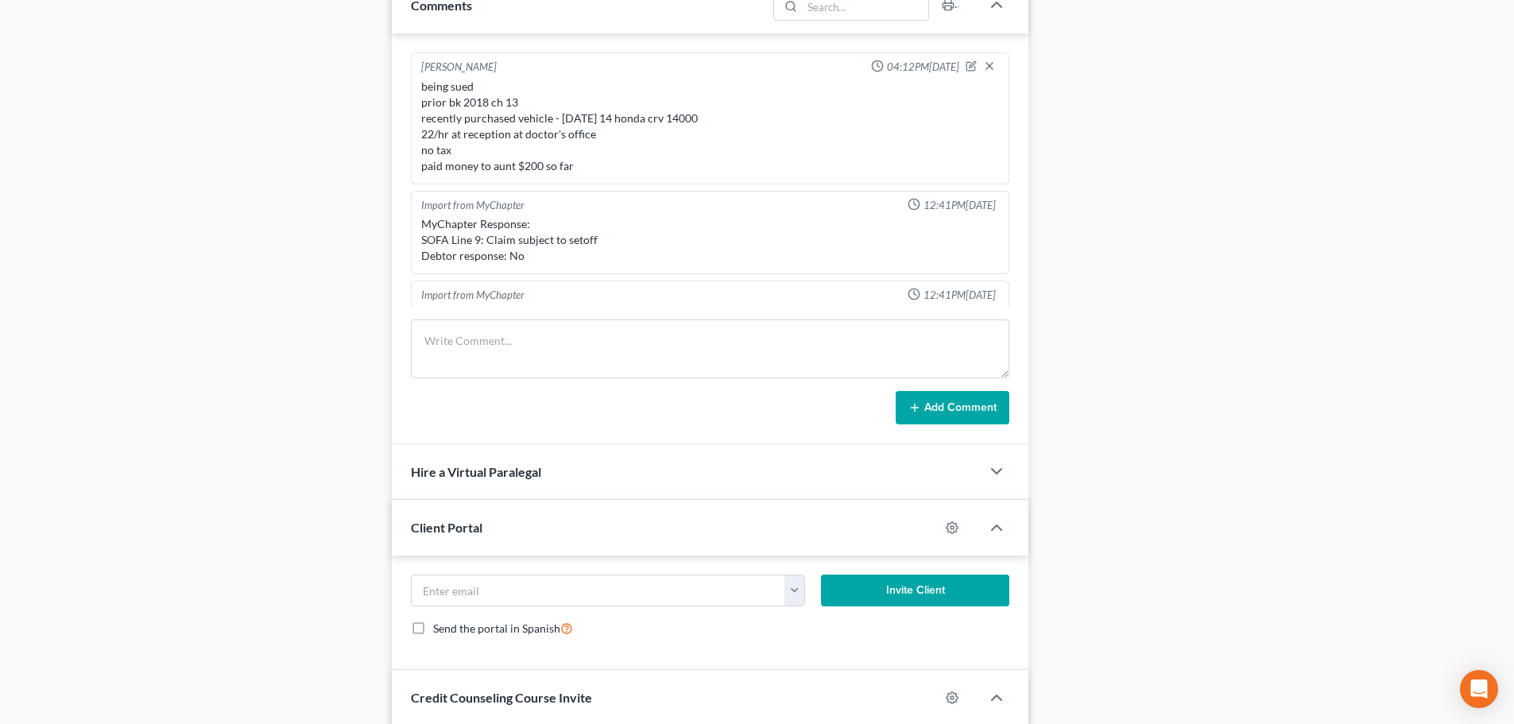
scroll to position [2048, 0]
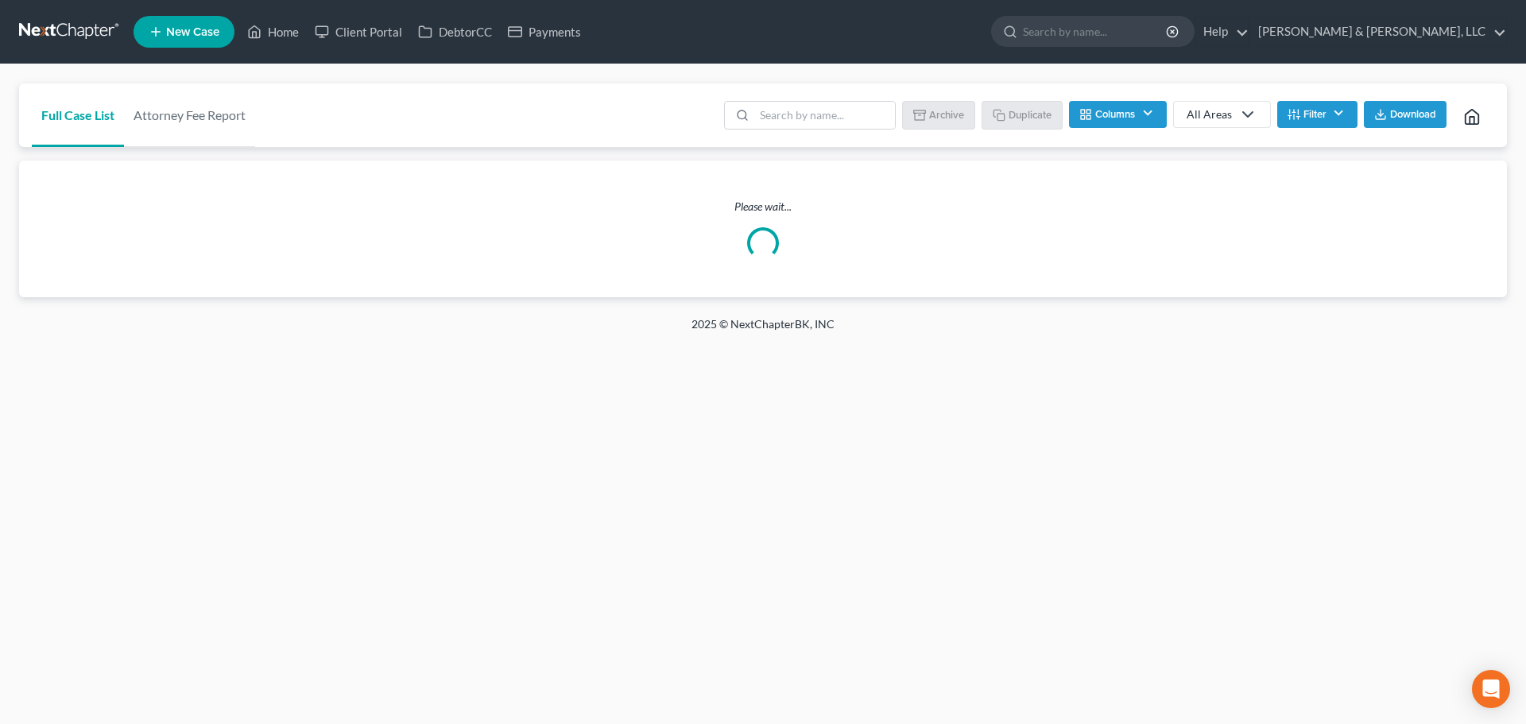
click at [176, 26] on link "New Case" at bounding box center [184, 32] width 101 height 32
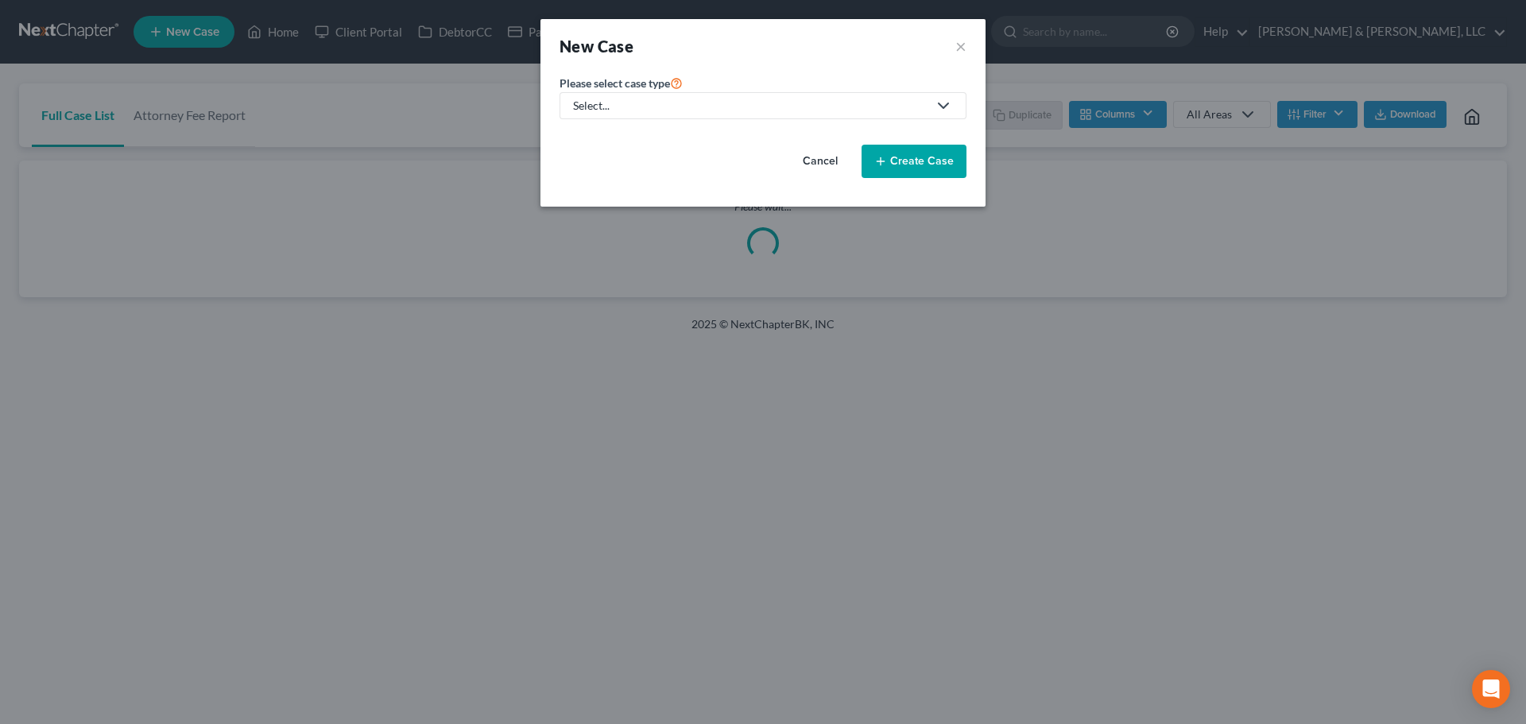
click at [620, 105] on div "Select..." at bounding box center [750, 106] width 355 height 16
click at [623, 134] on div "Bankruptcy" at bounding box center [650, 138] width 151 height 16
select select "46"
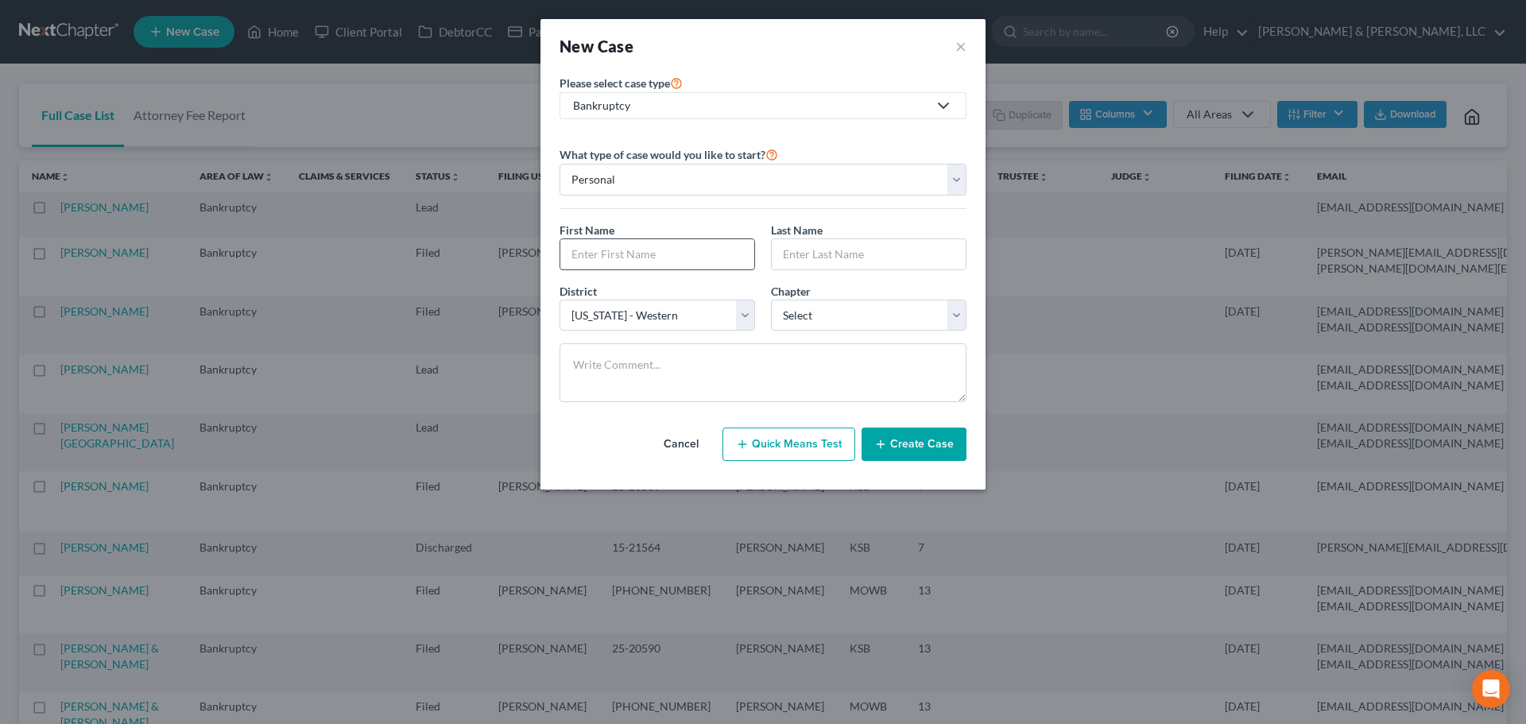
click at [657, 258] on input "text" at bounding box center [657, 254] width 194 height 30
type input "[PERSON_NAME]"
select select "3"
drag, startPoint x: 690, startPoint y: 381, endPoint x: 679, endPoint y: 385, distance: 11.8
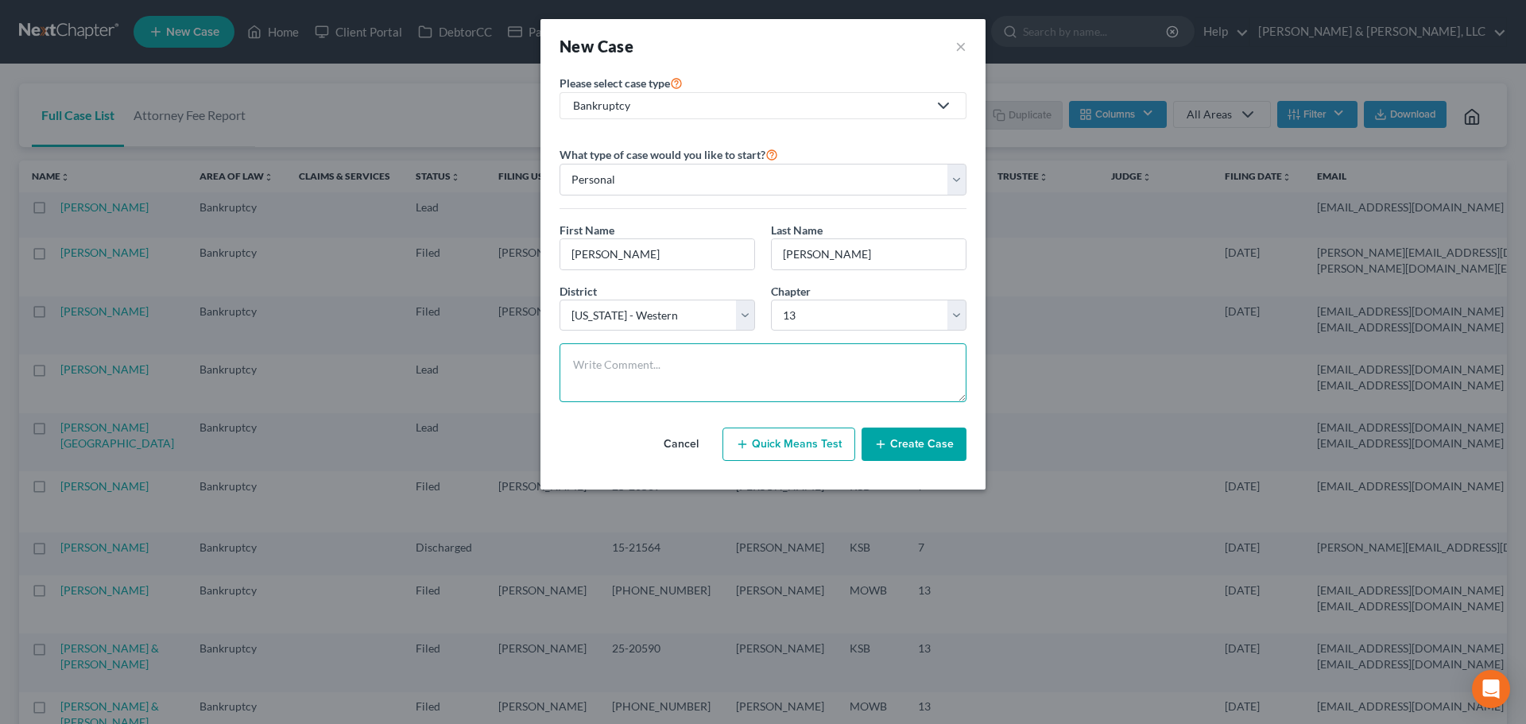
click at [679, 384] on textarea at bounding box center [763, 372] width 407 height 59
paste textarea "Unusual situation 3 personal loans - $7500 Cc <$5000 [DEMOGRAPHIC_DATA] Owes fe…"
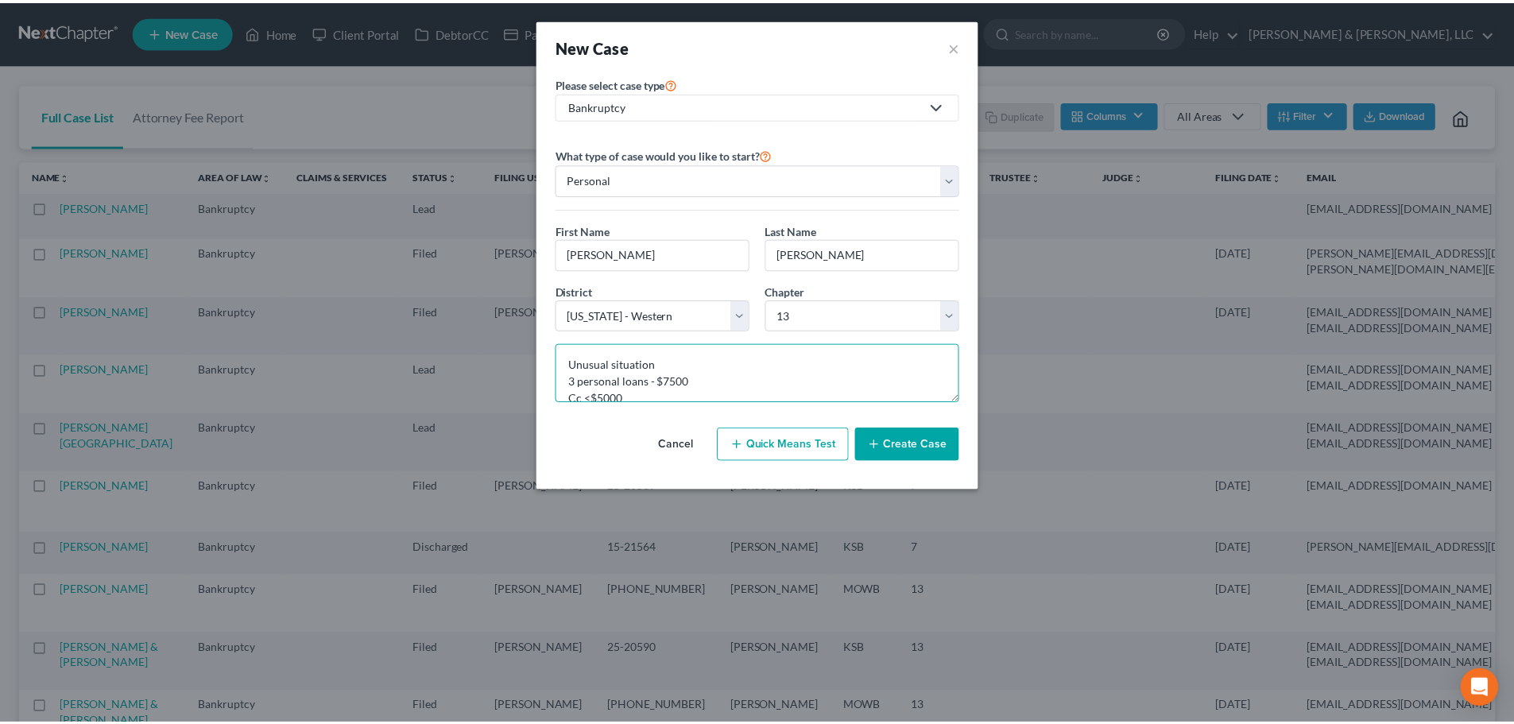
scroll to position [188, 0]
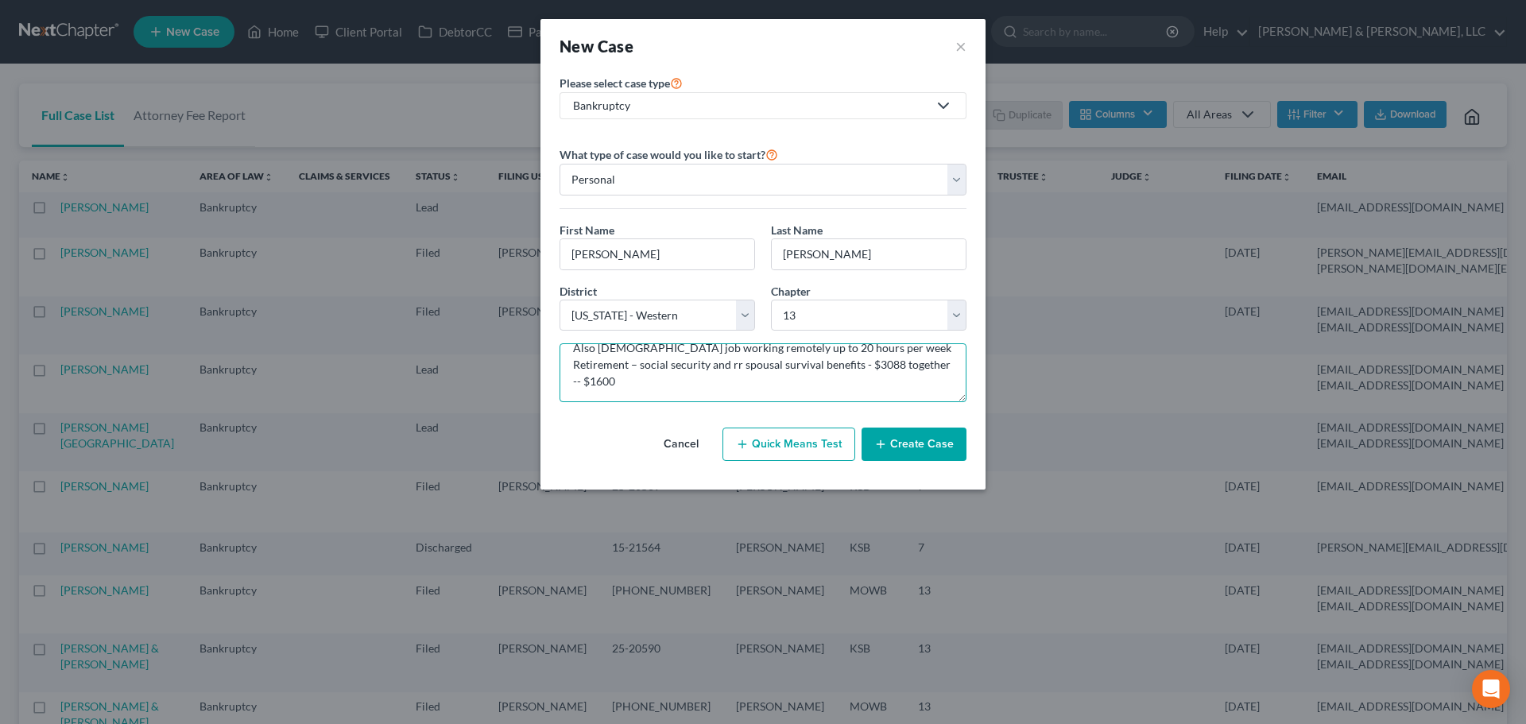
type textarea "Unusual situation 3 personal loans - $7500 Cc <$5000 [DEMOGRAPHIC_DATA] Owes fe…"
click at [905, 440] on button "Create Case" at bounding box center [914, 444] width 105 height 33
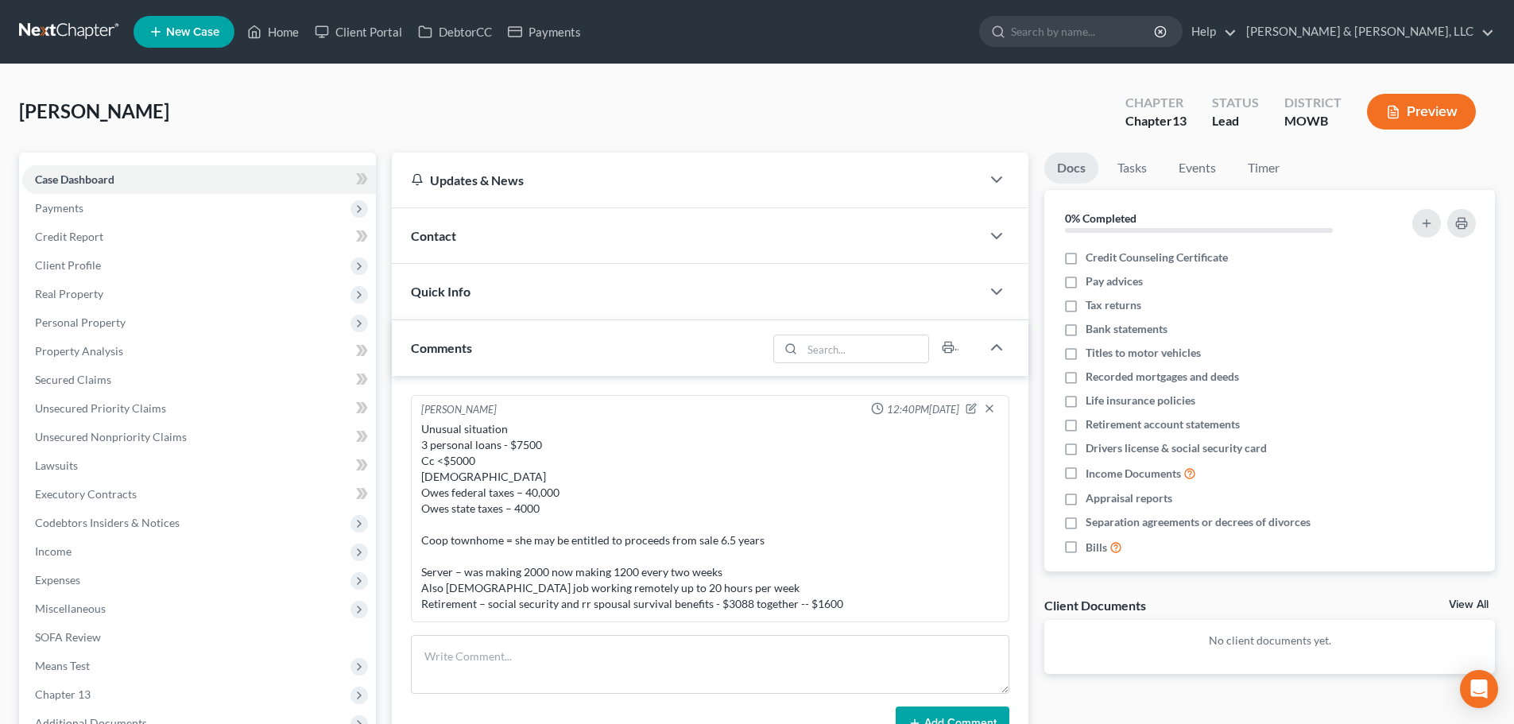
click at [454, 229] on span "Contact" at bounding box center [433, 235] width 45 height 15
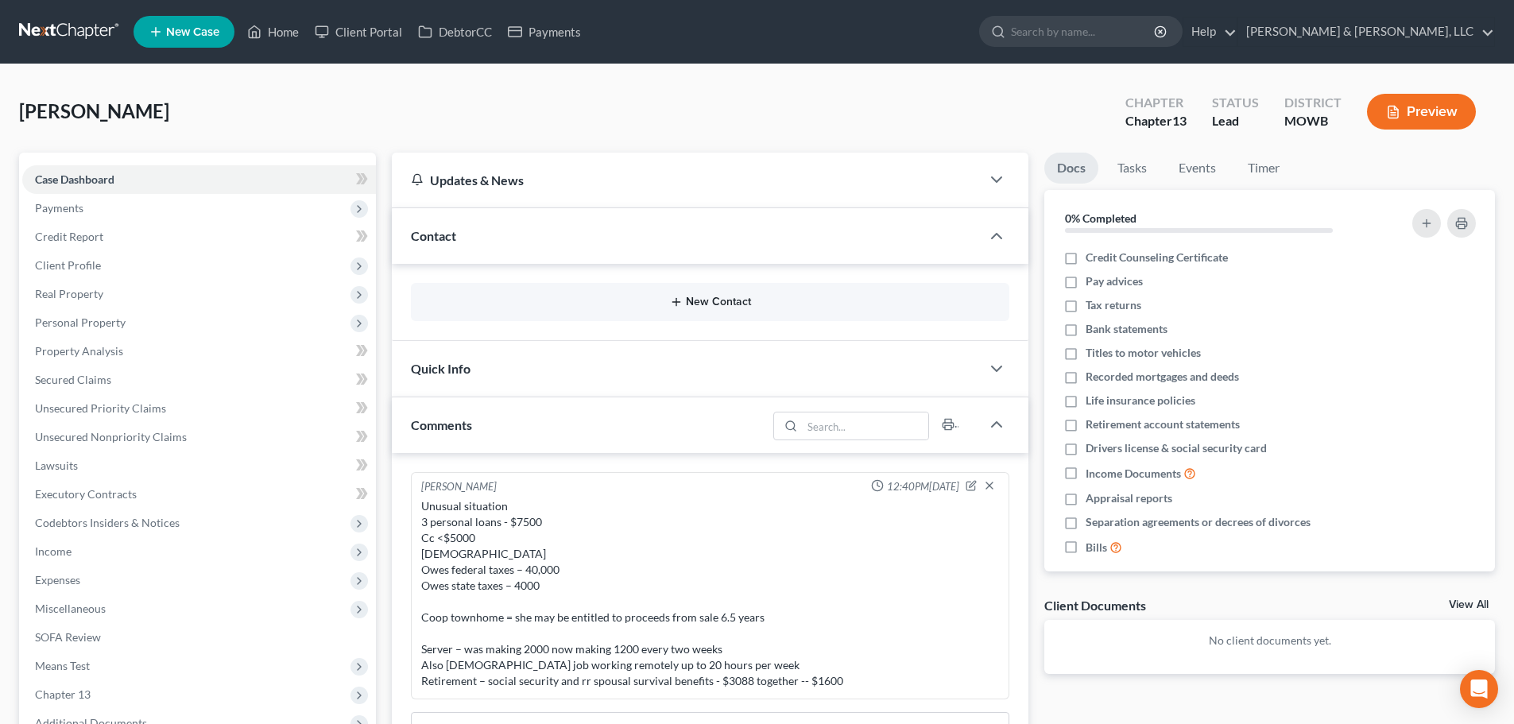
click at [712, 300] on button "New Contact" at bounding box center [710, 302] width 573 height 13
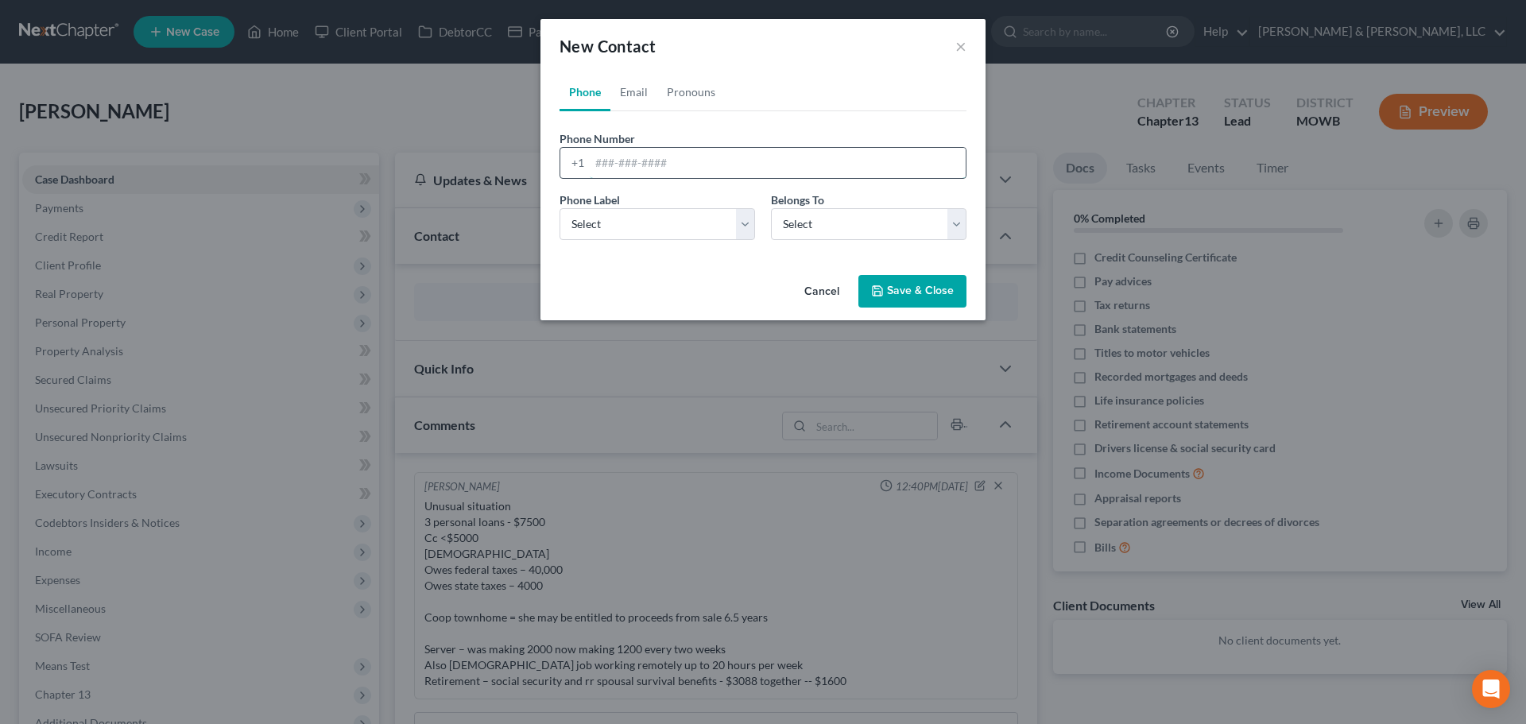
click at [618, 164] on input "tel" at bounding box center [778, 163] width 376 height 30
type input "[PHONE_NUMBER]"
click at [648, 226] on select "Select Mobile Home Work Other" at bounding box center [658, 224] width 196 height 32
select select "0"
click at [560, 208] on select "Select Mobile Home Work Other" at bounding box center [658, 224] width 196 height 32
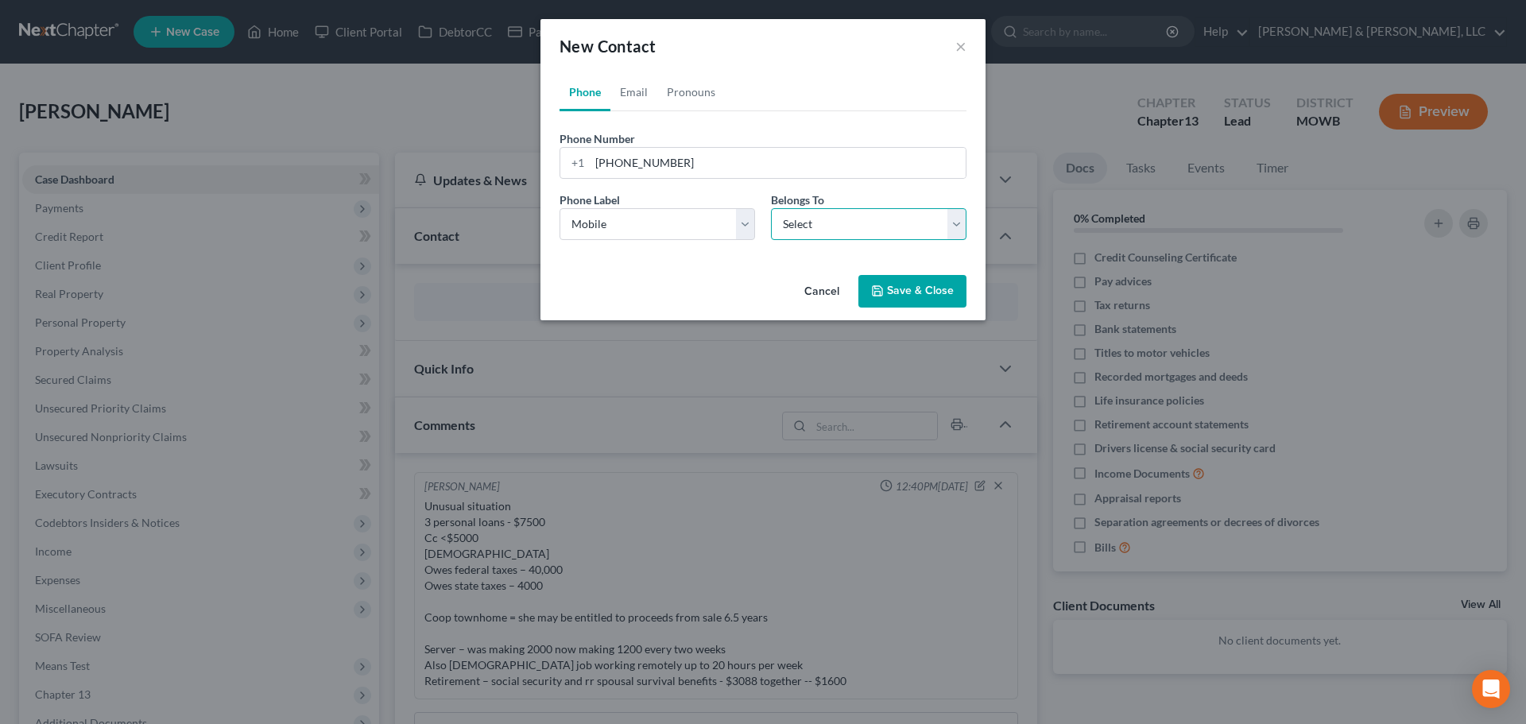
click at [821, 234] on select "Select Client Other" at bounding box center [869, 224] width 196 height 32
select select "0"
click at [771, 208] on select "Select Client Other" at bounding box center [869, 224] width 196 height 32
select select "0"
click at [627, 94] on link "Email" at bounding box center [633, 92] width 47 height 38
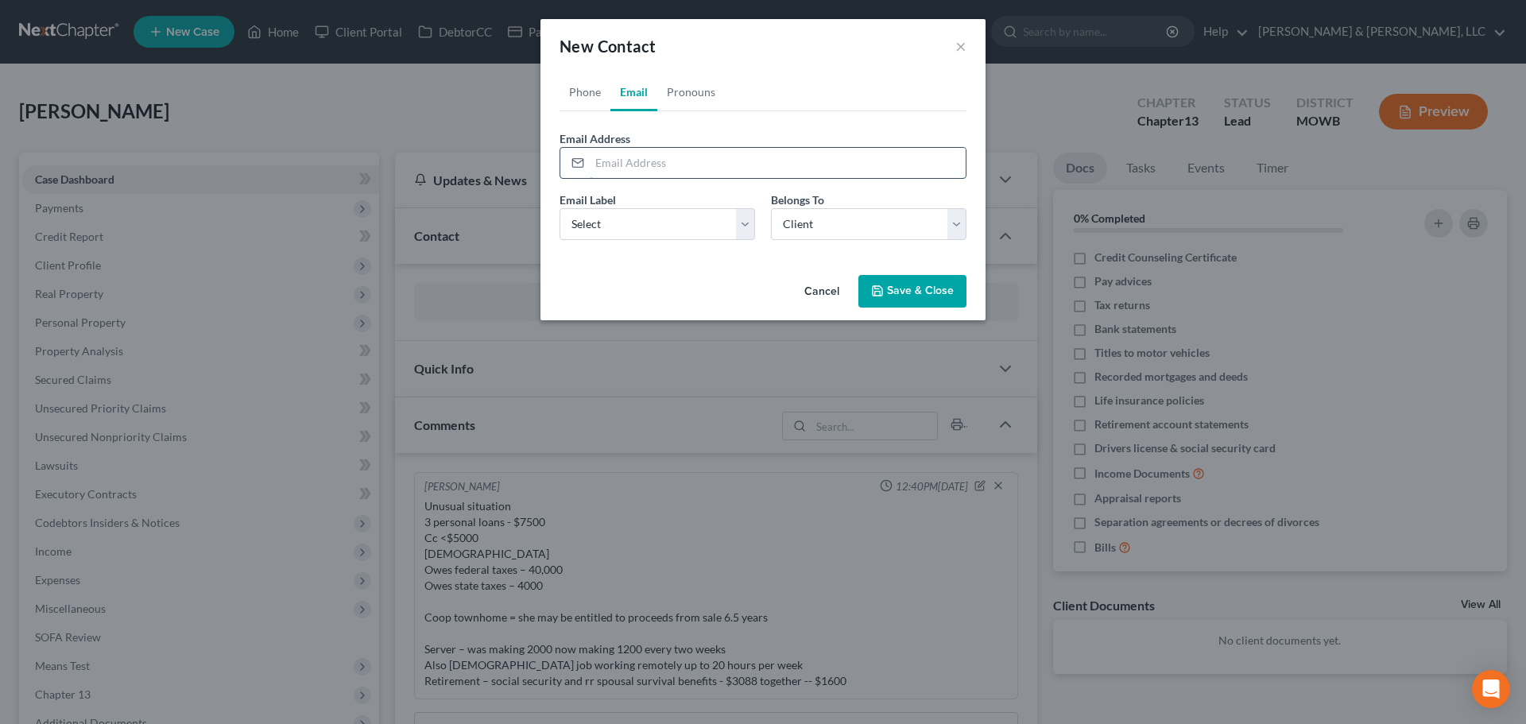
click at [632, 171] on input "email" at bounding box center [778, 163] width 376 height 30
type input "[EMAIL_ADDRESS][DOMAIN_NAME]"
click at [610, 226] on select "Select Home Work Other" at bounding box center [658, 224] width 196 height 32
select select "0"
click at [560, 208] on select "Select Home Work Other" at bounding box center [658, 224] width 196 height 32
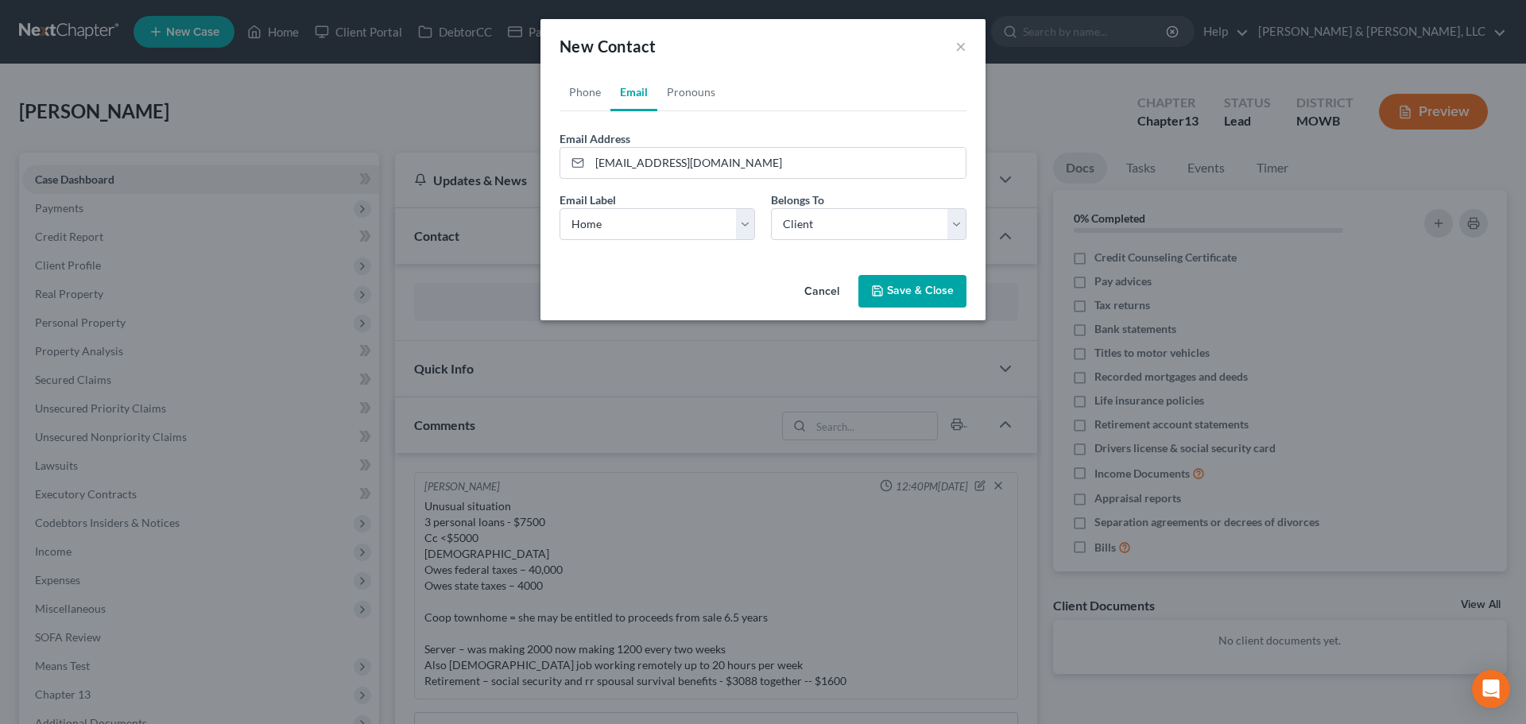
click at [892, 289] on button "Save & Close" at bounding box center [912, 291] width 108 height 33
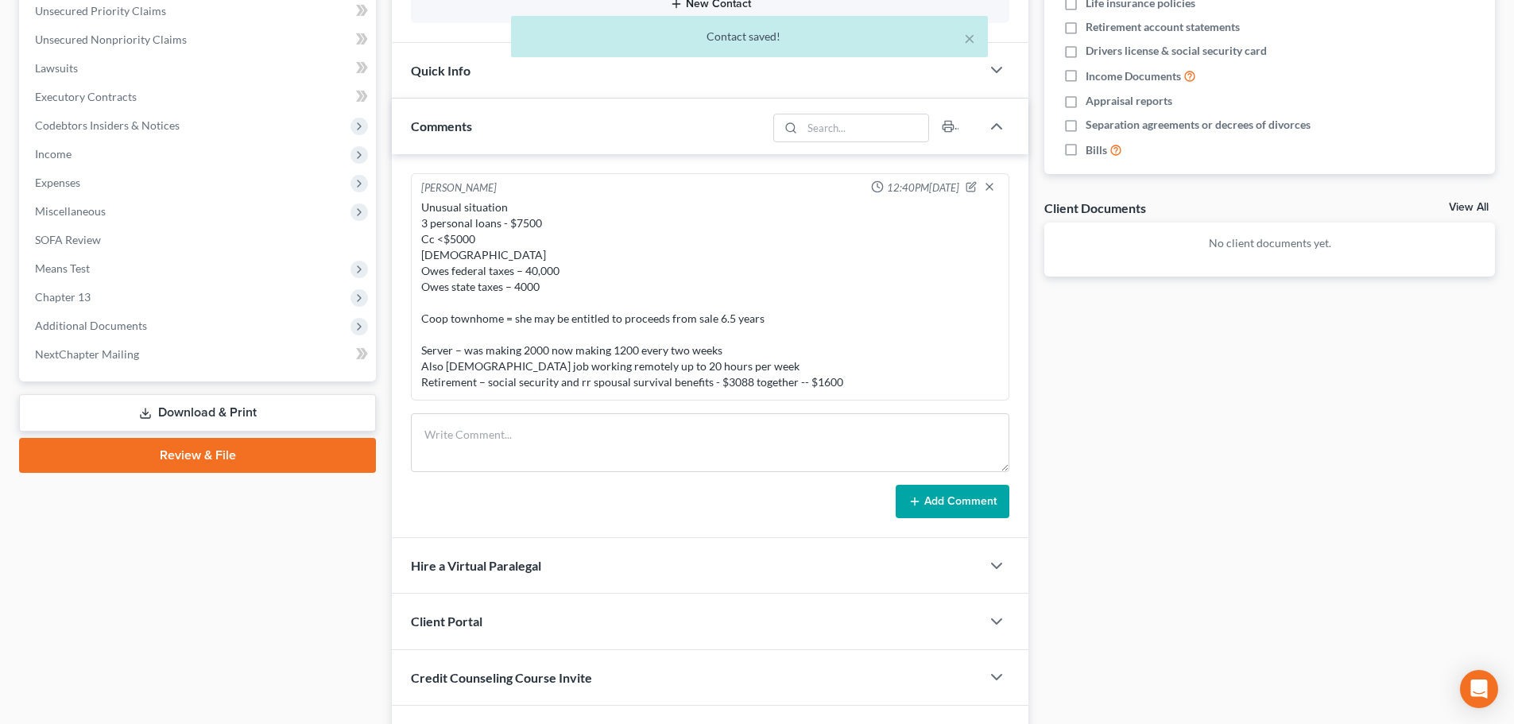
scroll to position [495, 0]
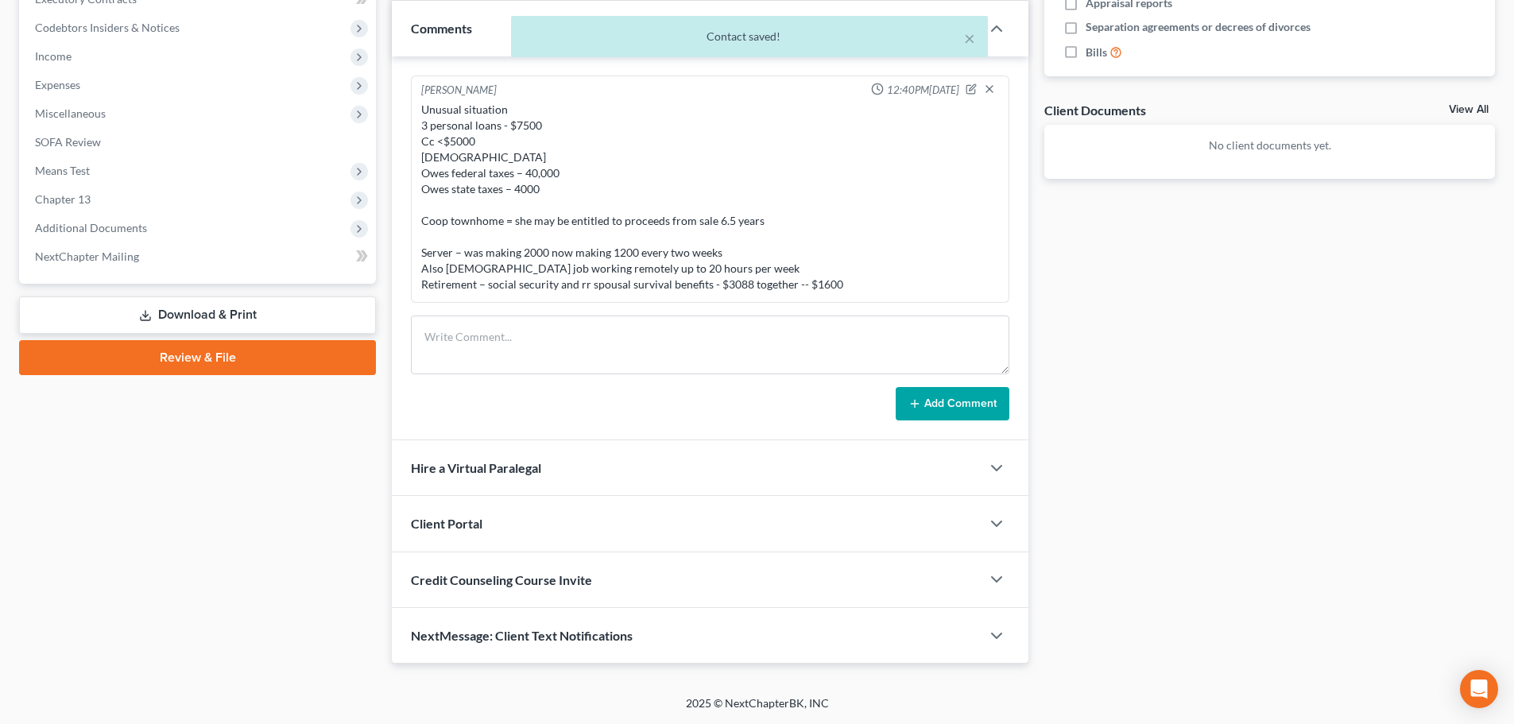
click at [469, 519] on span "Client Portal" at bounding box center [447, 523] width 72 height 15
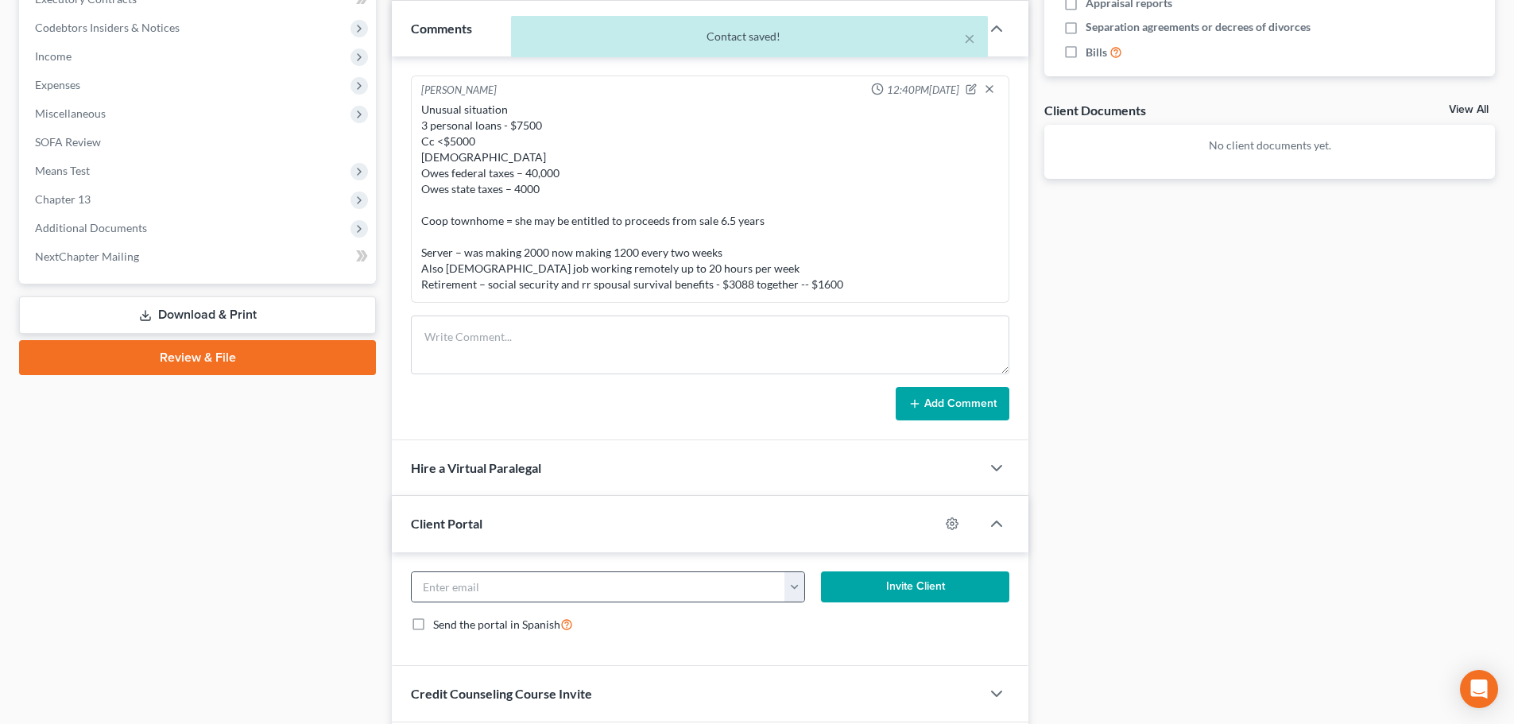
click at [792, 589] on button "button" at bounding box center [795, 587] width 20 height 30
click at [808, 635] on link "[EMAIL_ADDRESS][DOMAIN_NAME]" at bounding box center [893, 622] width 217 height 27
type input "[EMAIL_ADDRESS][DOMAIN_NAME]"
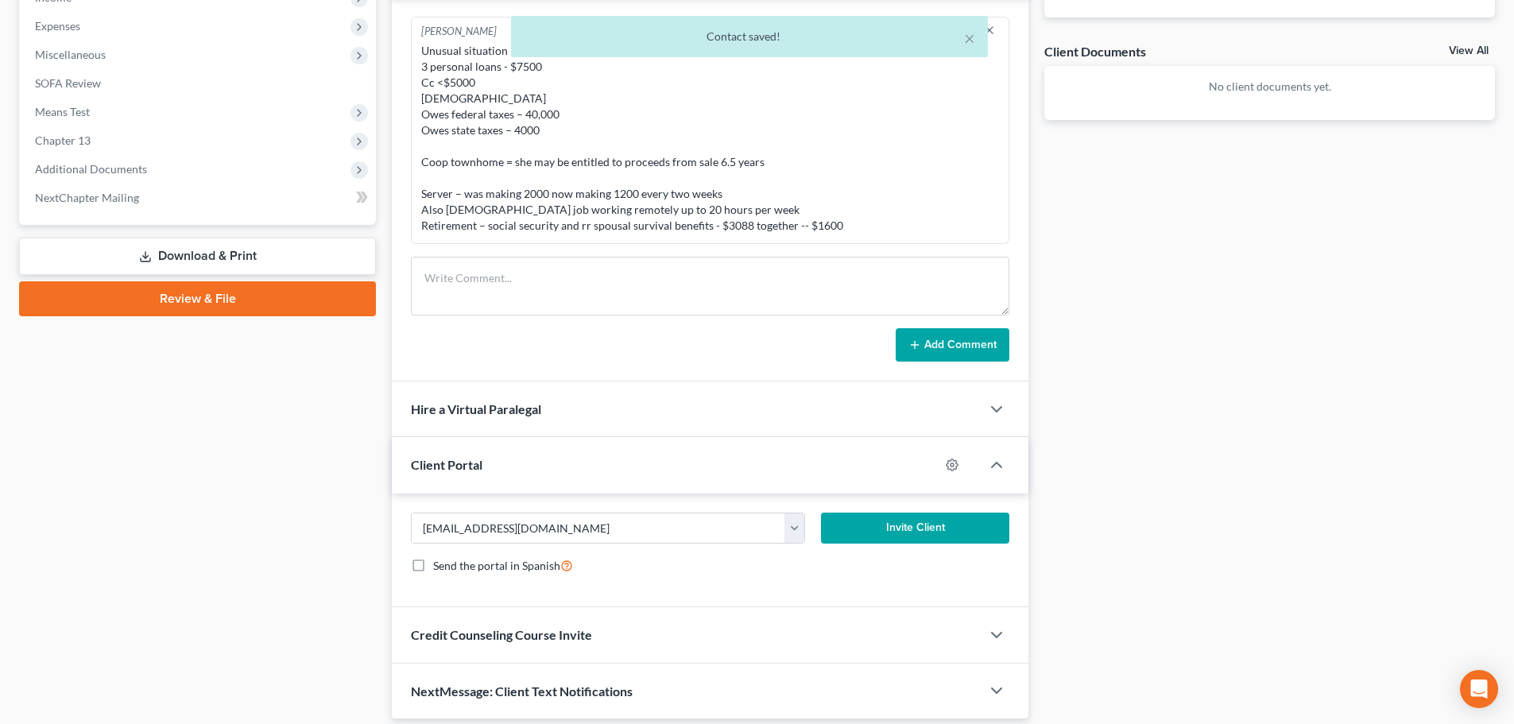
scroll to position [610, 0]
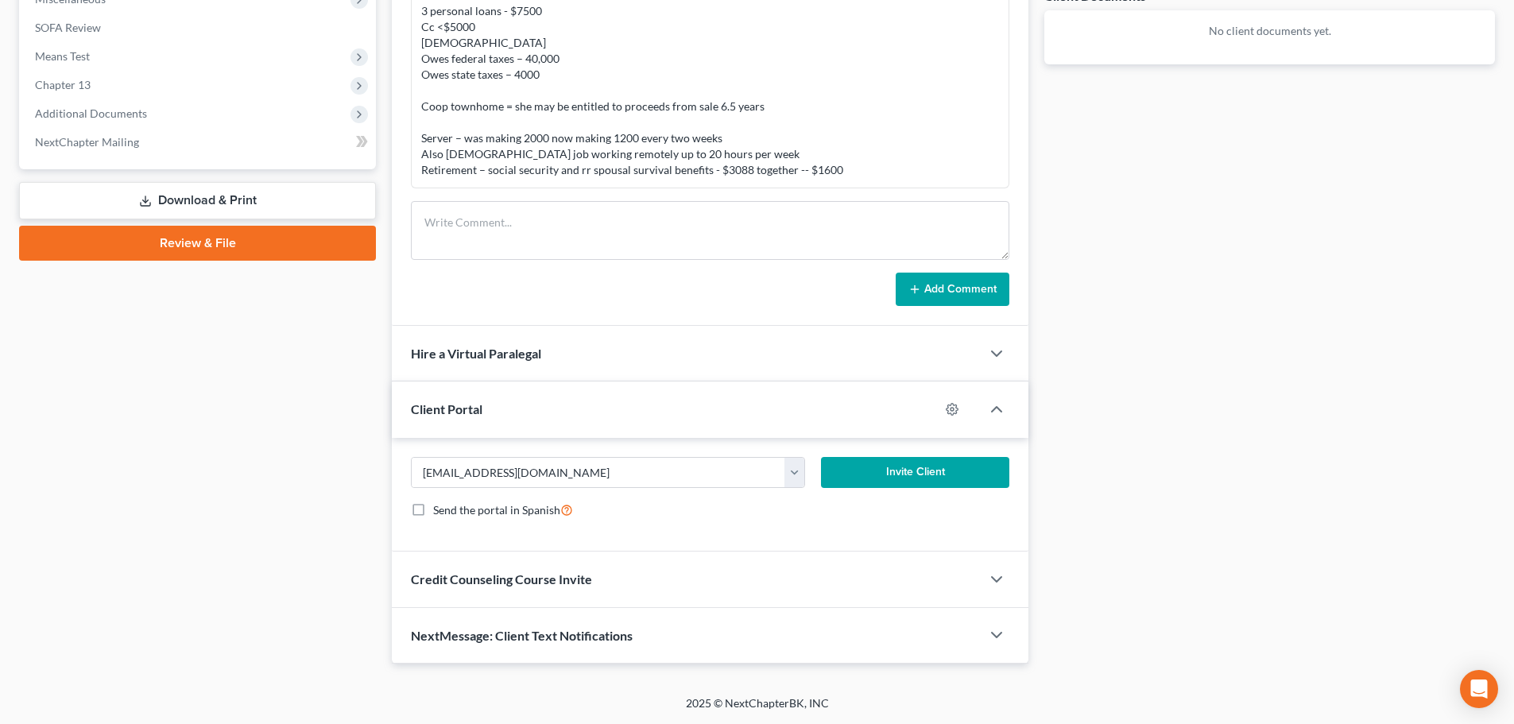
click at [537, 584] on span "Credit Counseling Course Invite" at bounding box center [501, 579] width 181 height 15
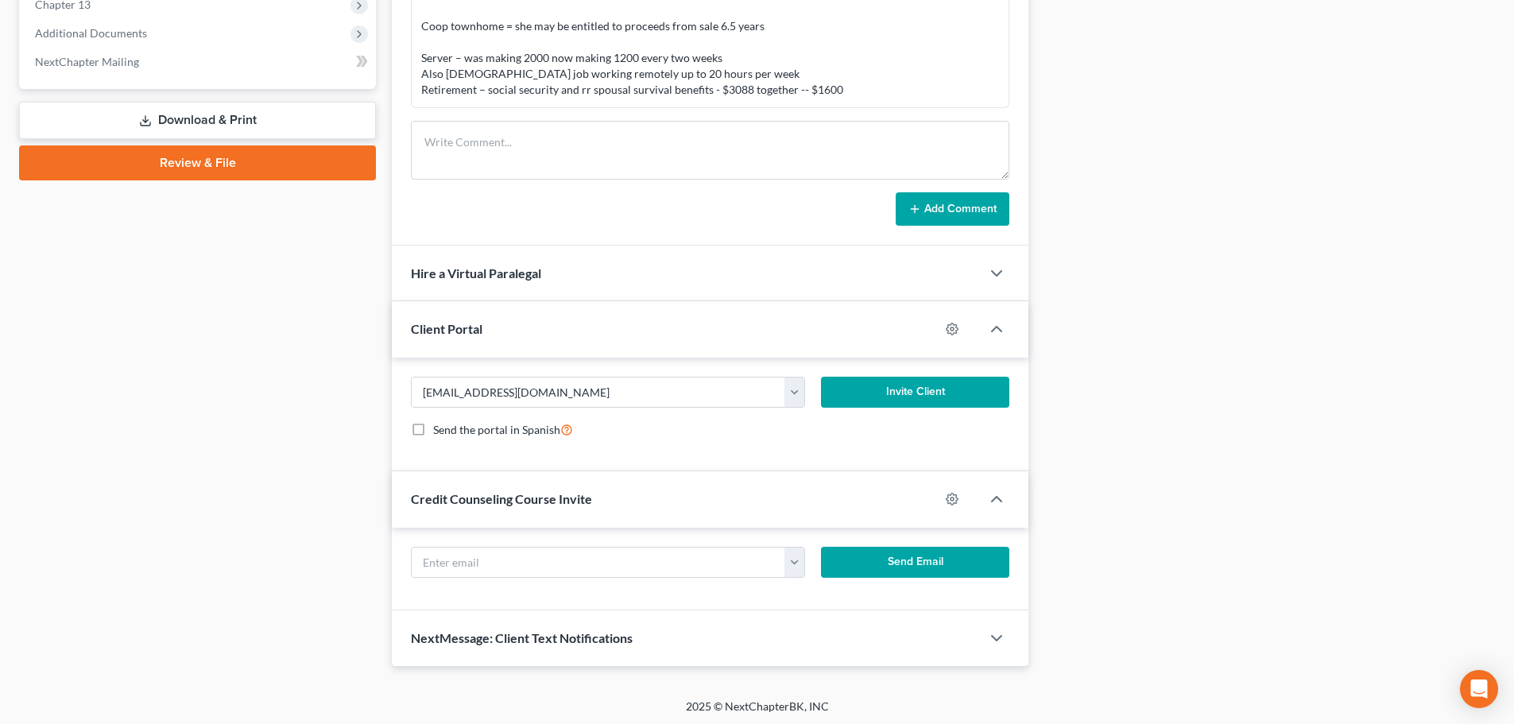
scroll to position [693, 0]
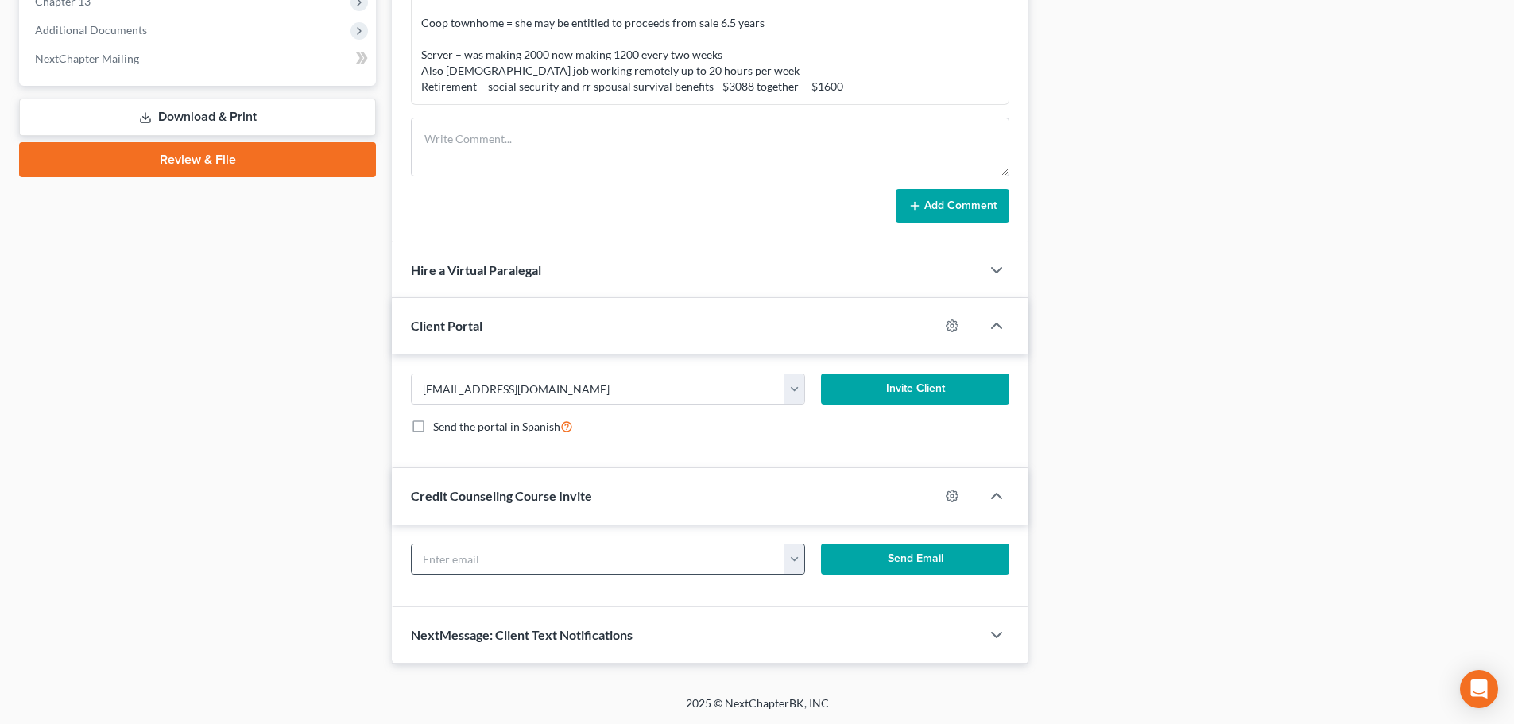
click at [793, 559] on button "button" at bounding box center [795, 560] width 20 height 30
click at [832, 587] on link "[EMAIL_ADDRESS][DOMAIN_NAME]" at bounding box center [893, 594] width 217 height 27
type input "[EMAIL_ADDRESS][DOMAIN_NAME]"
click at [886, 553] on button "Send Email" at bounding box center [915, 560] width 189 height 32
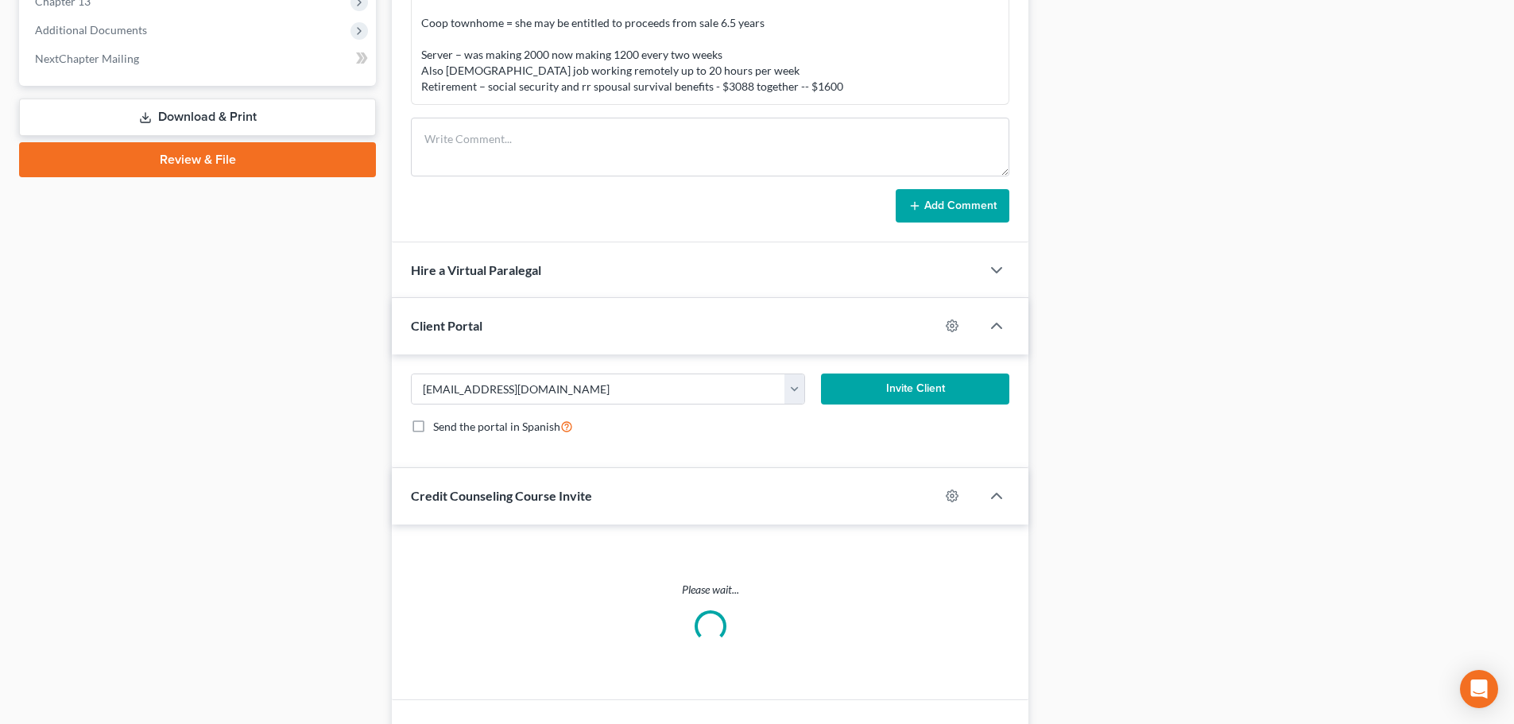
click at [903, 384] on button "Invite Client" at bounding box center [915, 390] width 189 height 32
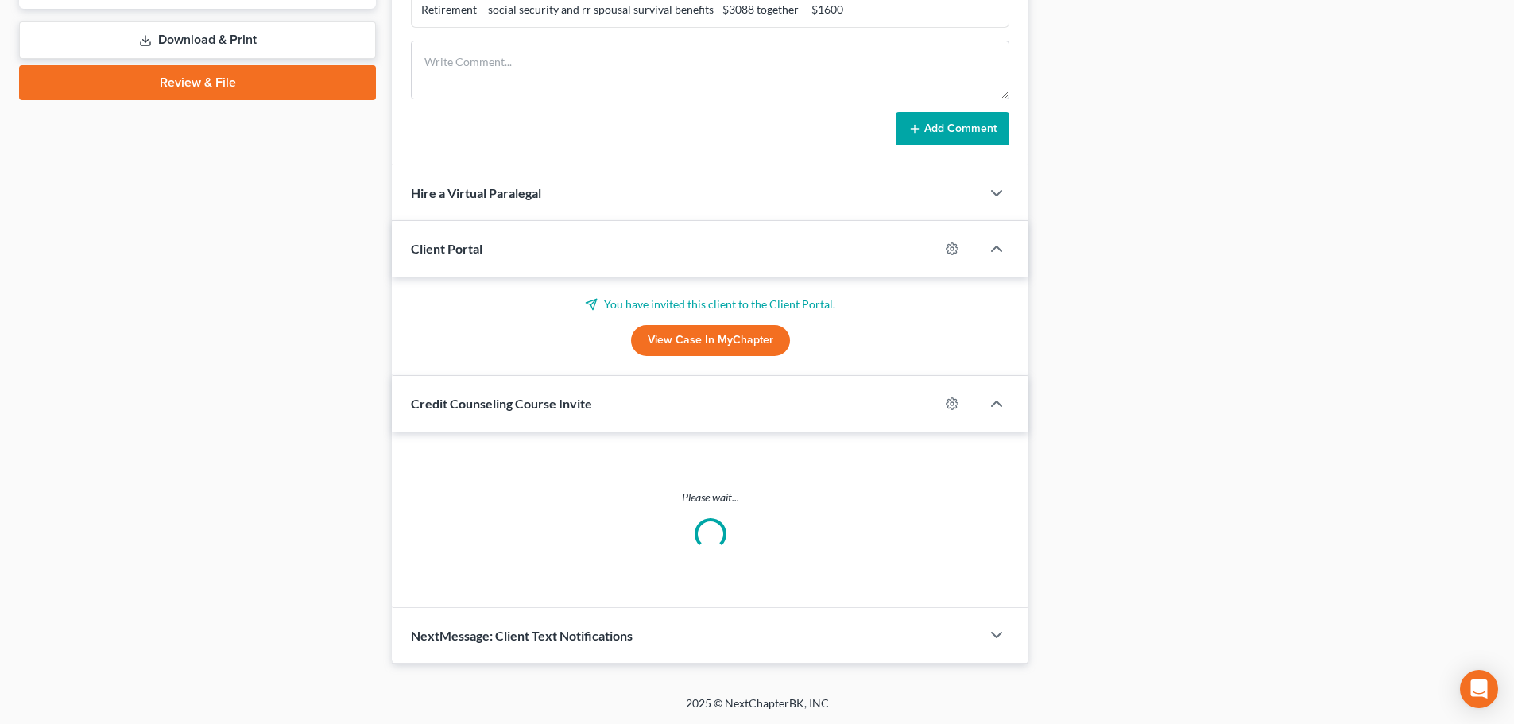
scroll to position [694, 0]
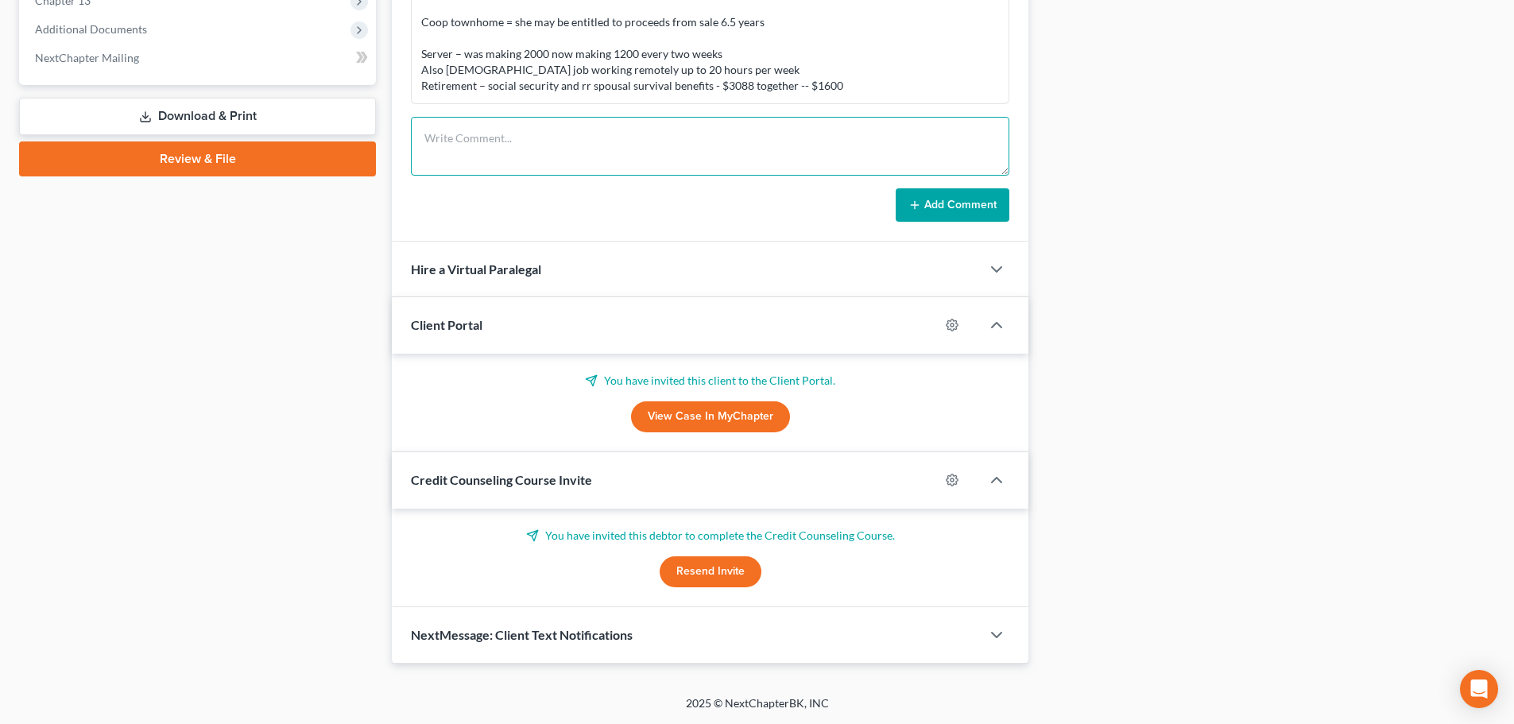
click at [630, 161] on textarea at bounding box center [710, 146] width 599 height 59
type textarea "she is going to reduce hours to try to get into 7"
click at [925, 205] on button "Add Comment" at bounding box center [953, 204] width 114 height 33
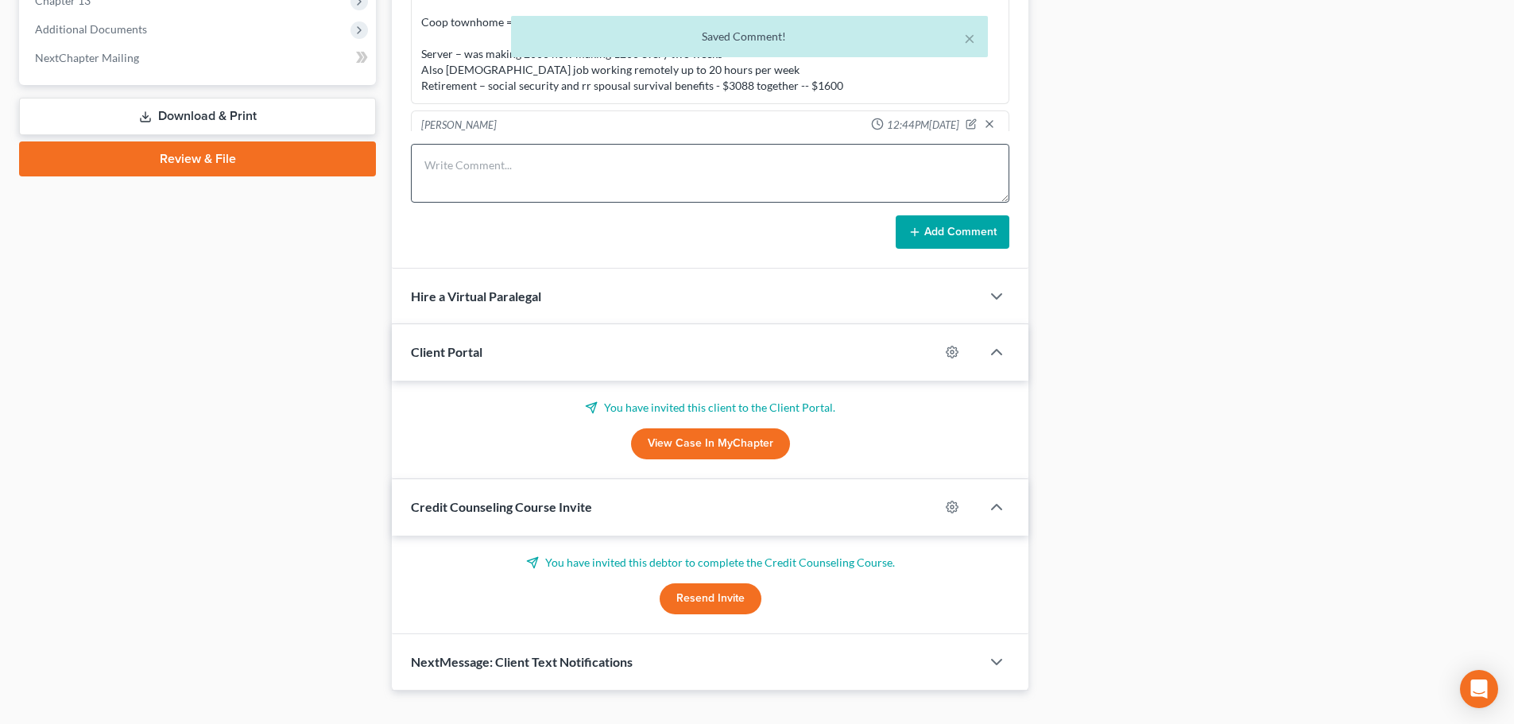
scroll to position [32, 0]
